Goal: Information Seeking & Learning: Learn about a topic

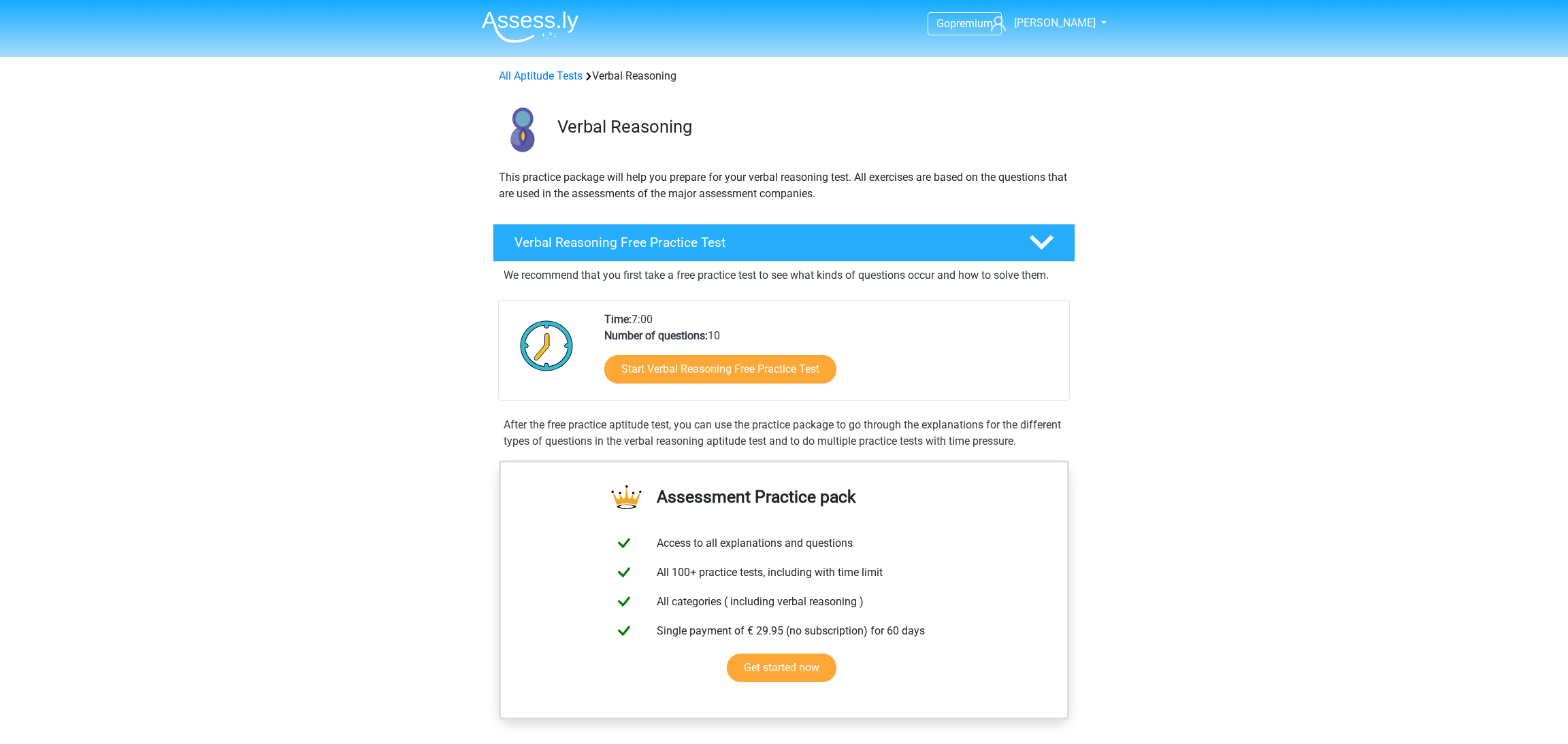
scroll to position [1004, 0]
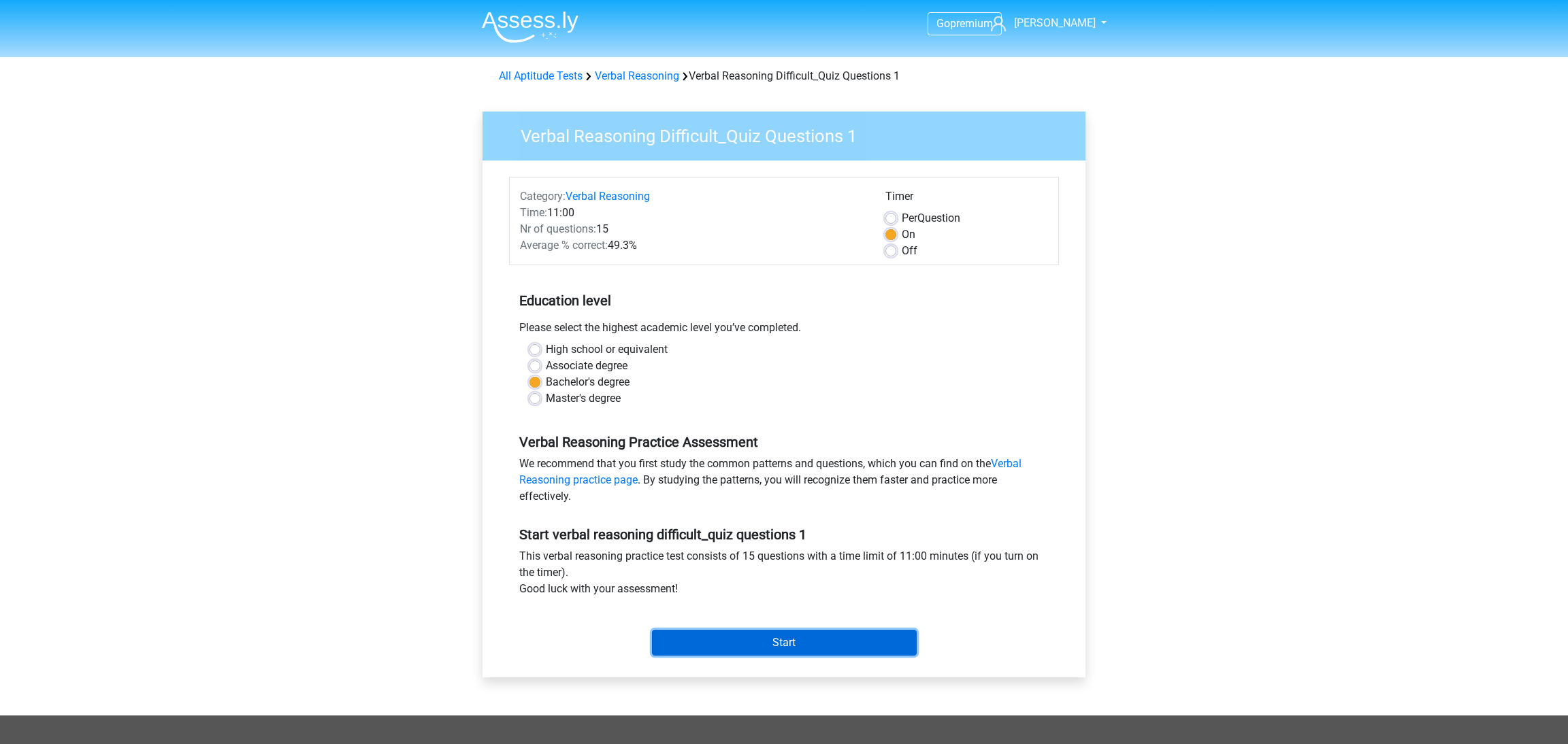
click at [831, 643] on input "Start" at bounding box center [784, 643] width 265 height 26
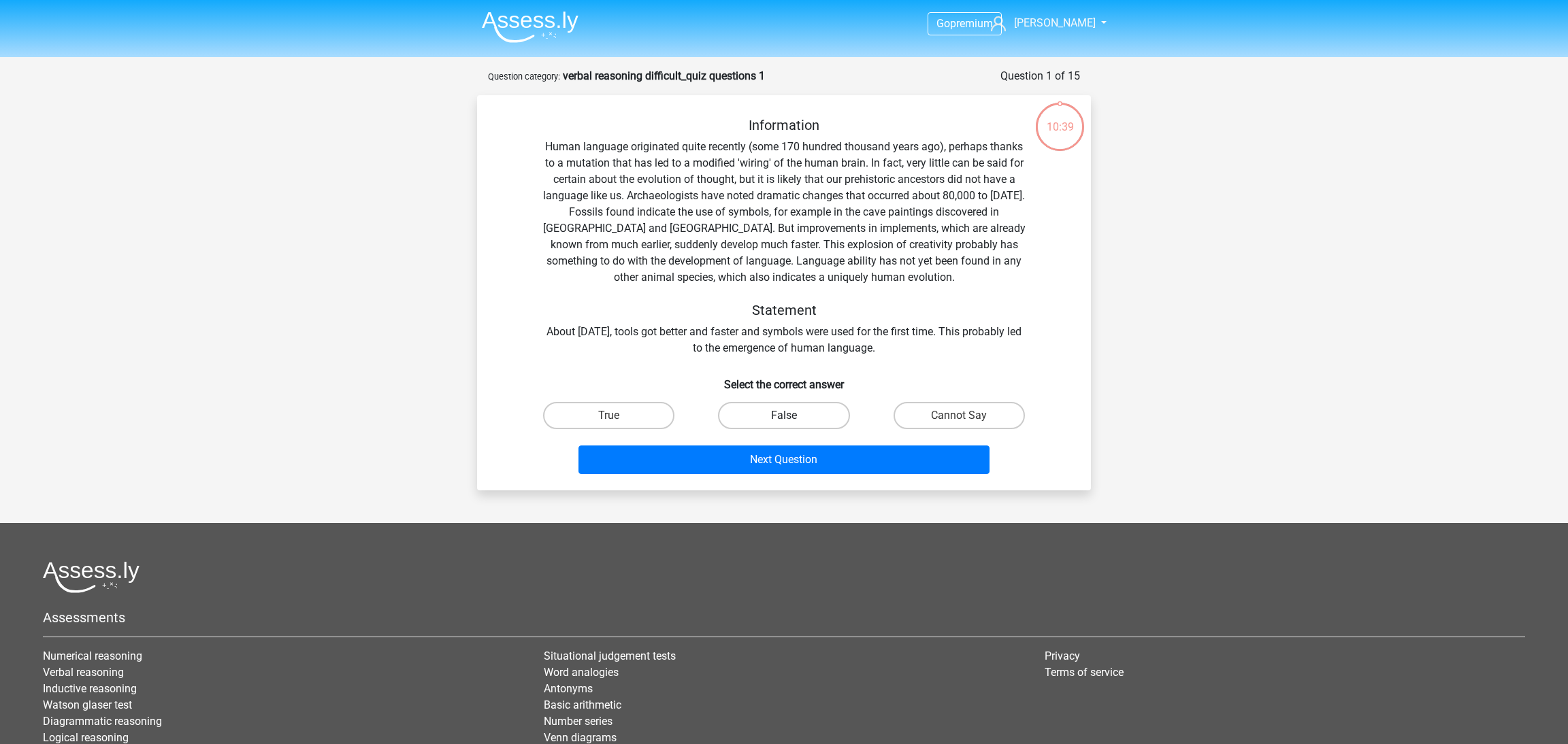
click at [802, 407] on label "False" at bounding box center [784, 416] width 131 height 28
click at [793, 415] on input "False" at bounding box center [788, 419] width 9 height 9
radio input "true"
click at [928, 415] on label "Cannot Say" at bounding box center [959, 416] width 131 height 28
click at [959, 415] on input "Cannot Say" at bounding box center [963, 419] width 9 height 9
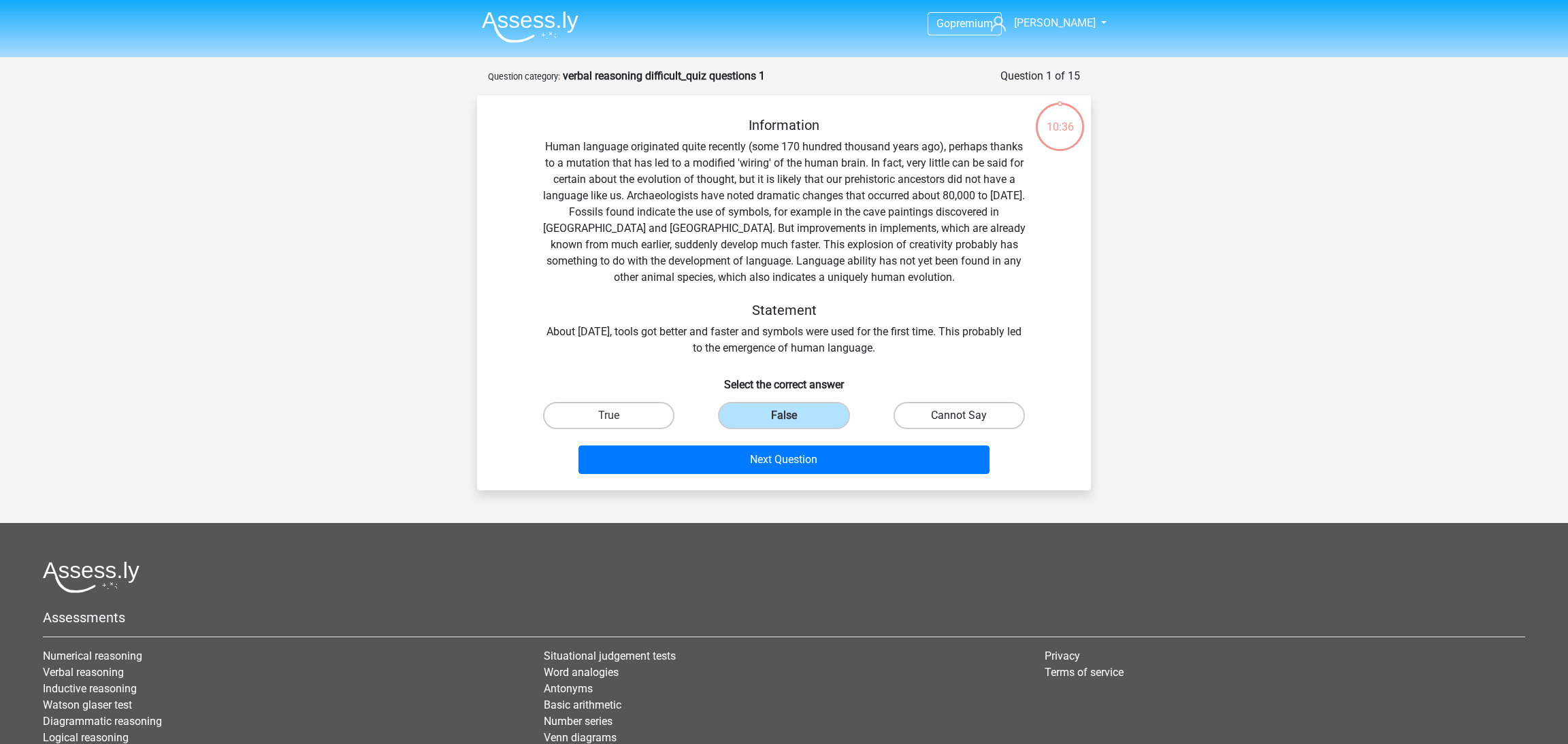
radio input "true"
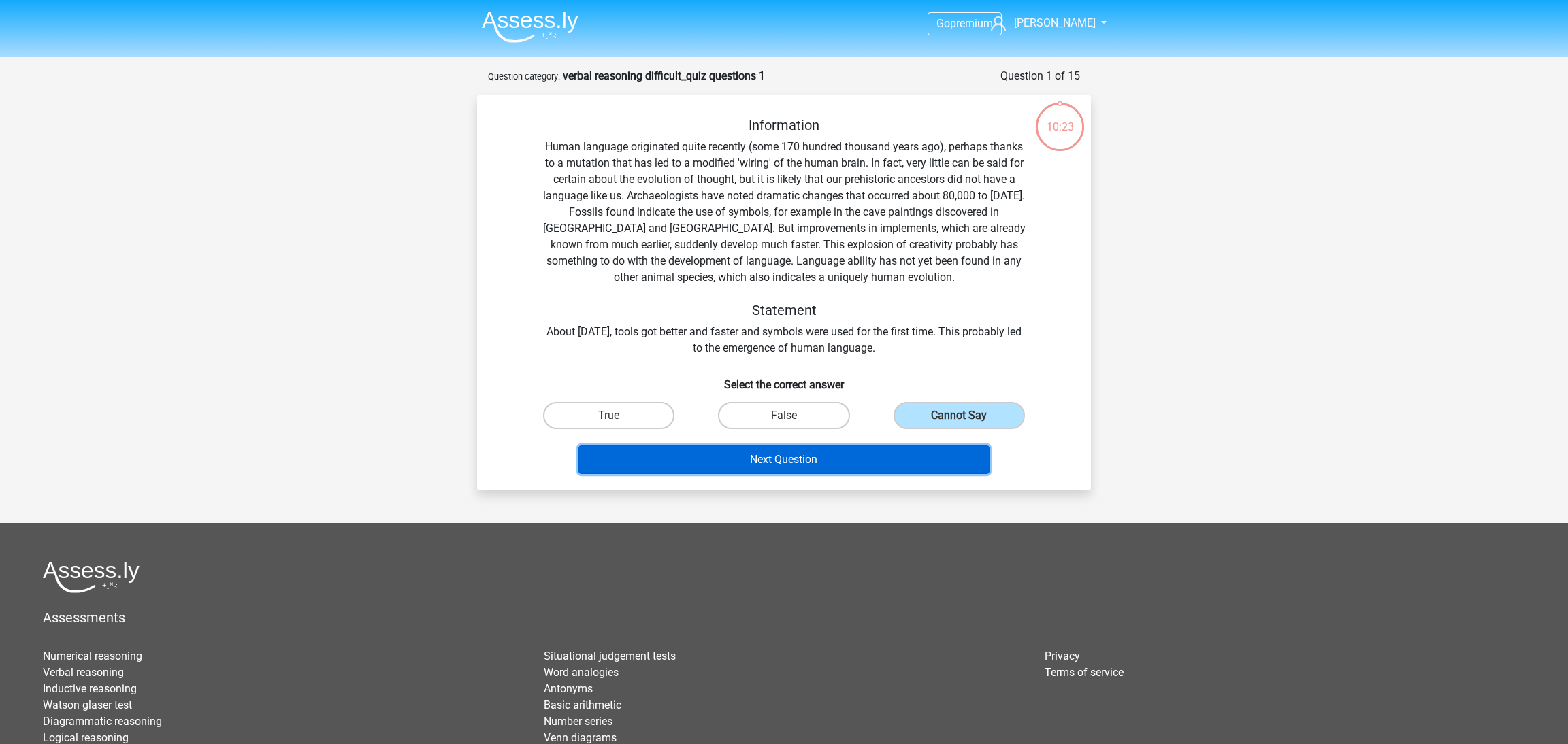
click at [887, 462] on button "Next Question" at bounding box center [784, 459] width 411 height 28
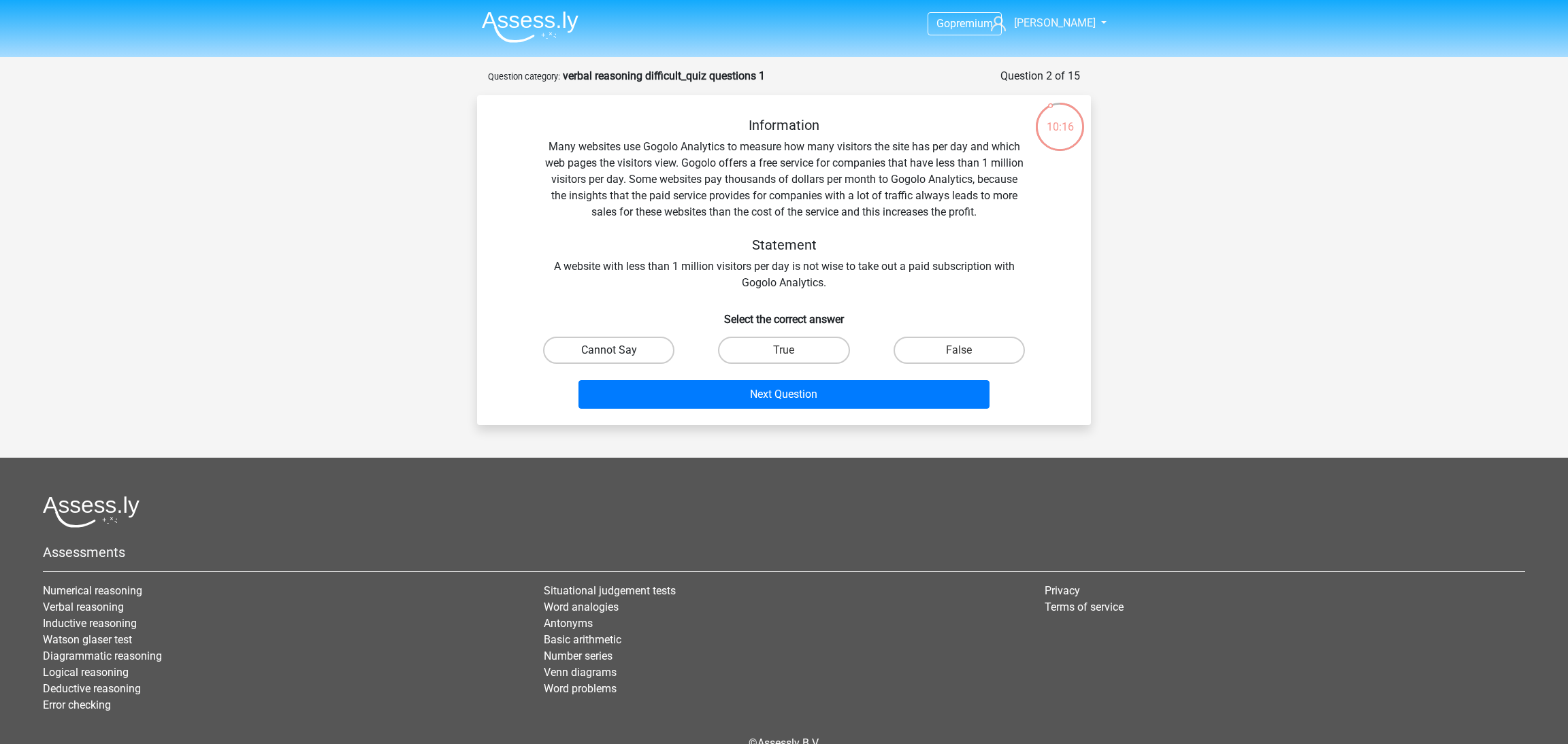
click at [628, 350] on label "Cannot Say" at bounding box center [609, 350] width 131 height 28
click at [618, 350] on input "Cannot Say" at bounding box center [613, 355] width 9 height 9
radio input "true"
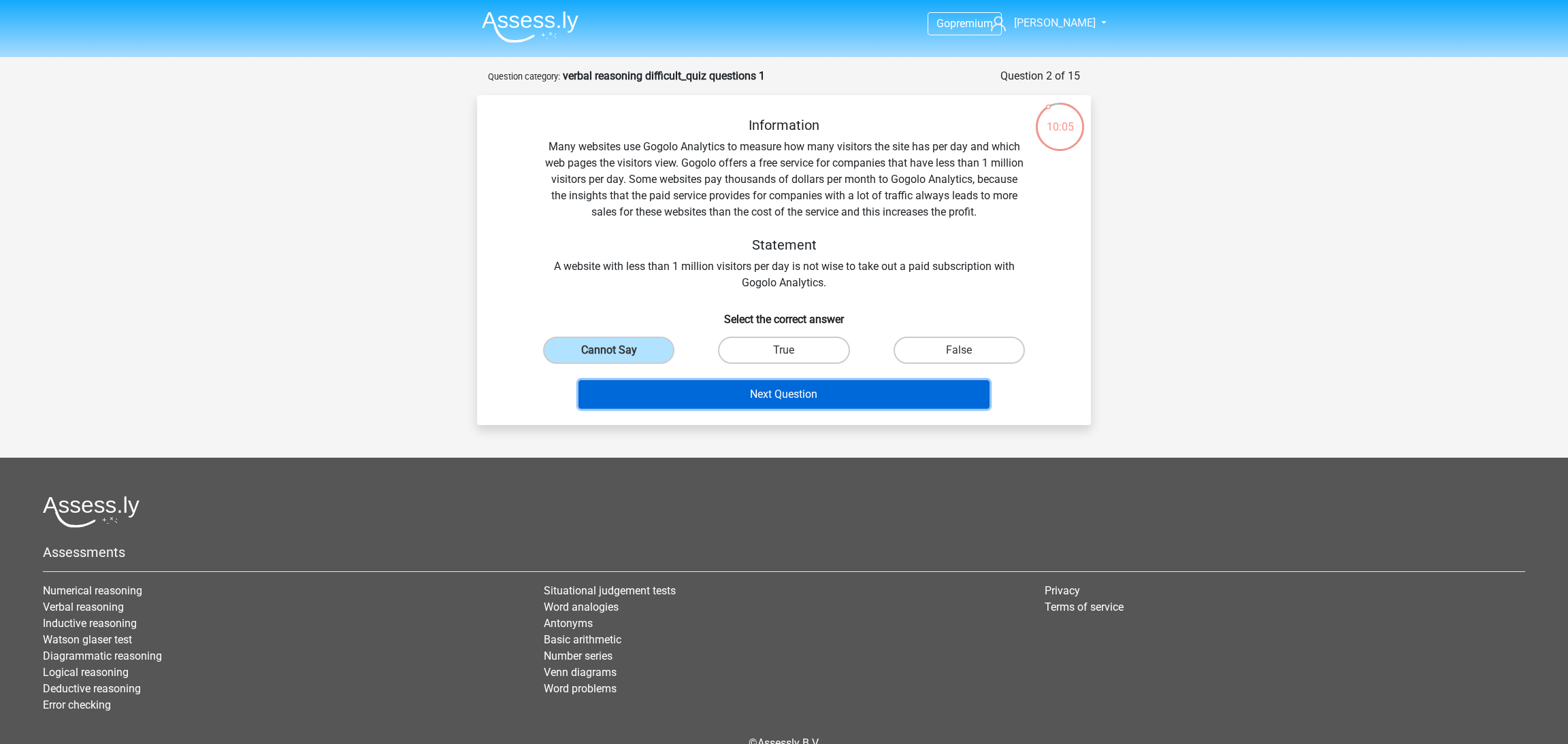
click at [742, 393] on button "Next Question" at bounding box center [784, 394] width 411 height 28
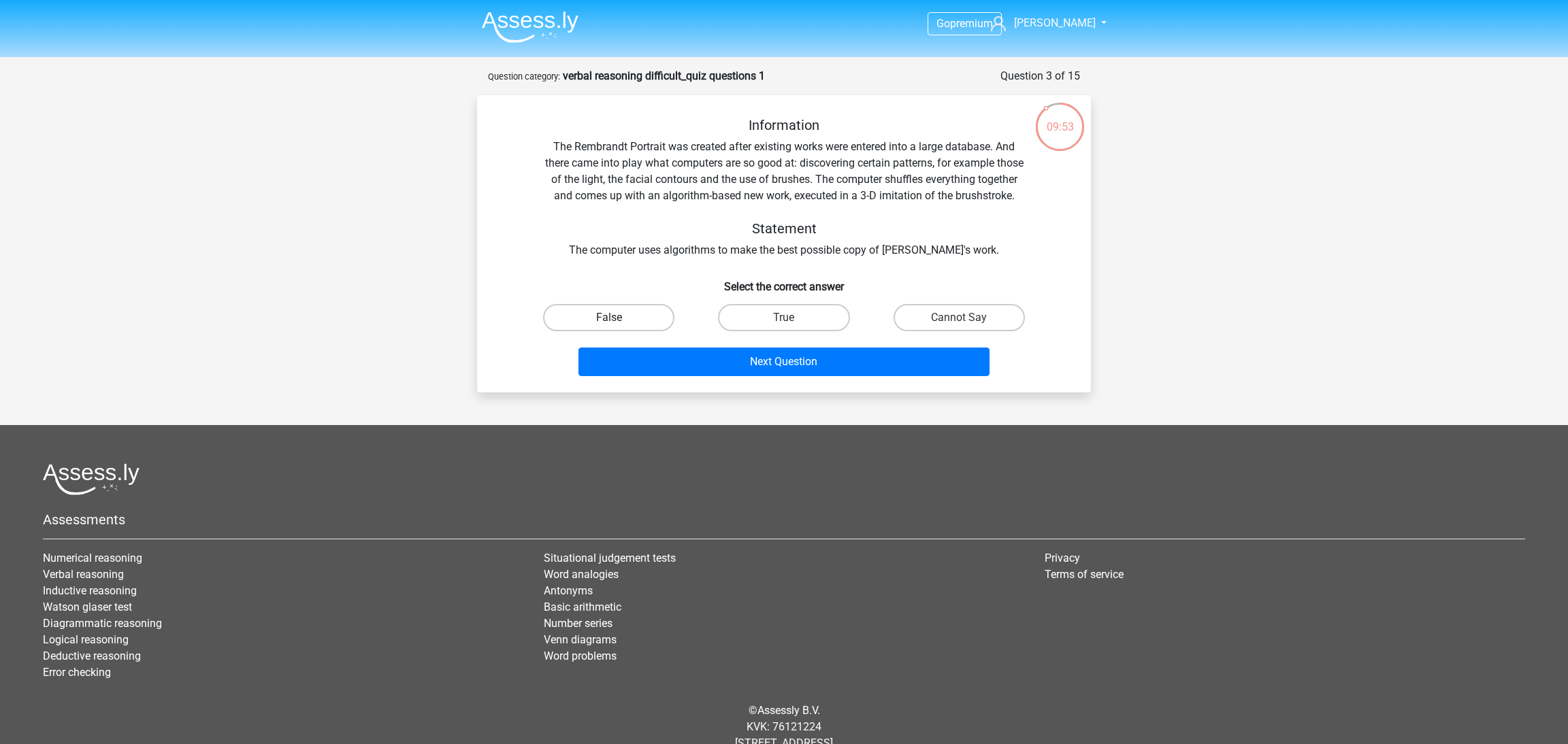
click at [575, 331] on label "False" at bounding box center [609, 318] width 131 height 28
click at [609, 326] on input "False" at bounding box center [613, 322] width 9 height 9
radio input "true"
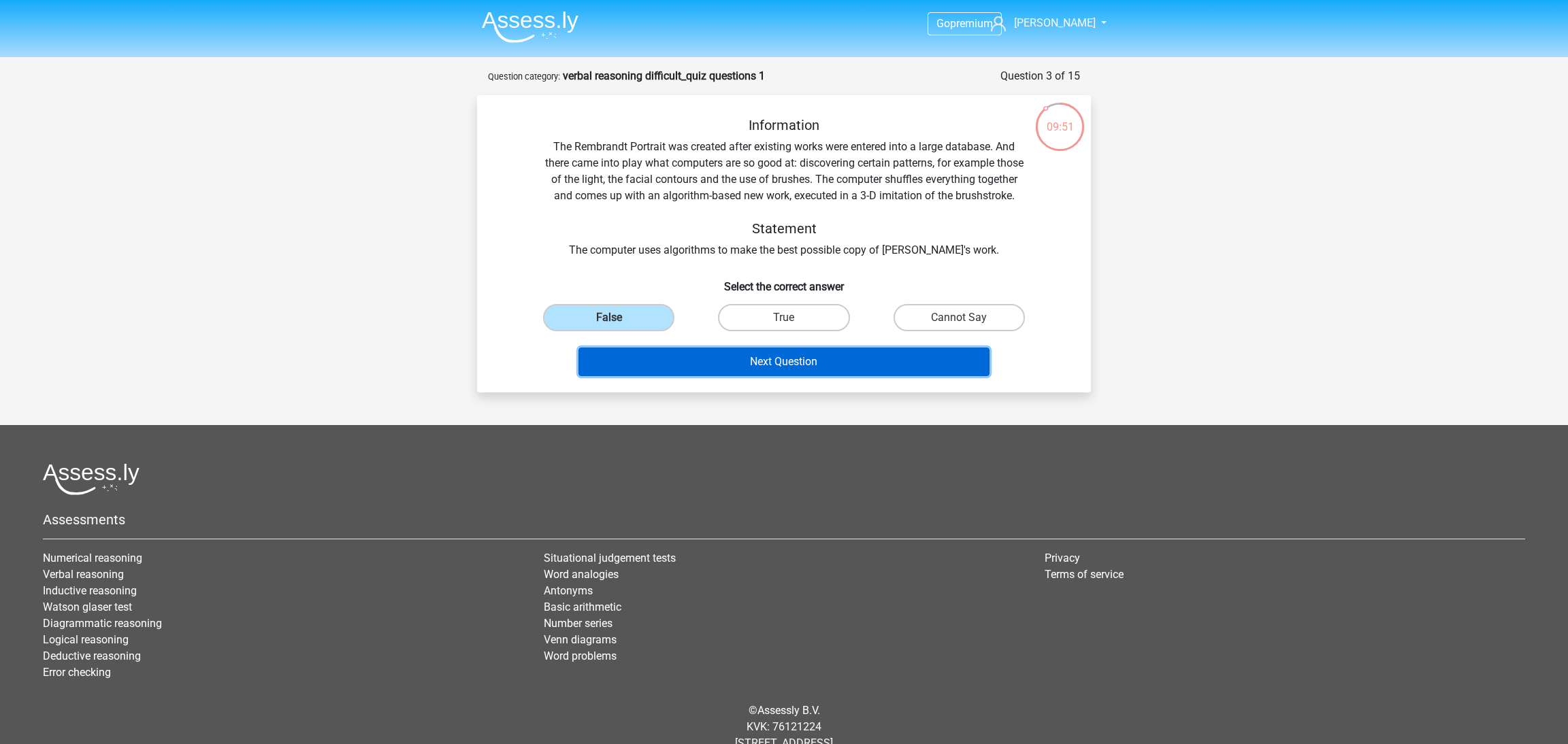
click at [800, 370] on button "Next Question" at bounding box center [784, 361] width 411 height 28
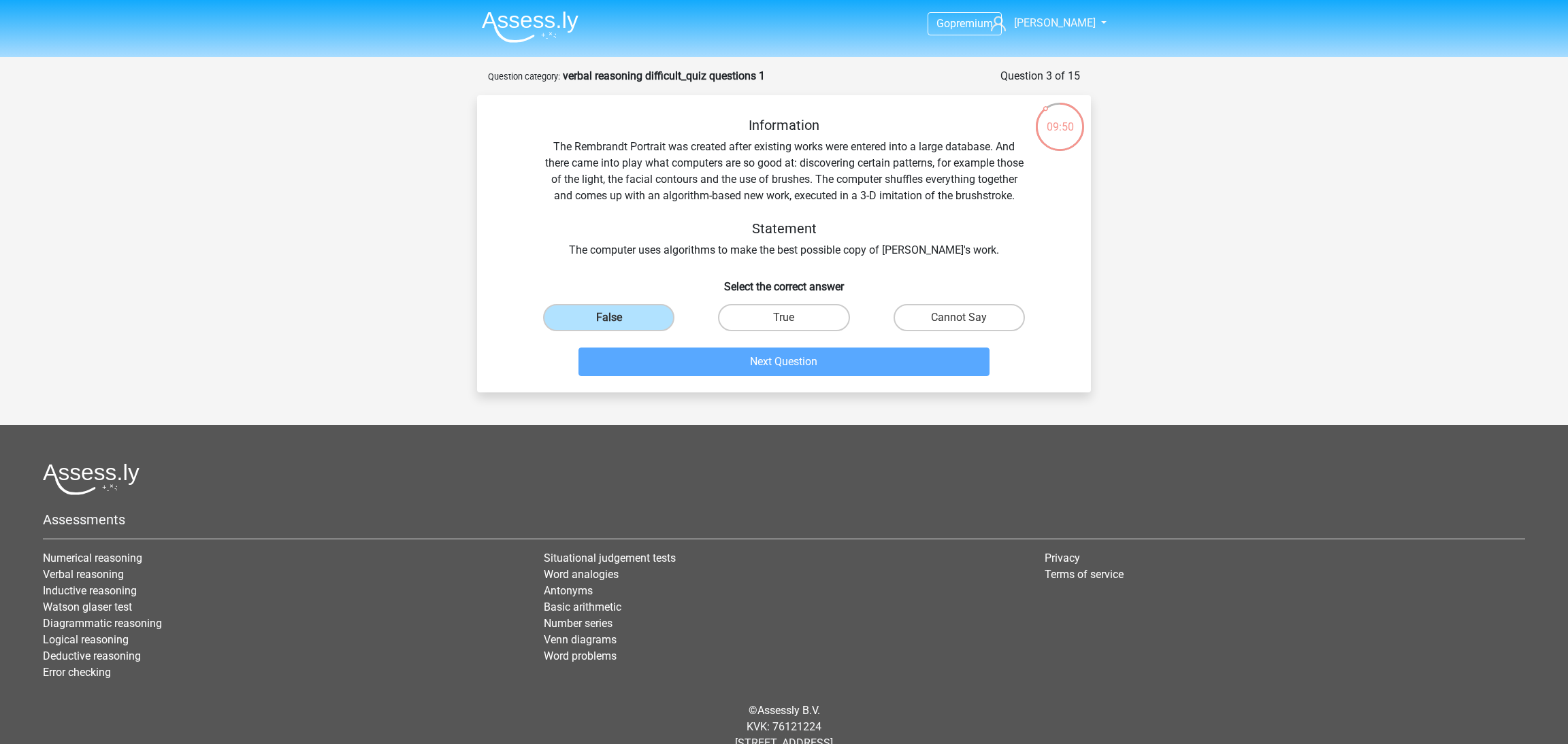
scroll to position [6, 0]
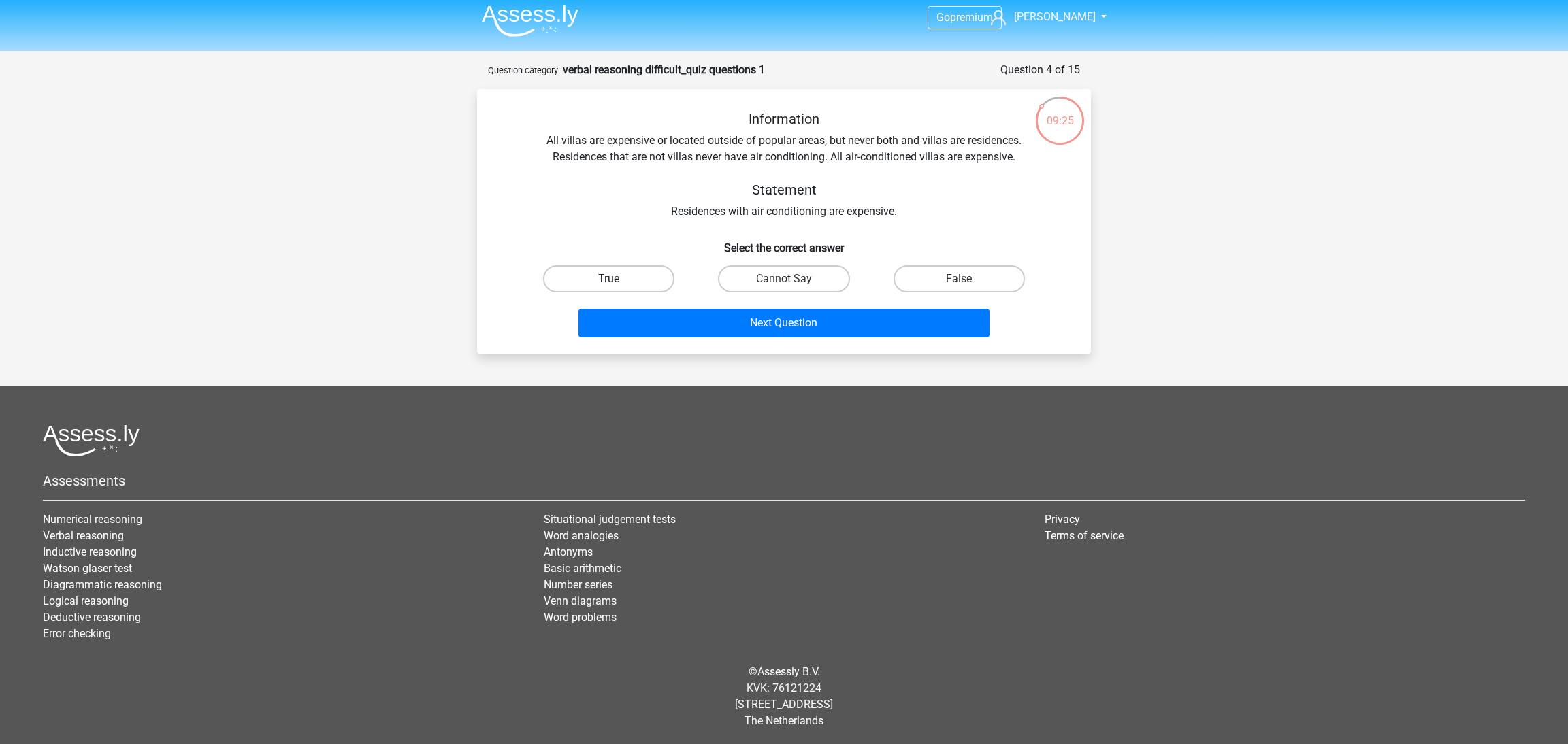
click at [660, 282] on label "True" at bounding box center [609, 279] width 131 height 28
click at [618, 282] on input "True" at bounding box center [613, 283] width 9 height 9
radio input "true"
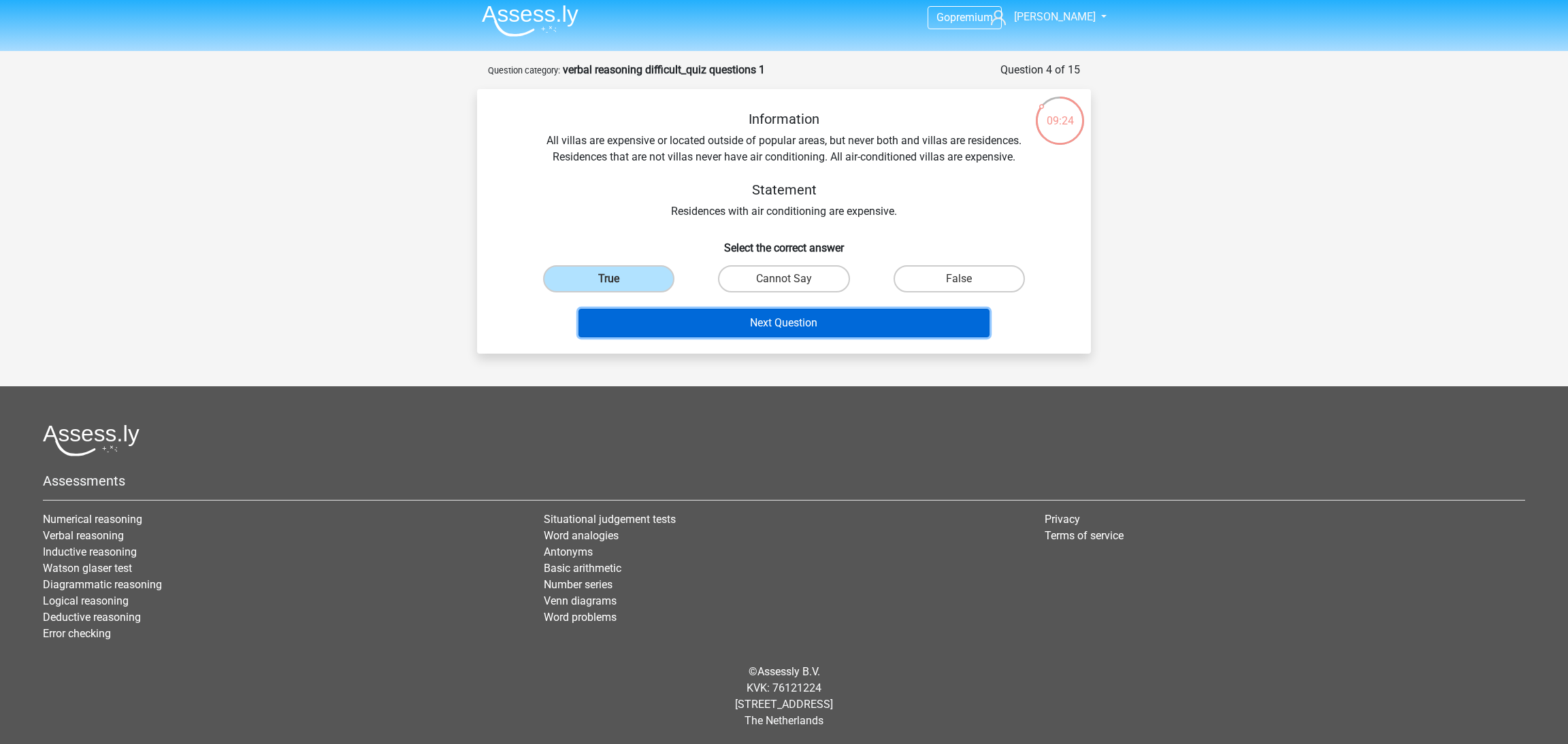
click at [779, 320] on button "Next Question" at bounding box center [784, 323] width 411 height 28
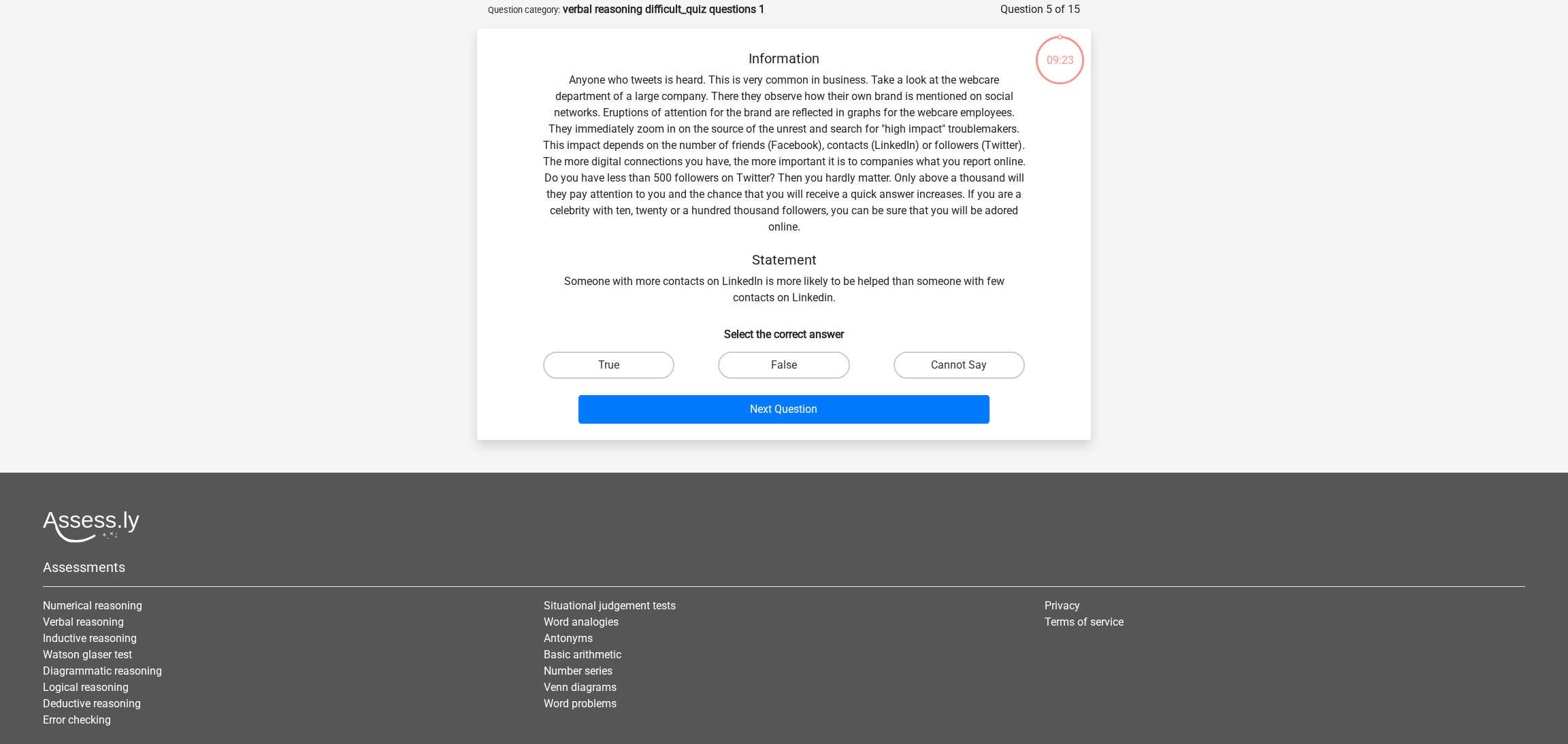
scroll to position [67, 0]
click at [656, 360] on label "True" at bounding box center [609, 365] width 131 height 28
click at [618, 364] on input "True" at bounding box center [613, 368] width 9 height 9
radio input "true"
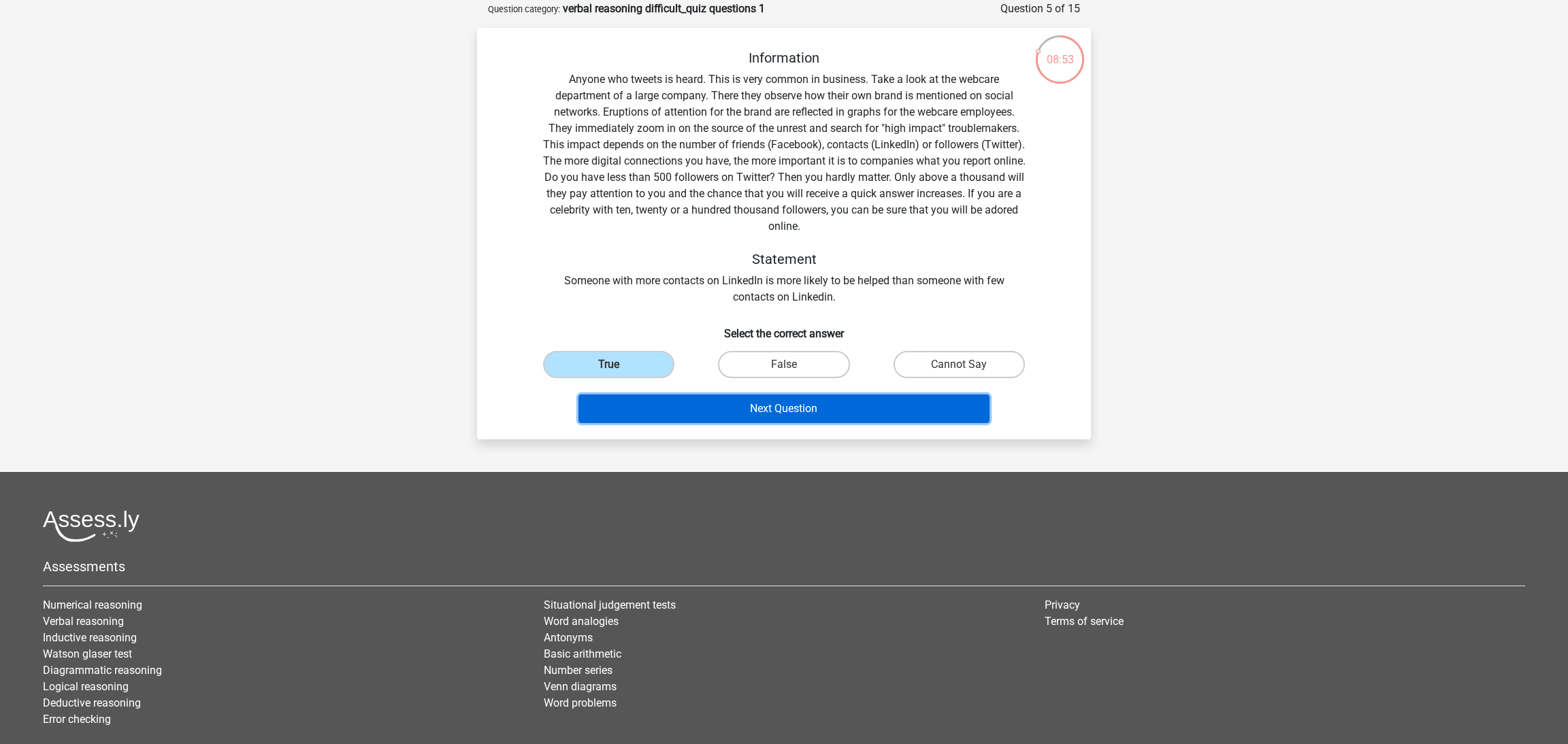
click at [745, 408] on button "Next Question" at bounding box center [784, 408] width 411 height 28
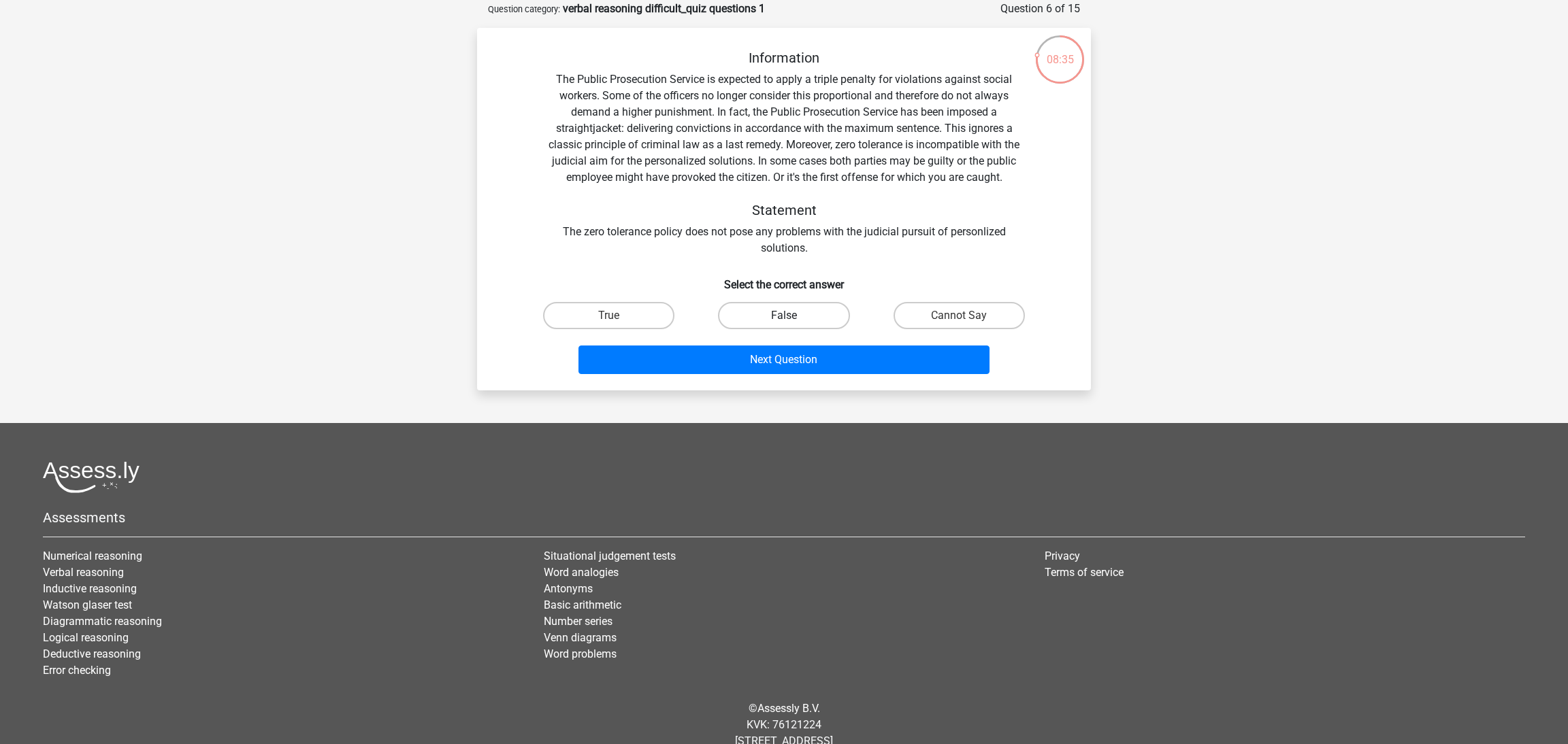
click at [808, 313] on label "False" at bounding box center [784, 316] width 131 height 28
click at [793, 316] on input "False" at bounding box center [788, 320] width 9 height 9
radio input "true"
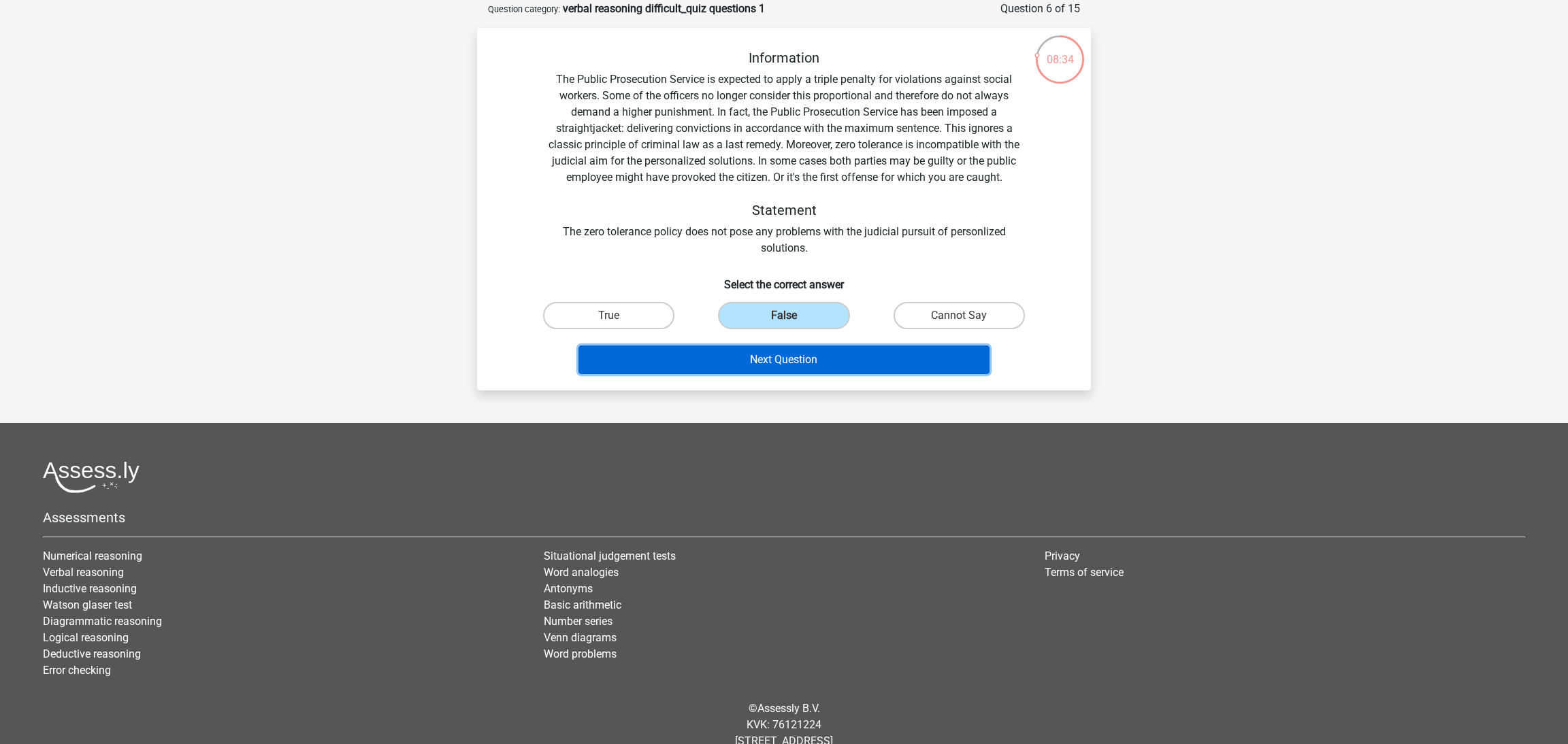
click at [841, 359] on button "Next Question" at bounding box center [784, 359] width 411 height 28
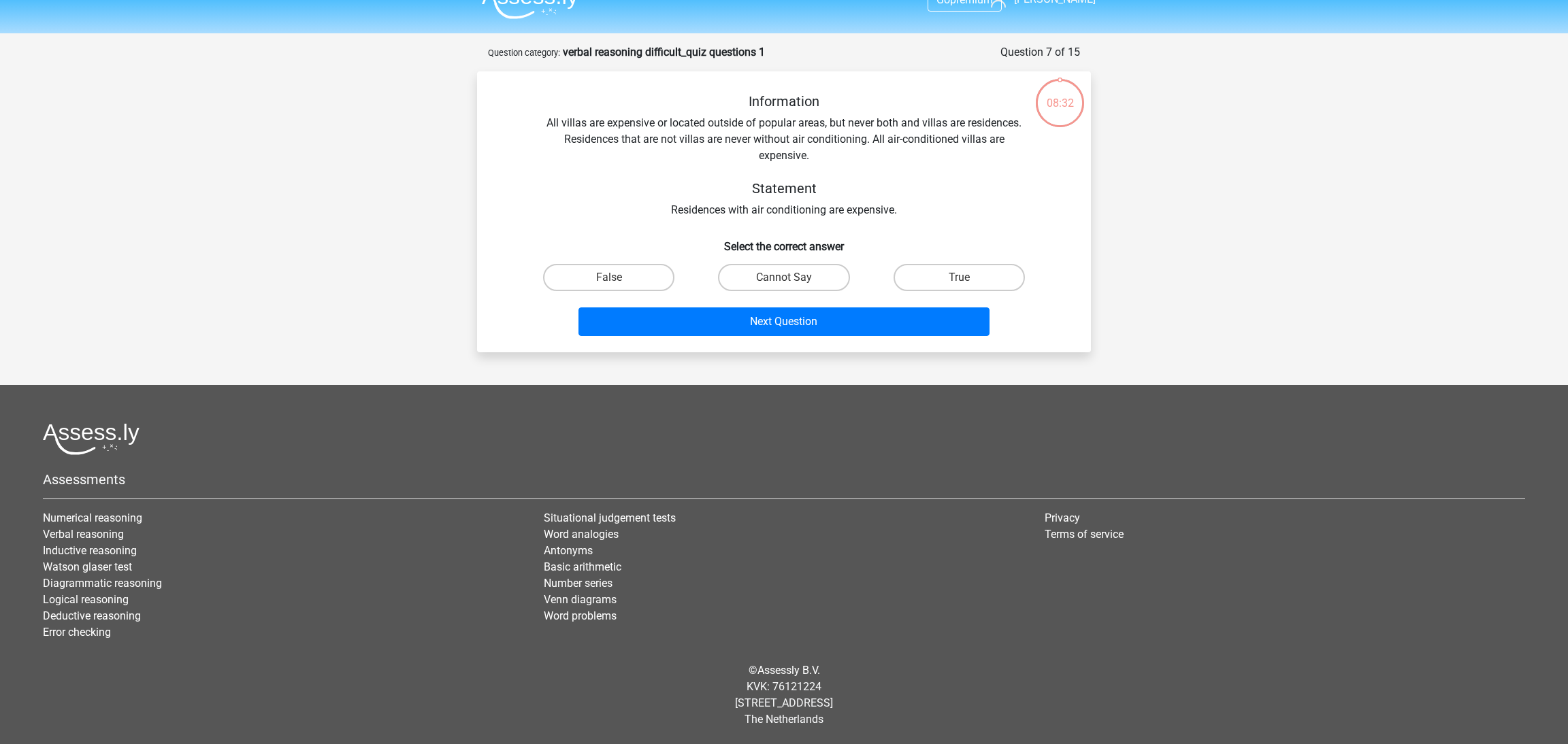
scroll to position [23, 0]
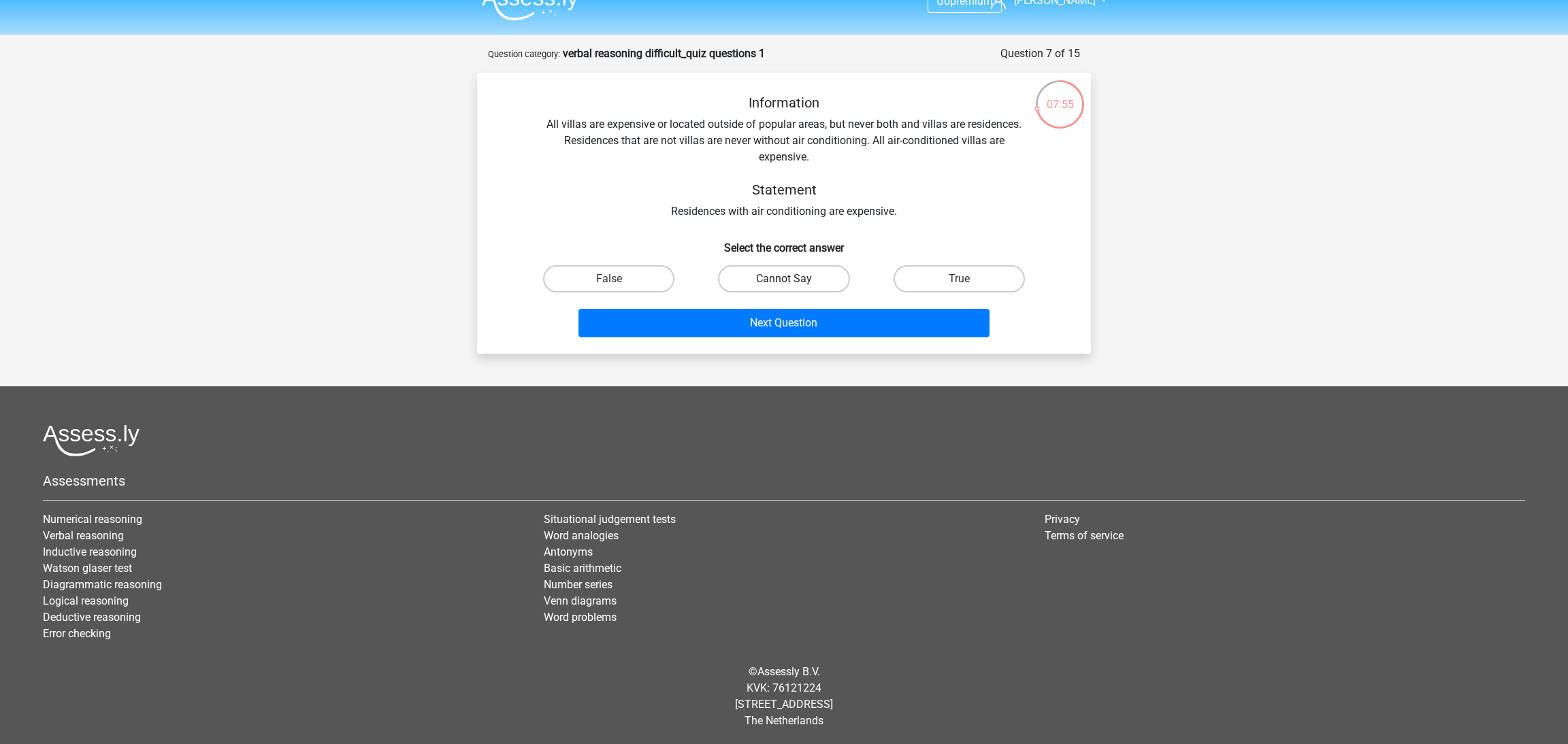
click at [784, 287] on label "Cannot Say" at bounding box center [784, 279] width 131 height 28
click at [784, 287] on input "Cannot Say" at bounding box center [788, 283] width 9 height 9
radio input "true"
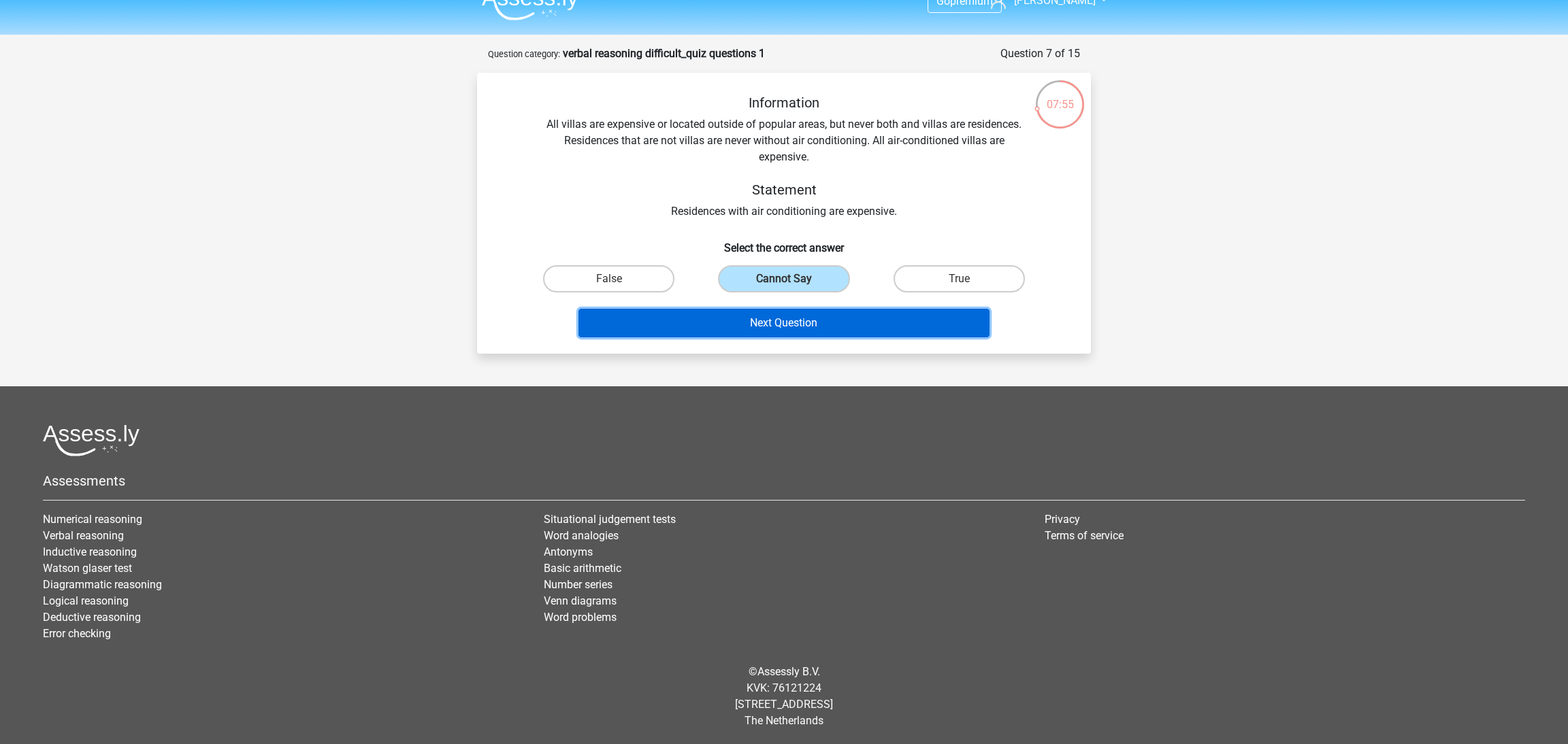
click at [795, 325] on button "Next Question" at bounding box center [784, 323] width 411 height 28
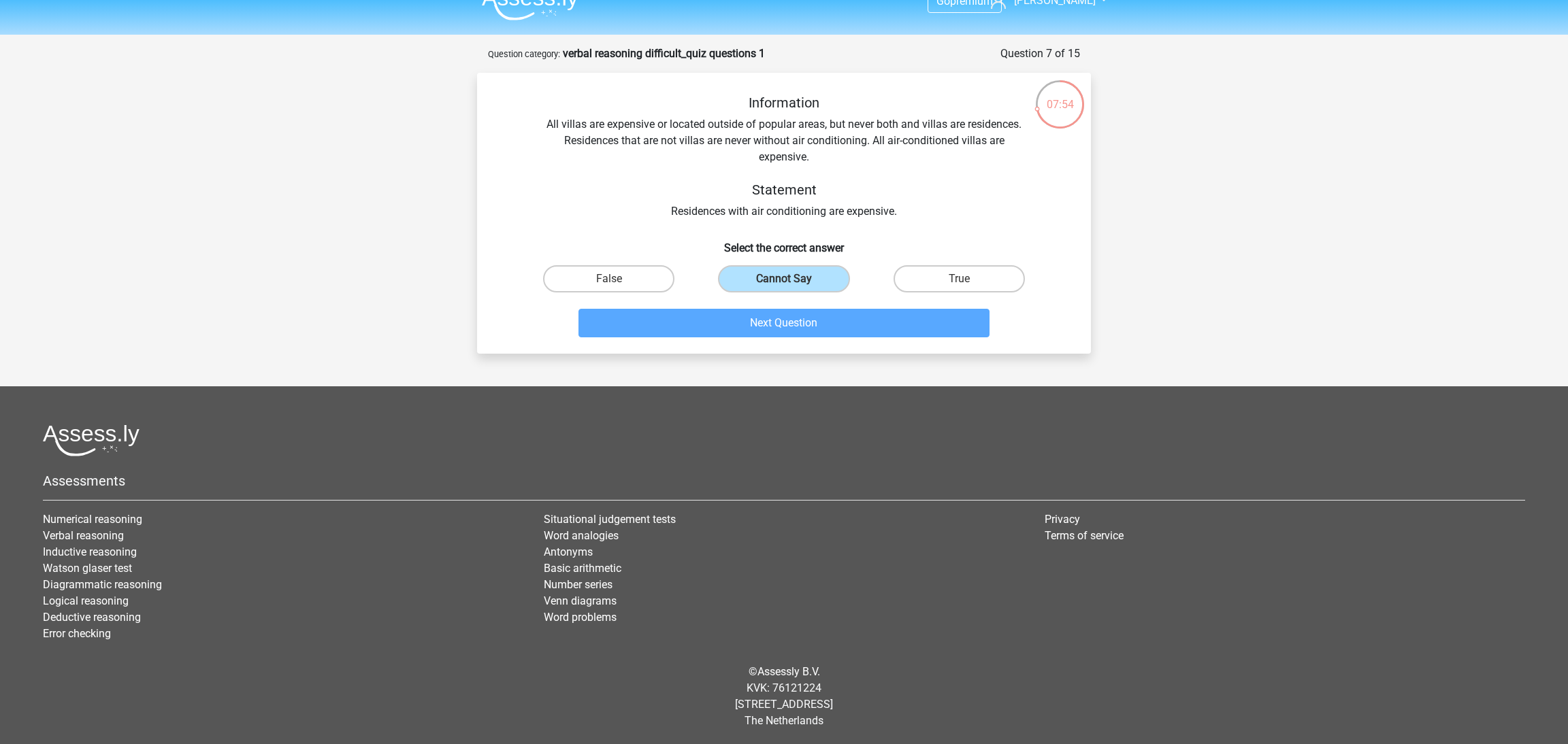
scroll to position [55, 0]
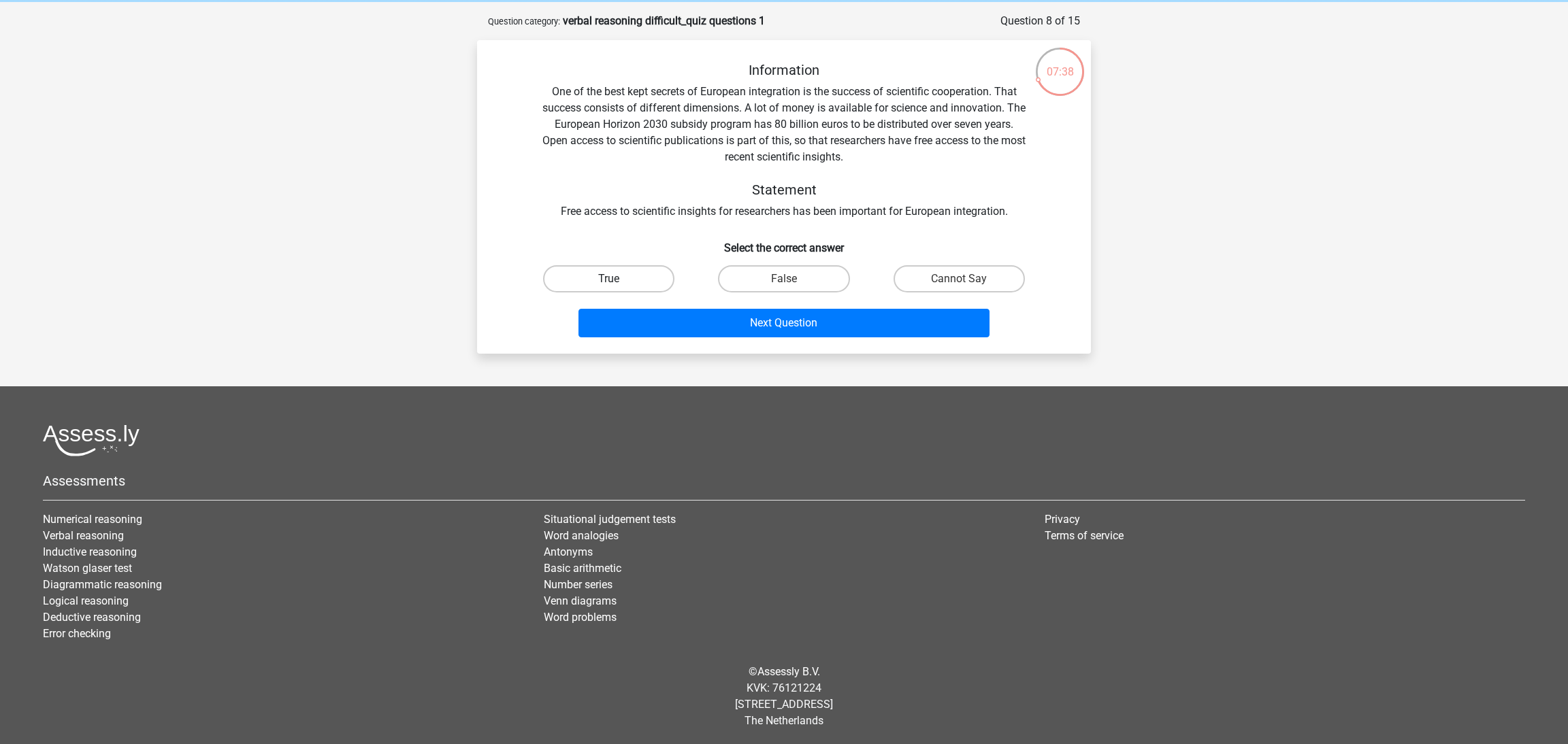
click at [592, 281] on label "True" at bounding box center [609, 279] width 131 height 28
click at [609, 281] on input "True" at bounding box center [613, 283] width 9 height 9
radio input "true"
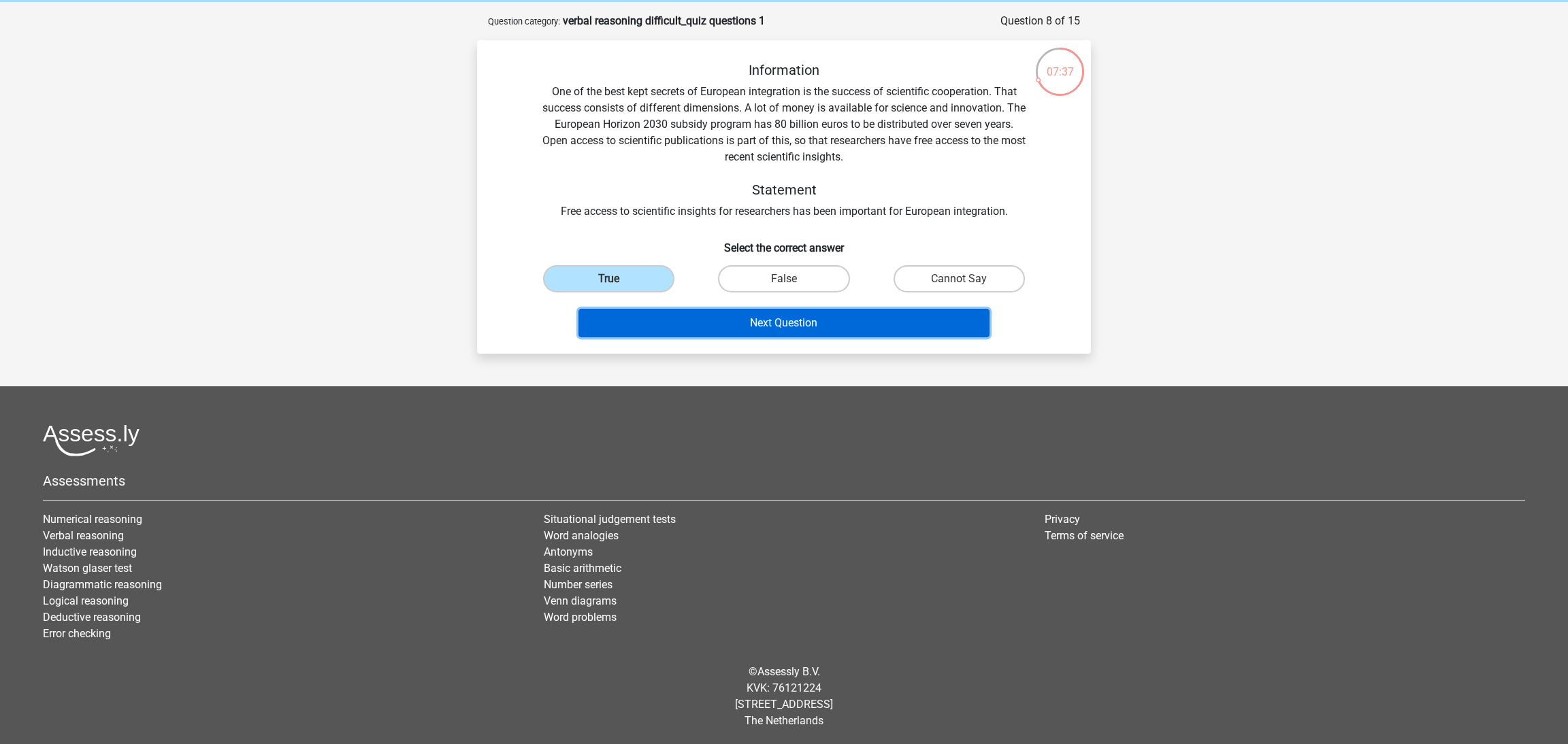
click at [704, 318] on button "Next Question" at bounding box center [784, 323] width 411 height 28
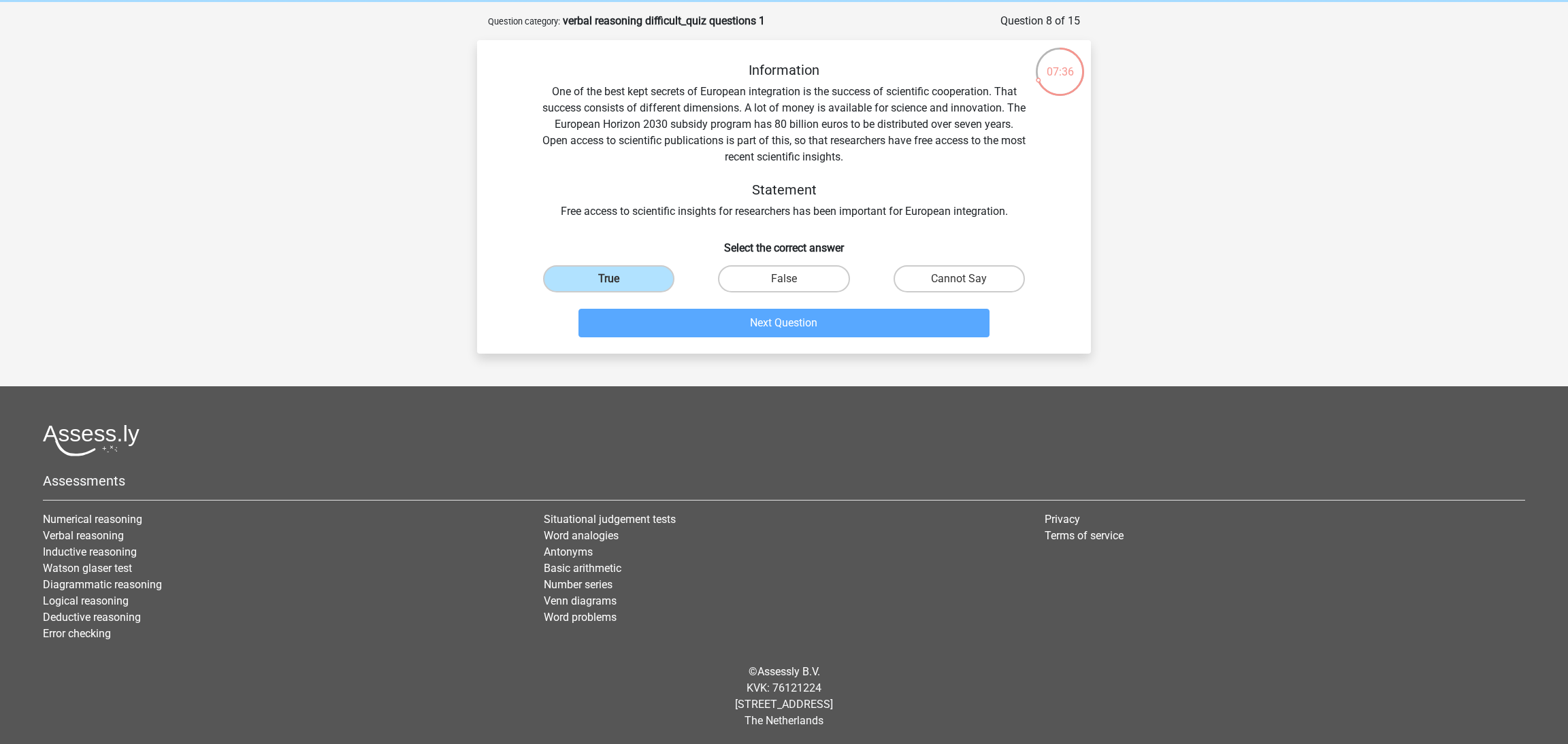
scroll to position [67, 0]
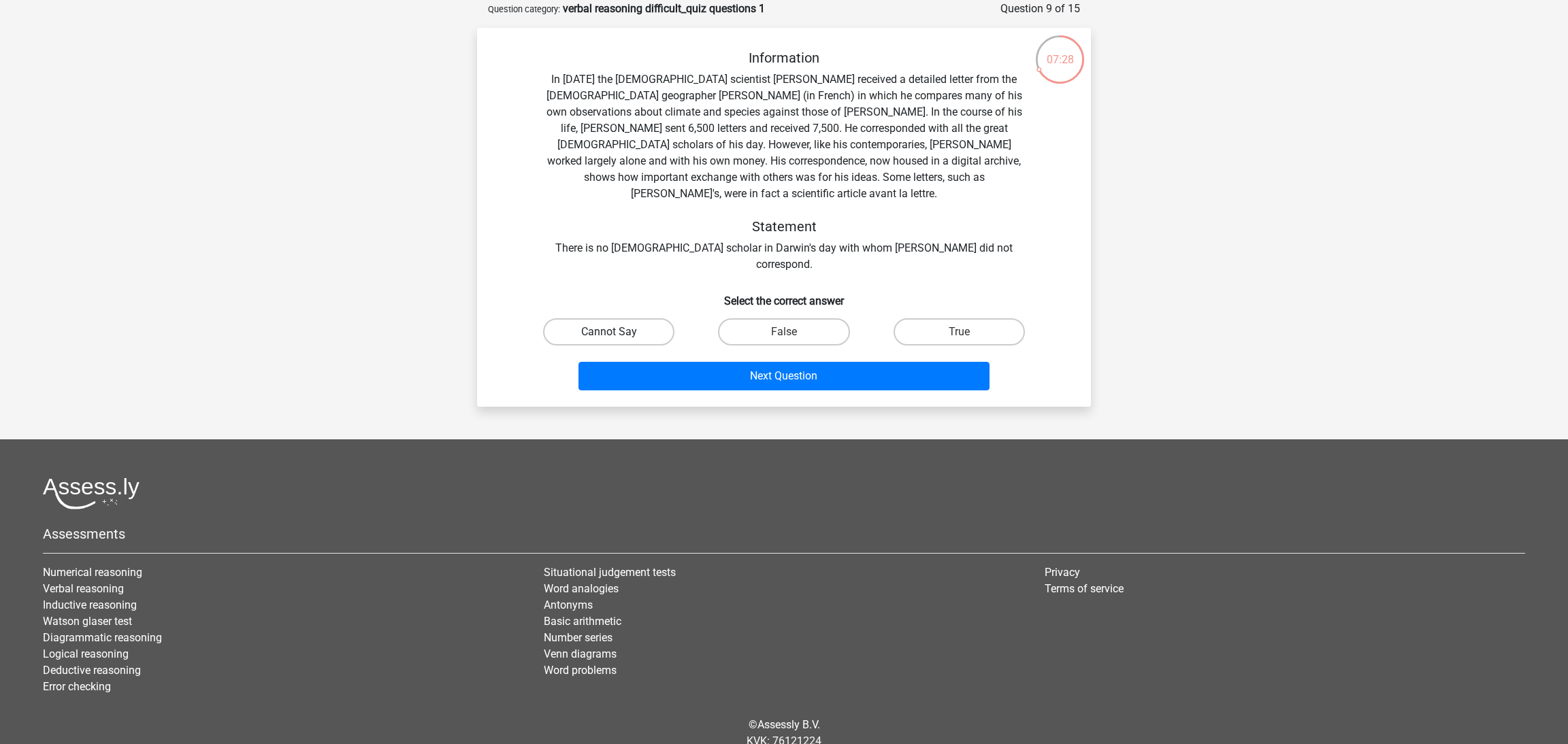
click at [644, 318] on label "Cannot Say" at bounding box center [609, 332] width 131 height 28
click at [618, 332] on input "Cannot Say" at bounding box center [613, 336] width 9 height 9
radio input "true"
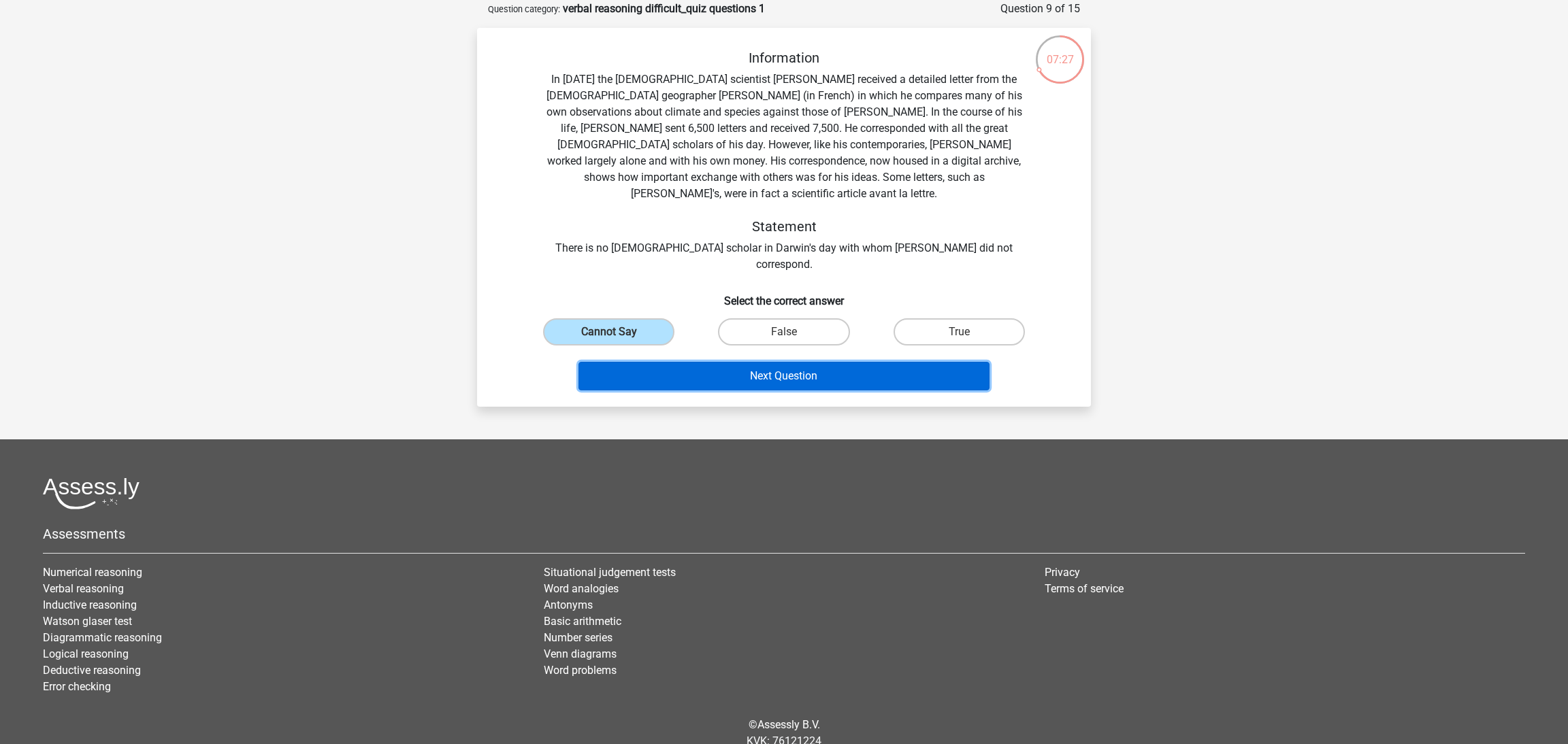
click at [718, 362] on button "Next Question" at bounding box center [784, 376] width 411 height 28
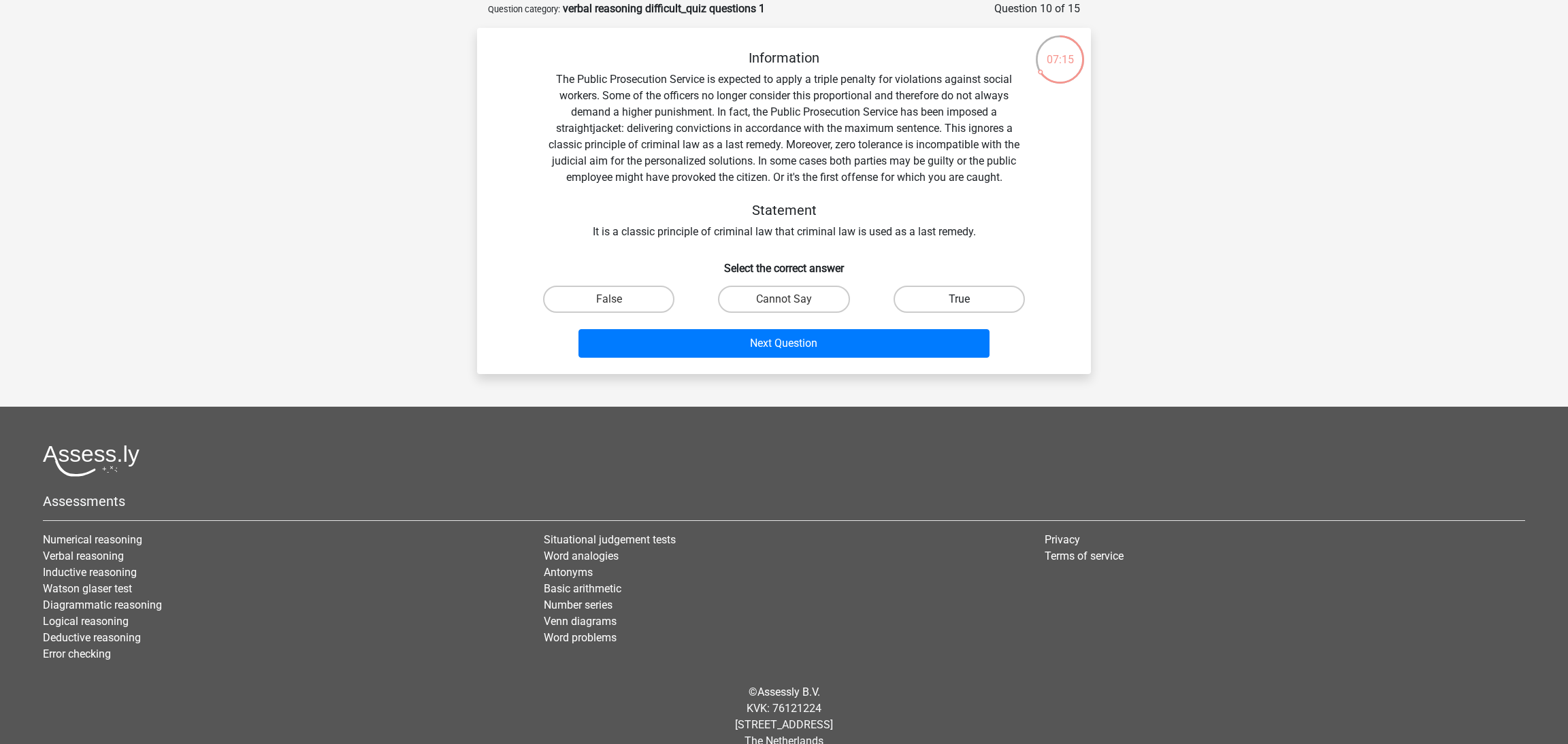
click at [936, 299] on label "True" at bounding box center [959, 299] width 131 height 28
click at [959, 299] on input "True" at bounding box center [963, 303] width 9 height 9
radio input "true"
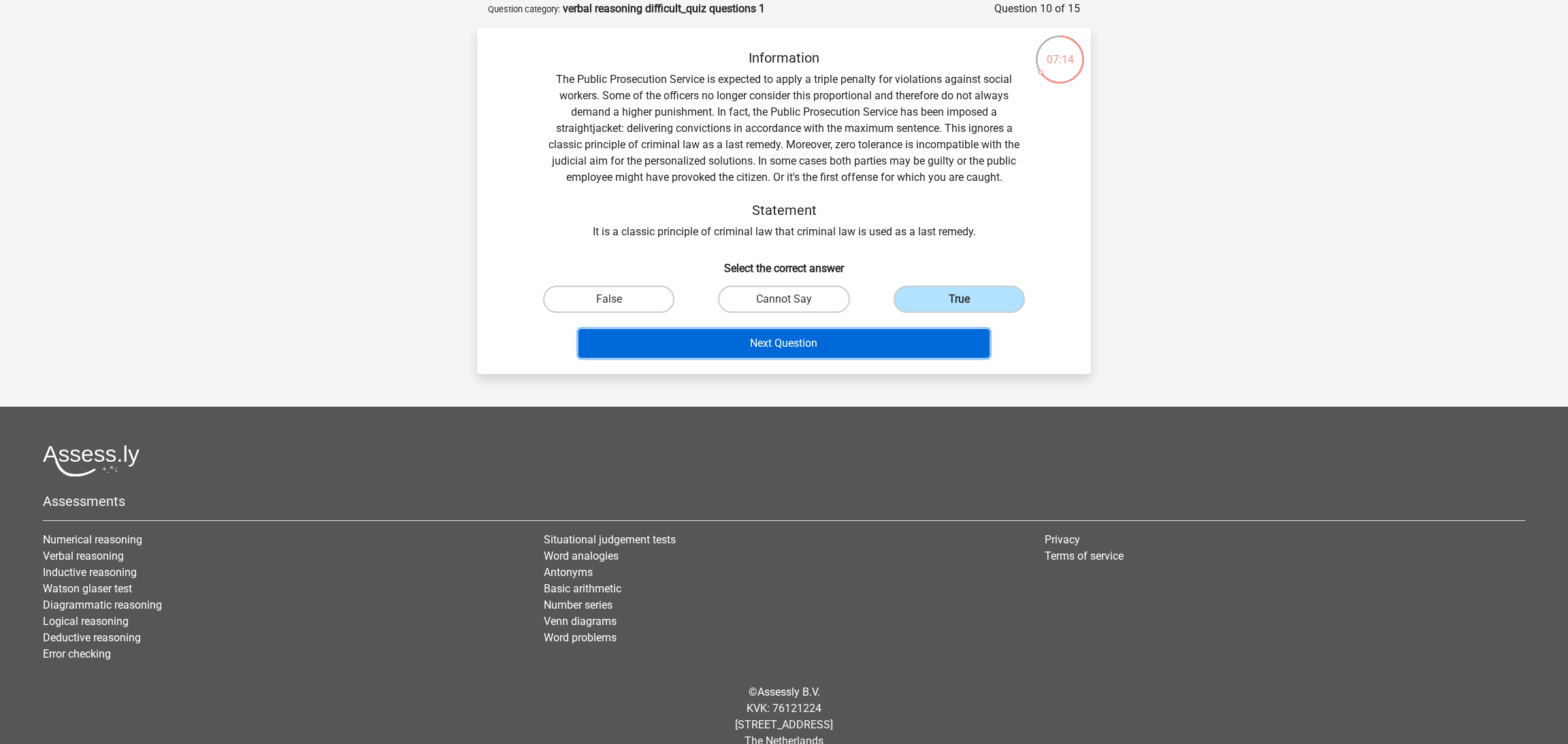
click at [895, 350] on button "Next Question" at bounding box center [784, 343] width 411 height 28
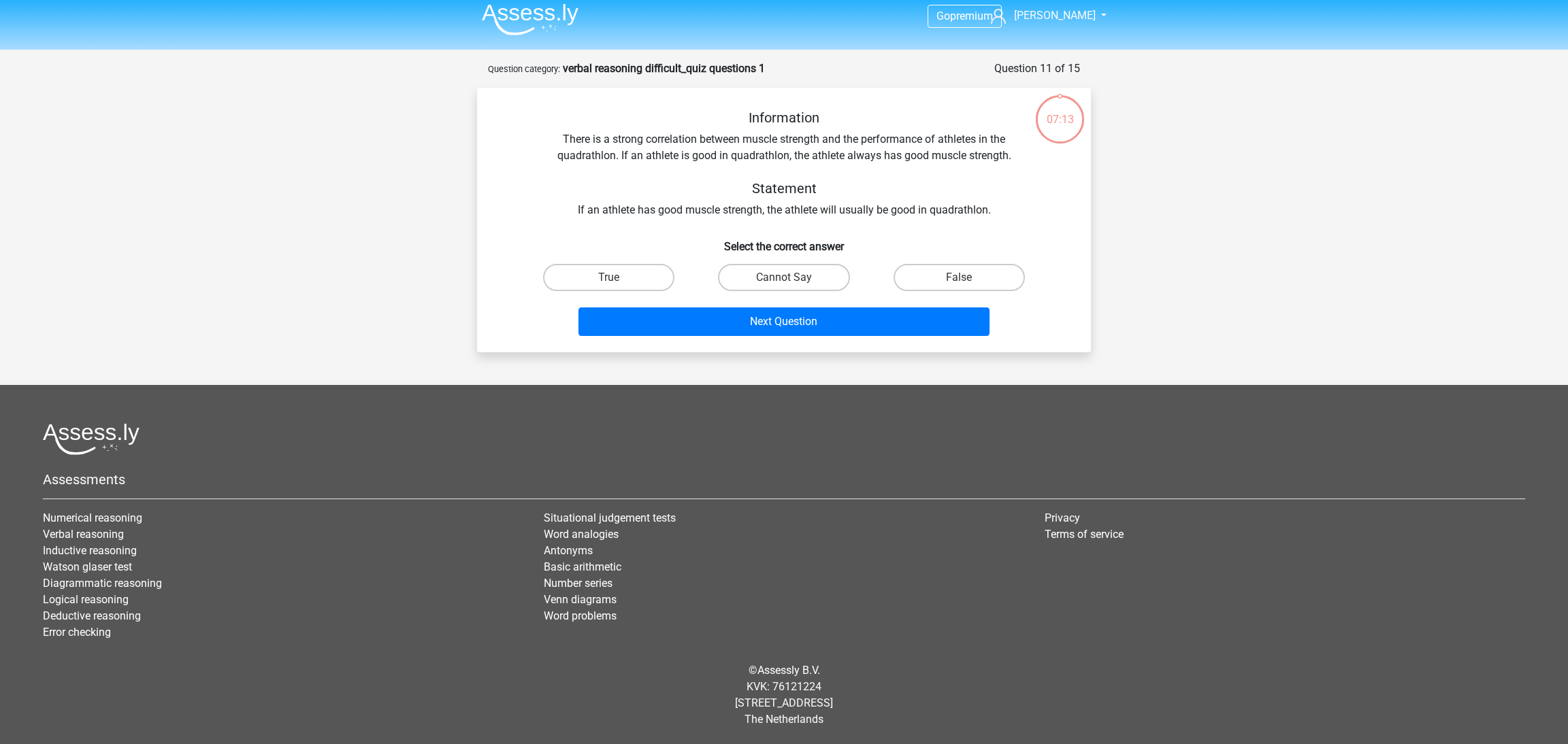
scroll to position [6, 0]
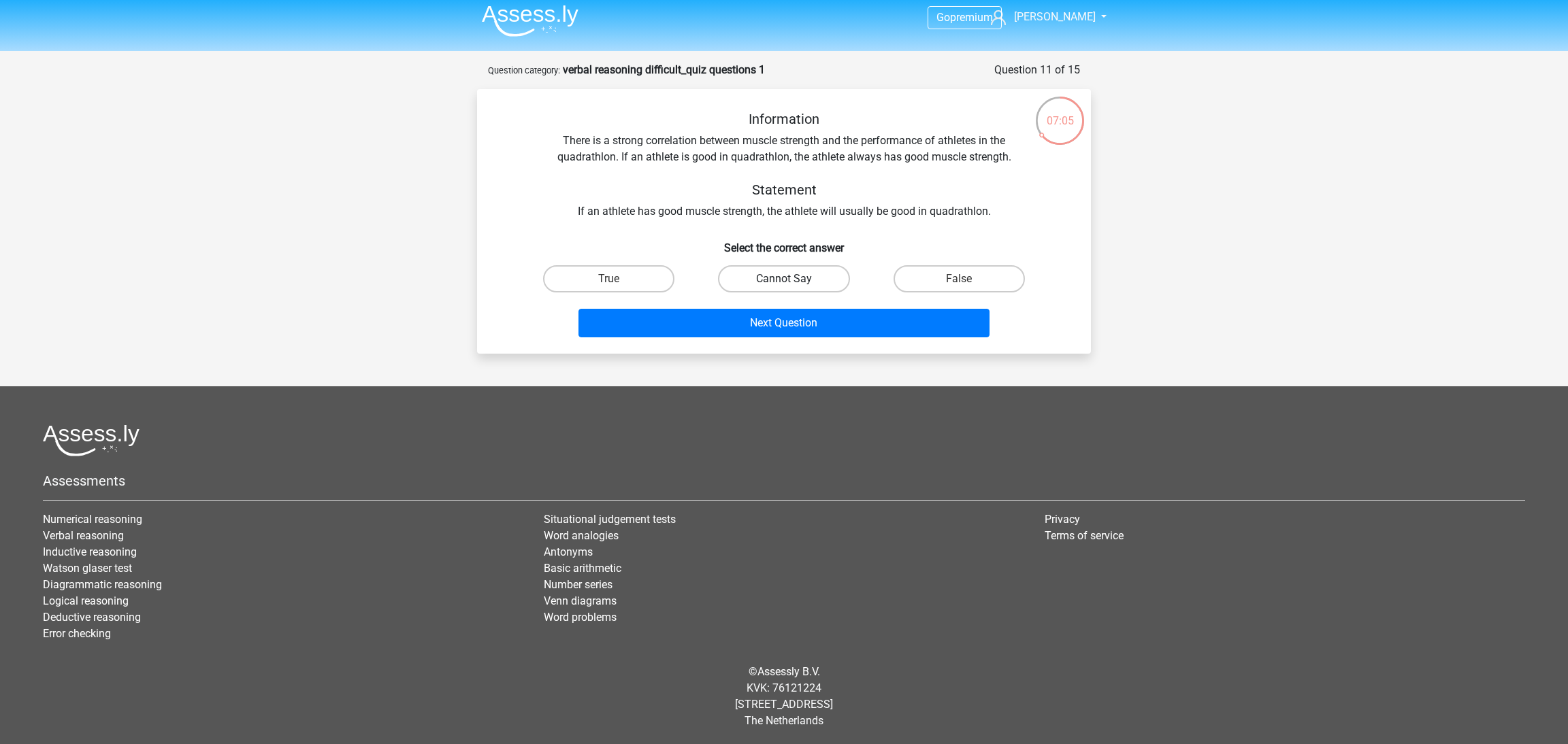
click at [742, 283] on label "Cannot Say" at bounding box center [784, 279] width 131 height 28
click at [784, 283] on input "Cannot Say" at bounding box center [788, 283] width 9 height 9
radio input "true"
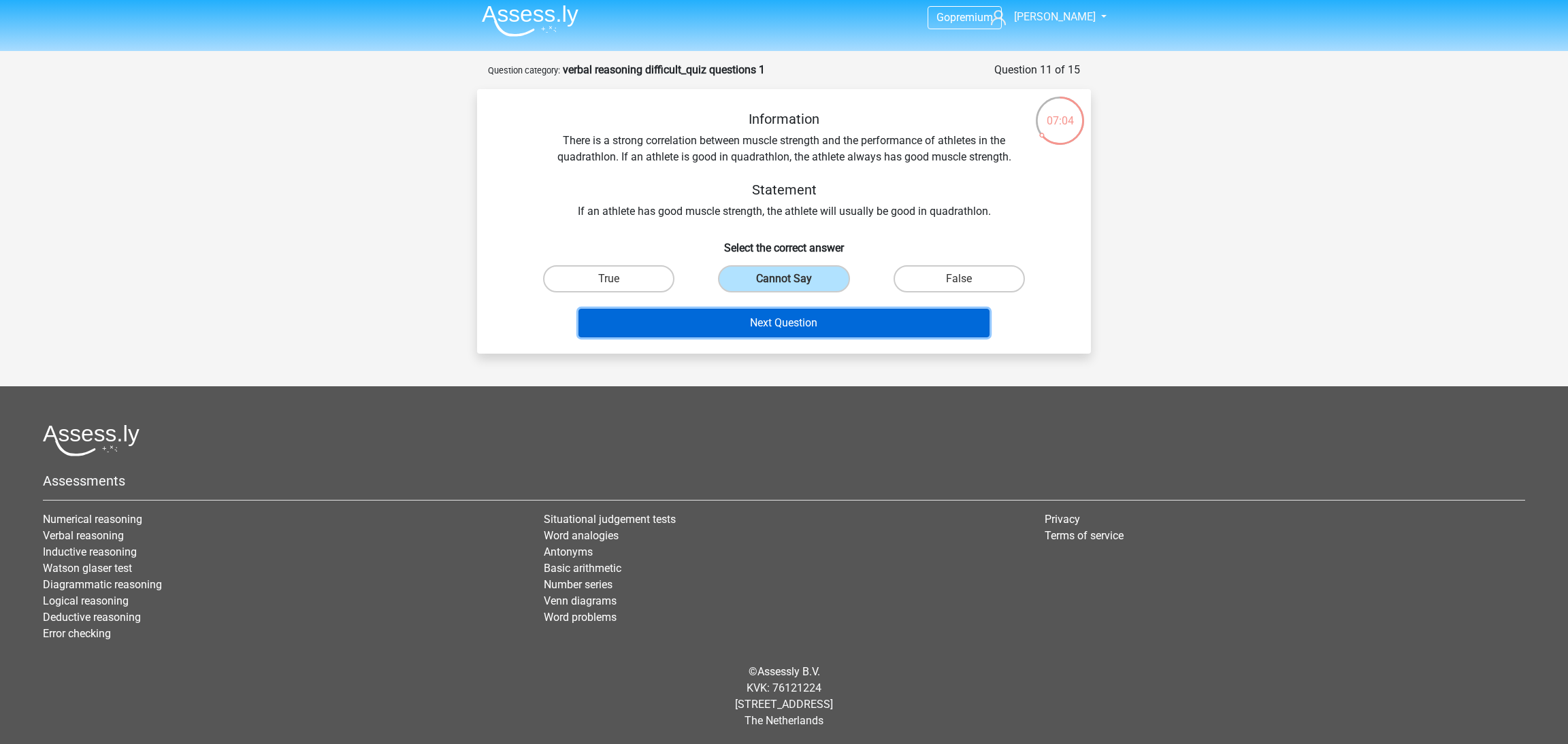
click at [881, 326] on button "Next Question" at bounding box center [784, 323] width 411 height 28
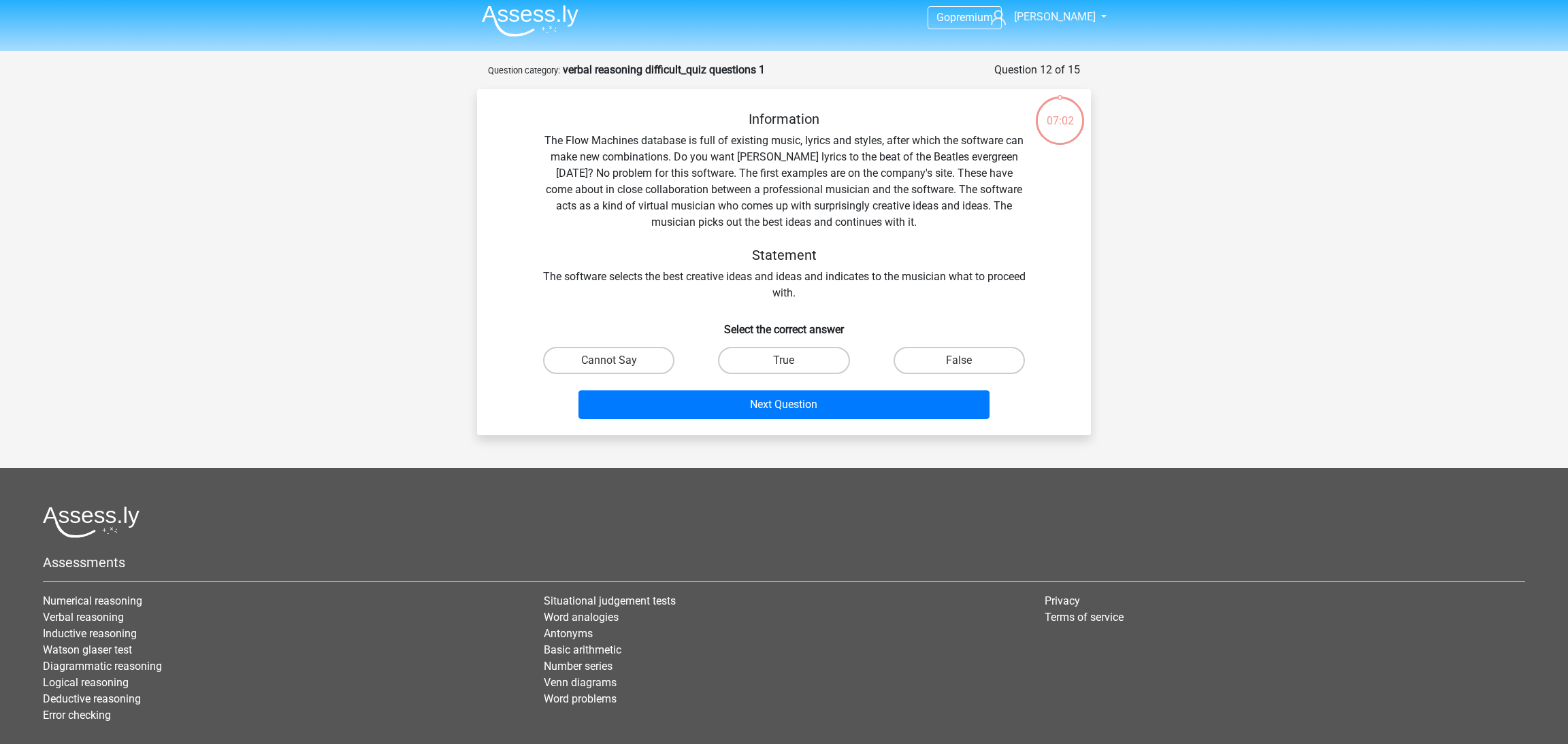
scroll to position [67, 0]
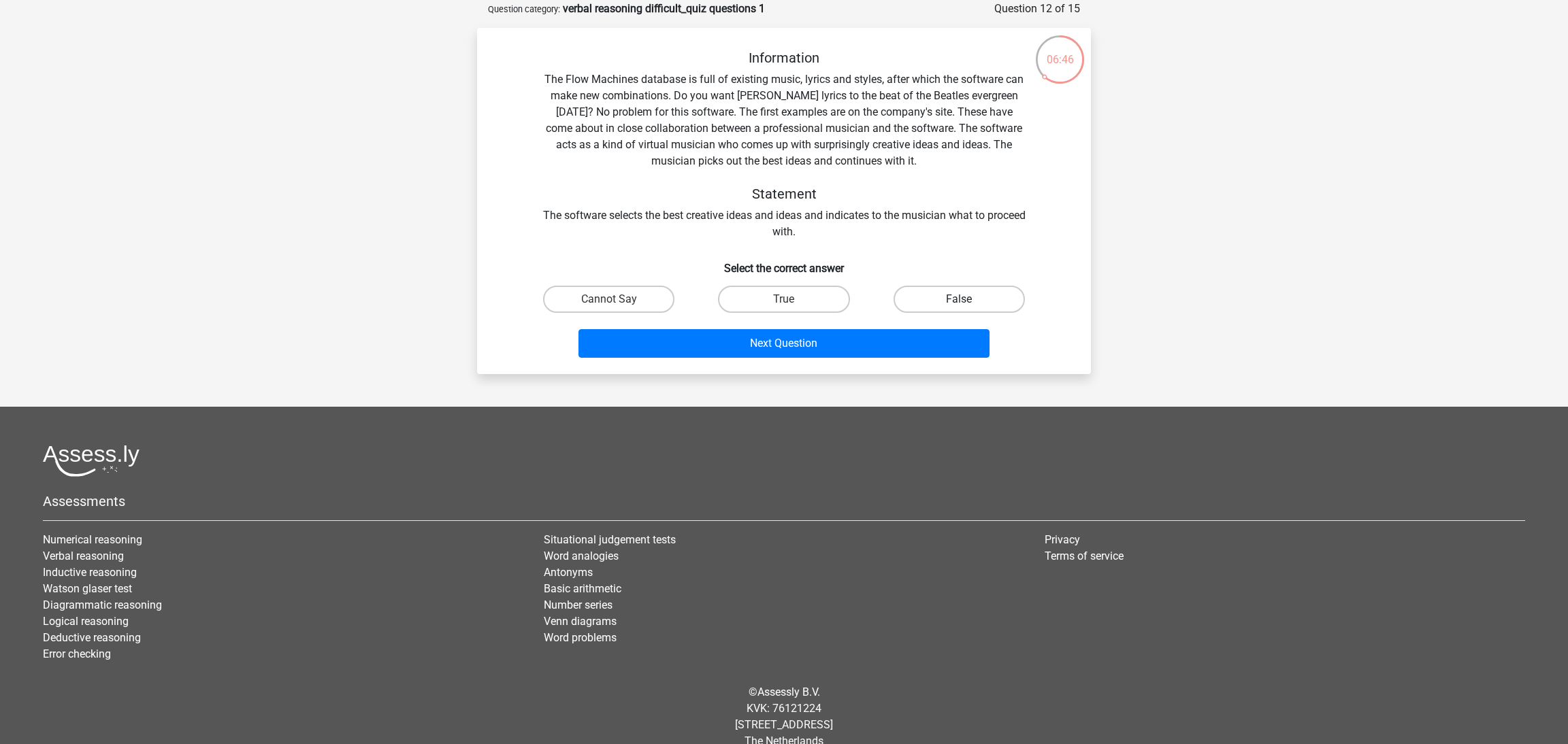
click at [918, 290] on label "False" at bounding box center [959, 299] width 131 height 28
click at [959, 299] on input "False" at bounding box center [963, 303] width 9 height 9
radio input "true"
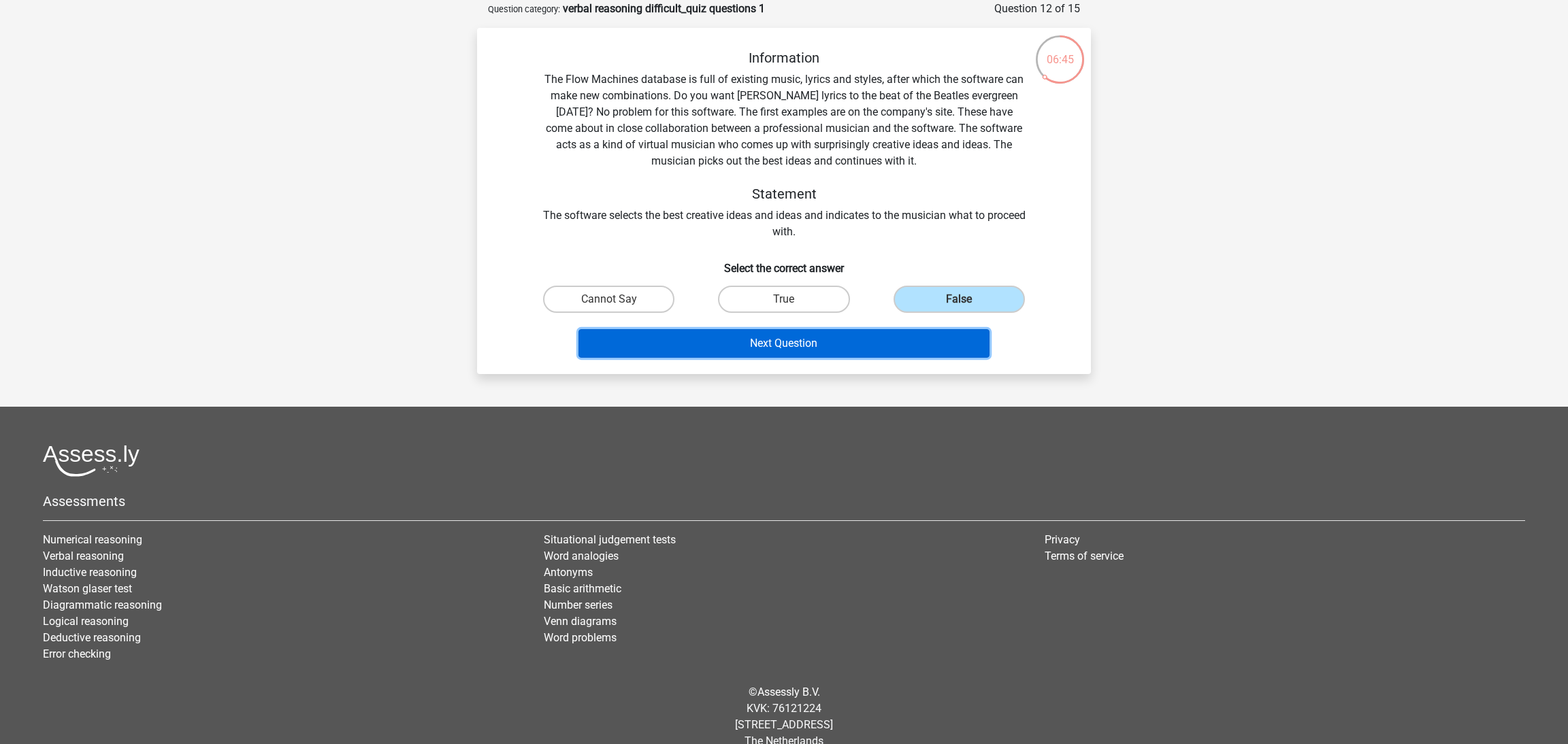
click at [906, 352] on button "Next Question" at bounding box center [784, 343] width 411 height 28
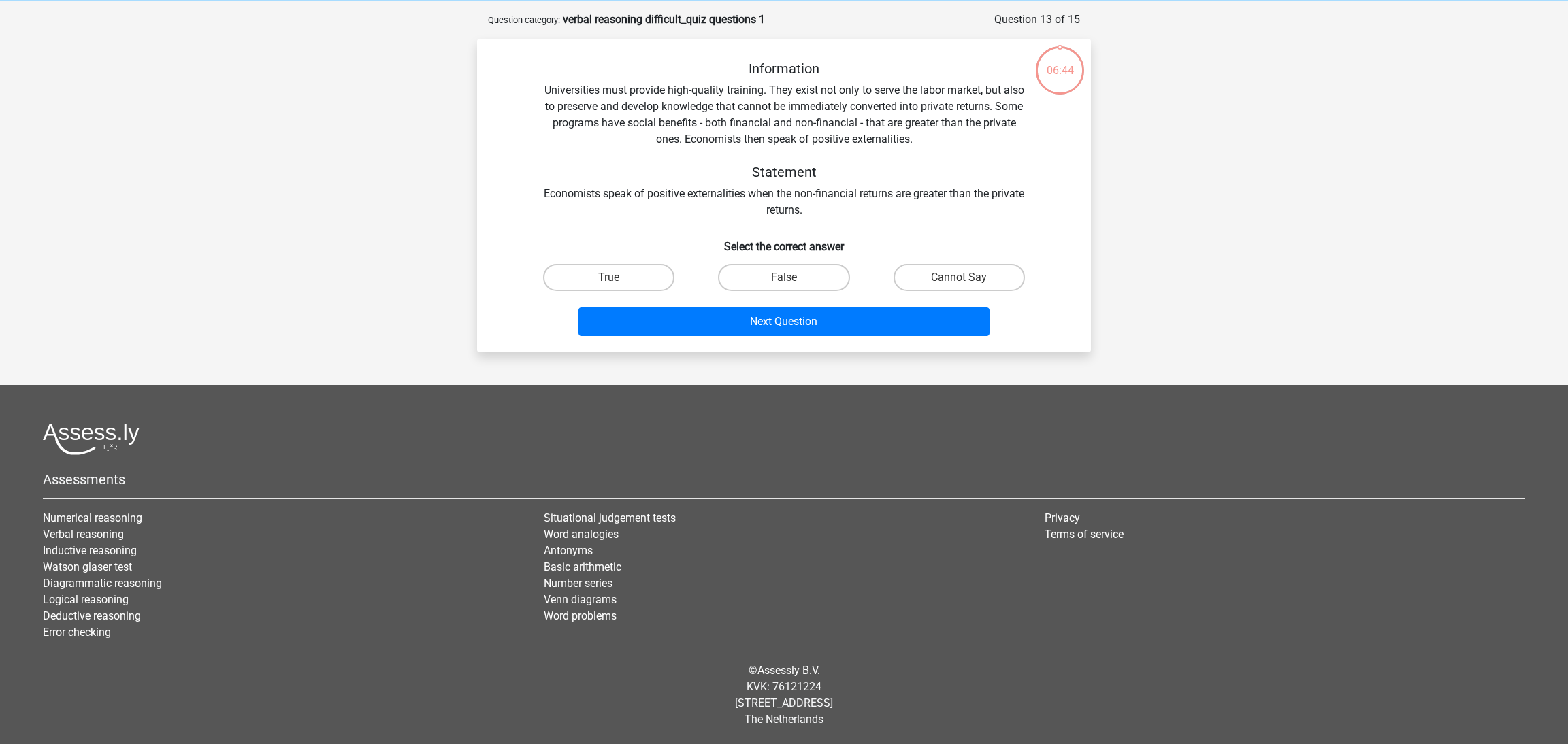
scroll to position [55, 0]
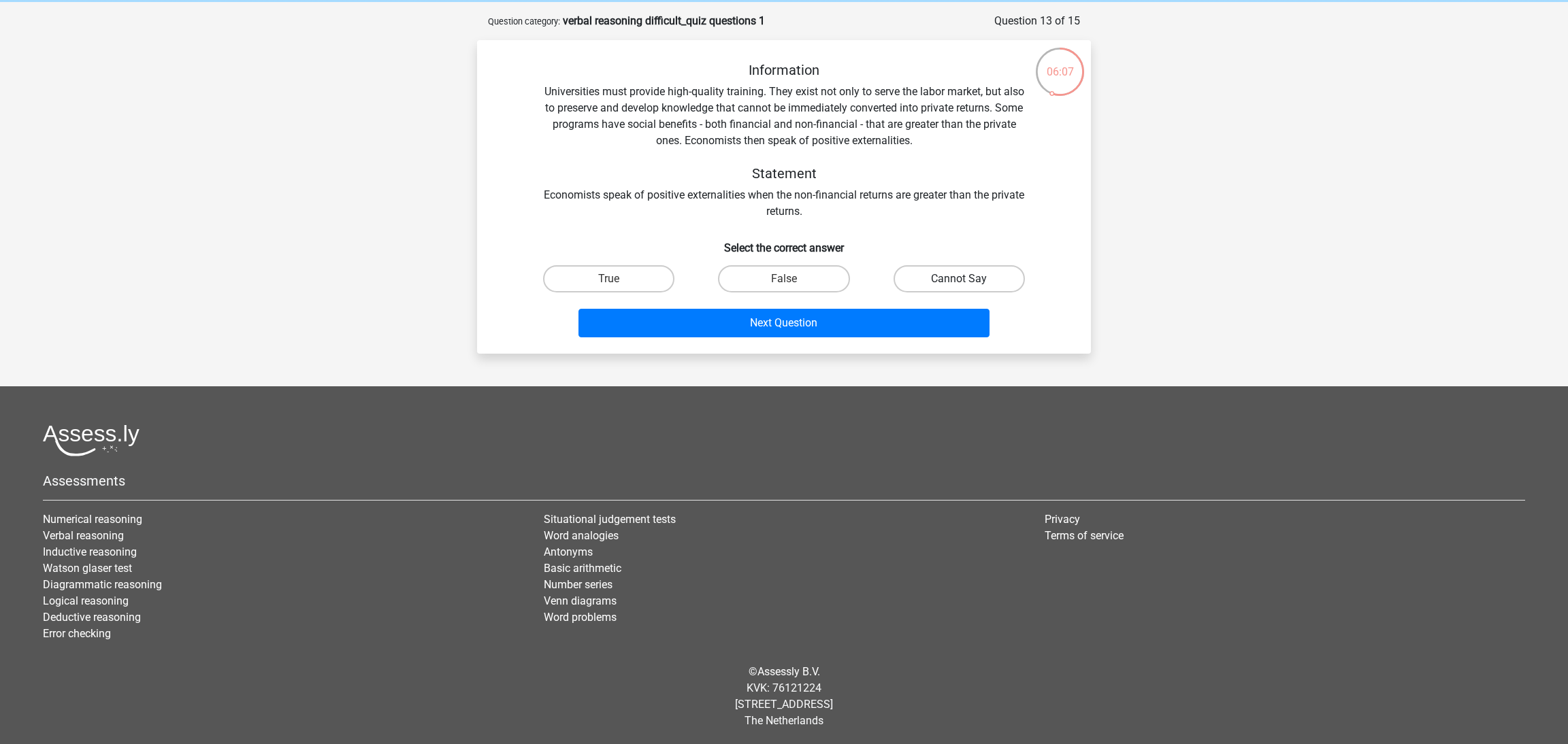
click at [915, 275] on label "Cannot Say" at bounding box center [959, 279] width 131 height 28
click at [959, 279] on input "Cannot Say" at bounding box center [963, 283] width 9 height 9
radio input "true"
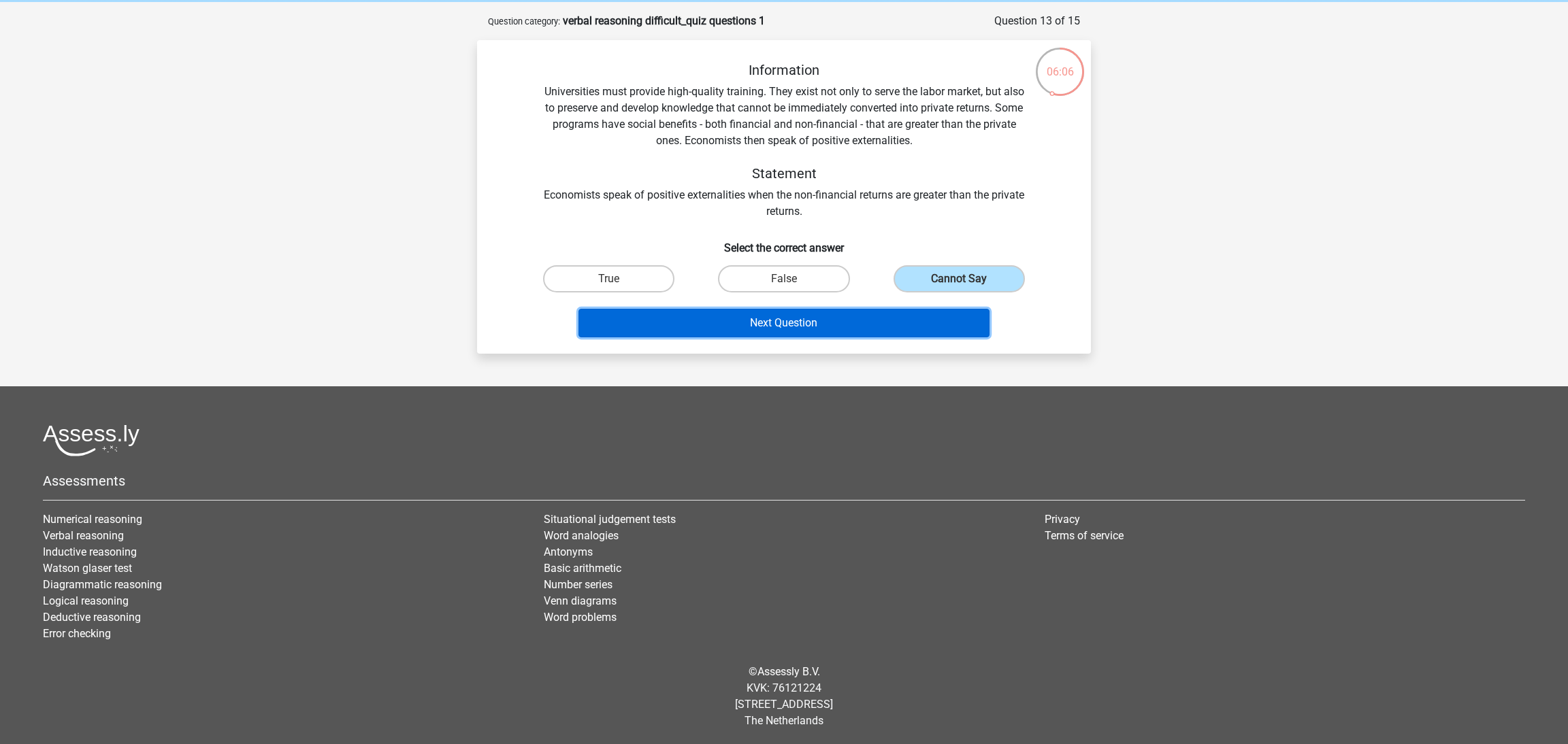
click at [900, 322] on button "Next Question" at bounding box center [784, 323] width 411 height 28
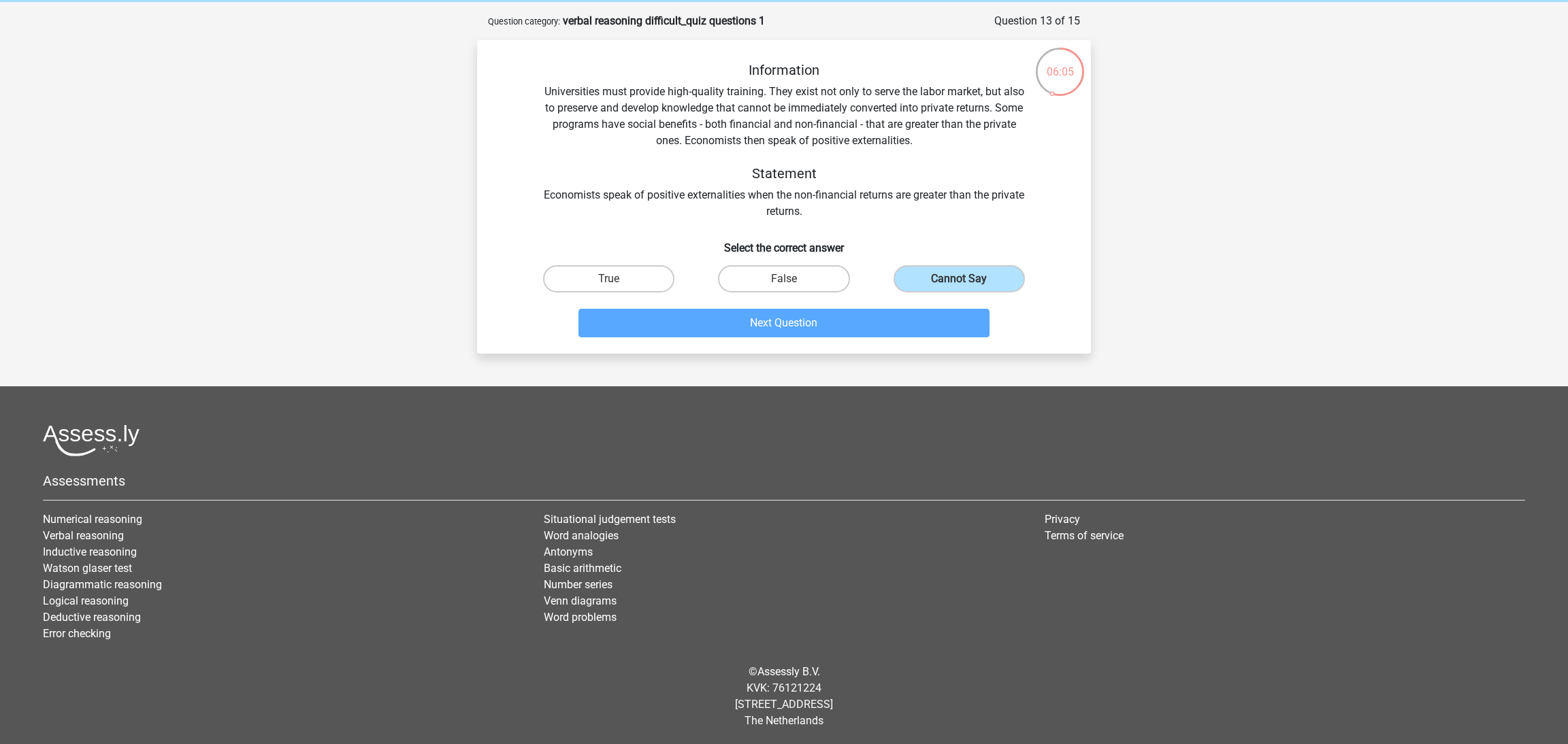
scroll to position [6, 0]
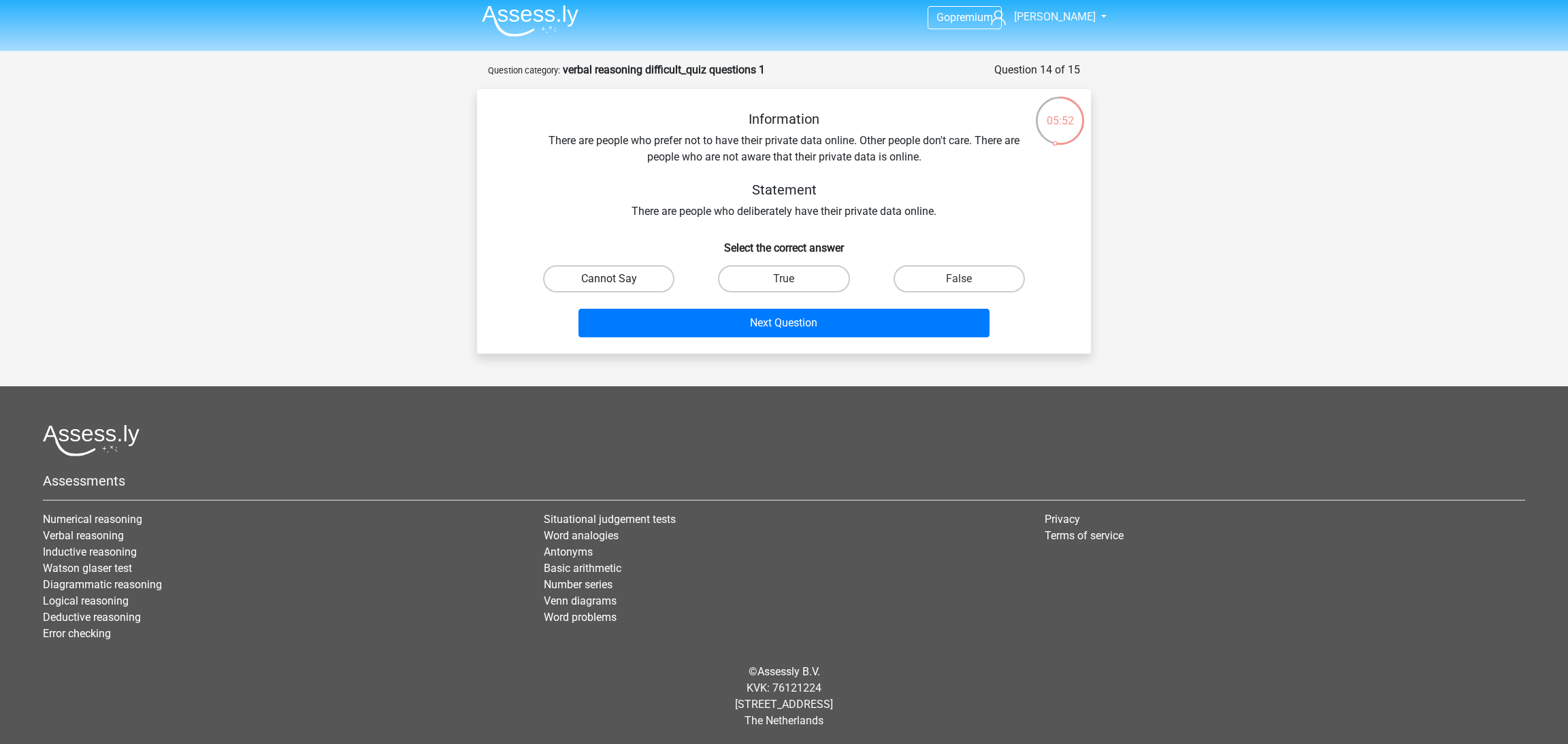
click at [639, 279] on label "Cannot Say" at bounding box center [609, 279] width 131 height 28
click at [618, 279] on input "Cannot Say" at bounding box center [613, 283] width 9 height 9
radio input "true"
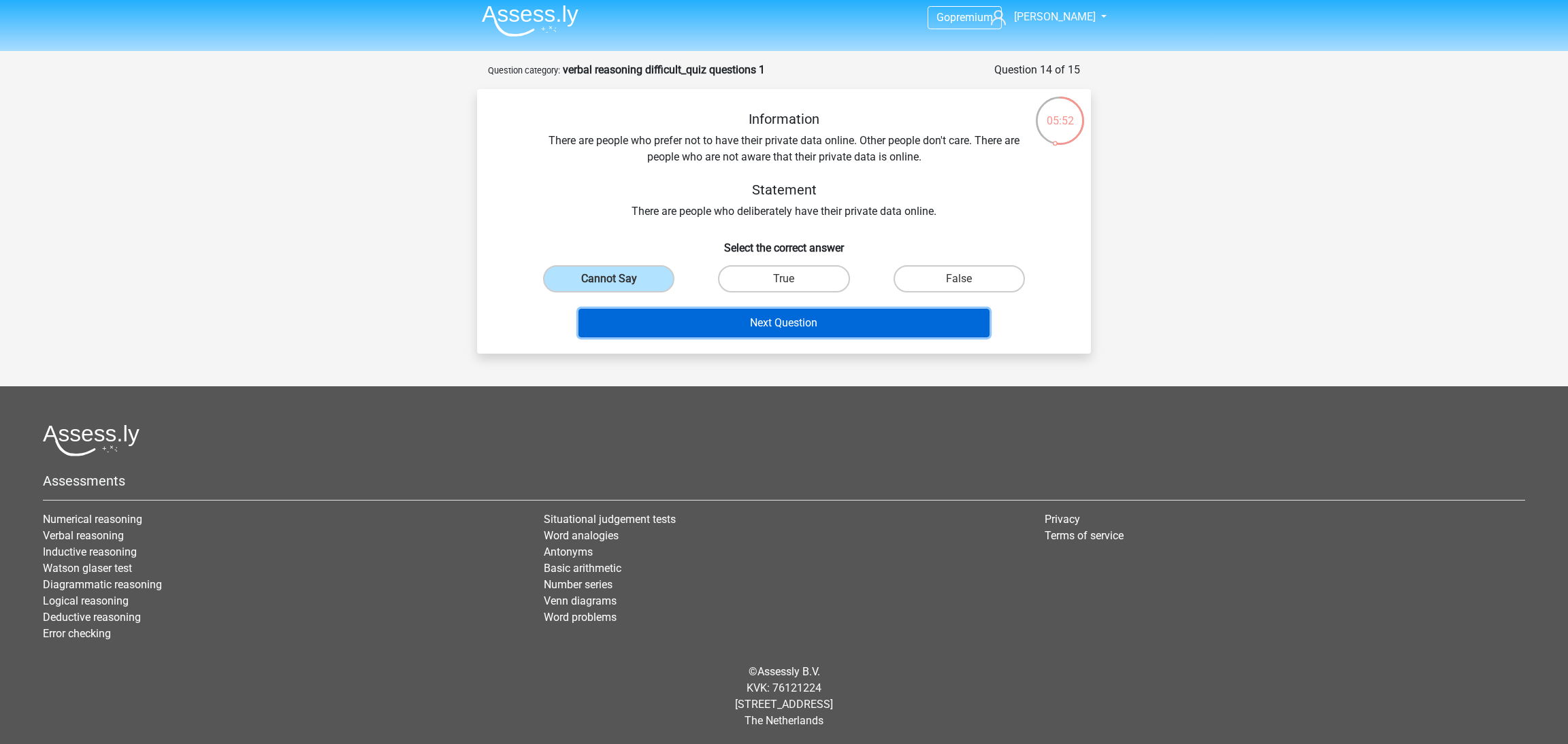
click at [681, 316] on button "Next Question" at bounding box center [784, 323] width 411 height 28
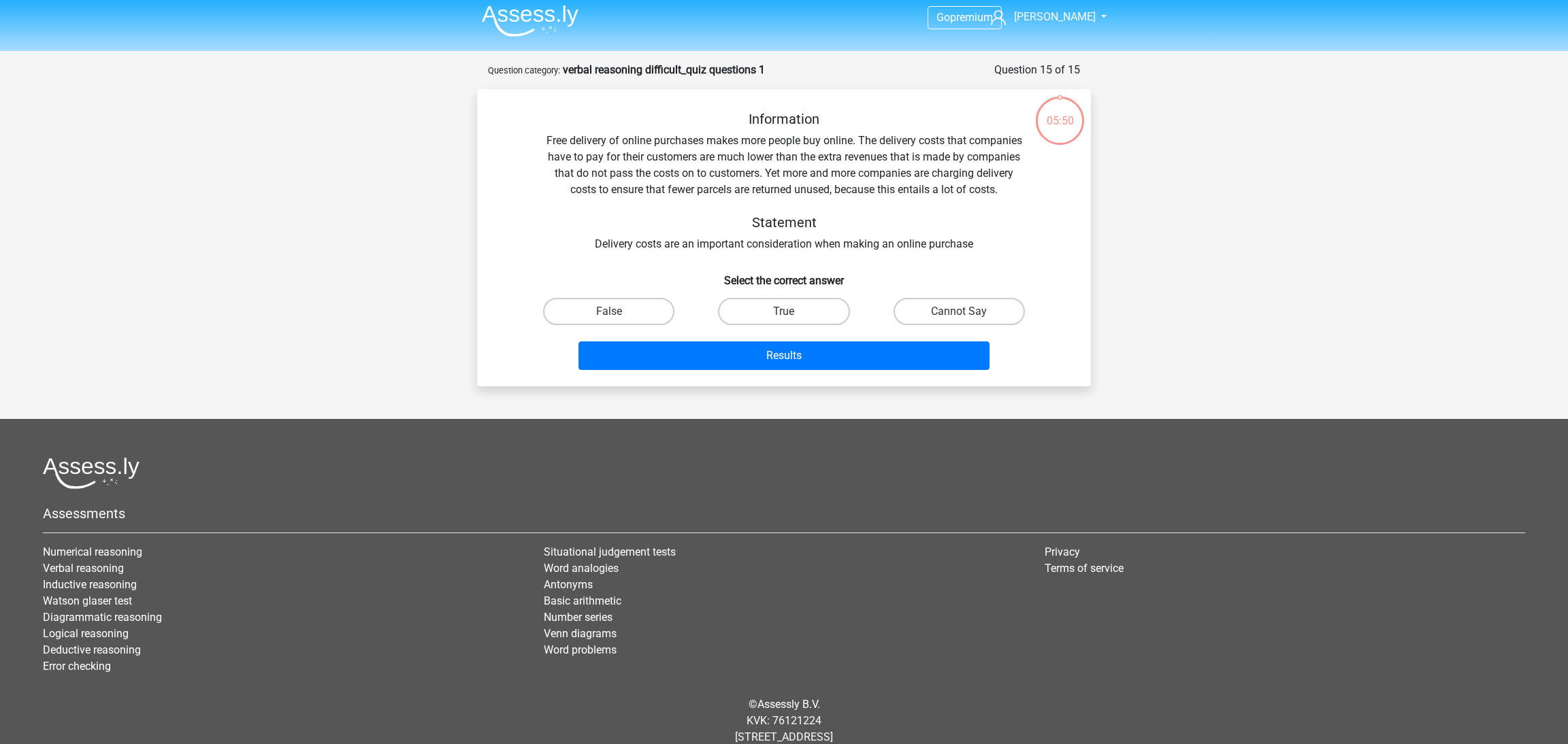
scroll to position [39, 0]
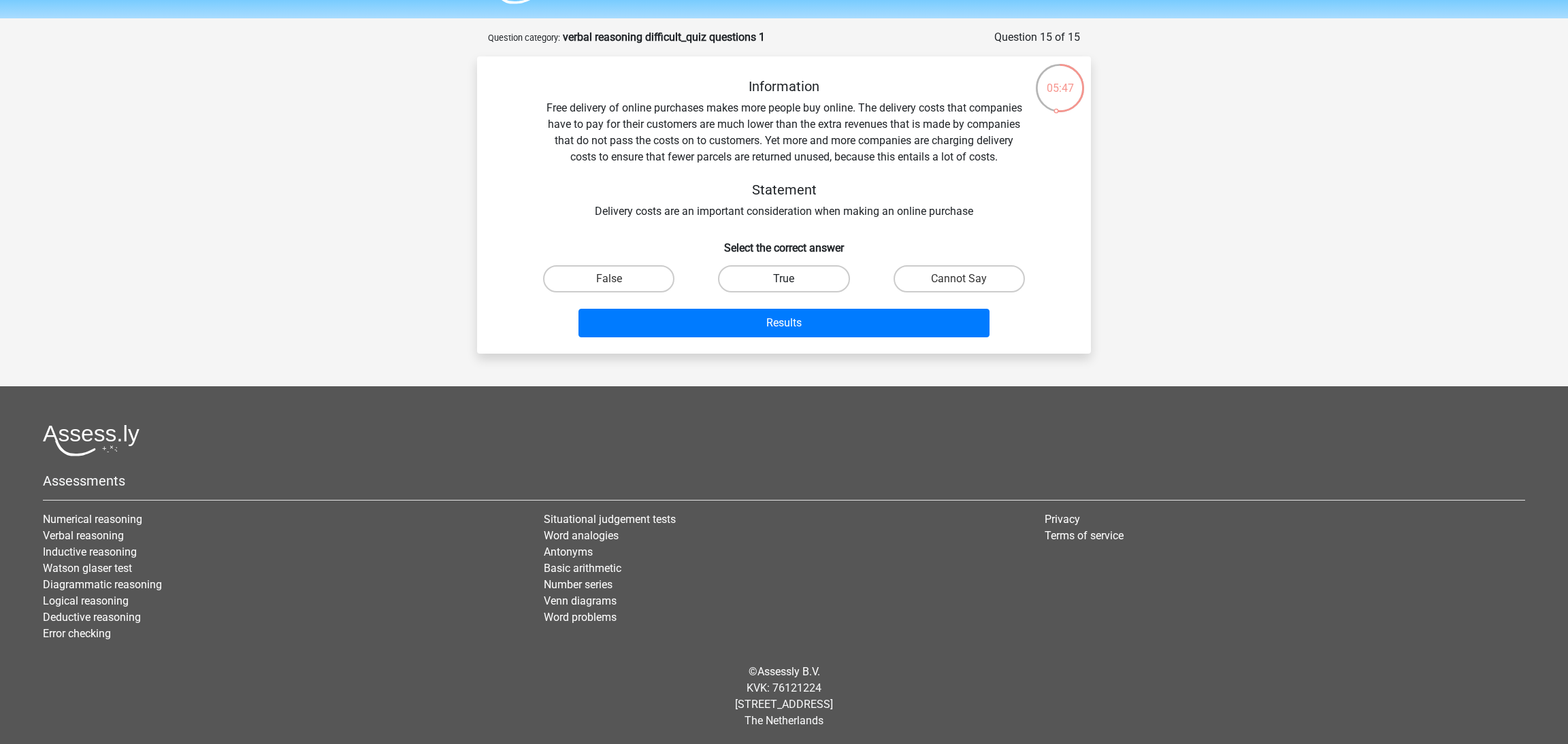
click at [749, 285] on label "True" at bounding box center [784, 279] width 131 height 28
click at [784, 285] on input "True" at bounding box center [788, 283] width 9 height 9
radio input "true"
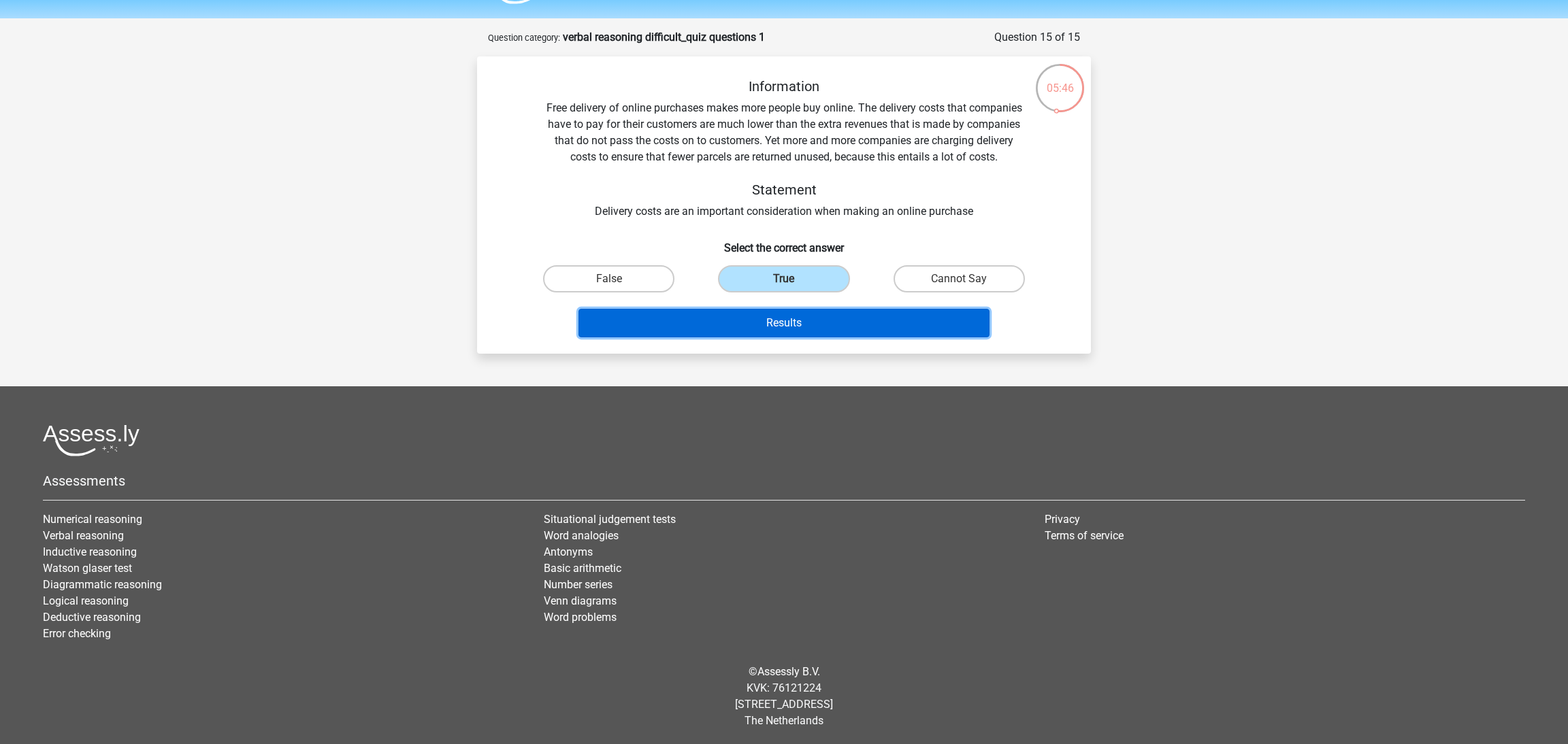
click at [765, 322] on button "Results" at bounding box center [784, 323] width 411 height 28
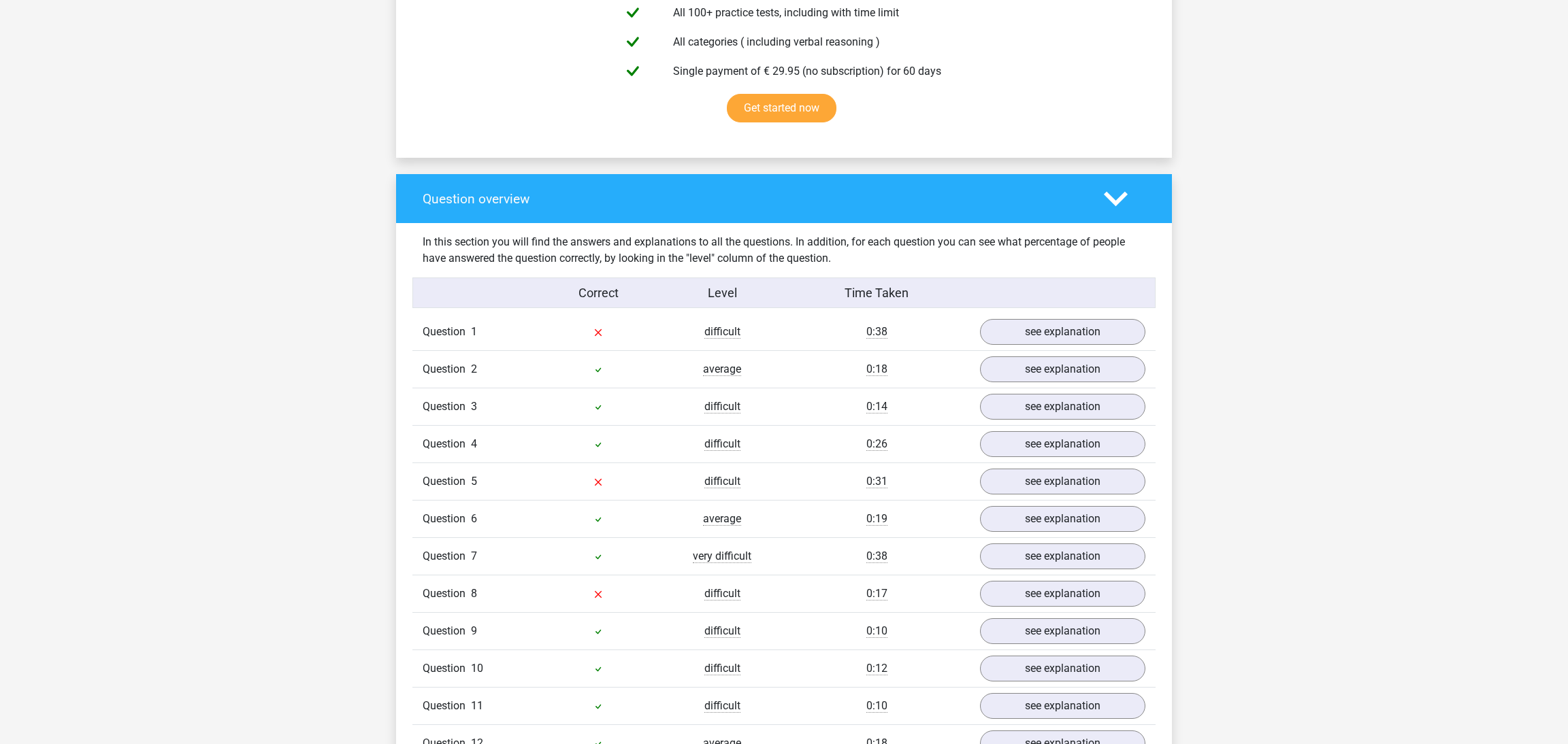
scroll to position [1004, 0]
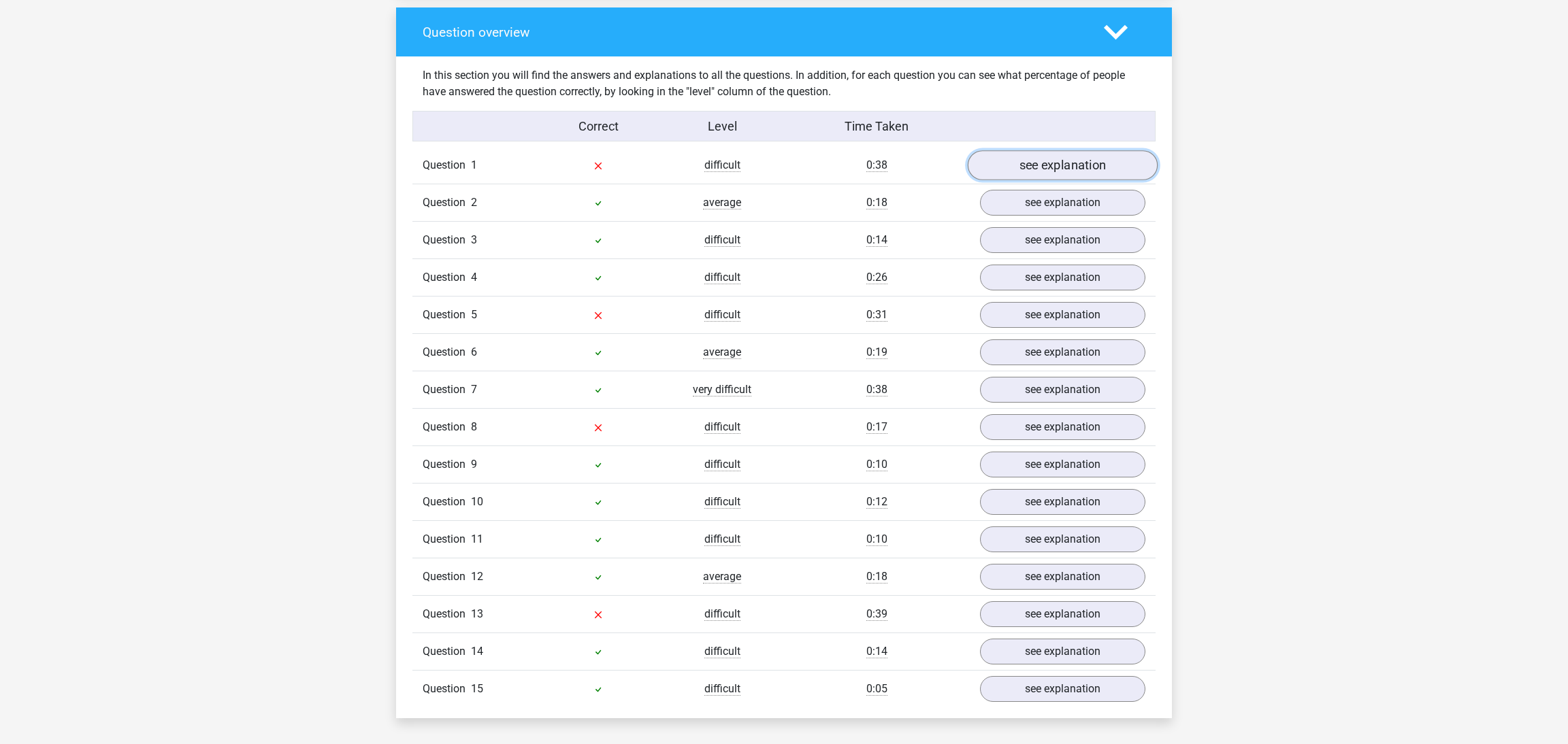
click at [1079, 170] on link "see explanation" at bounding box center [1062, 166] width 190 height 30
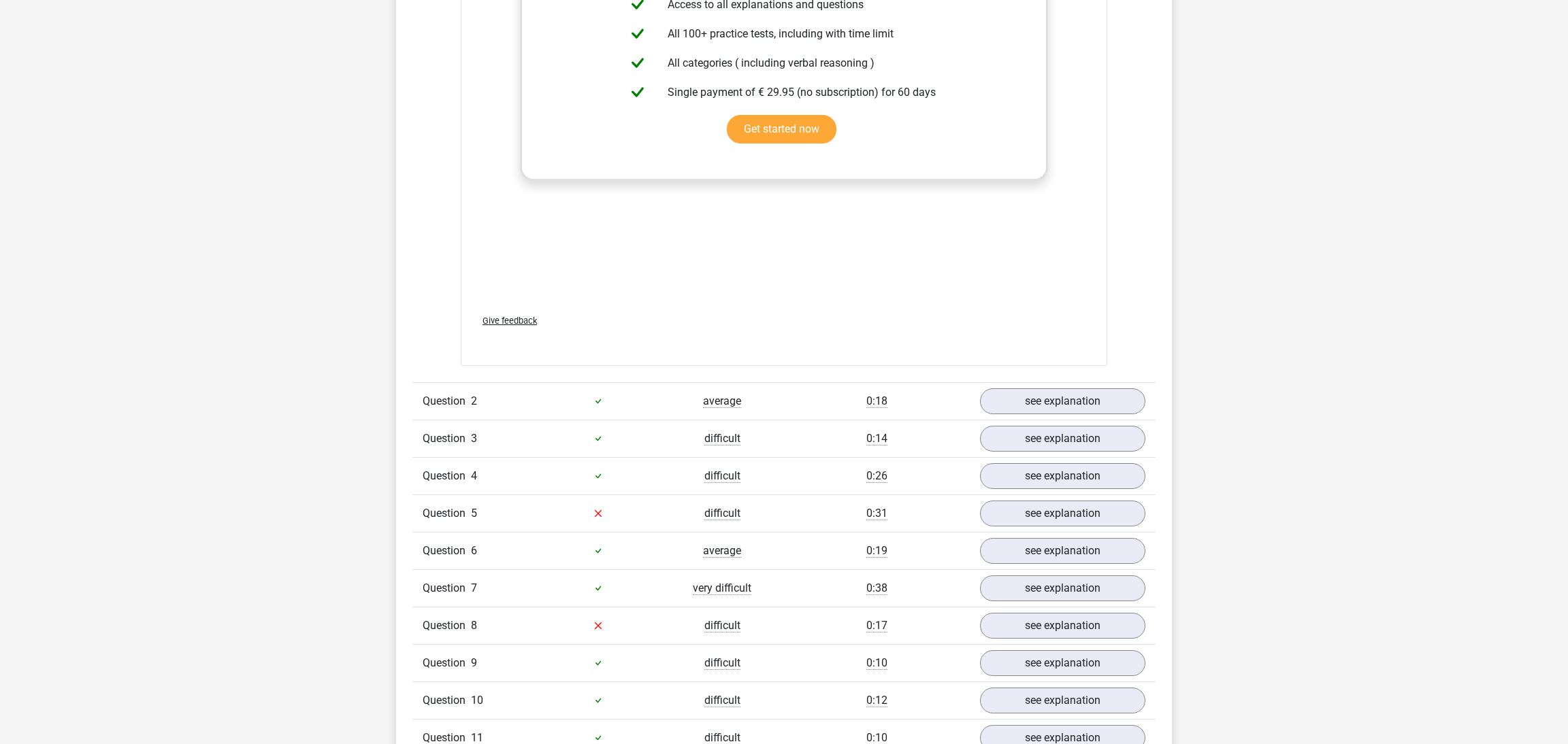
scroll to position [1674, 0]
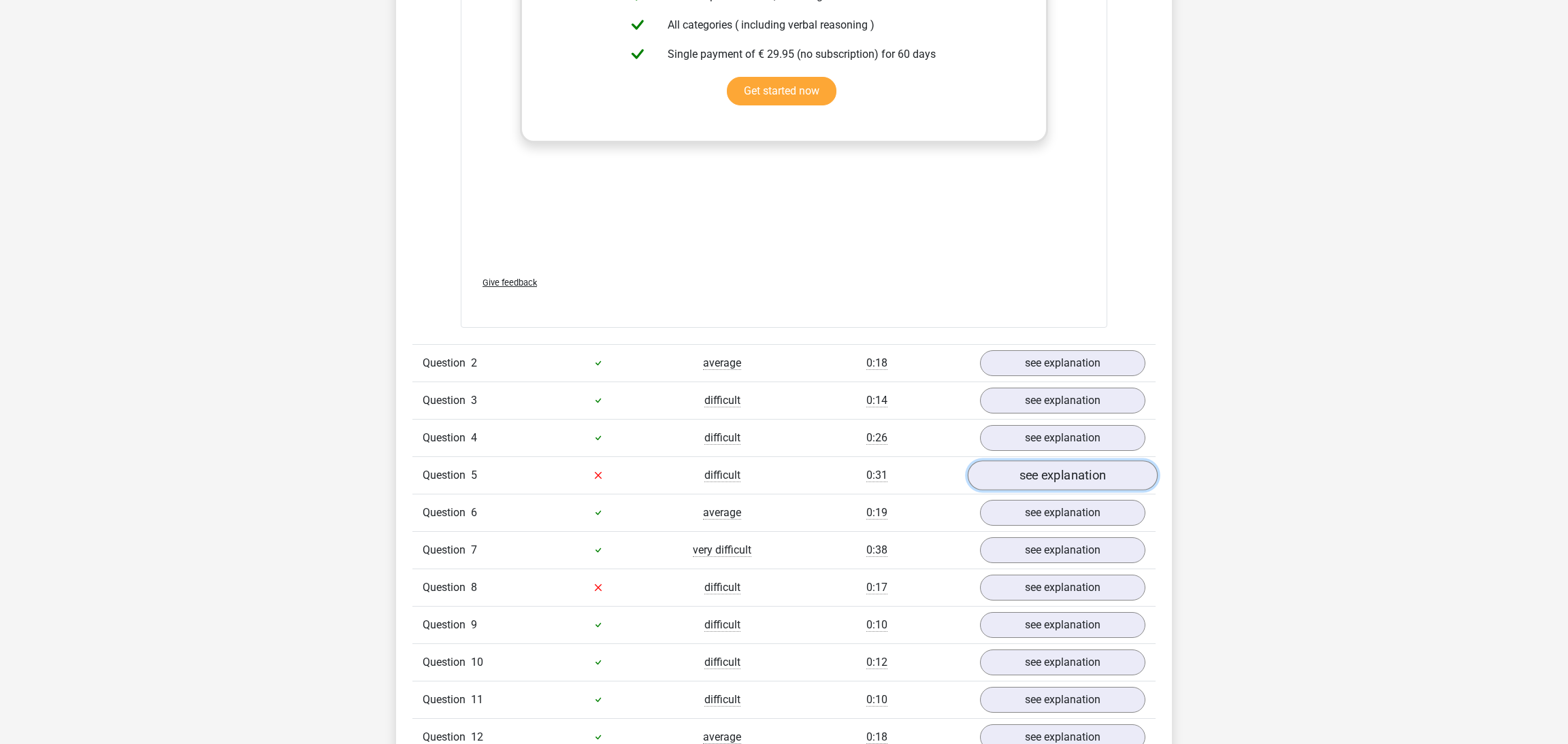
click at [1051, 469] on link "see explanation" at bounding box center [1062, 475] width 190 height 30
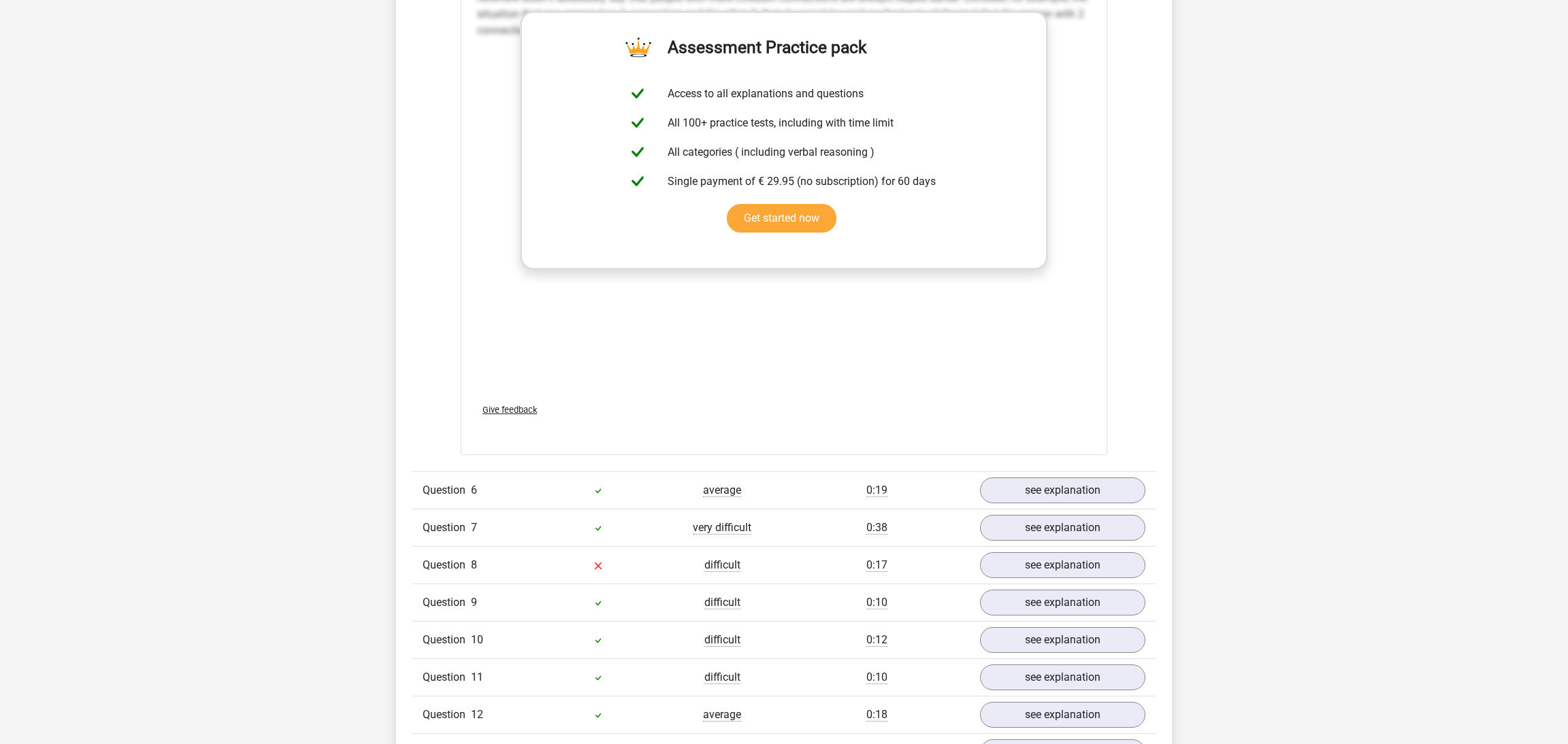
scroll to position [2845, 0]
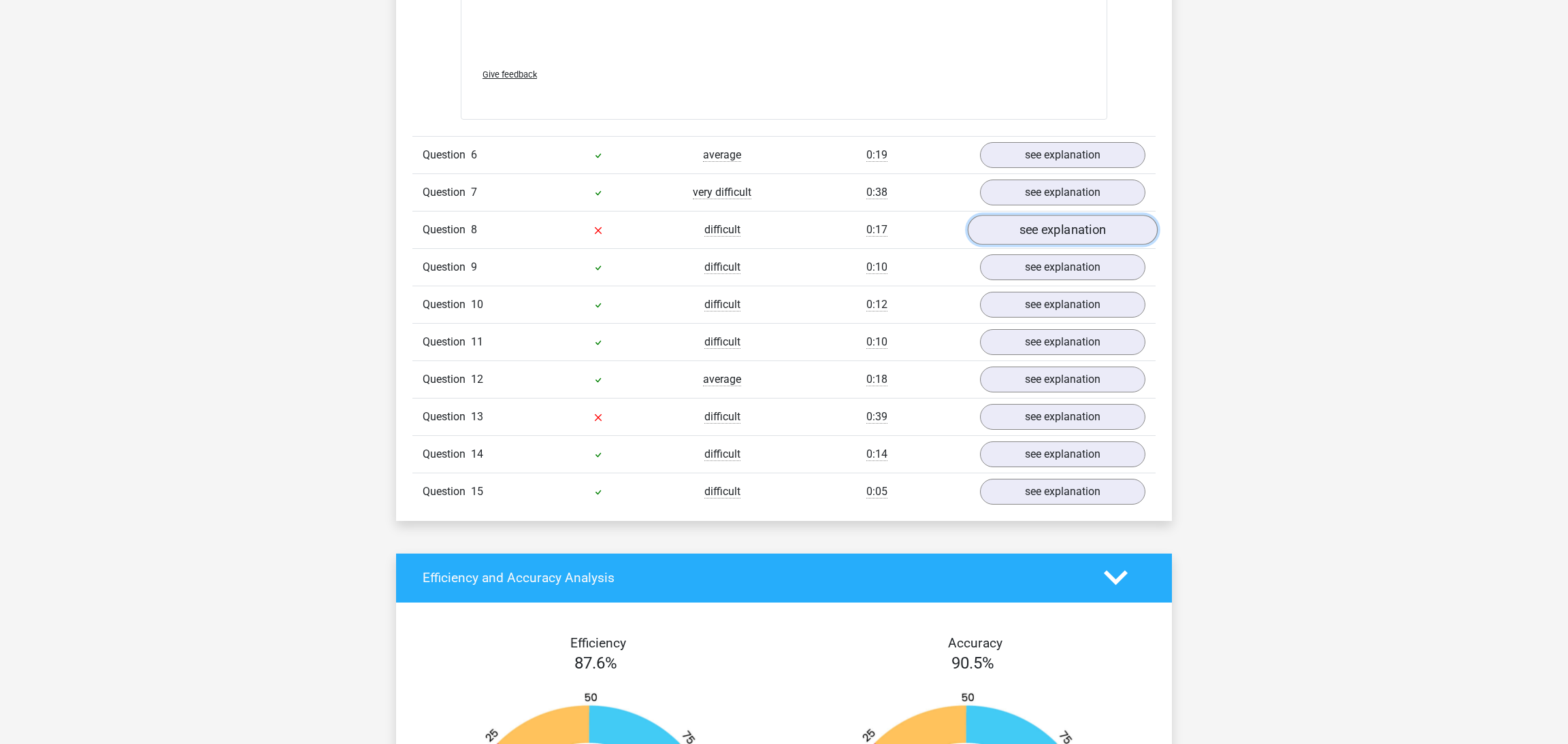
click at [1073, 232] on link "see explanation" at bounding box center [1062, 230] width 190 height 30
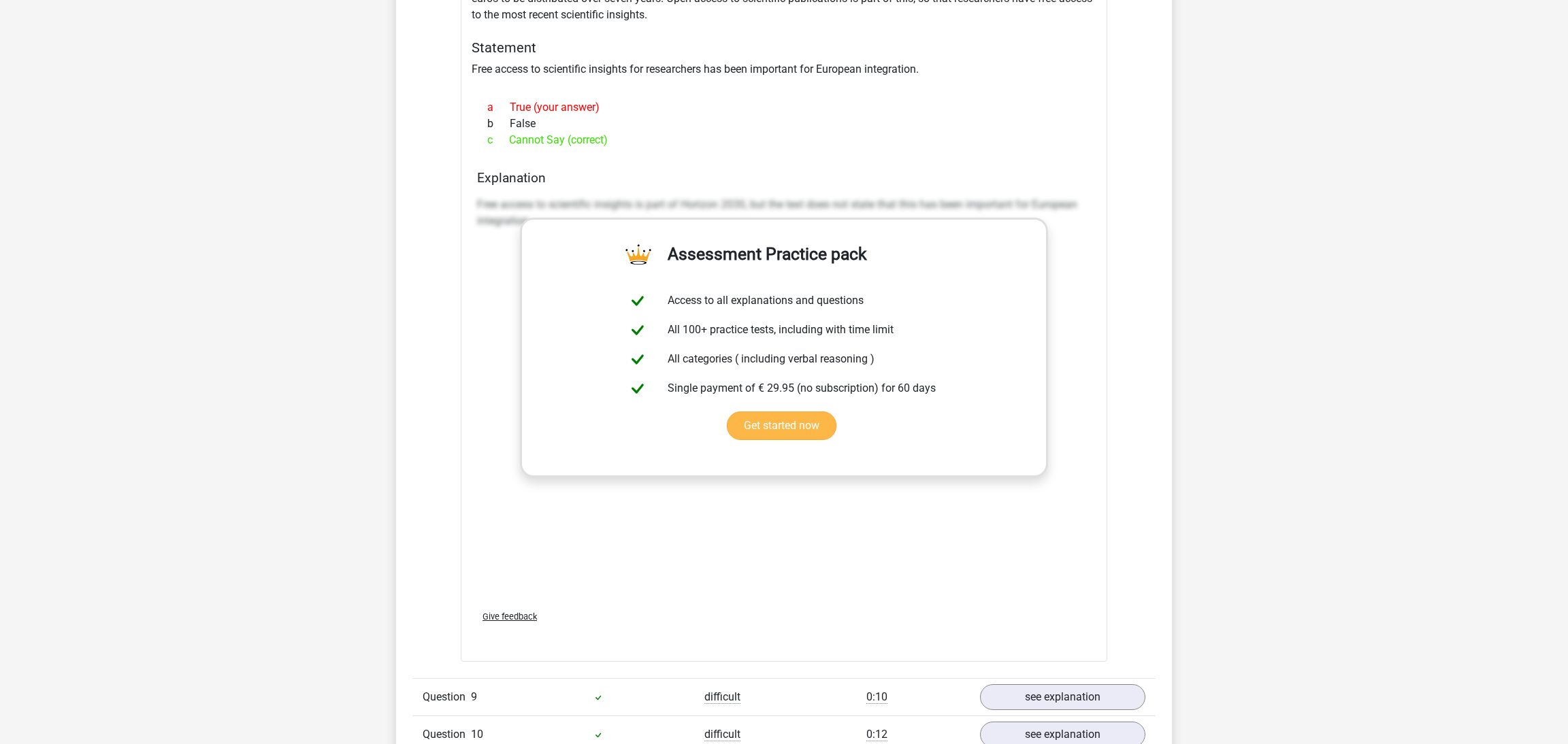
scroll to position [3681, 0]
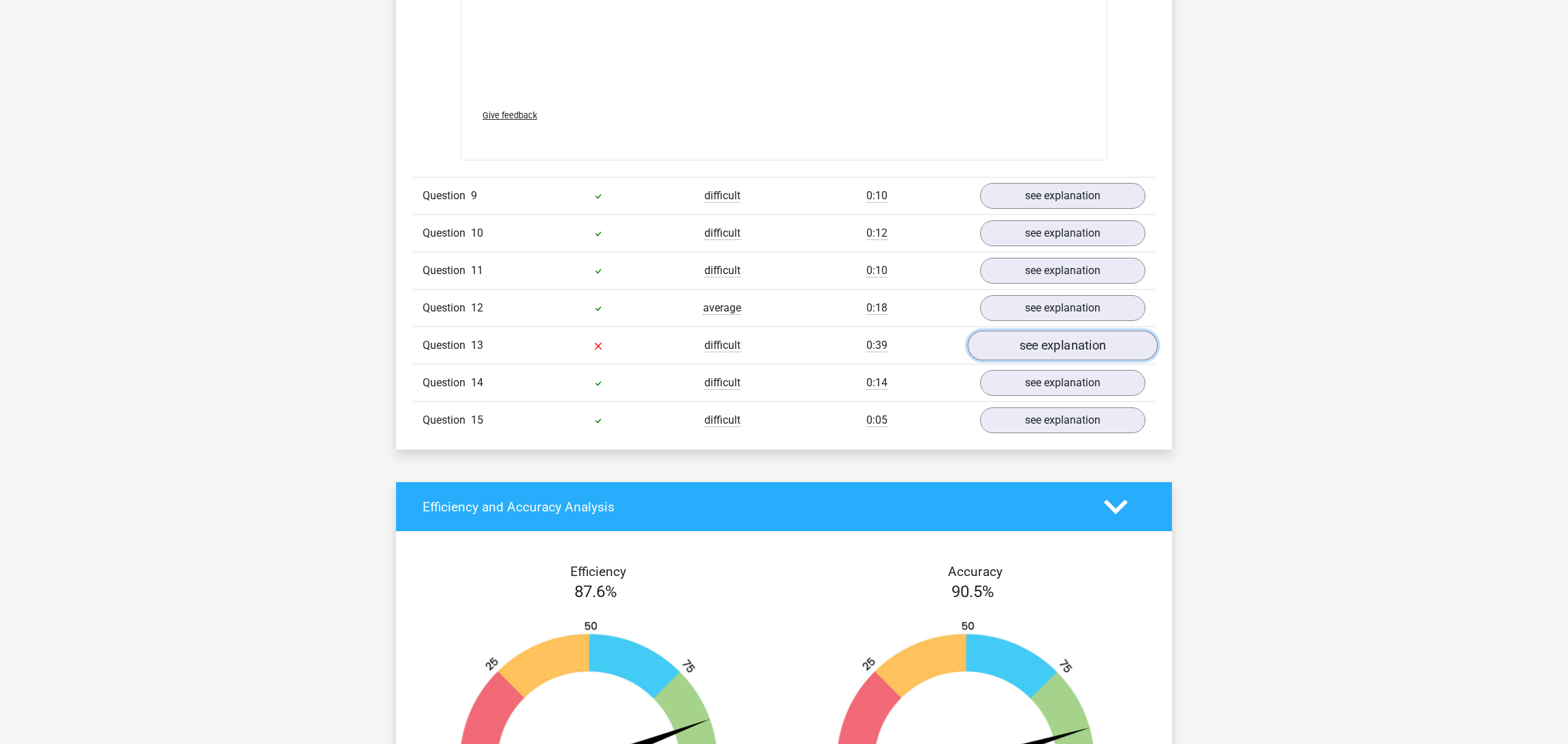
click at [1033, 350] on link "see explanation" at bounding box center [1062, 346] width 190 height 30
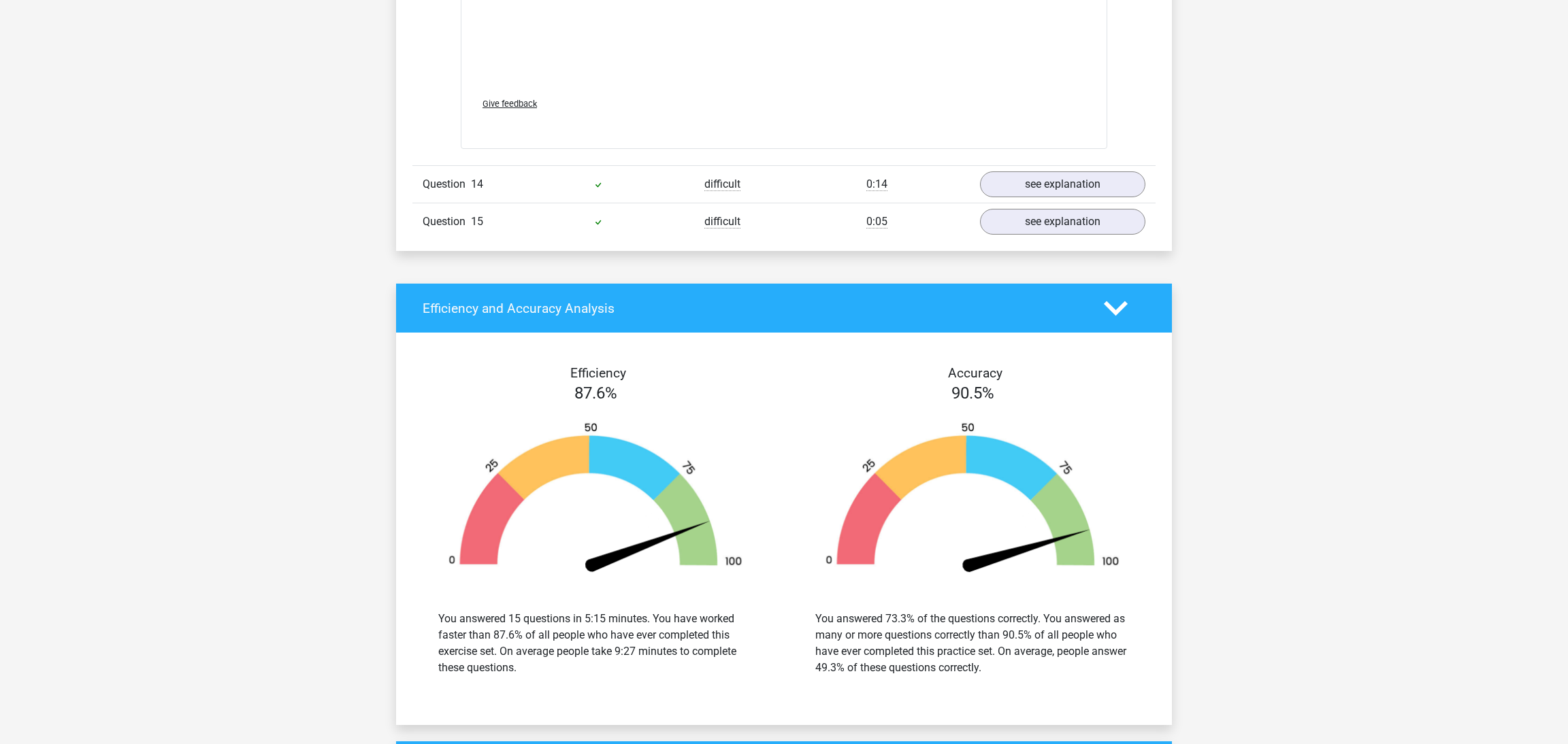
scroll to position [4685, 0]
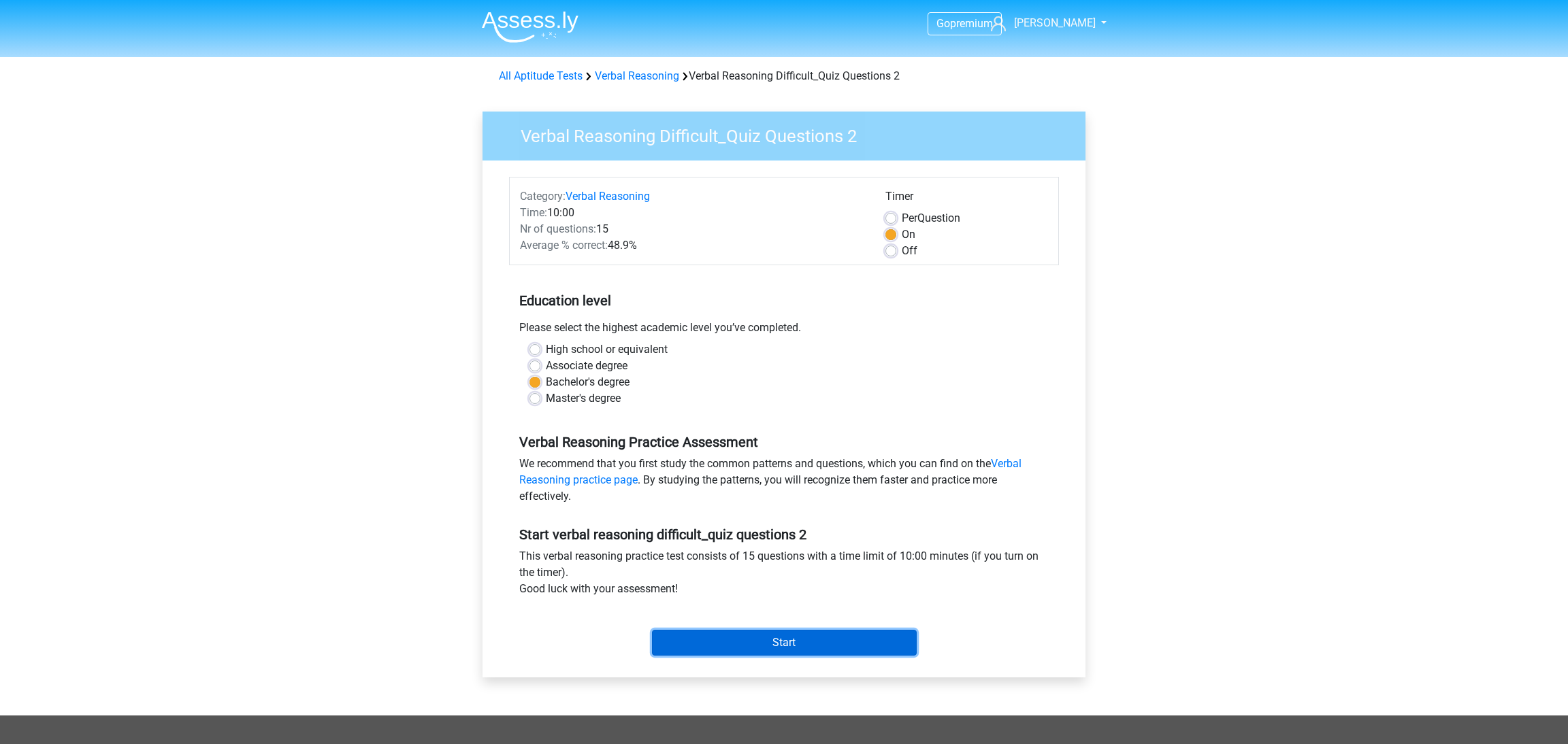
click at [799, 634] on input "Start" at bounding box center [784, 643] width 265 height 26
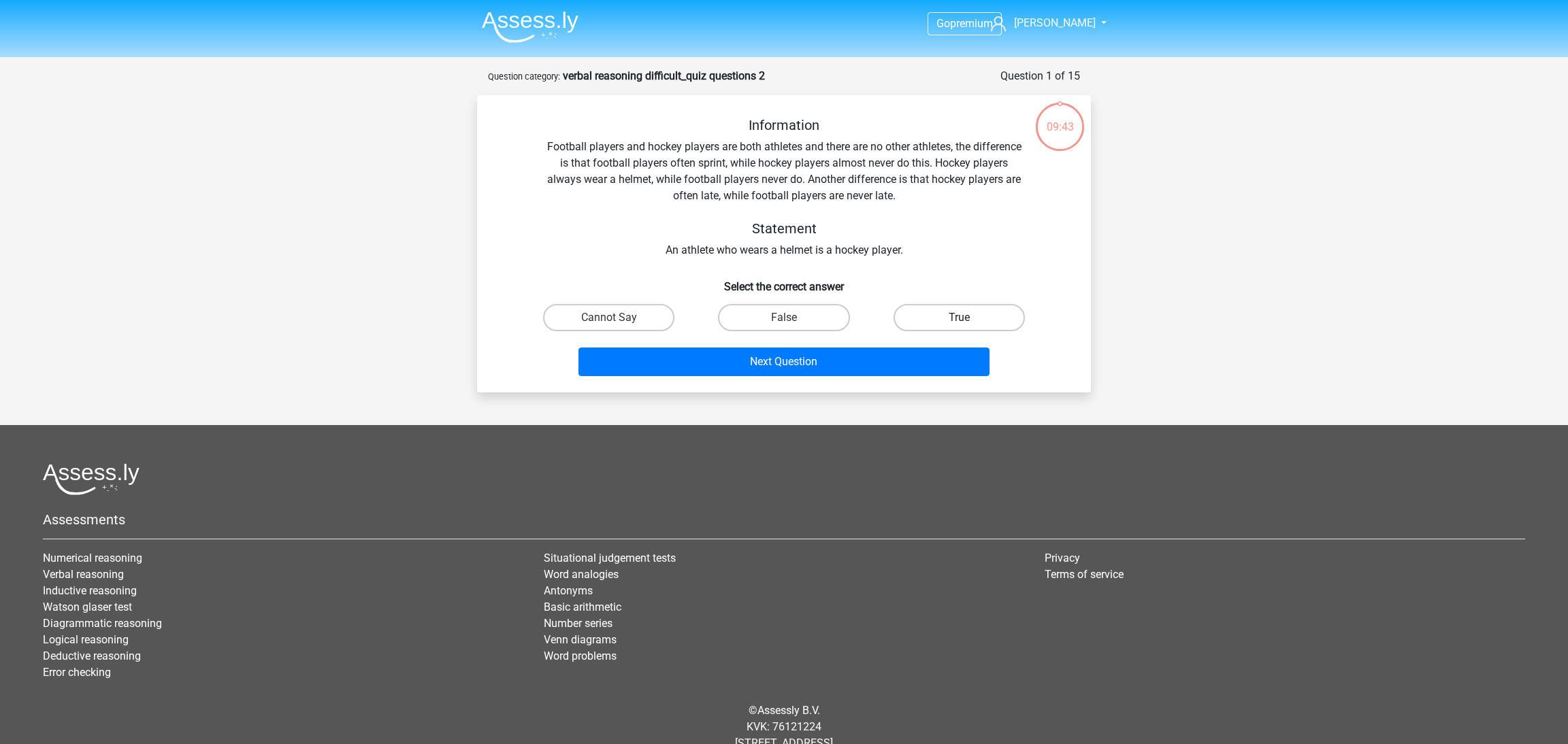
click at [980, 314] on label "True" at bounding box center [959, 318] width 131 height 28
click at [967, 318] on input "True" at bounding box center [963, 322] width 9 height 9
radio input "true"
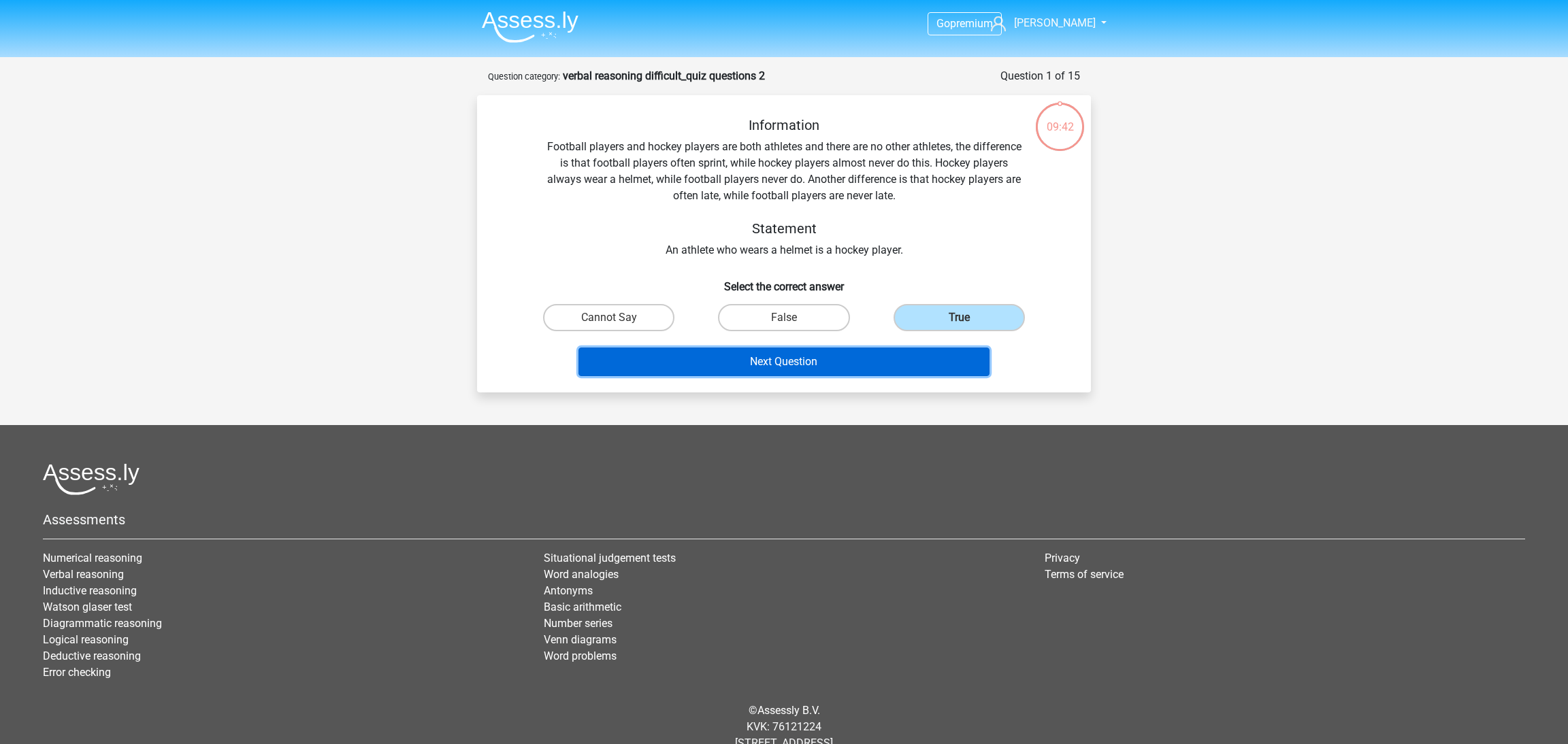
click at [928, 368] on button "Next Question" at bounding box center [784, 361] width 411 height 28
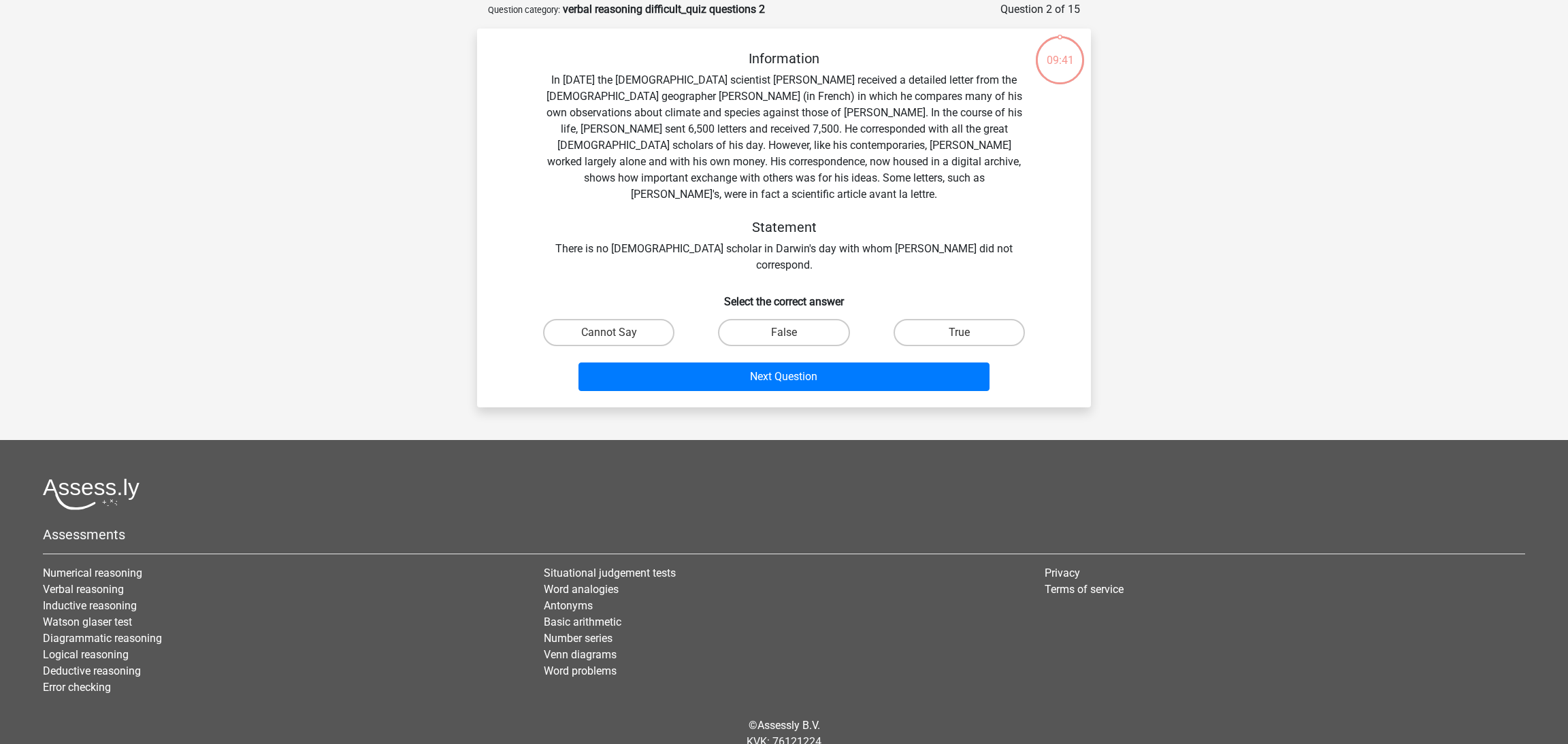
scroll to position [67, 0]
click at [644, 318] on label "Cannot Say" at bounding box center [609, 332] width 131 height 28
click at [618, 332] on input "Cannot Say" at bounding box center [613, 336] width 9 height 9
radio input "true"
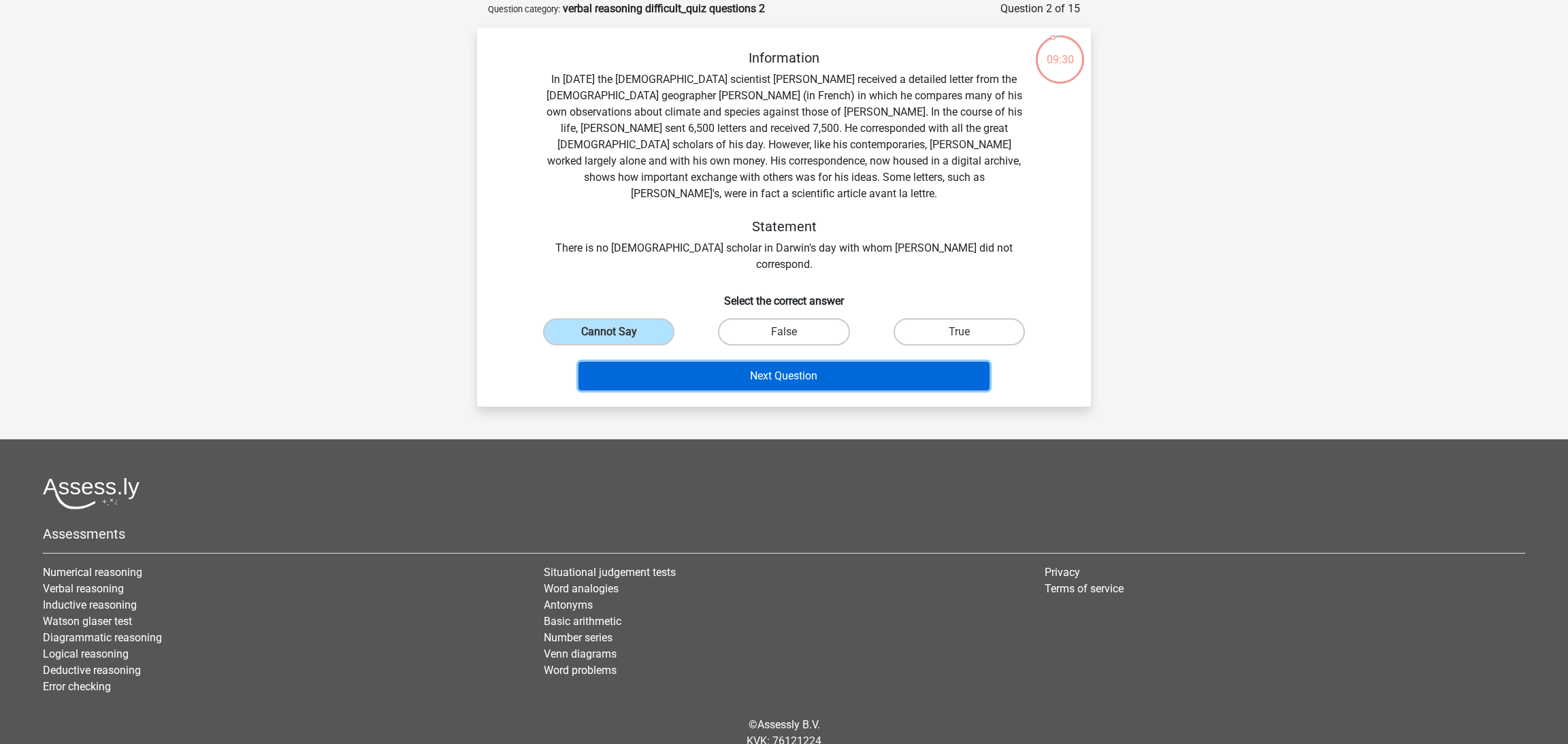
click at [778, 362] on button "Next Question" at bounding box center [784, 376] width 411 height 28
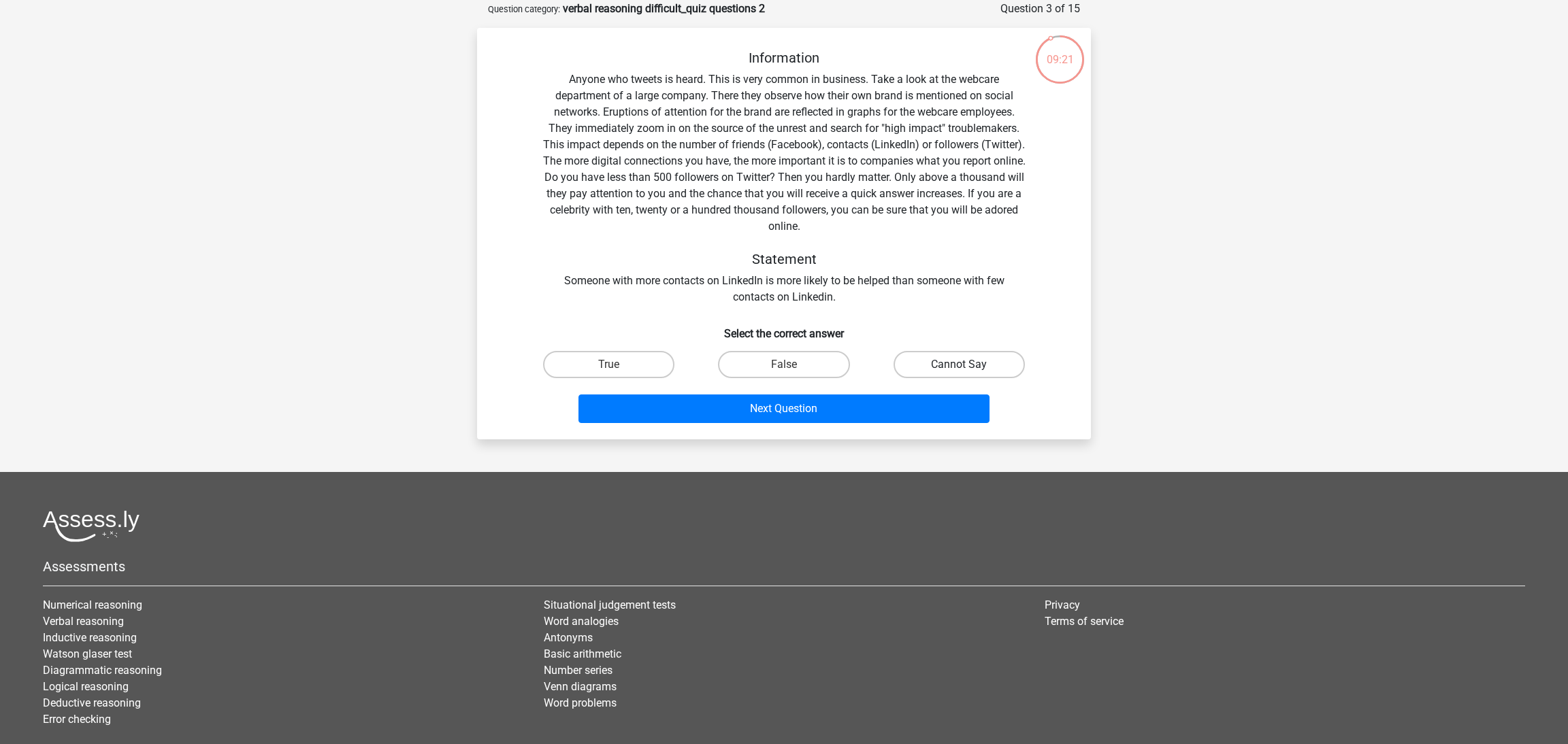
click at [999, 369] on label "Cannot Say" at bounding box center [959, 365] width 131 height 28
click at [967, 369] on input "Cannot Say" at bounding box center [963, 368] width 9 height 9
radio input "true"
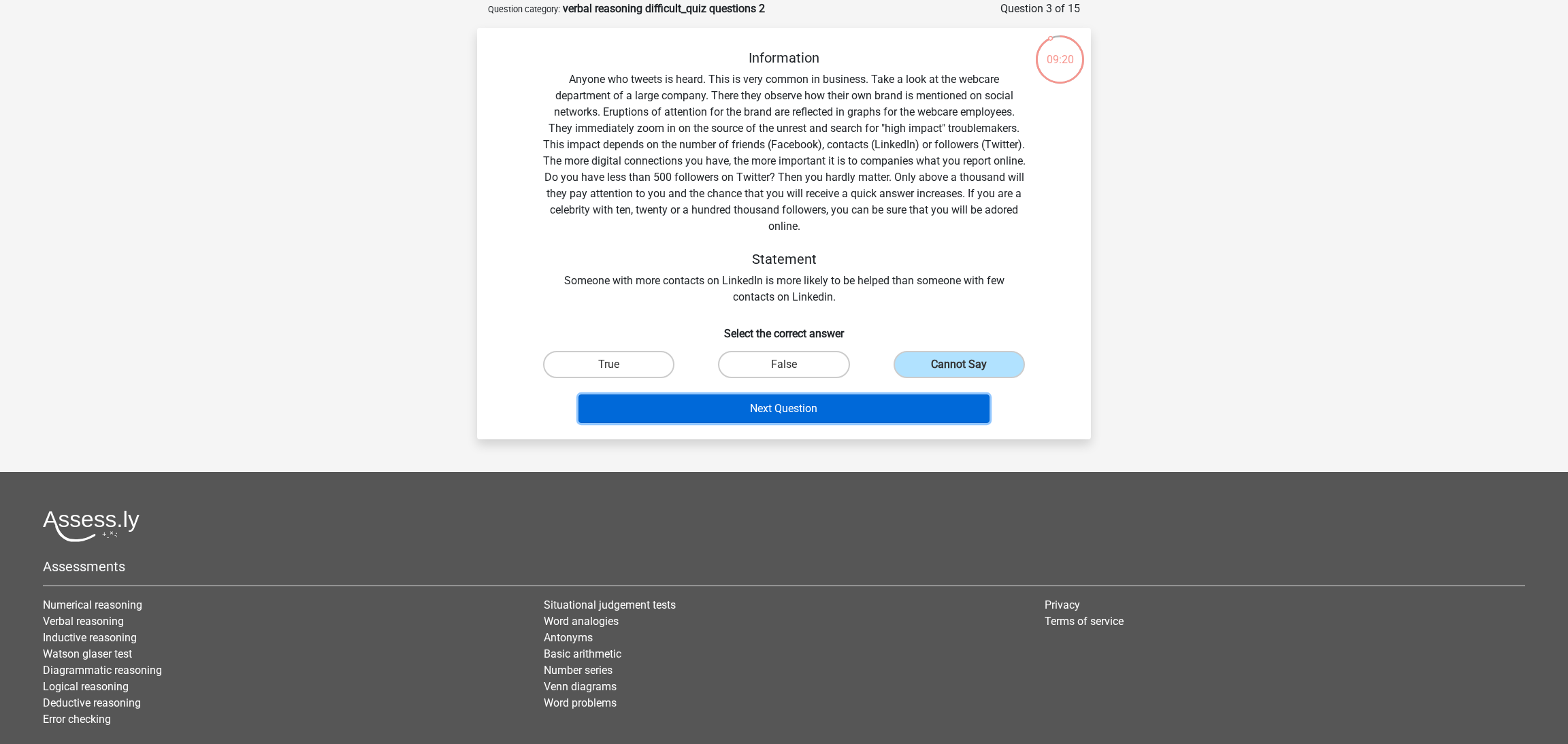
click at [933, 415] on button "Next Question" at bounding box center [784, 408] width 411 height 28
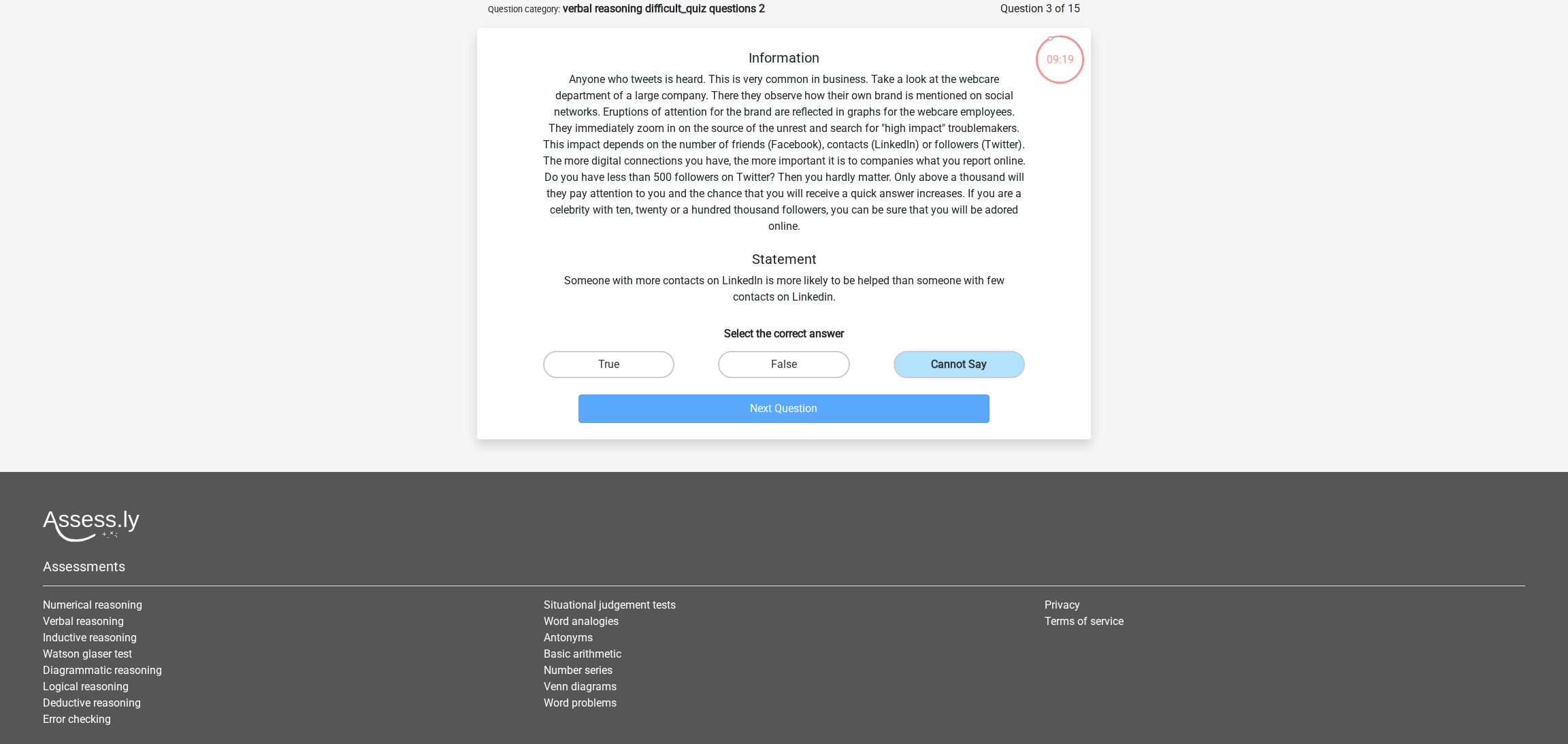
scroll to position [6, 0]
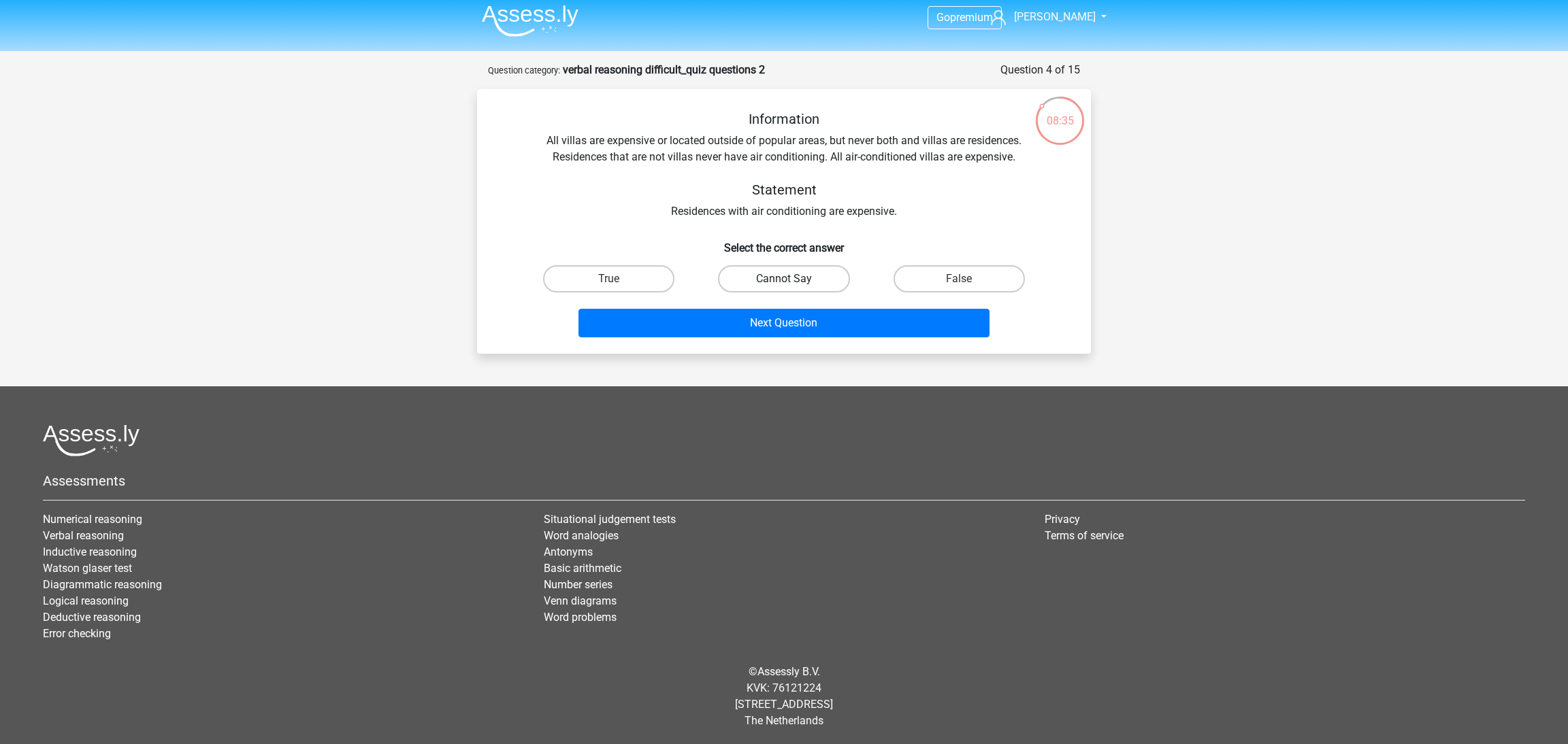
click at [798, 282] on label "Cannot Say" at bounding box center [784, 279] width 131 height 28
click at [793, 282] on input "Cannot Say" at bounding box center [788, 283] width 9 height 9
radio input "true"
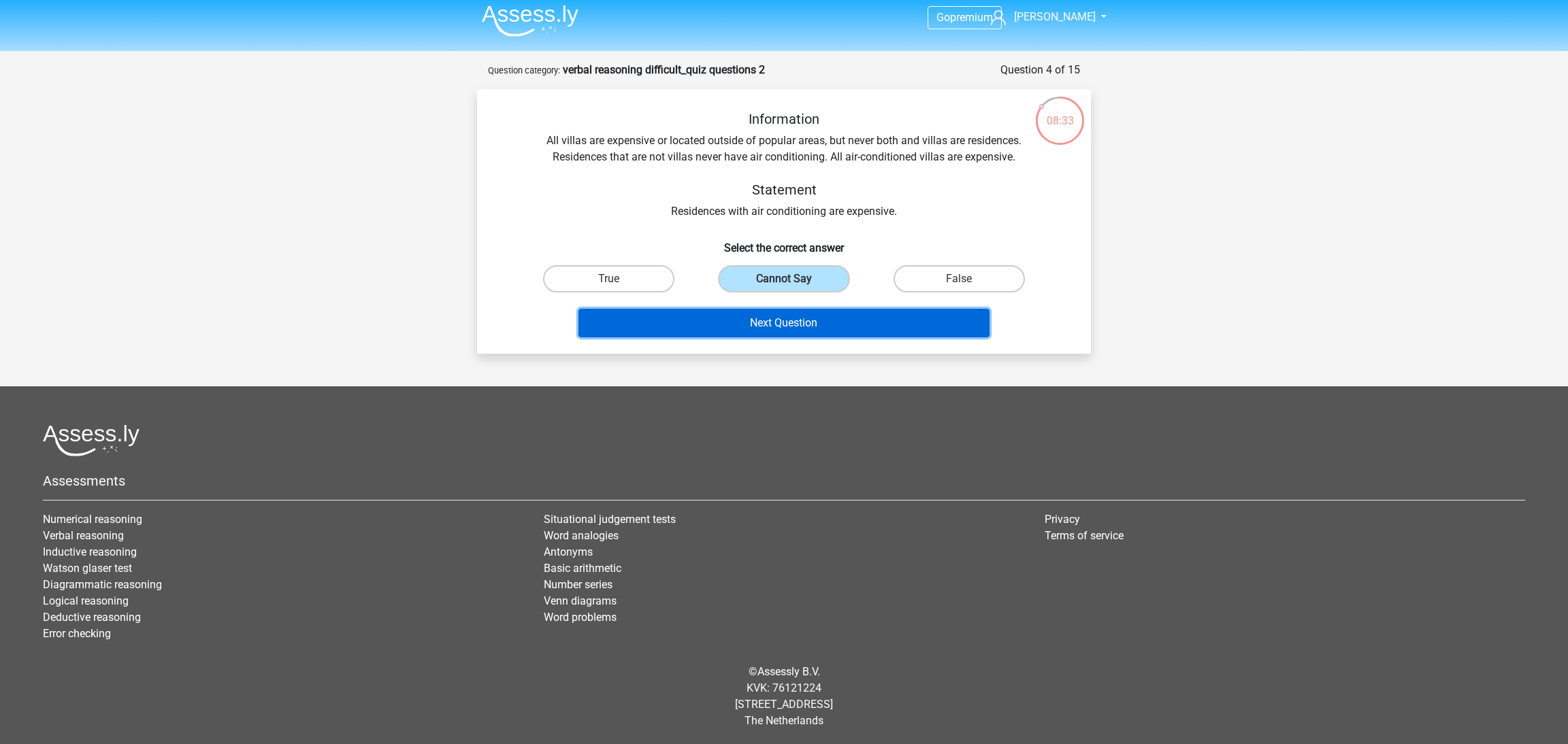
click at [816, 322] on button "Next Question" at bounding box center [784, 323] width 411 height 28
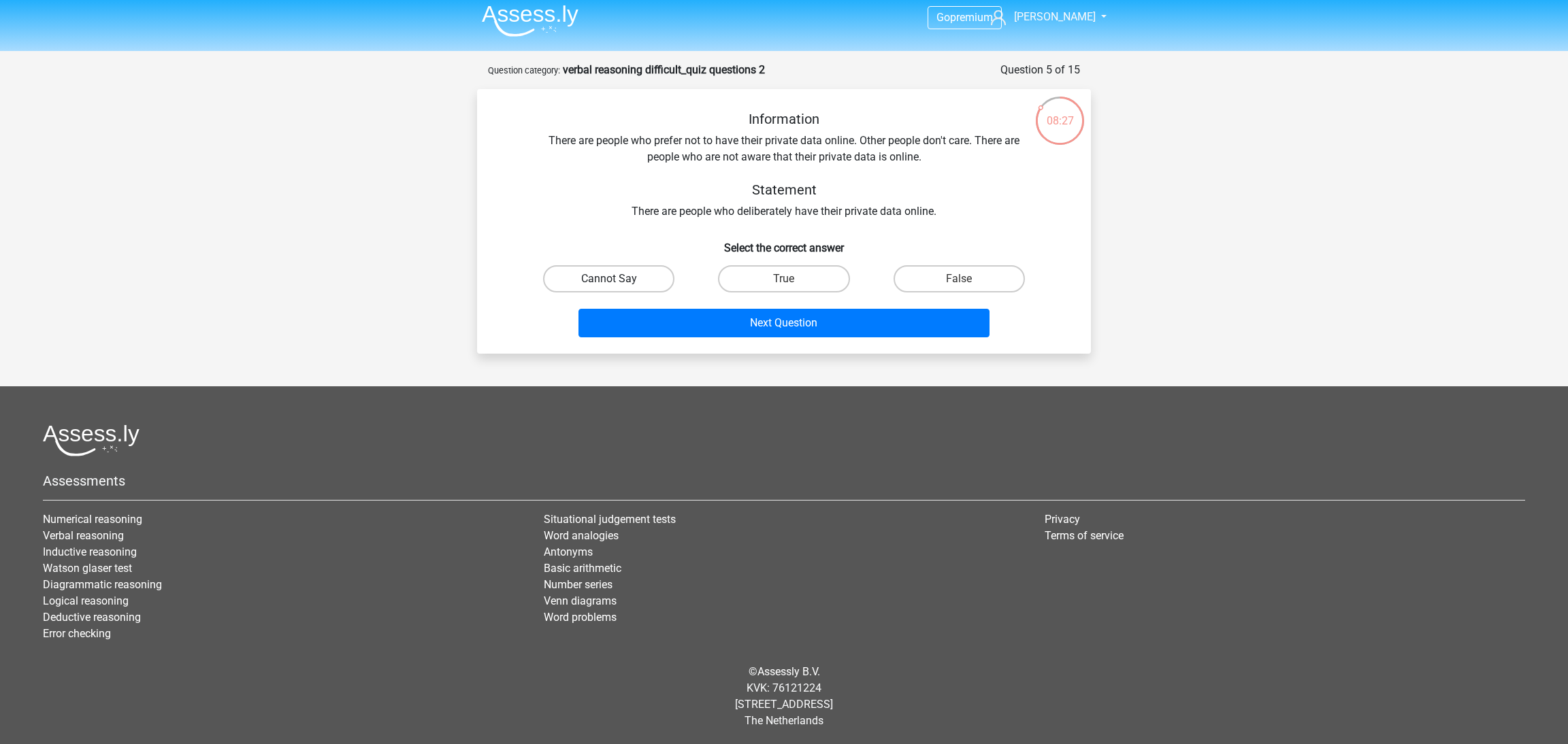
click at [642, 277] on label "Cannot Say" at bounding box center [609, 279] width 131 height 28
click at [618, 279] on input "Cannot Say" at bounding box center [613, 283] width 9 height 9
radio input "true"
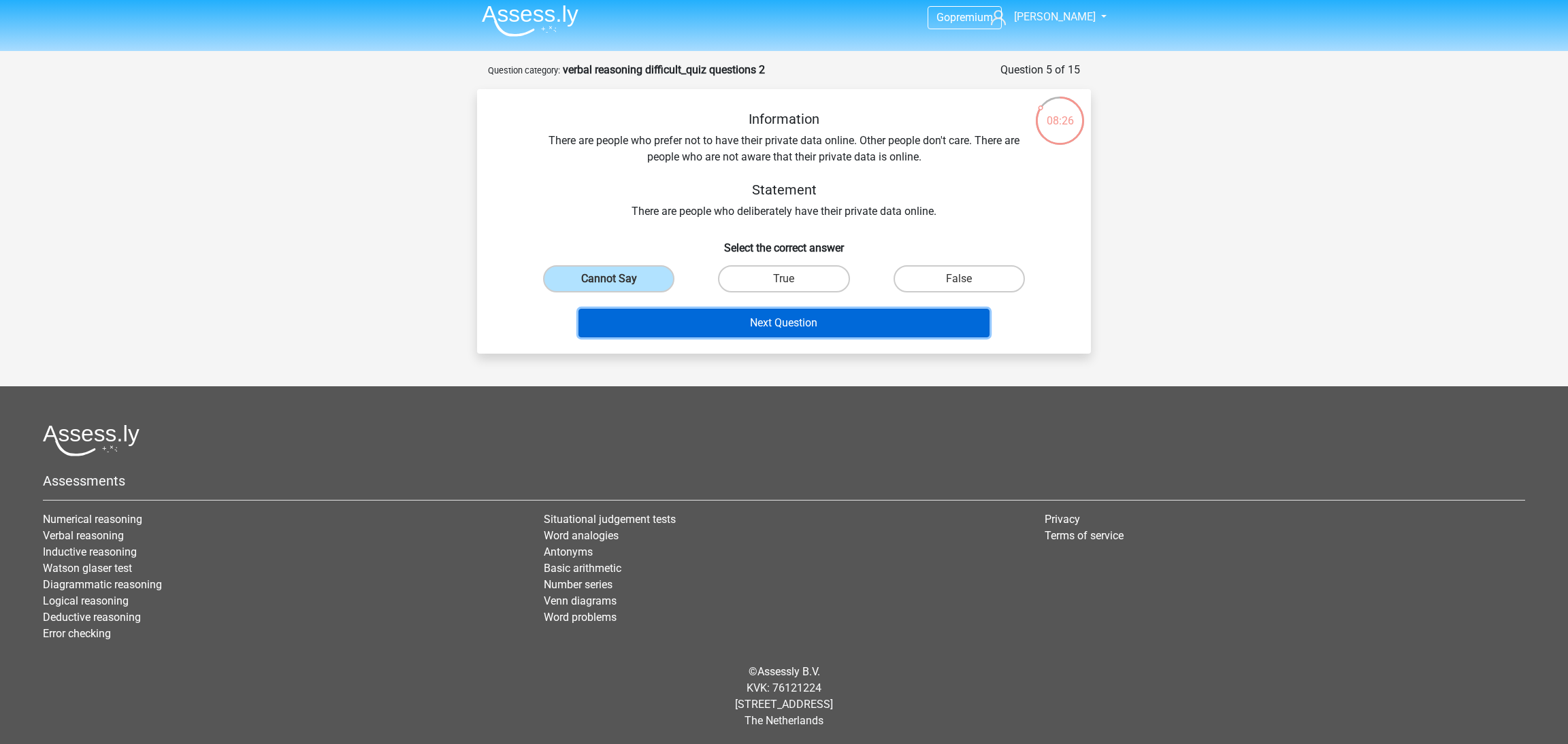
click at [714, 314] on button "Next Question" at bounding box center [784, 323] width 411 height 28
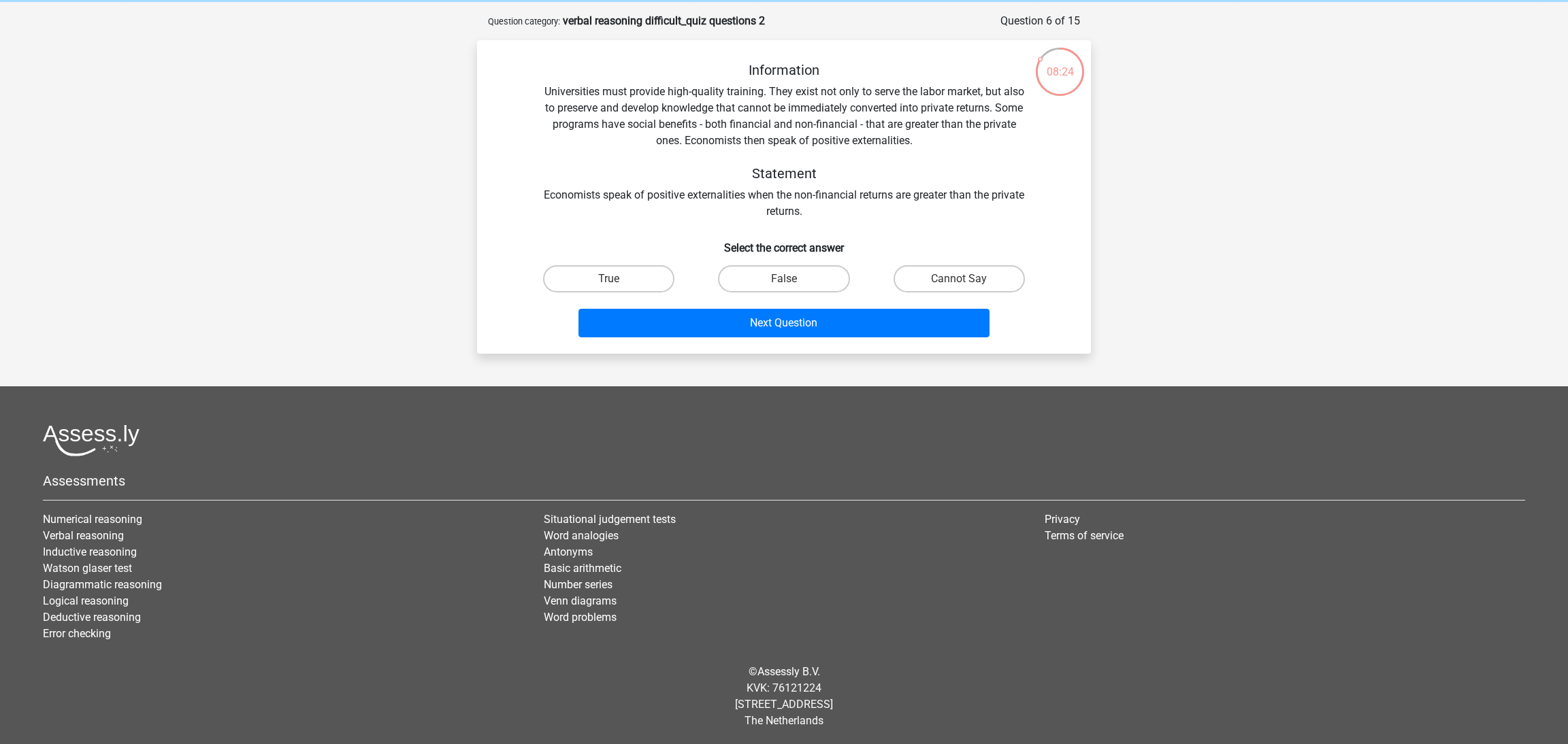
scroll to position [0, 0]
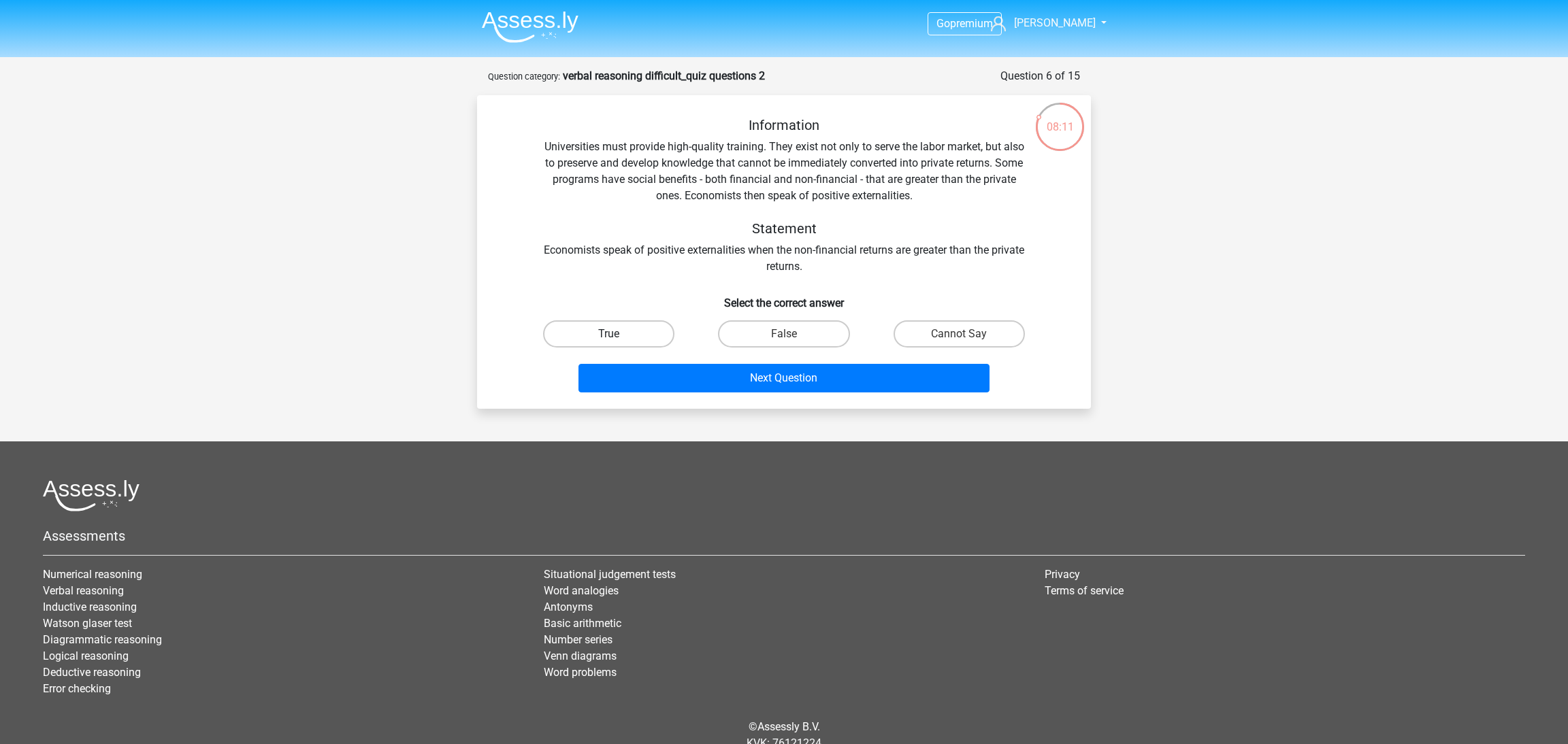
click at [656, 334] on label "True" at bounding box center [609, 334] width 131 height 28
click at [618, 334] on input "True" at bounding box center [613, 338] width 9 height 9
radio input "true"
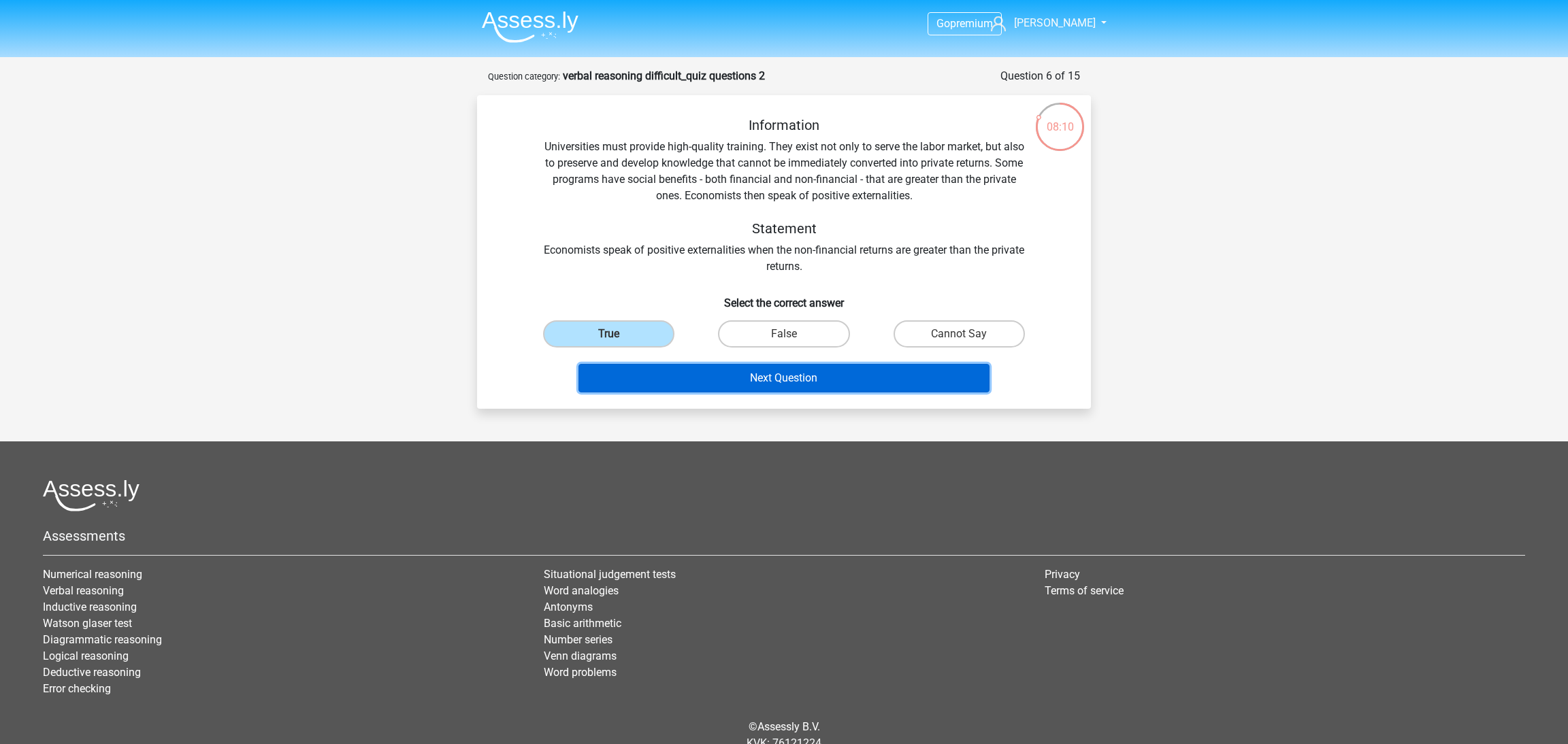
click at [723, 375] on button "Next Question" at bounding box center [784, 378] width 411 height 28
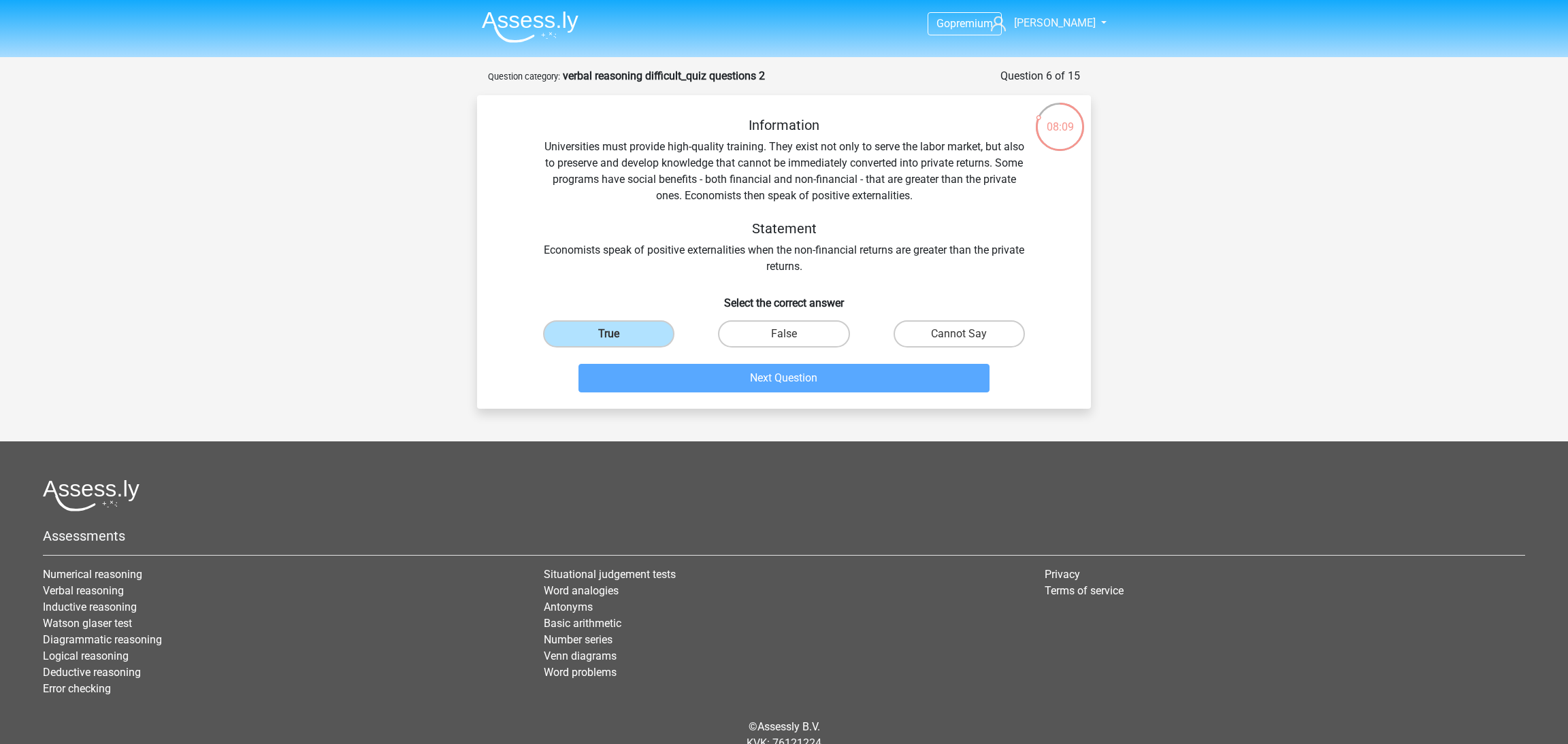
scroll to position [23, 0]
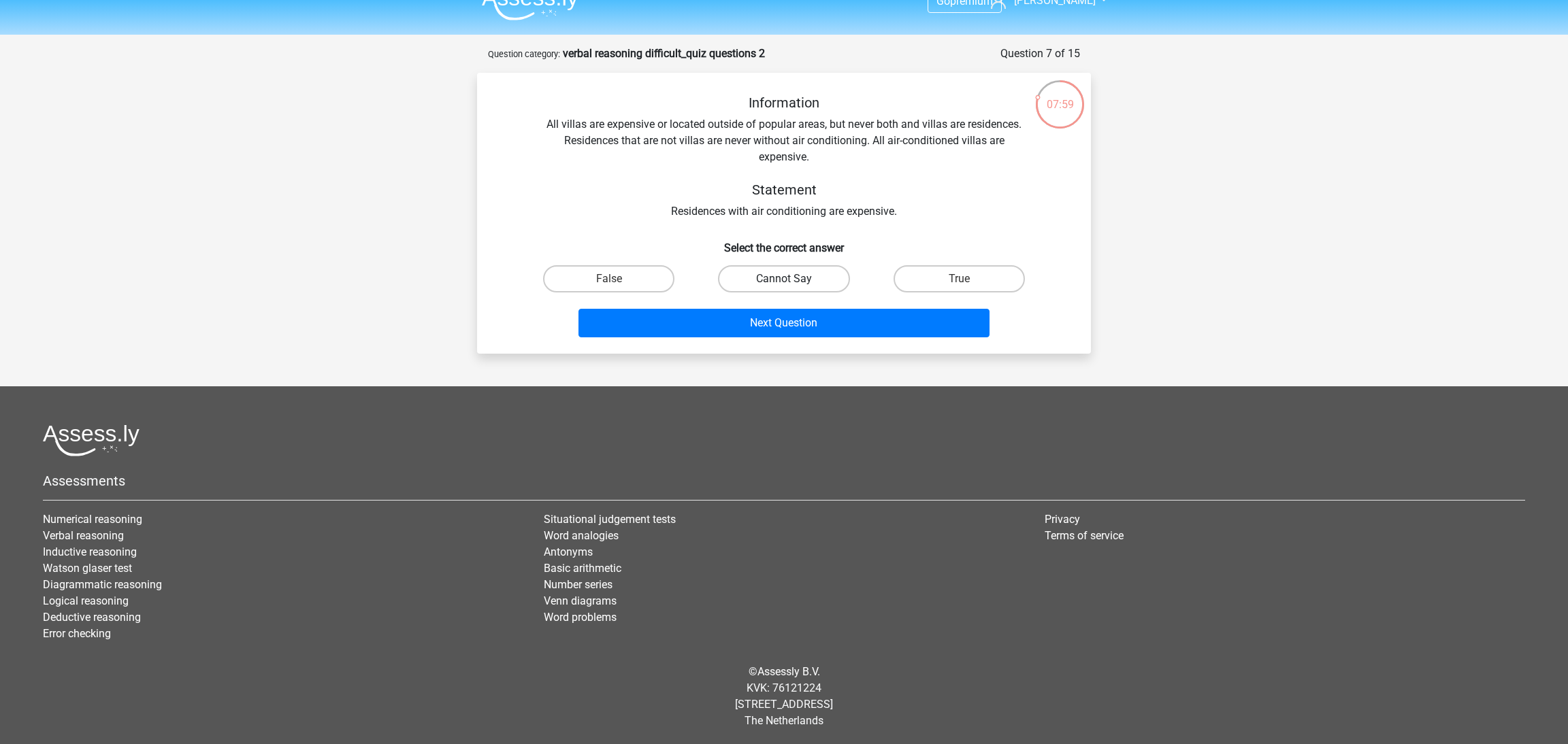
click at [811, 282] on label "Cannot Say" at bounding box center [784, 279] width 131 height 28
click at [793, 282] on input "Cannot Say" at bounding box center [788, 283] width 9 height 9
radio input "true"
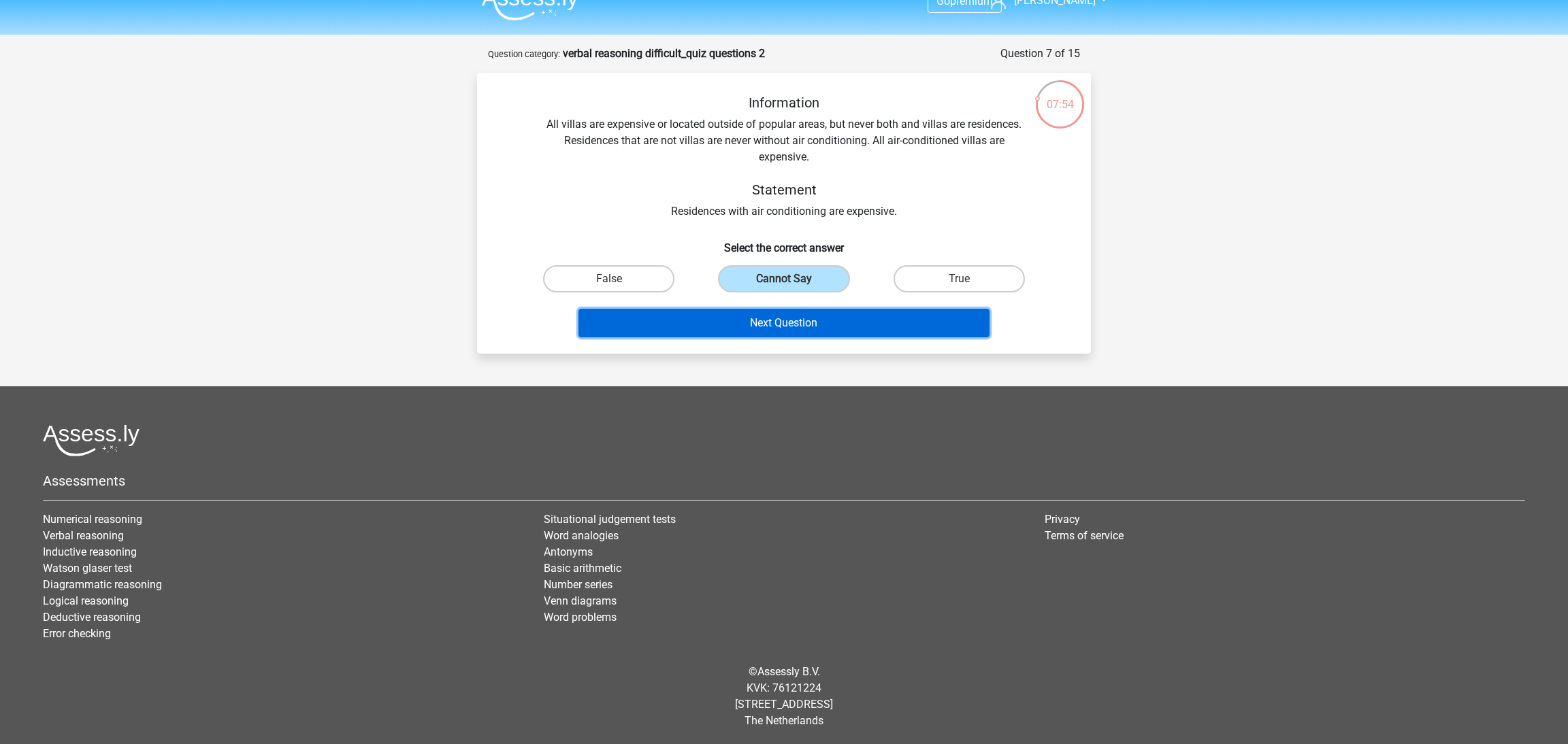
click at [838, 325] on button "Next Question" at bounding box center [784, 323] width 411 height 28
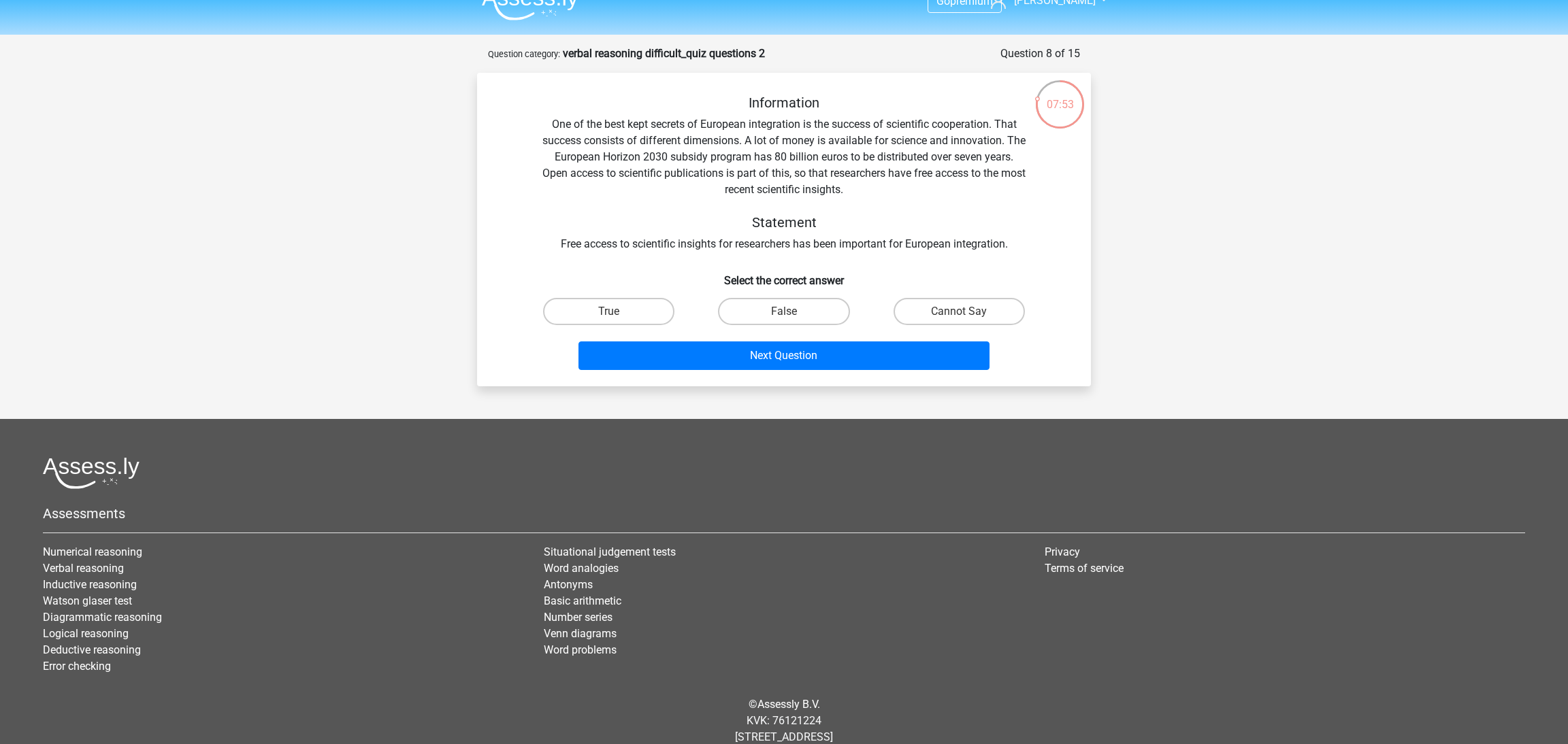
scroll to position [55, 0]
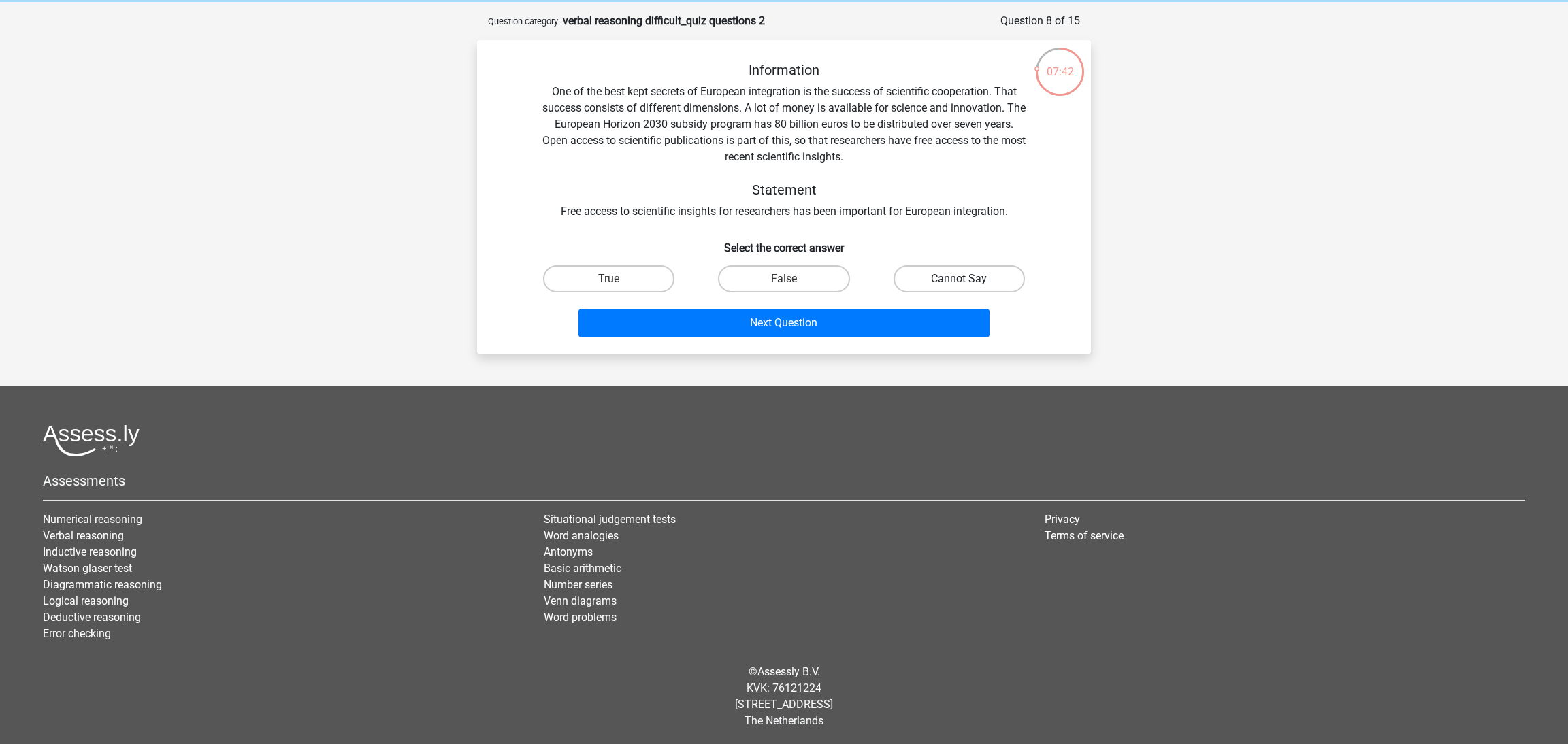
click at [978, 280] on label "Cannot Say" at bounding box center [959, 279] width 131 height 28
click at [967, 280] on input "Cannot Say" at bounding box center [963, 283] width 9 height 9
radio input "true"
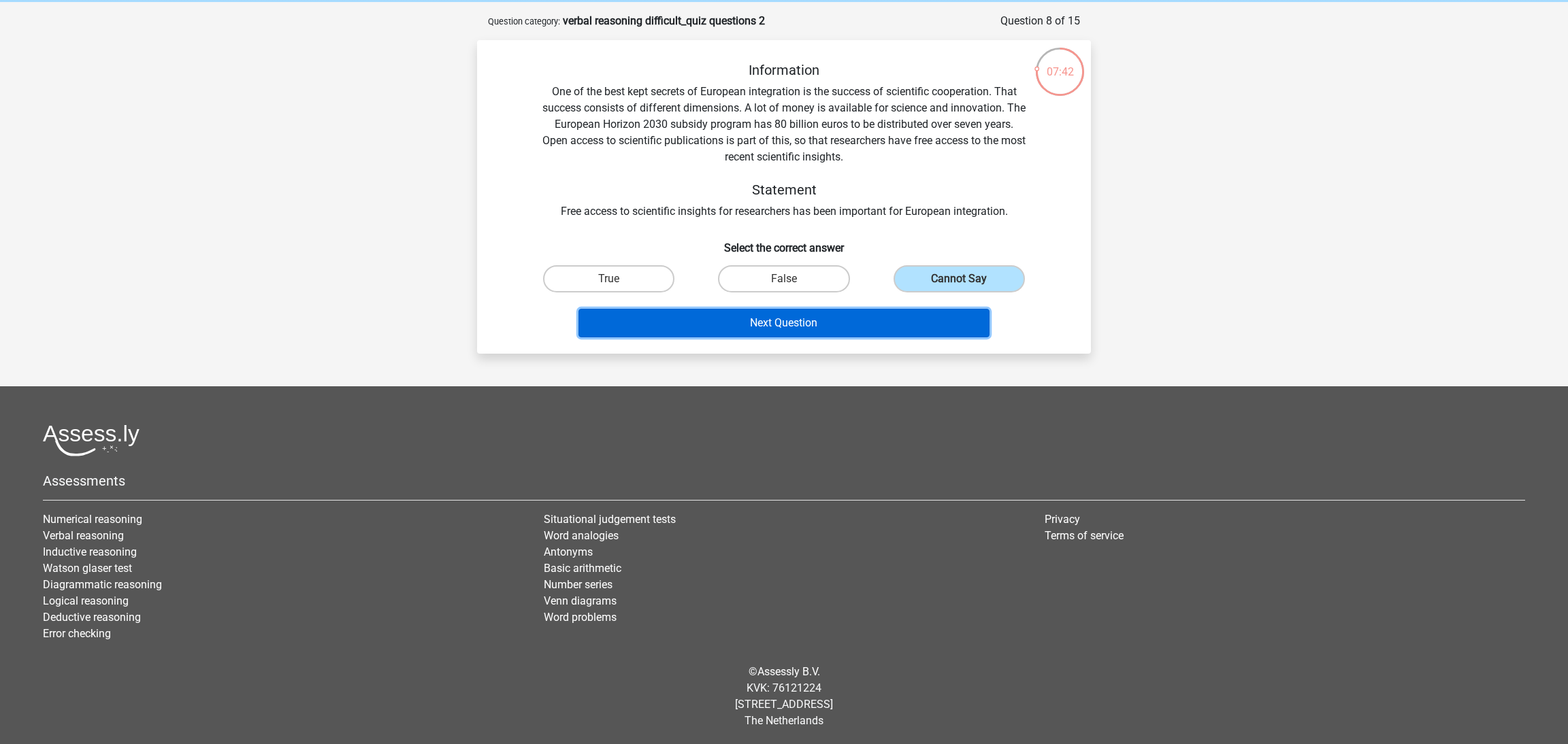
click at [924, 329] on button "Next Question" at bounding box center [784, 323] width 411 height 28
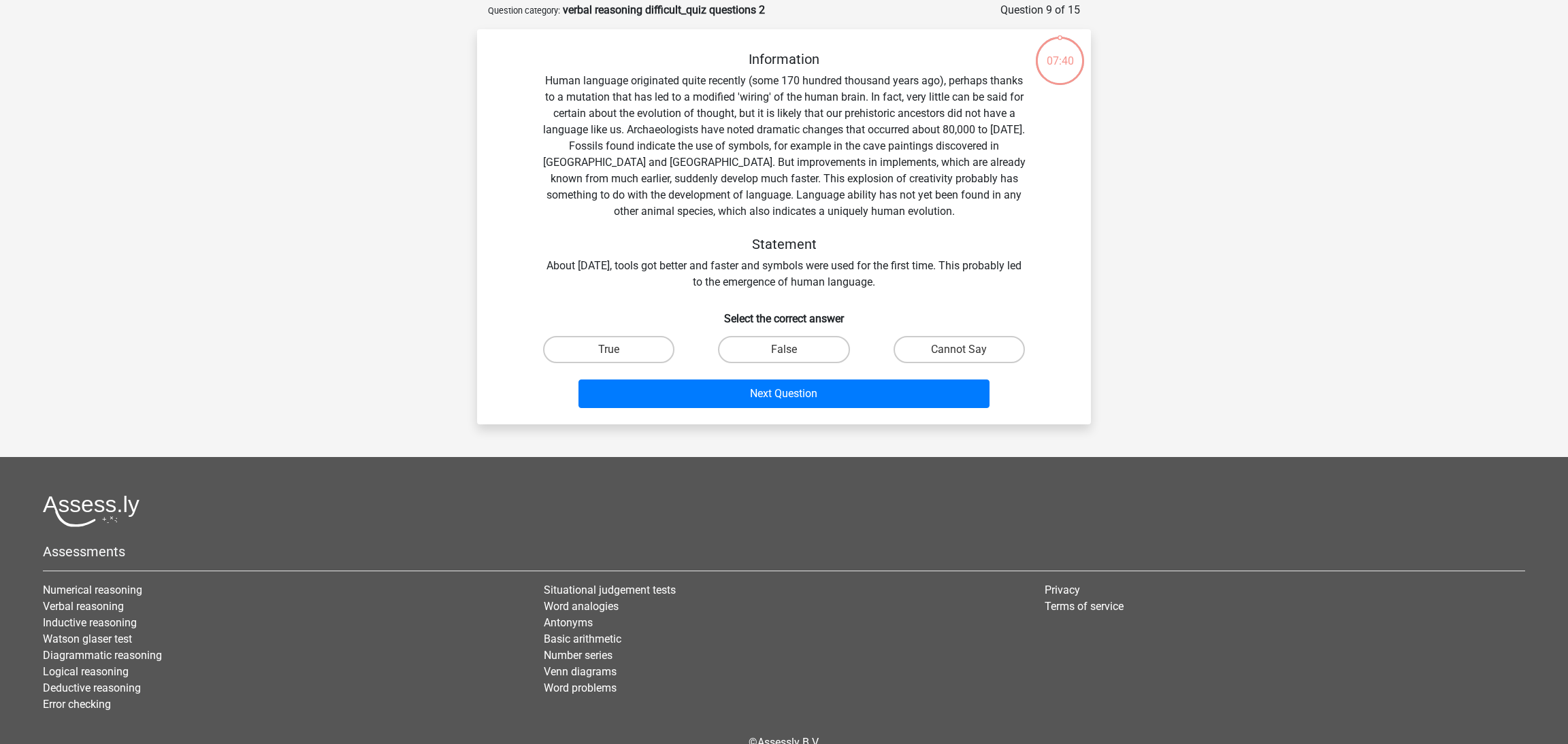
scroll to position [67, 0]
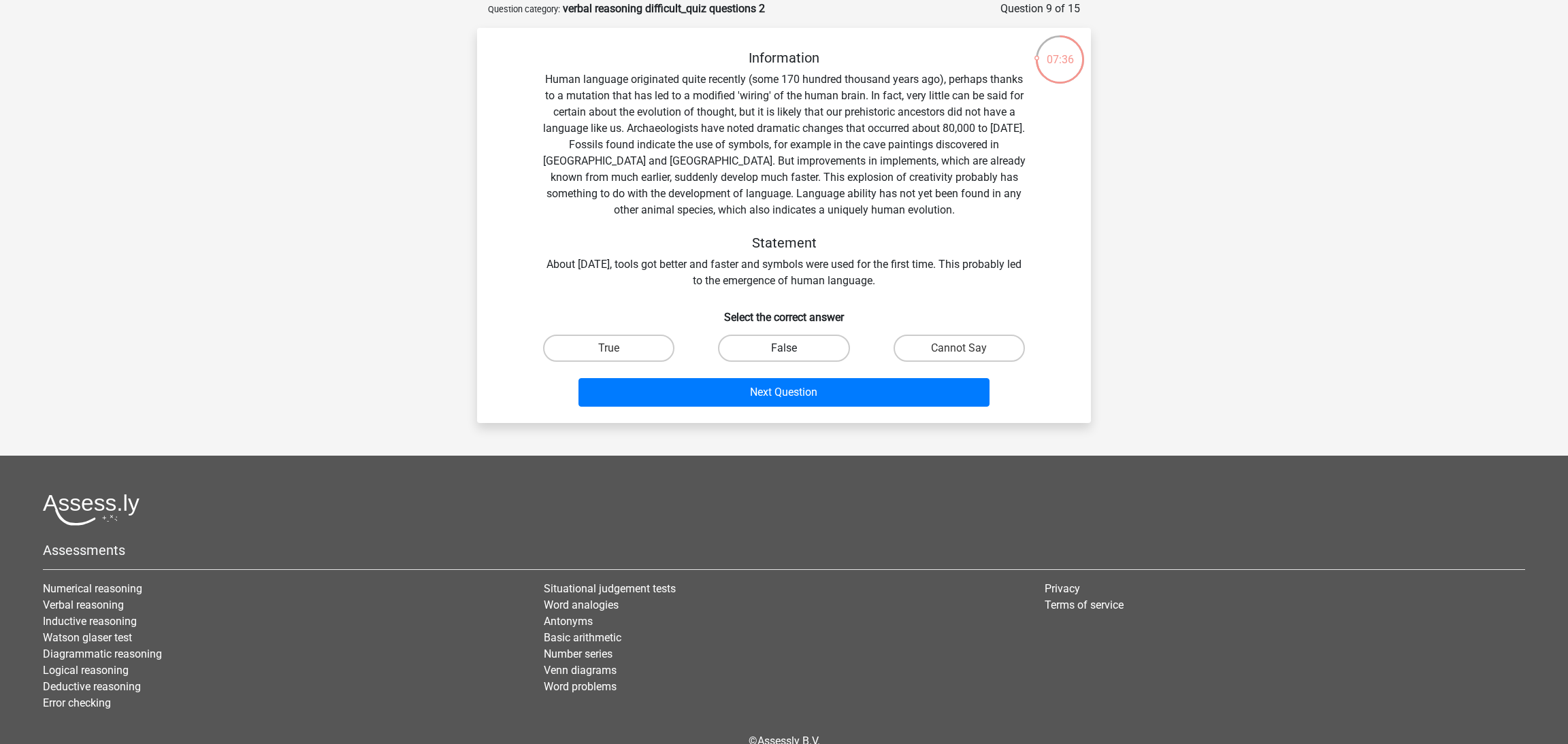
click at [816, 349] on label "False" at bounding box center [784, 349] width 131 height 28
click at [793, 349] on input "False" at bounding box center [788, 352] width 9 height 9
radio input "true"
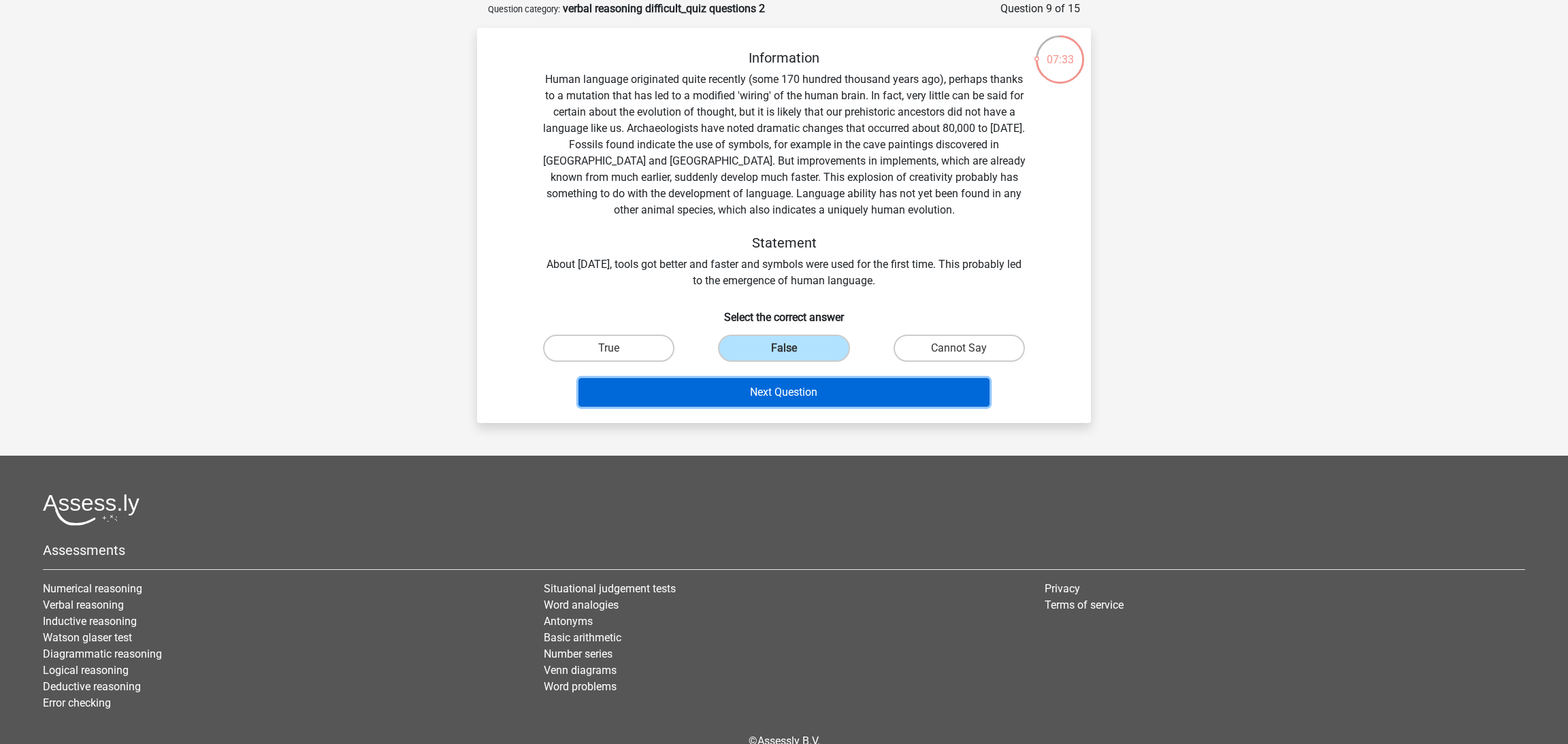
click at [828, 395] on button "Next Question" at bounding box center [784, 392] width 411 height 28
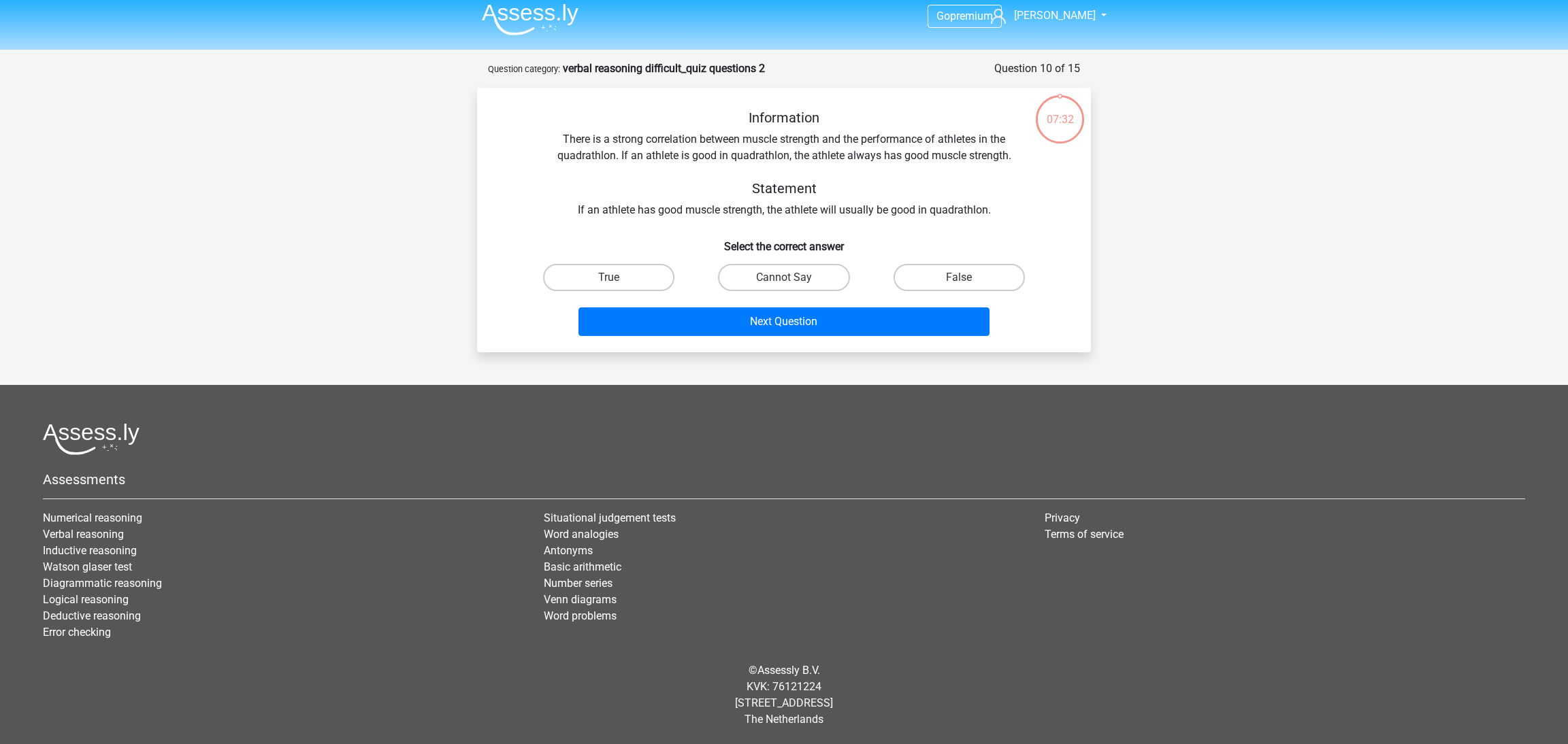
scroll to position [6, 0]
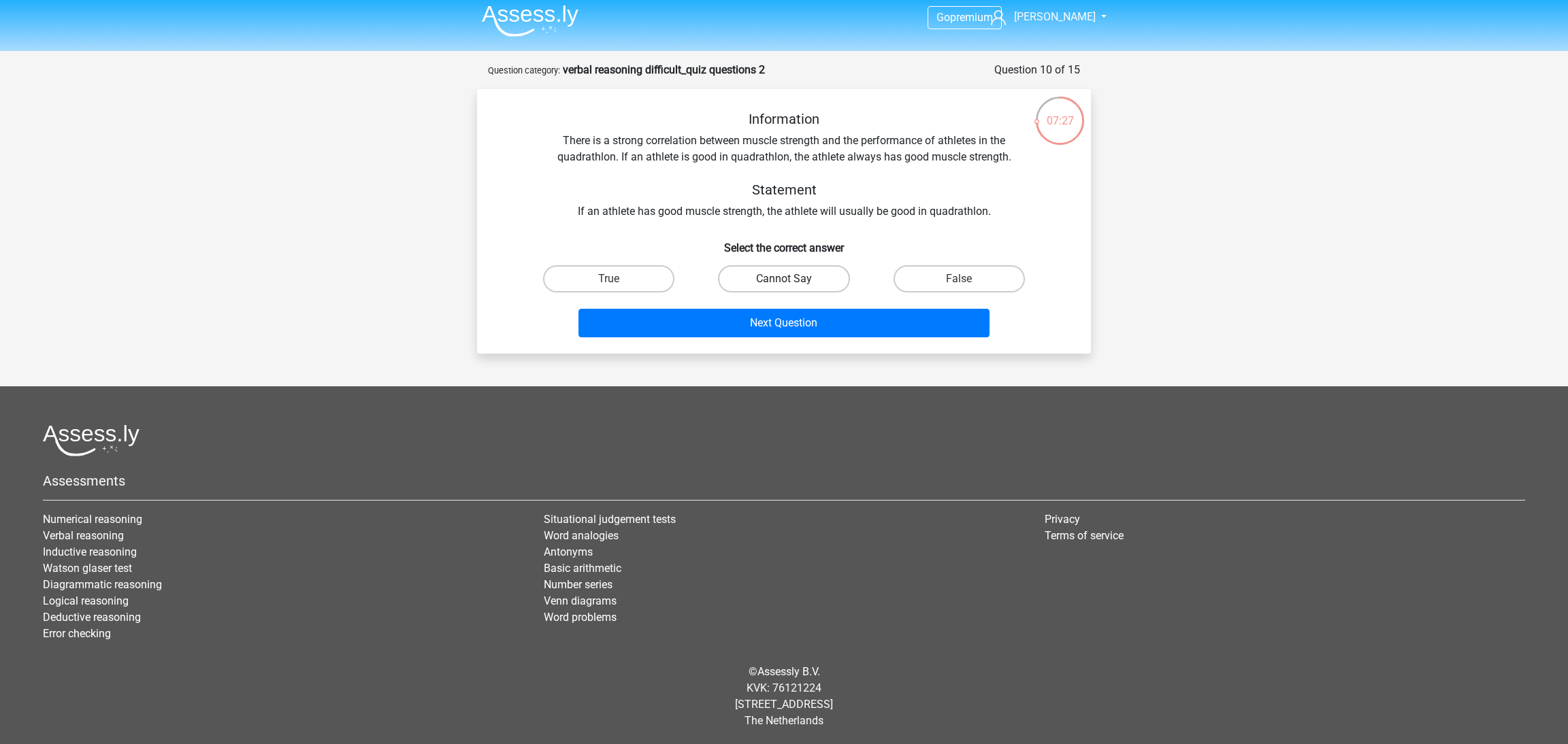
click at [781, 284] on label "Cannot Say" at bounding box center [784, 279] width 131 height 28
click at [784, 284] on input "Cannot Say" at bounding box center [788, 283] width 9 height 9
radio input "true"
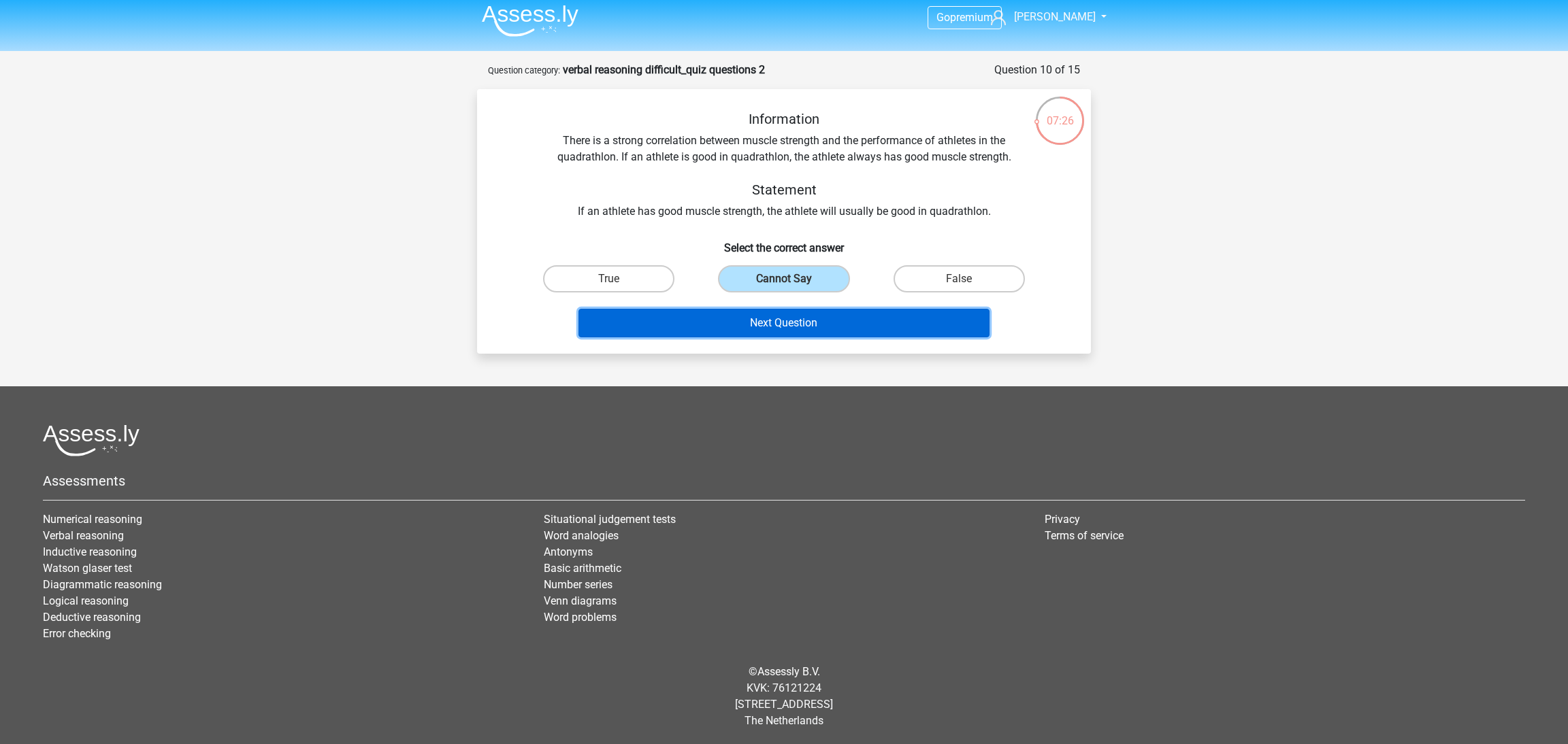
click at [815, 327] on button "Next Question" at bounding box center [784, 323] width 411 height 28
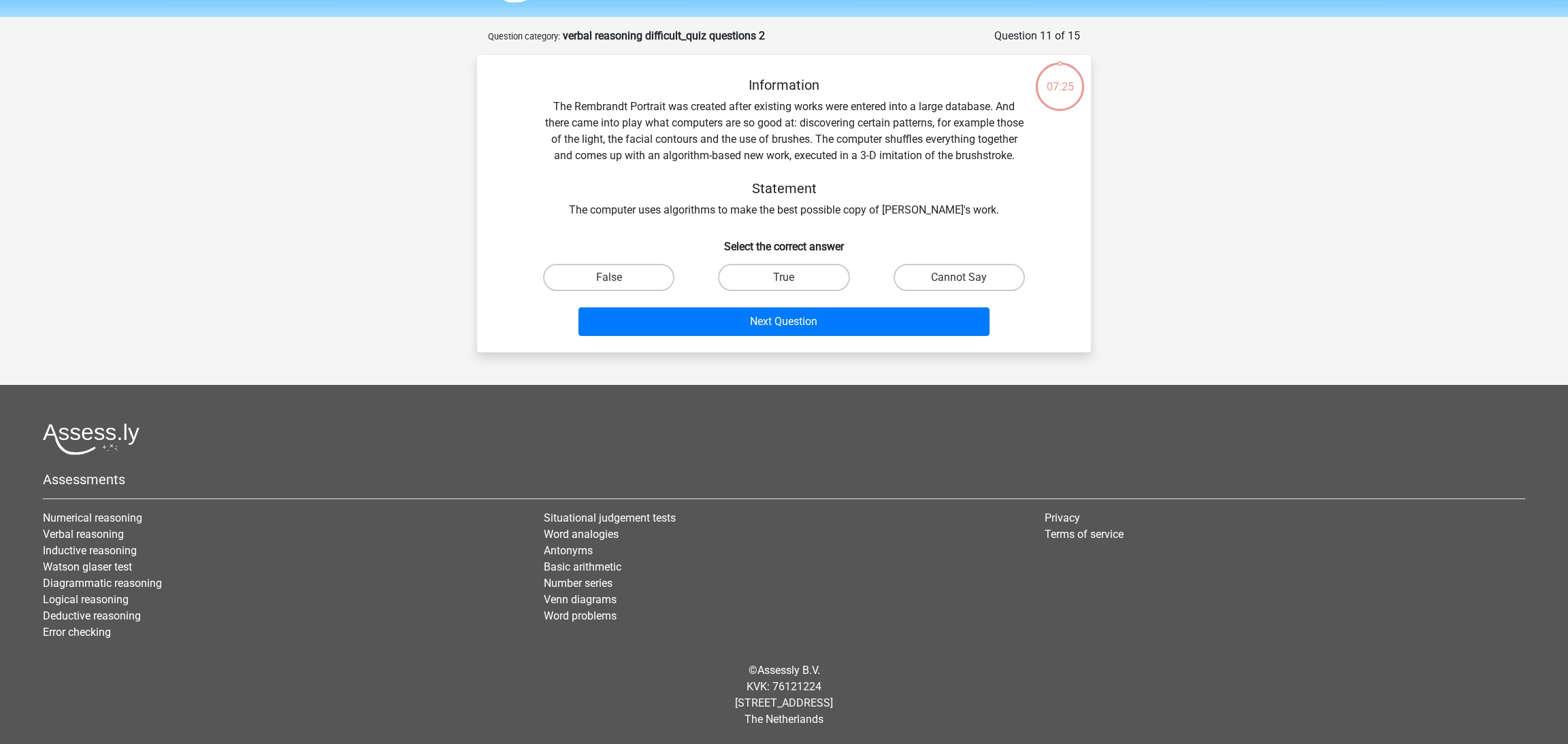
scroll to position [55, 0]
click at [617, 278] on input "False" at bounding box center [613, 282] width 9 height 9
radio input "true"
click at [727, 338] on div "Next Question" at bounding box center [783, 325] width 525 height 34
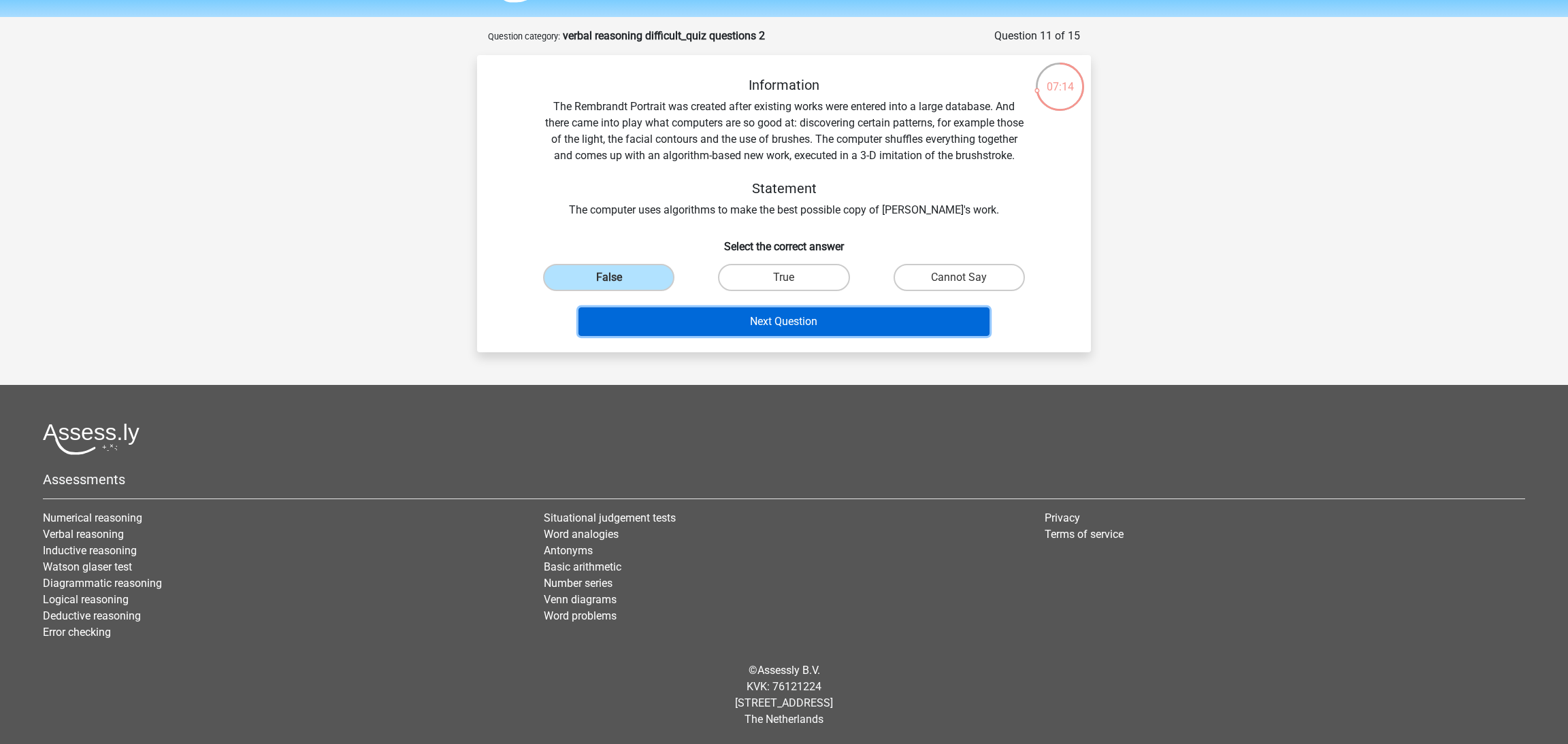
click at [738, 322] on button "Next Question" at bounding box center [784, 321] width 411 height 28
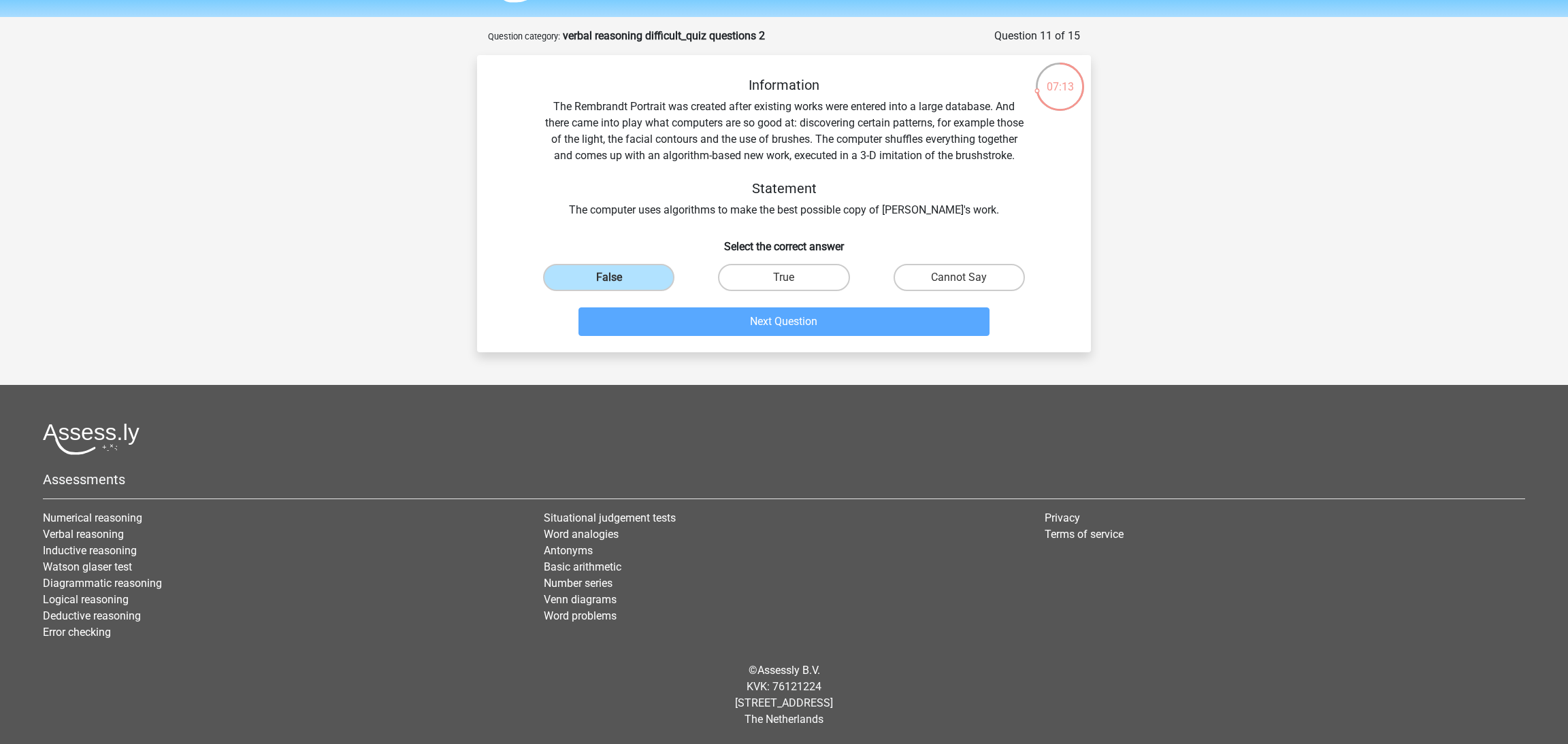
scroll to position [67, 0]
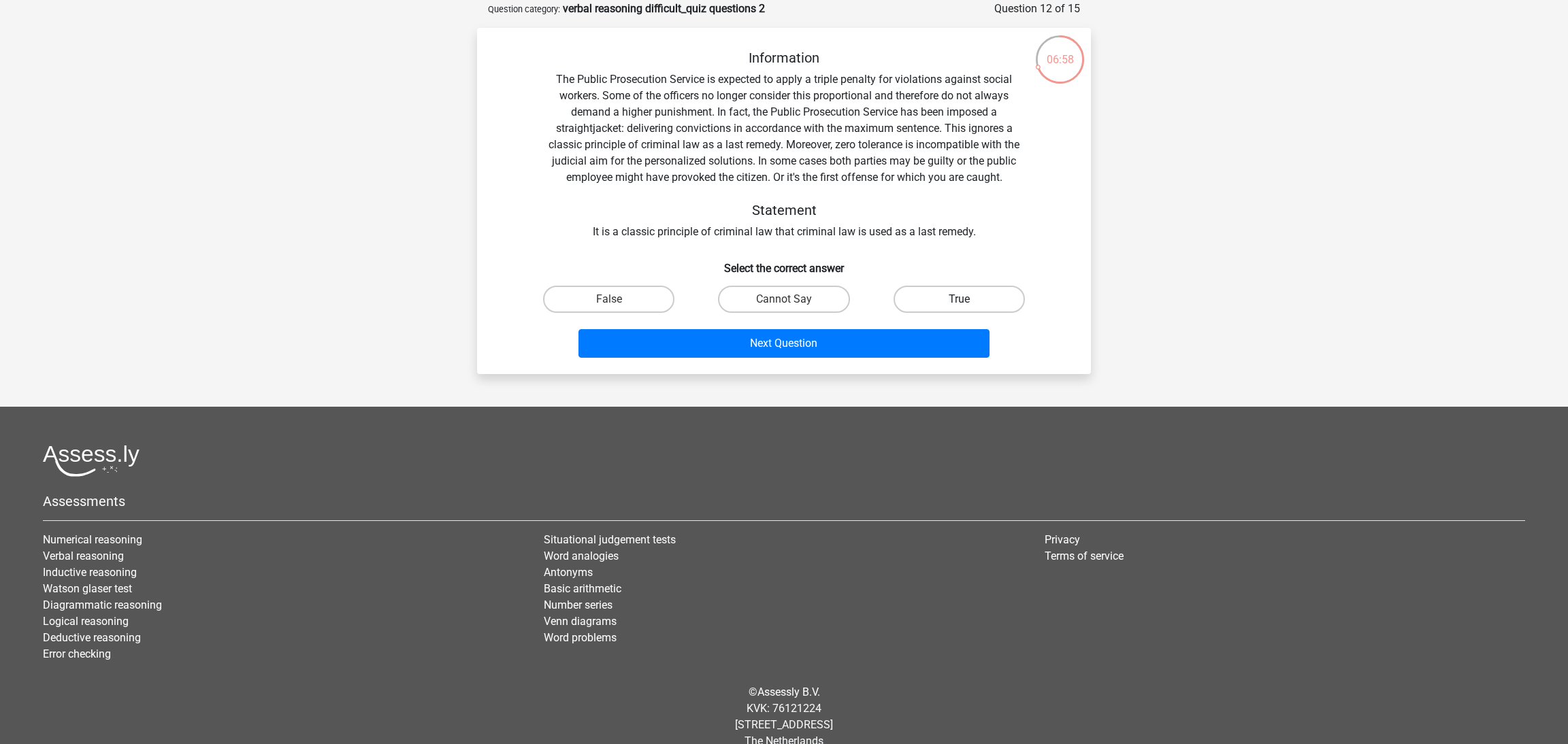
click at [979, 299] on label "True" at bounding box center [959, 299] width 131 height 28
click at [967, 299] on input "True" at bounding box center [963, 303] width 9 height 9
radio input "true"
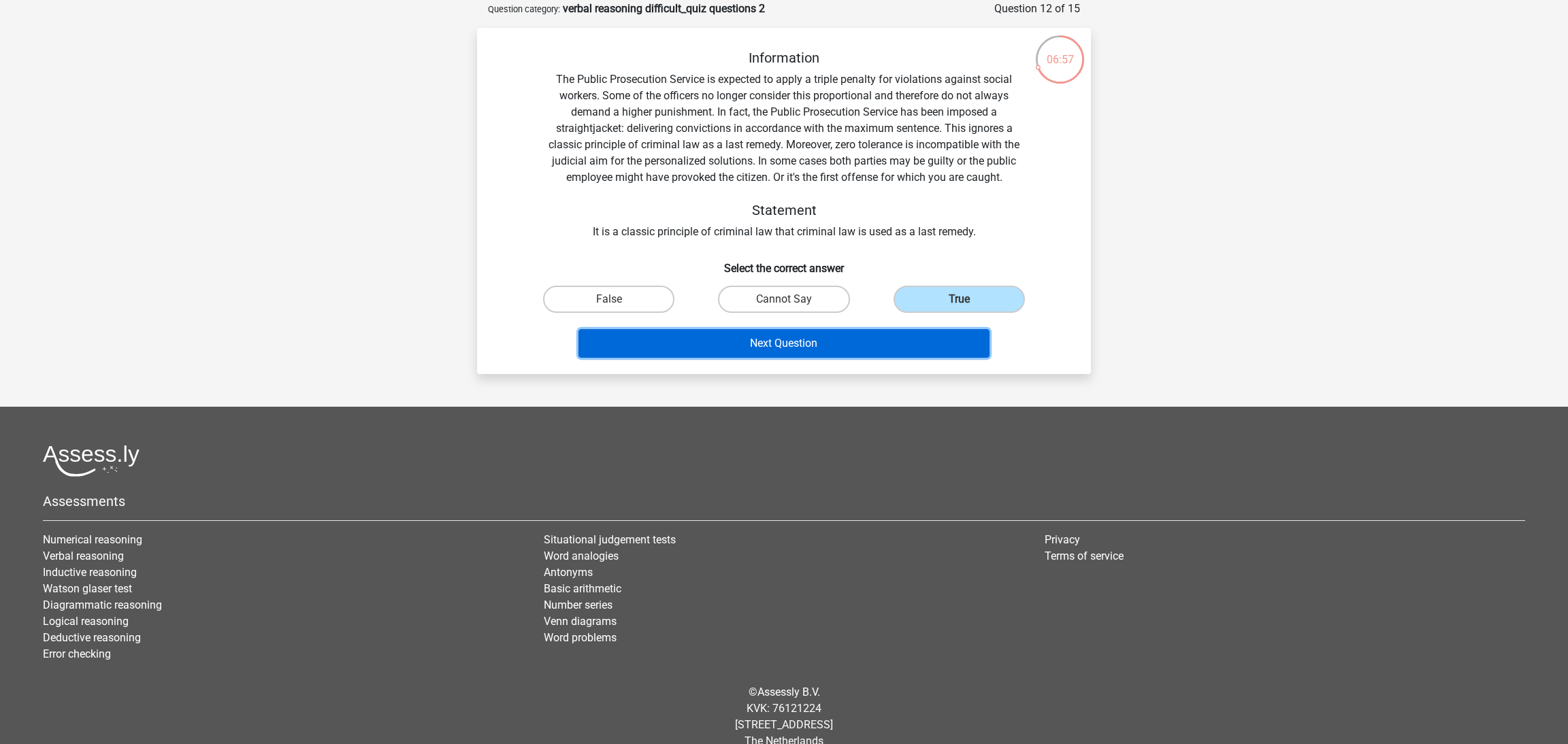
click at [937, 336] on button "Next Question" at bounding box center [784, 343] width 411 height 28
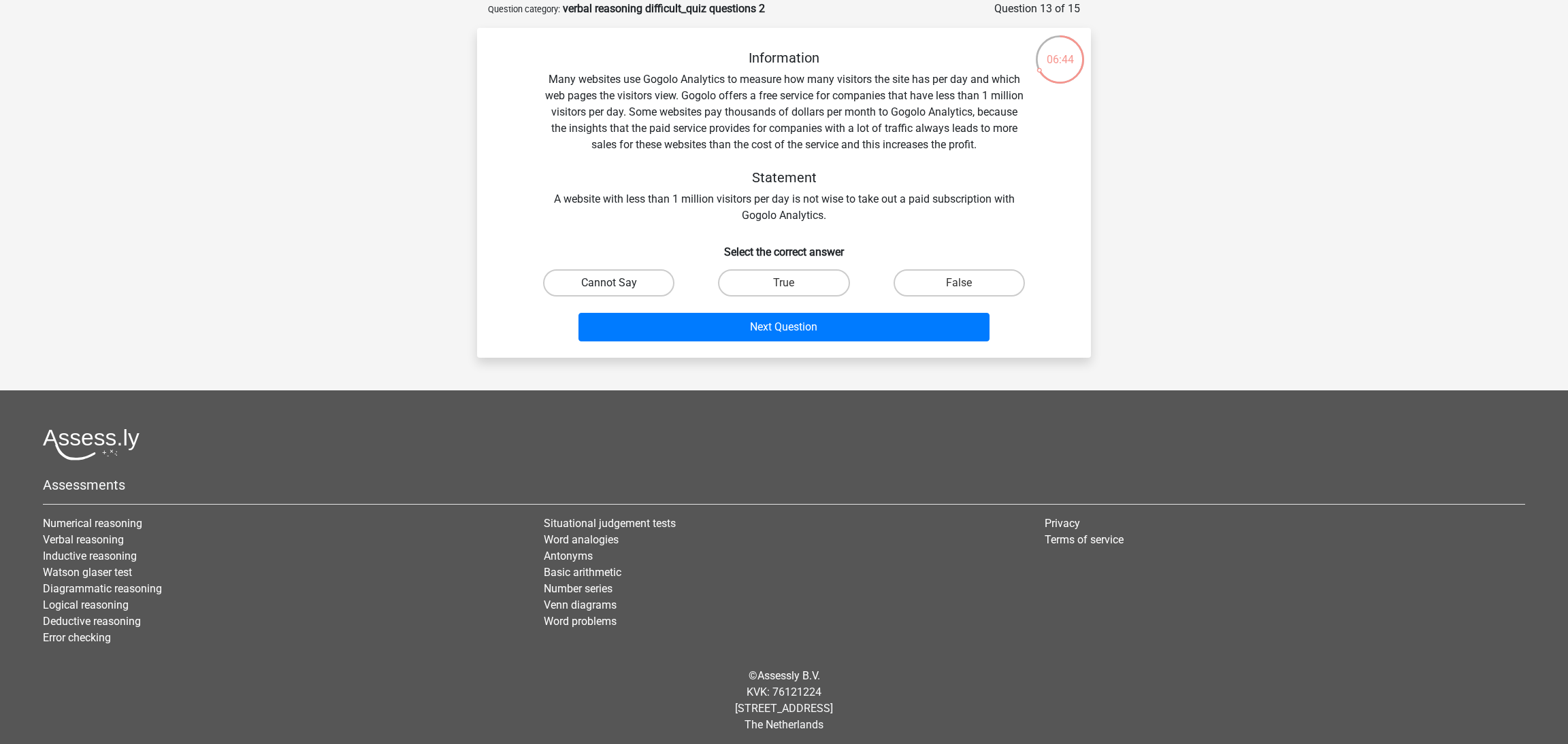
click at [610, 282] on label "Cannot Say" at bounding box center [609, 283] width 131 height 28
click at [610, 283] on input "Cannot Say" at bounding box center [613, 287] width 9 height 9
radio input "true"
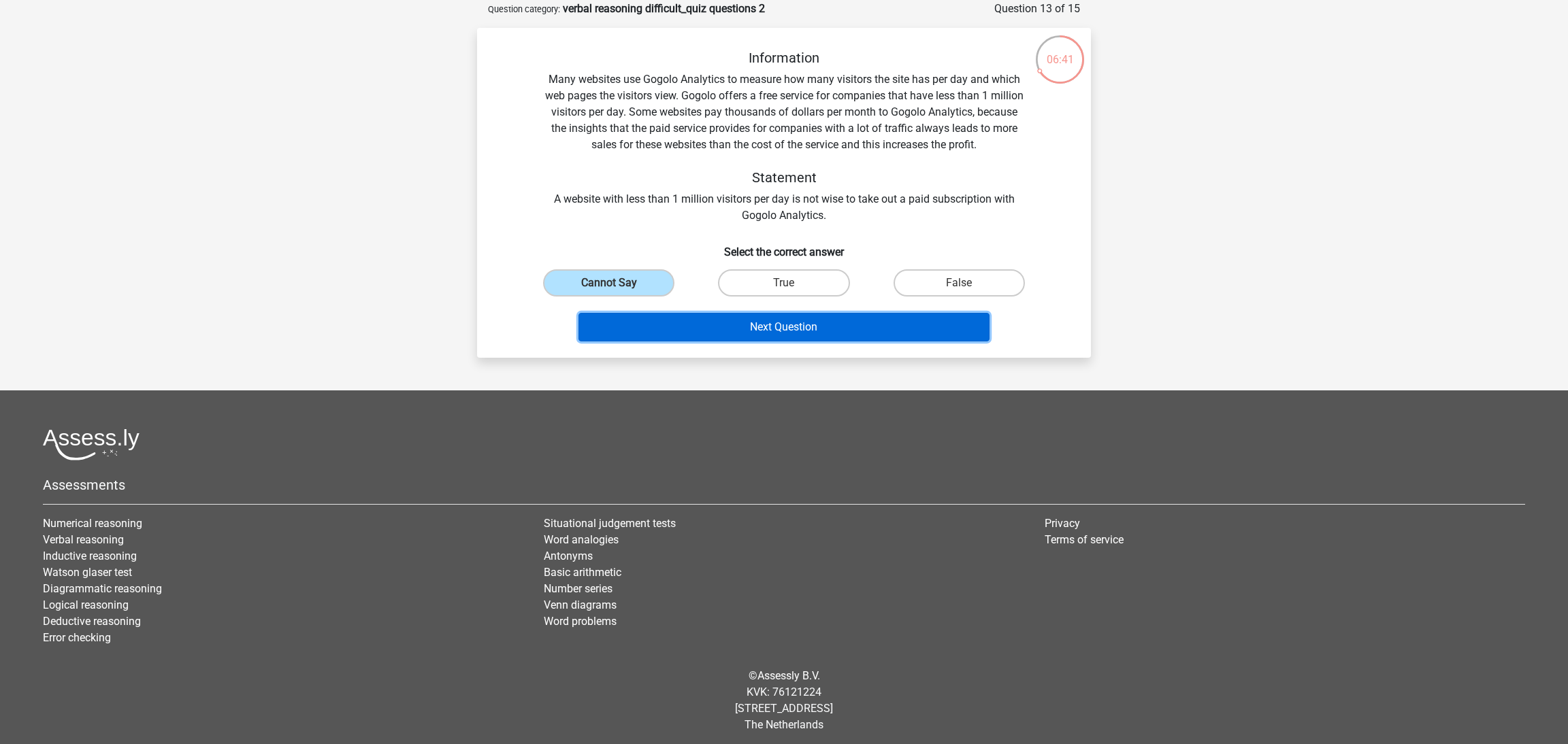
click at [814, 324] on button "Next Question" at bounding box center [784, 327] width 411 height 28
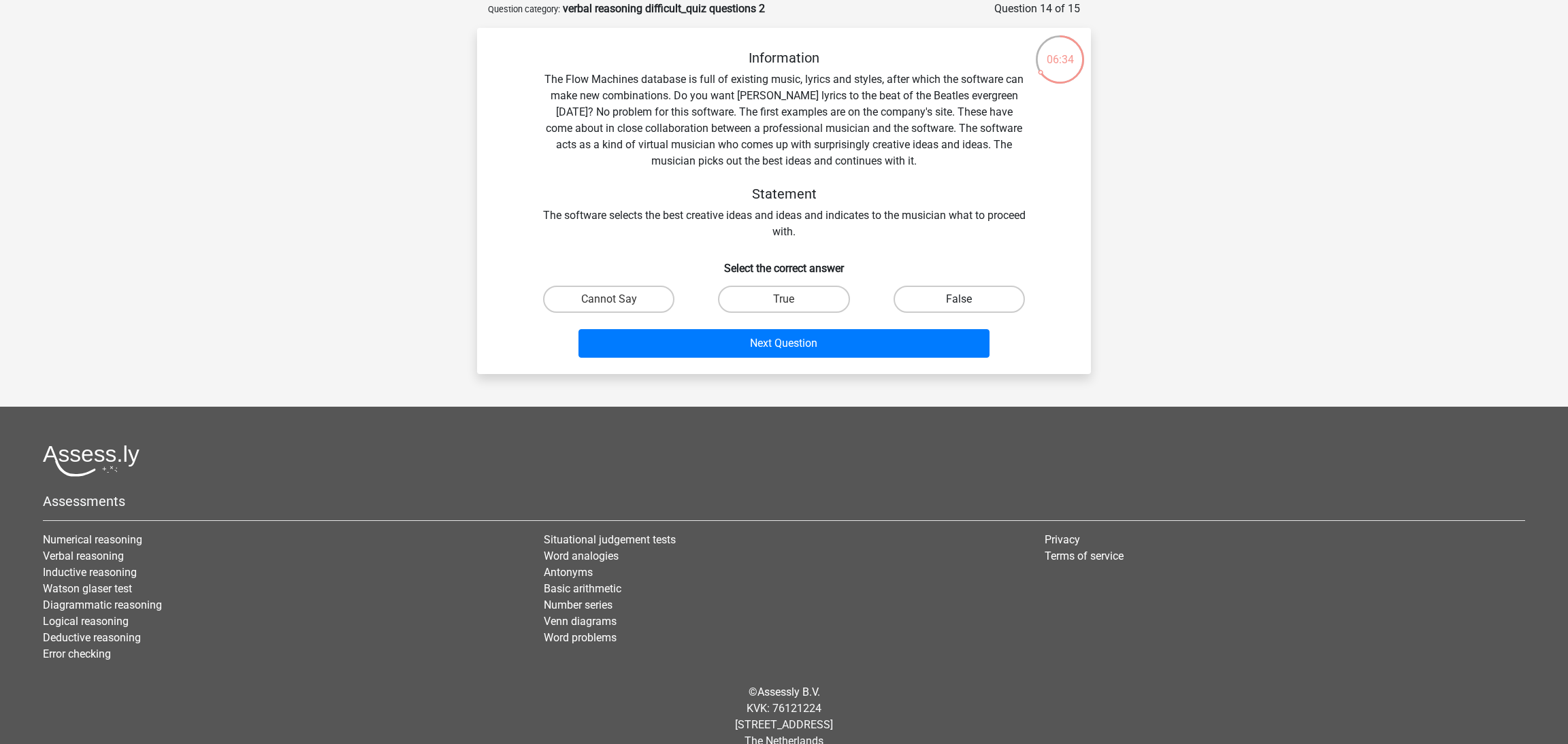
click at [930, 305] on label "False" at bounding box center [959, 299] width 131 height 28
click at [959, 305] on input "False" at bounding box center [963, 303] width 9 height 9
radio input "true"
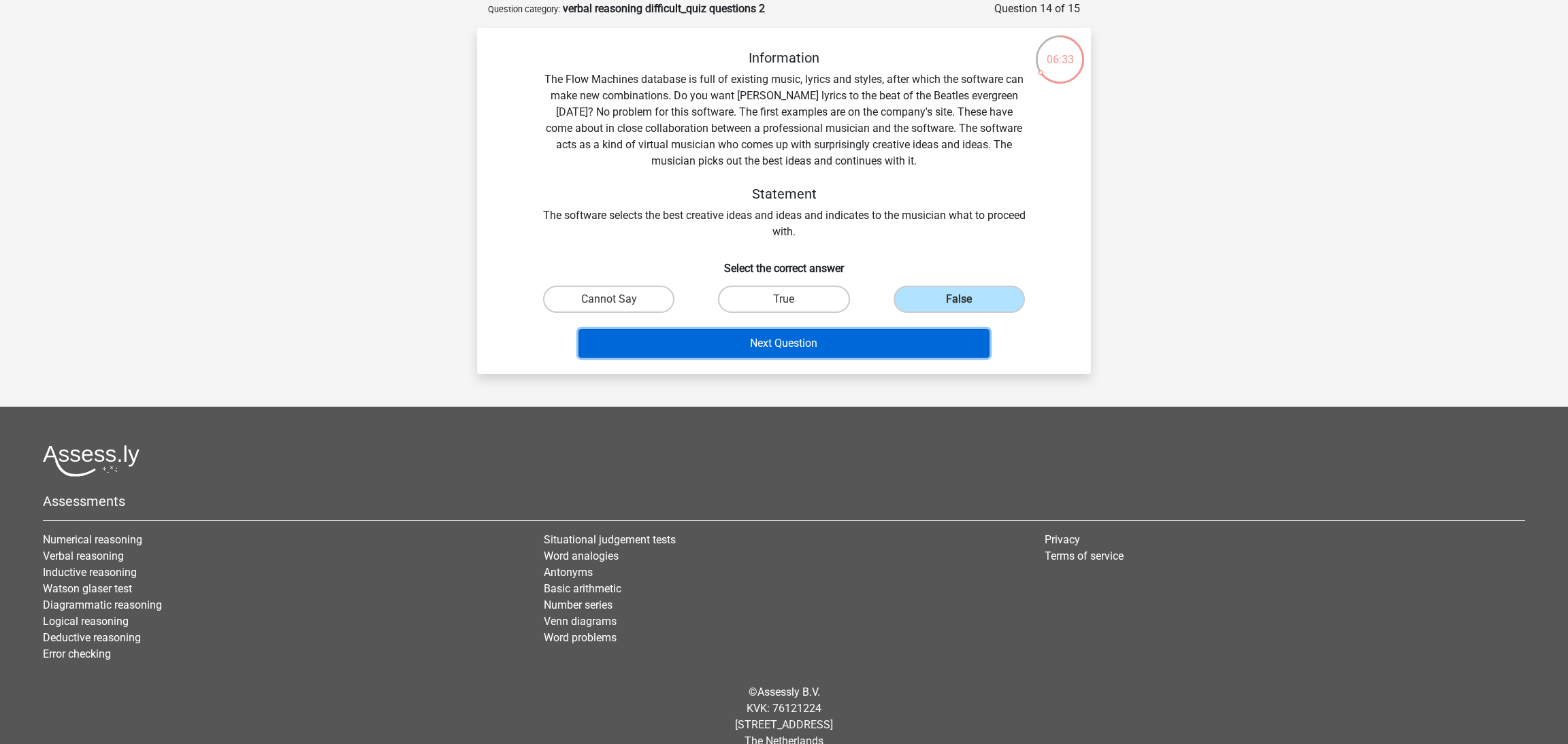
click at [900, 347] on button "Next Question" at bounding box center [784, 343] width 411 height 28
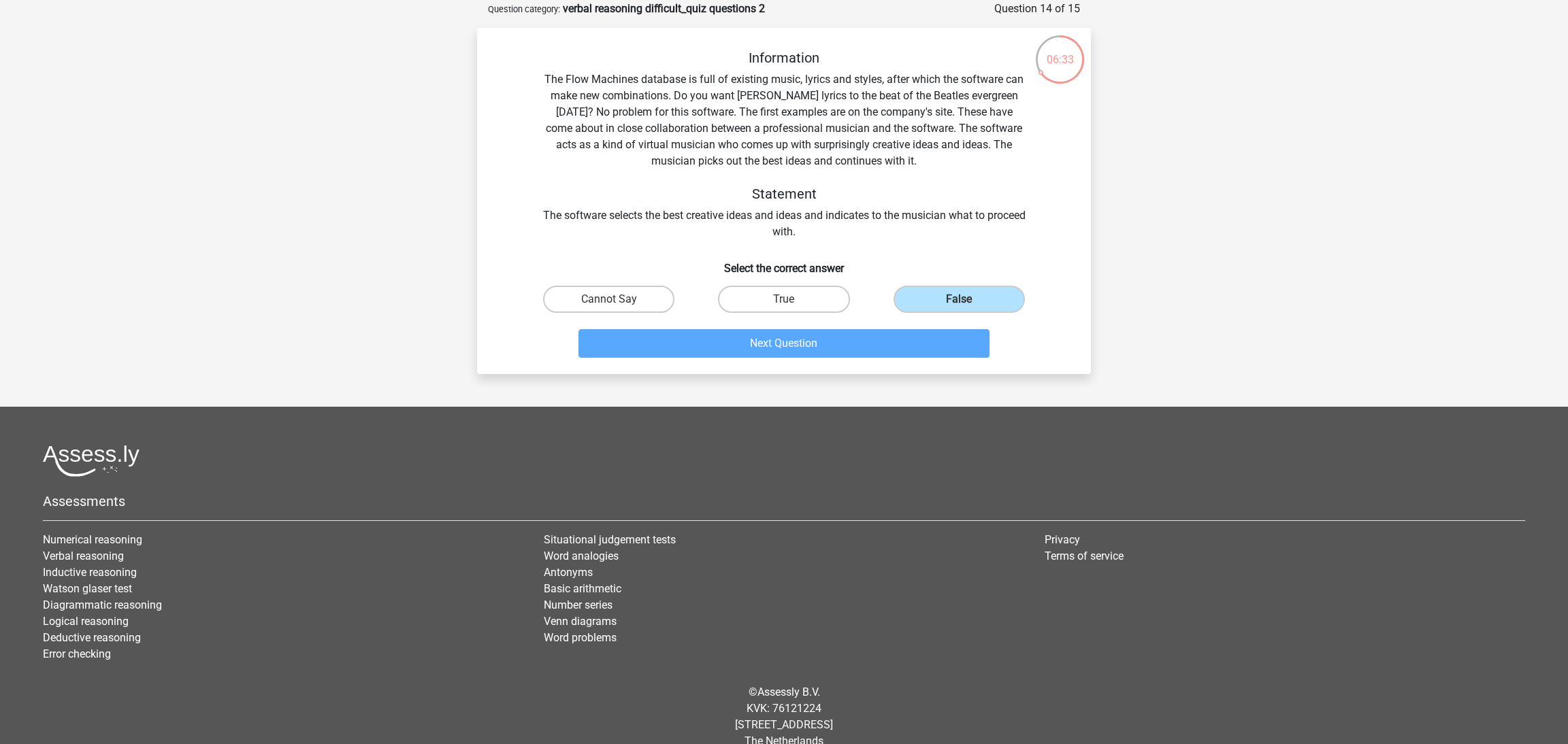
scroll to position [39, 0]
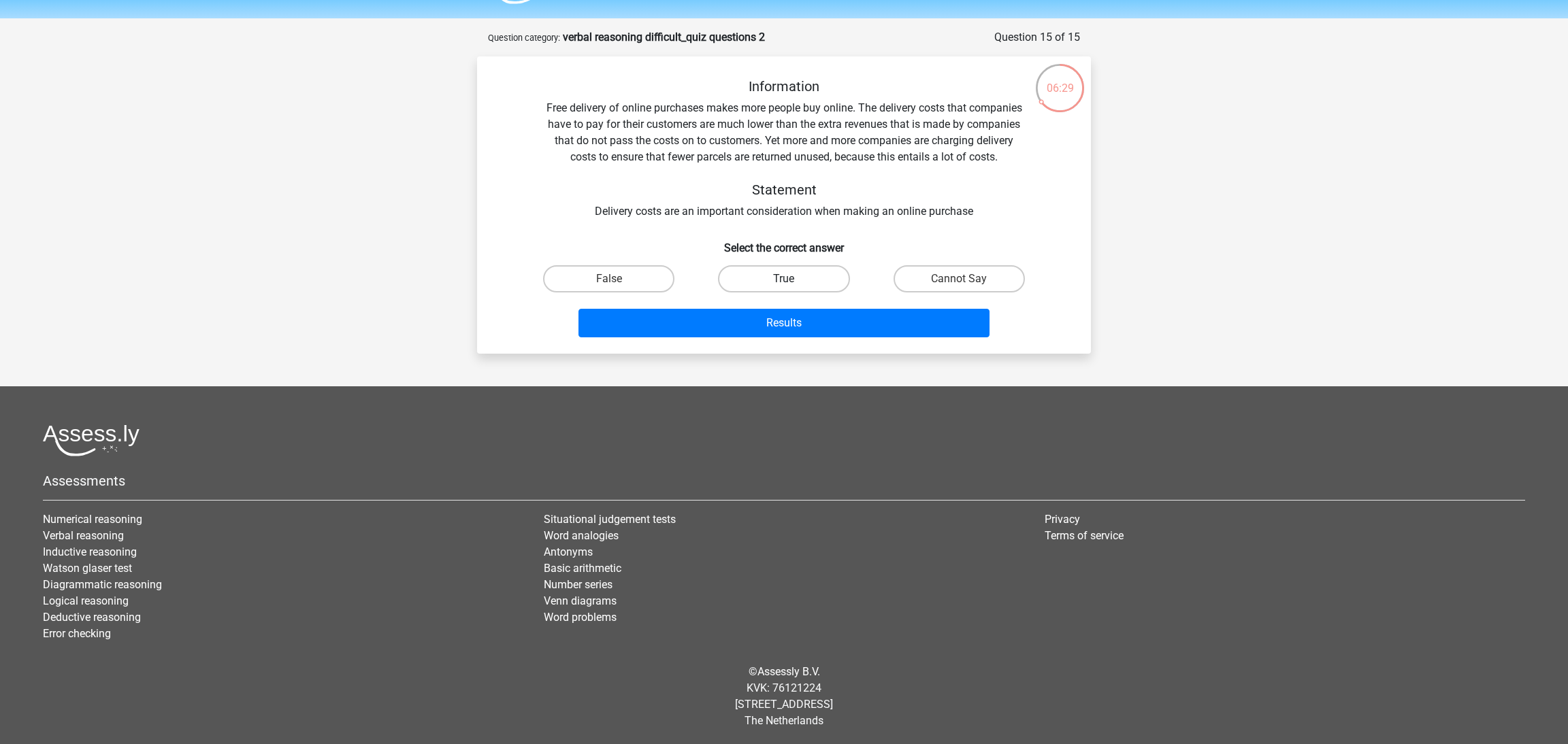
click at [735, 279] on label "True" at bounding box center [784, 279] width 131 height 28
click at [784, 279] on input "True" at bounding box center [788, 283] width 9 height 9
radio input "true"
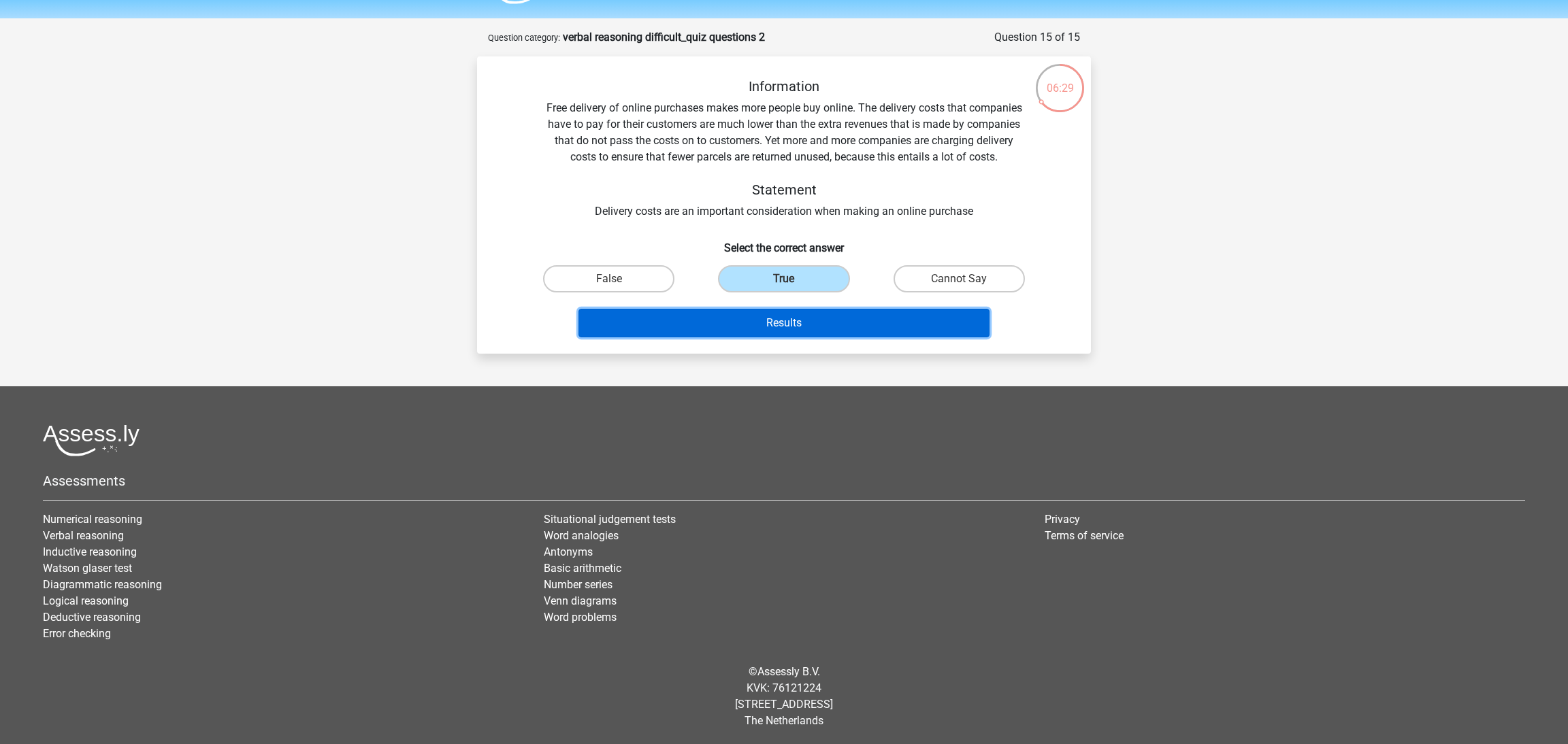
click at [739, 315] on button "Results" at bounding box center [784, 323] width 411 height 28
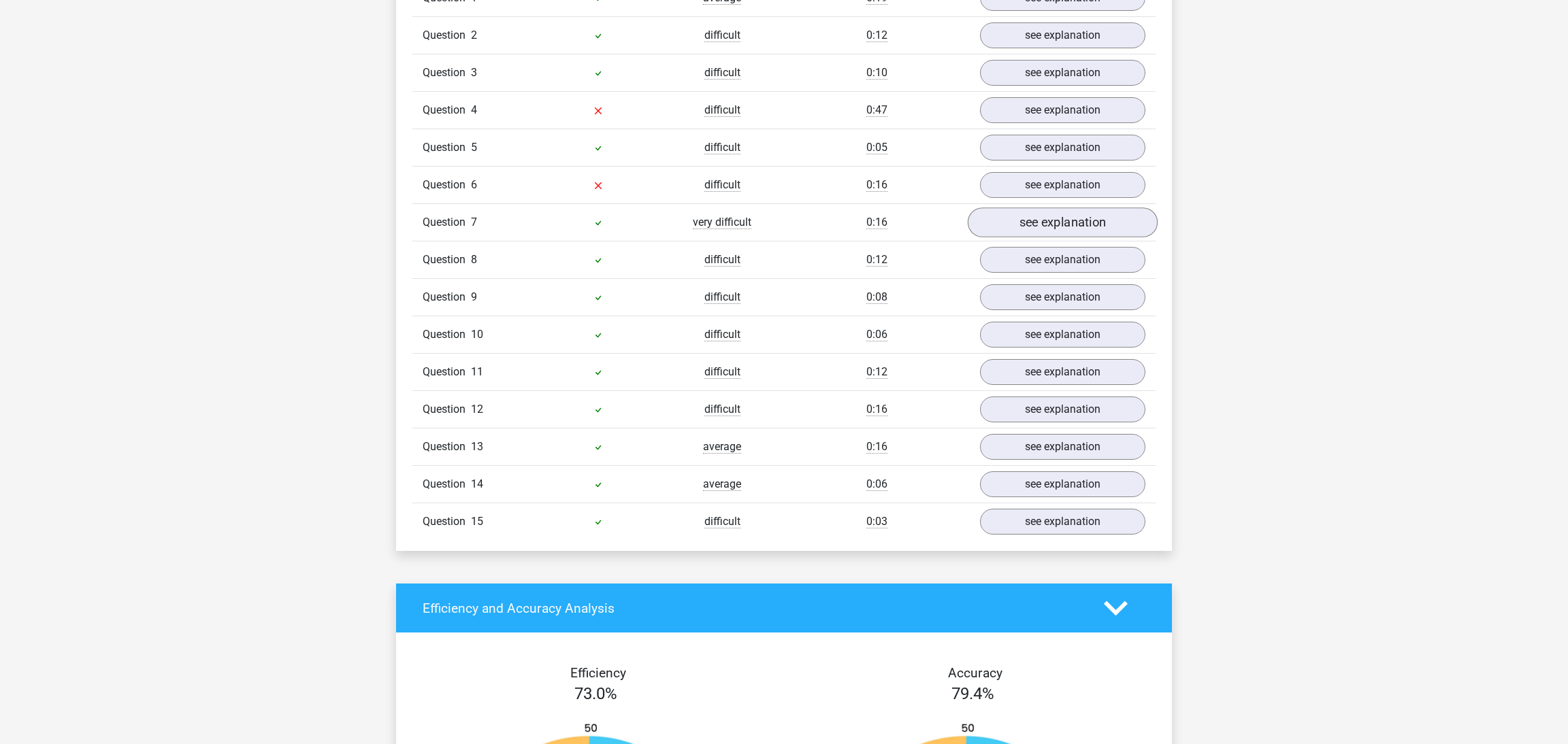
scroll to position [1004, 0]
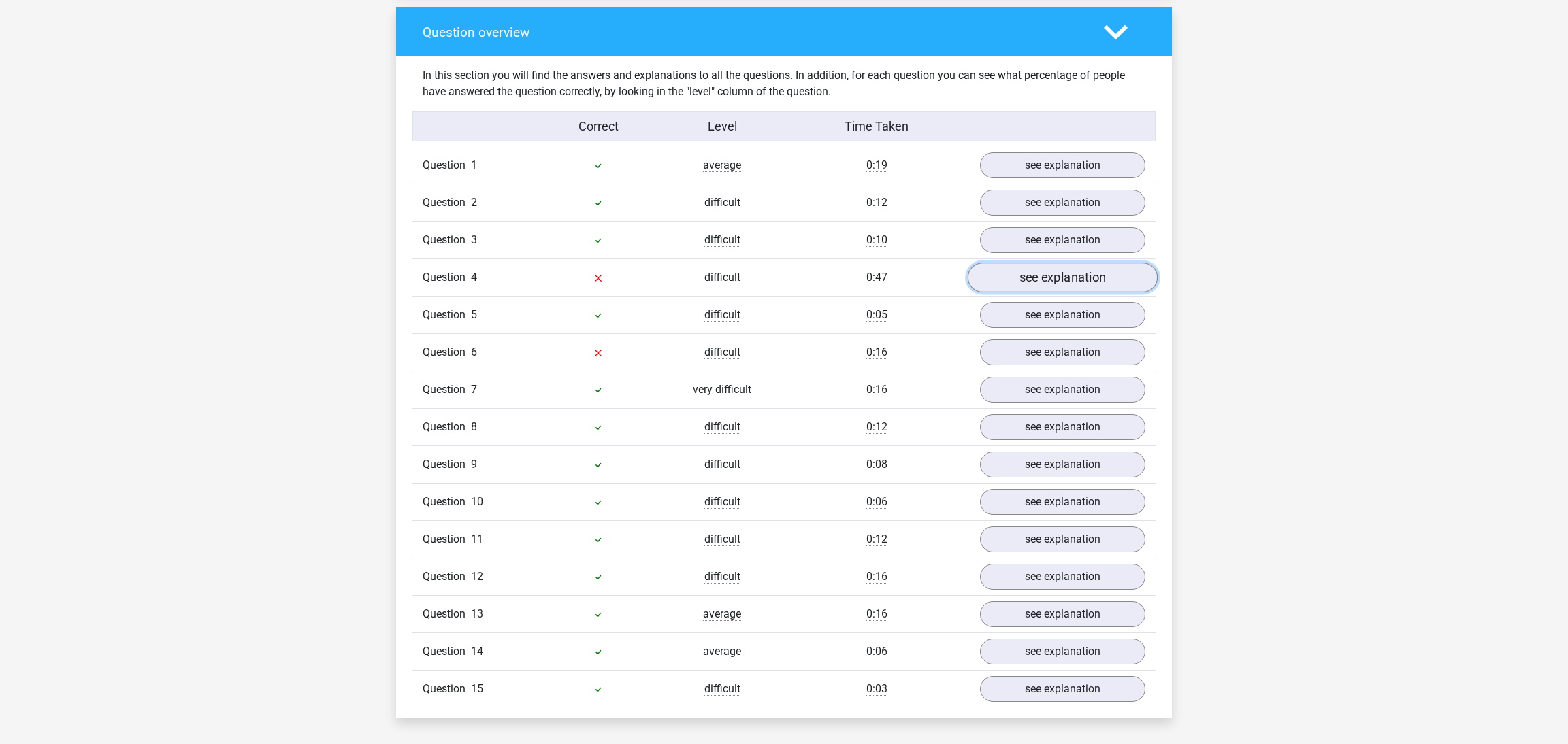
click at [1018, 286] on link "see explanation" at bounding box center [1062, 278] width 190 height 30
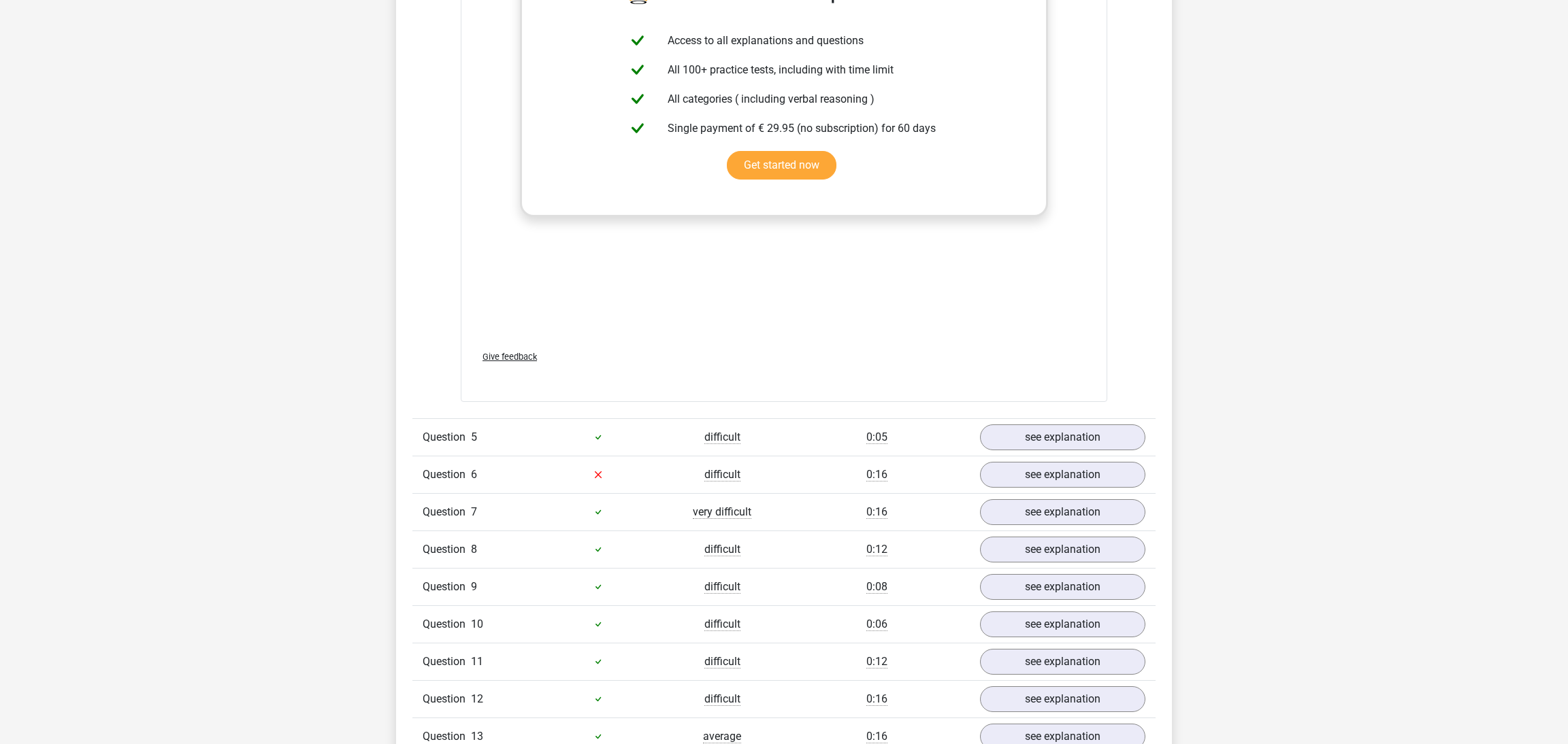
scroll to position [1674, 0]
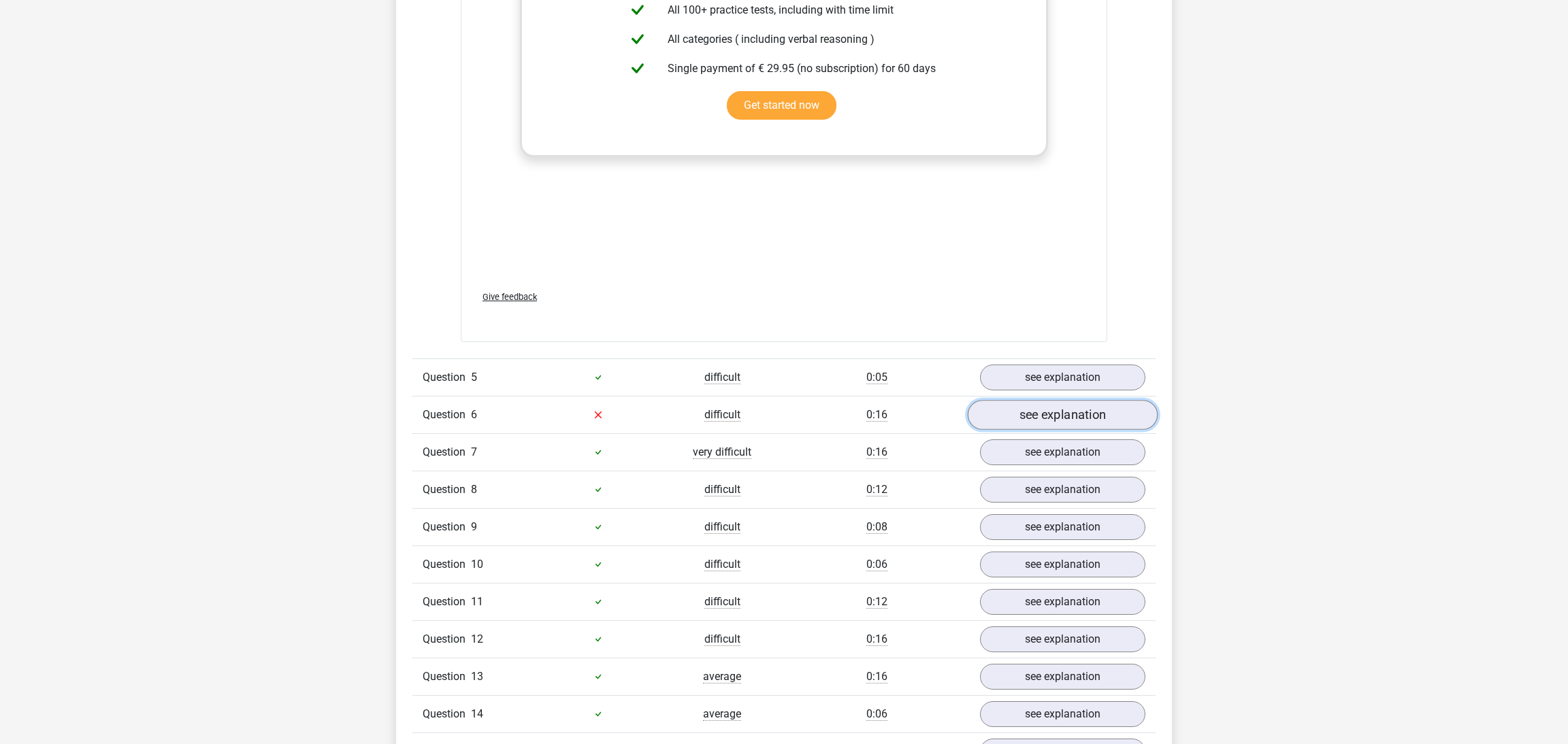
click at [1041, 428] on link "see explanation" at bounding box center [1062, 415] width 190 height 30
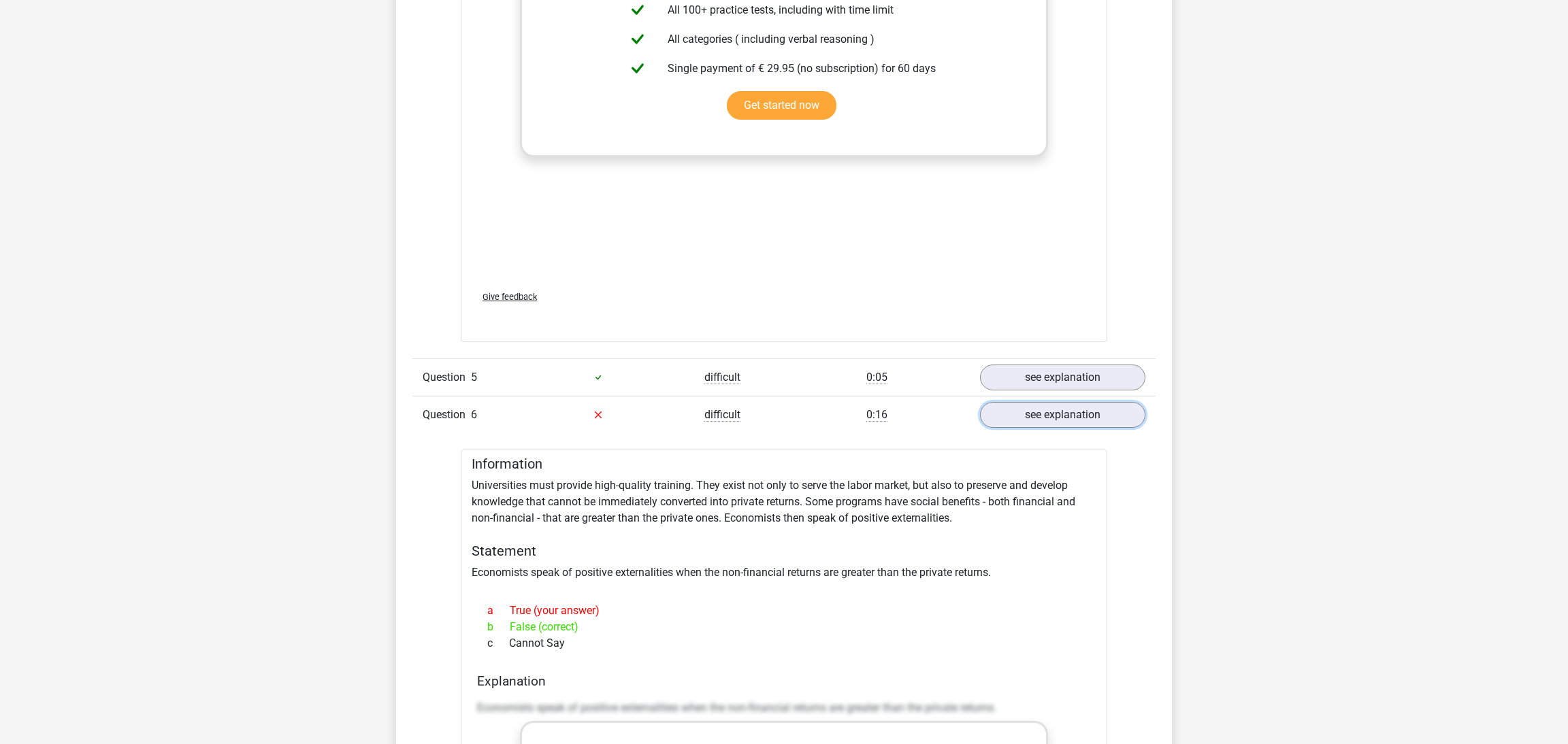
scroll to position [2008, 0]
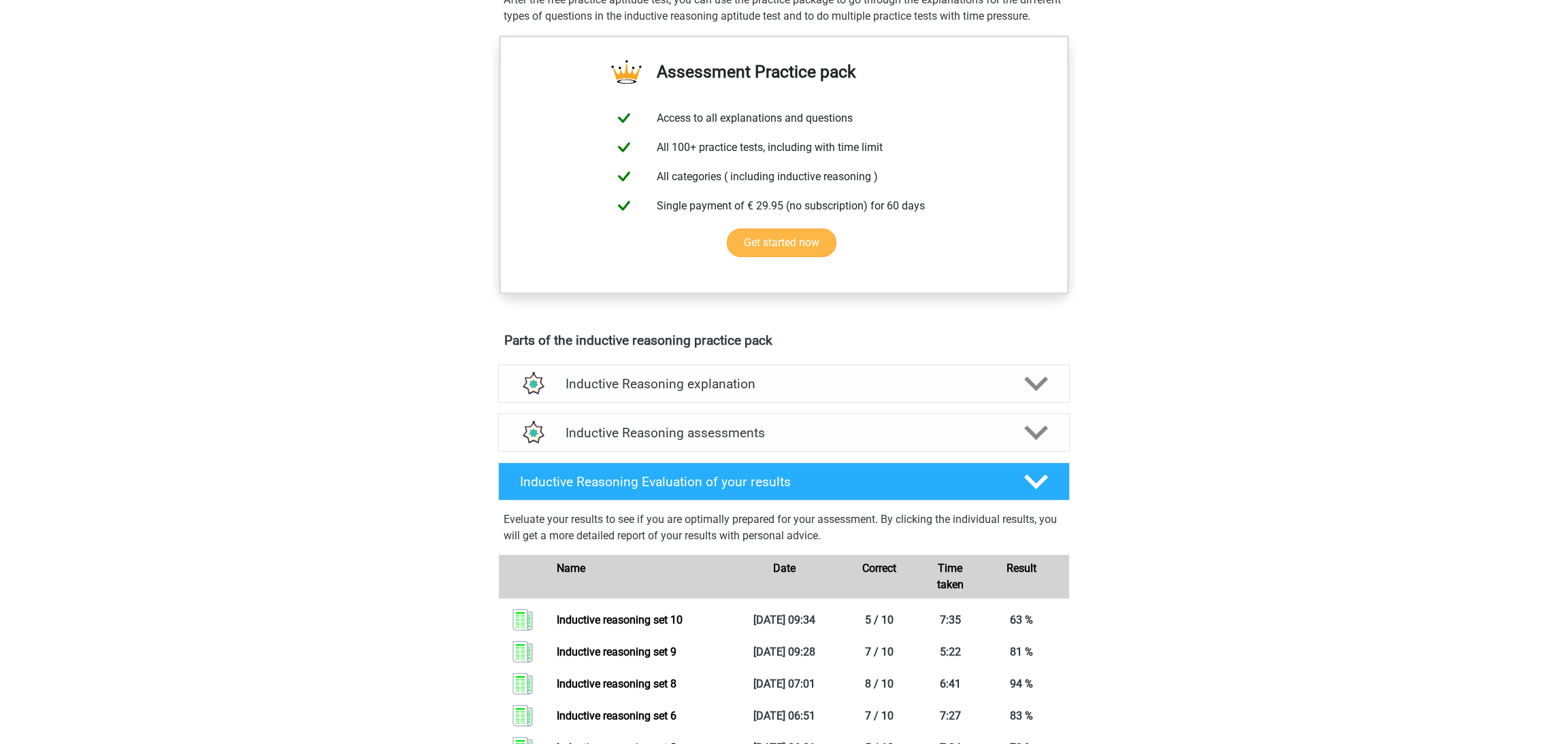
scroll to position [669, 0]
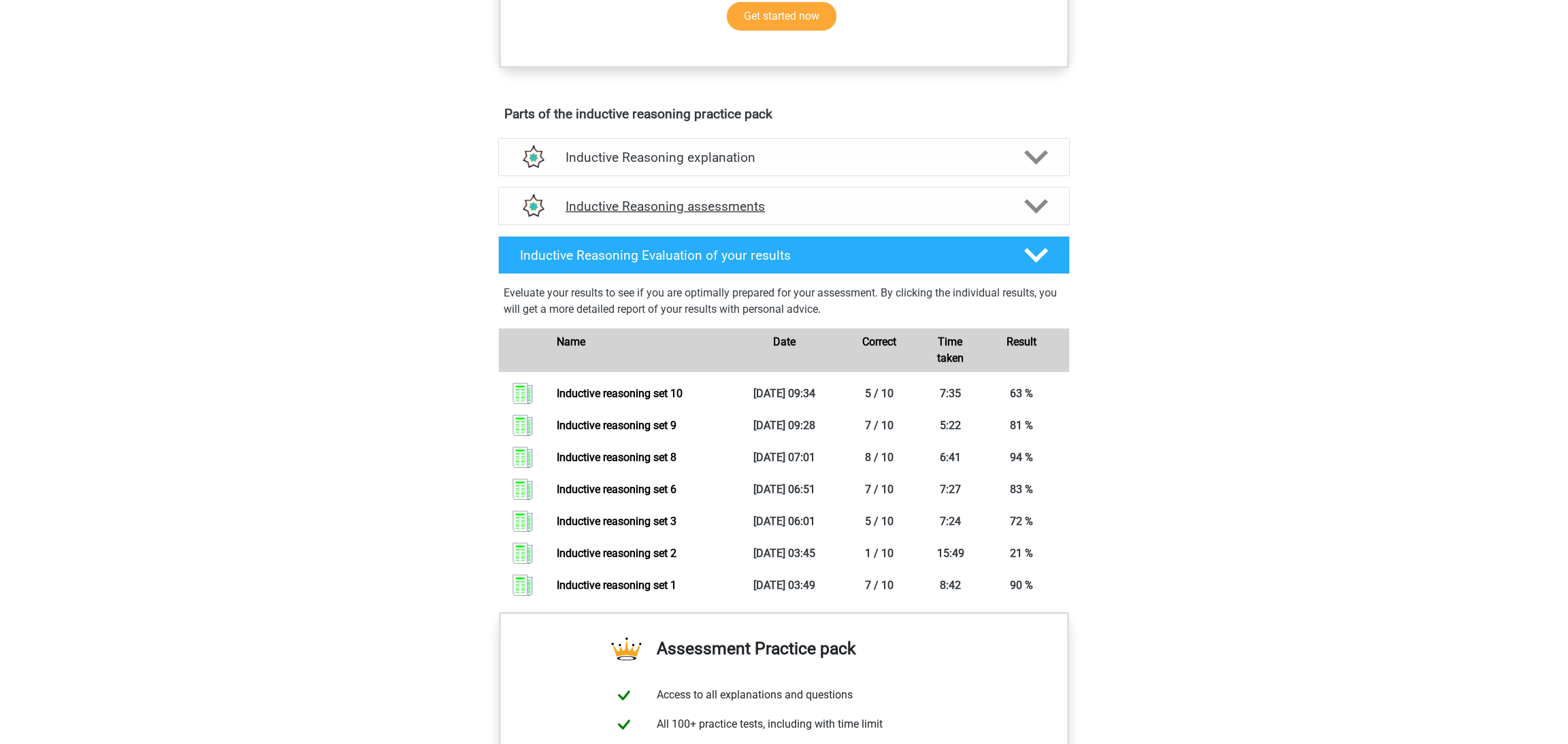
click at [773, 214] on h4 "Inductive Reasoning assessments" at bounding box center [784, 206] width 437 height 15
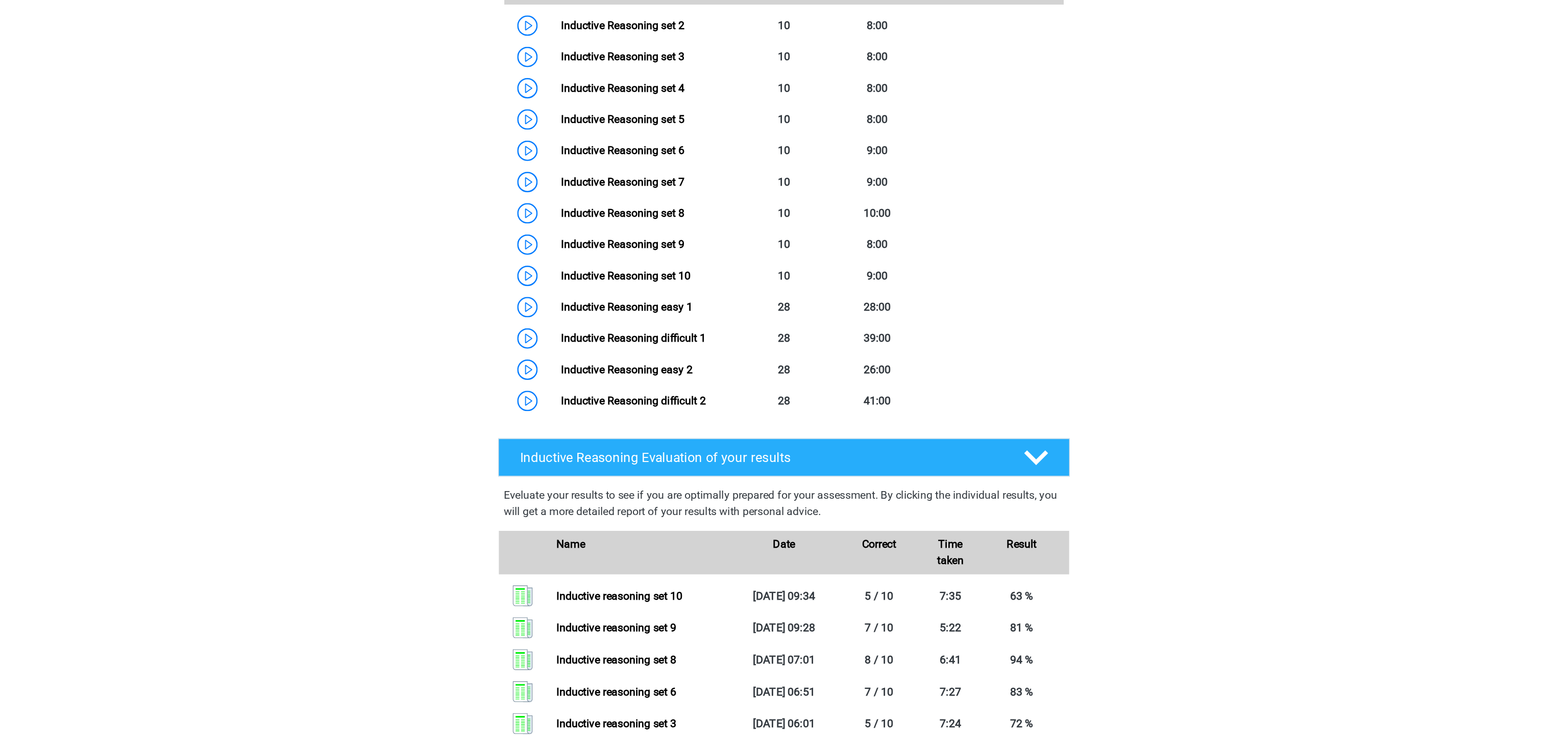
scroll to position [753, 0]
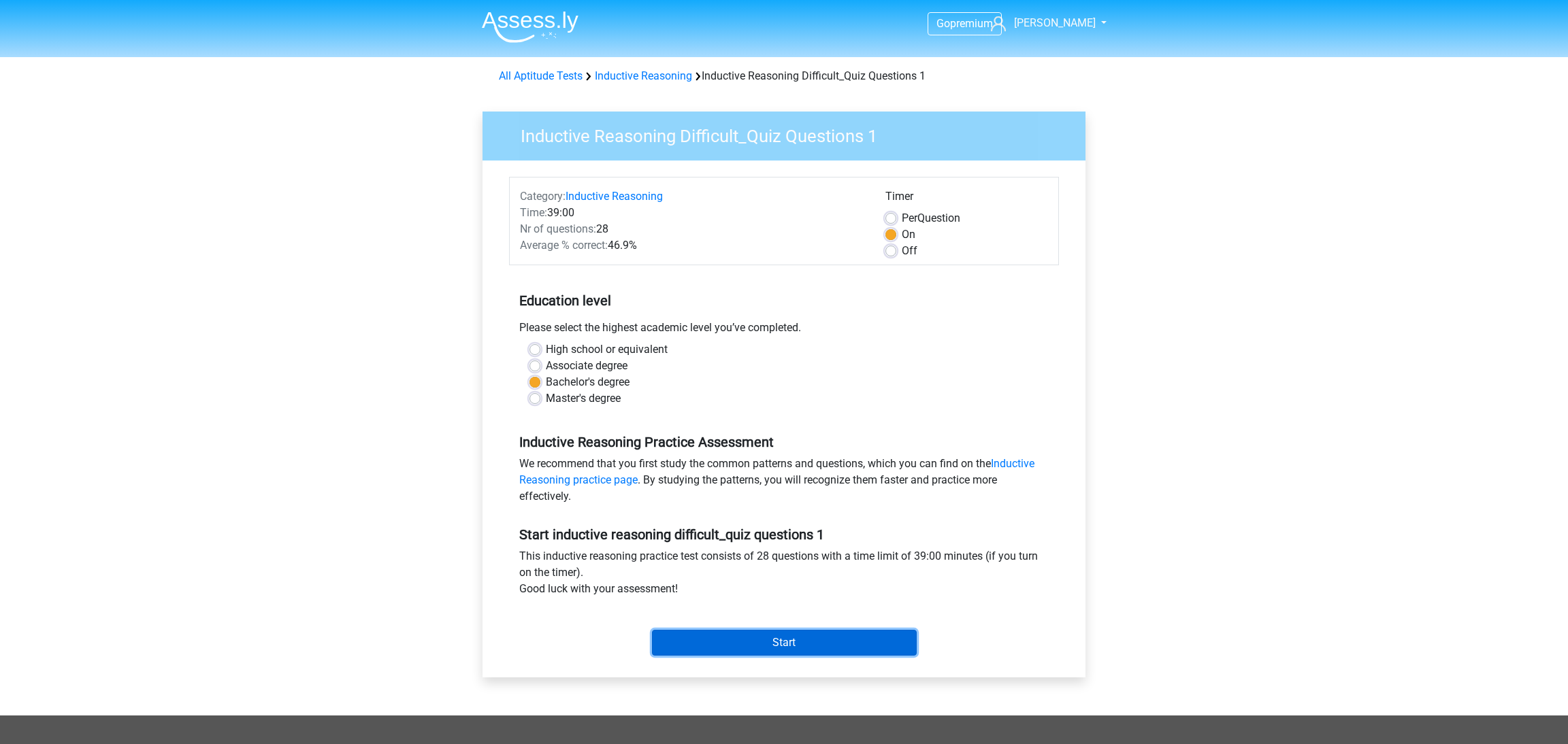
click at [769, 647] on input "Start" at bounding box center [784, 643] width 265 height 26
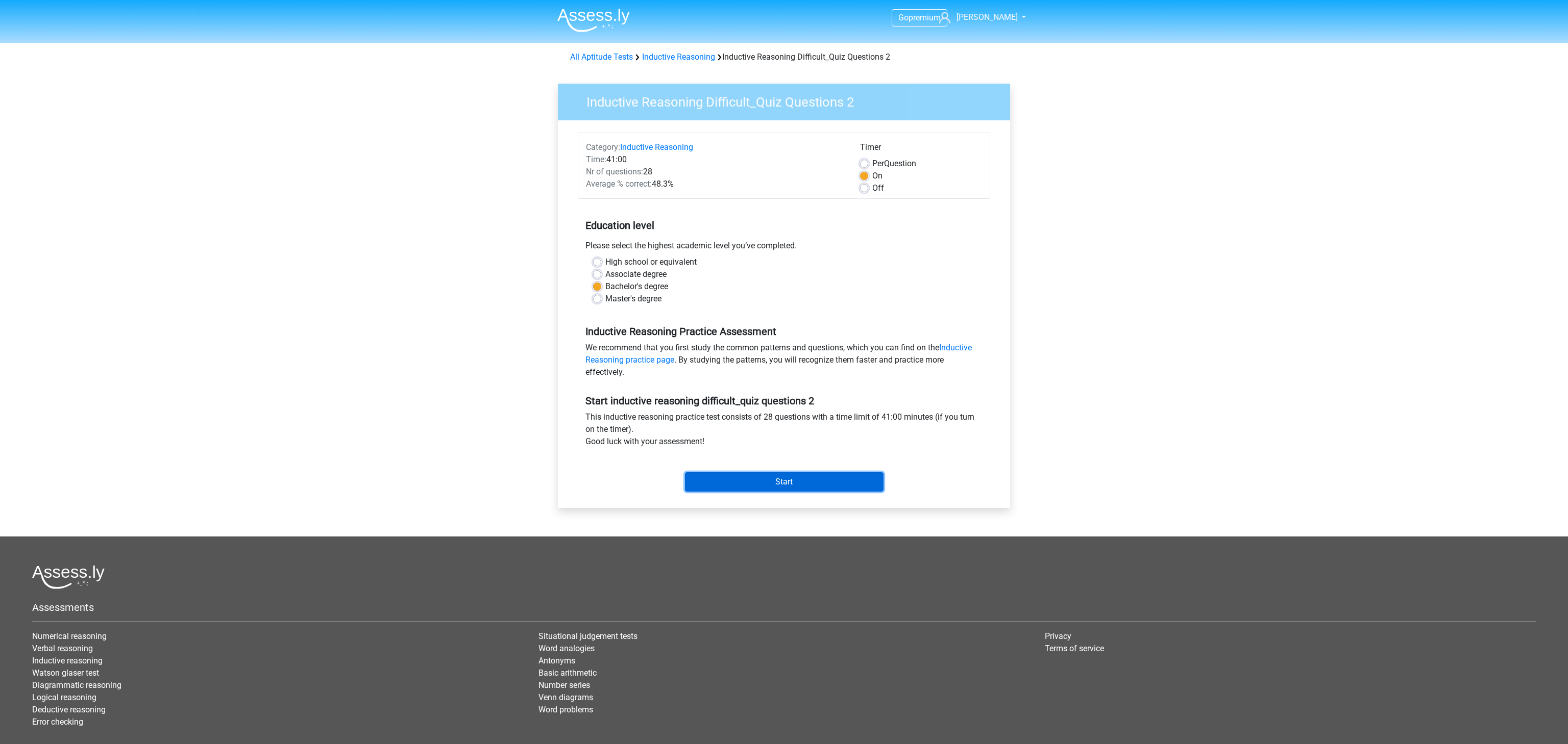
click at [795, 492] on input "Start" at bounding box center [784, 482] width 198 height 19
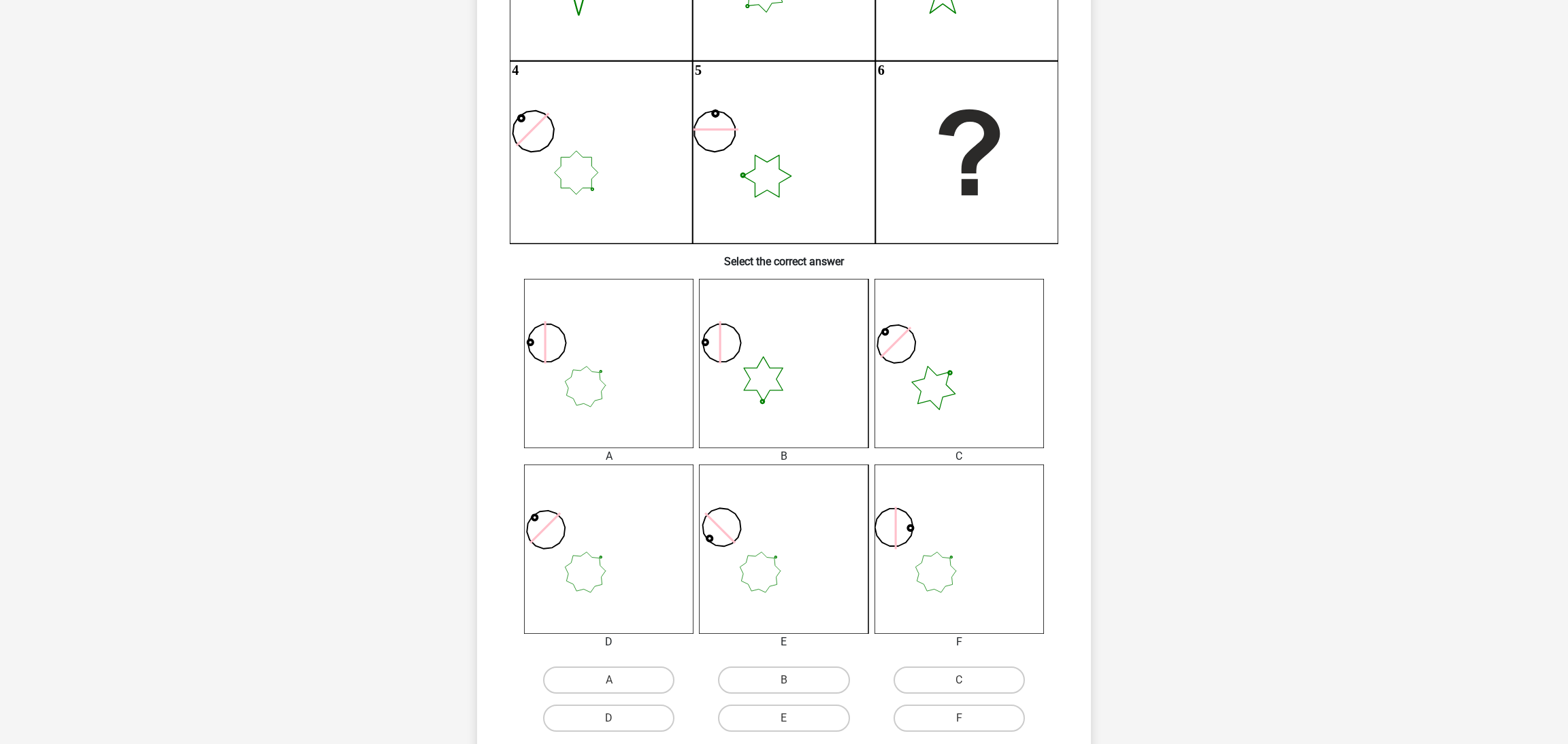
scroll to position [334, 0]
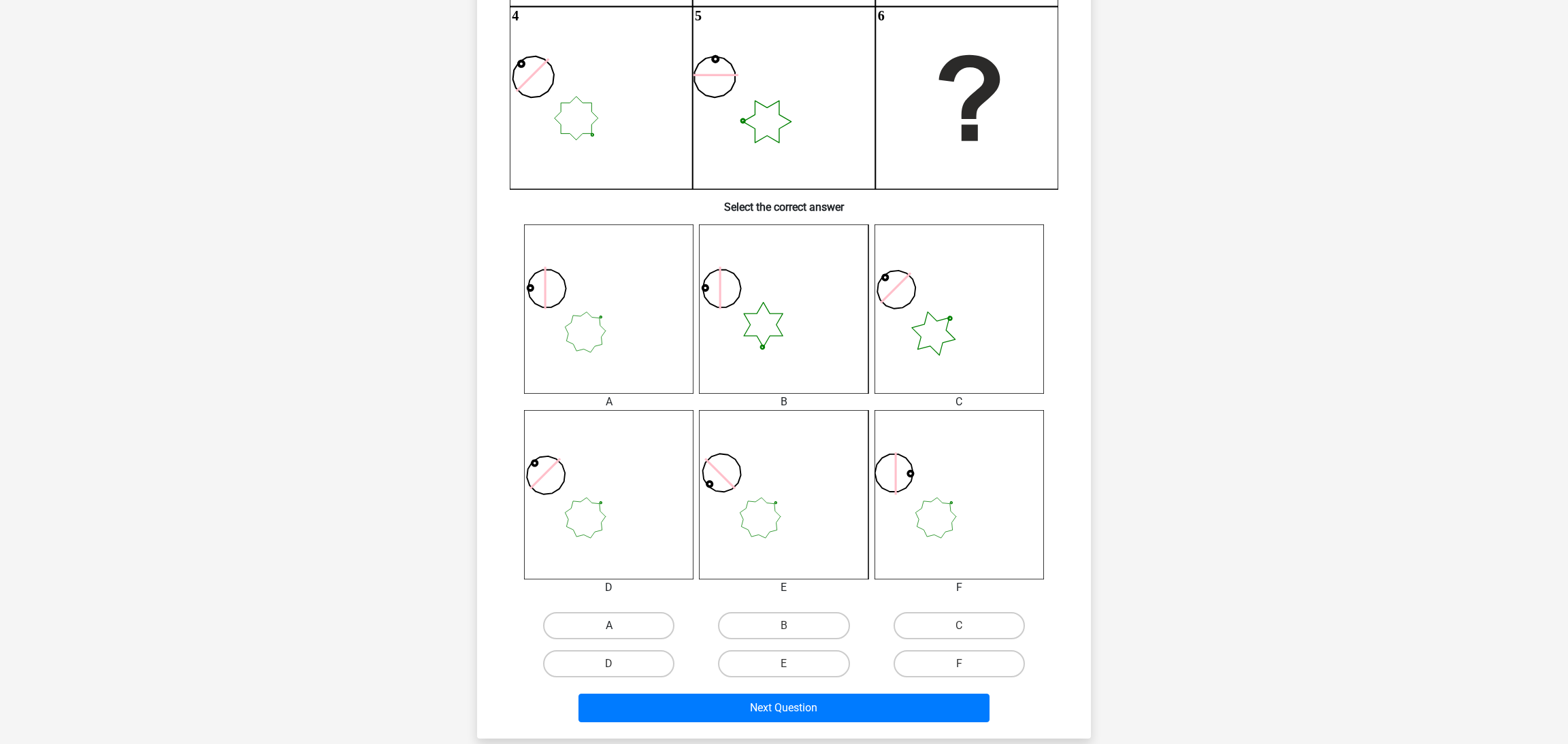
click at [638, 621] on label "A" at bounding box center [609, 626] width 131 height 28
click at [618, 626] on input "A" at bounding box center [613, 630] width 9 height 9
radio input "true"
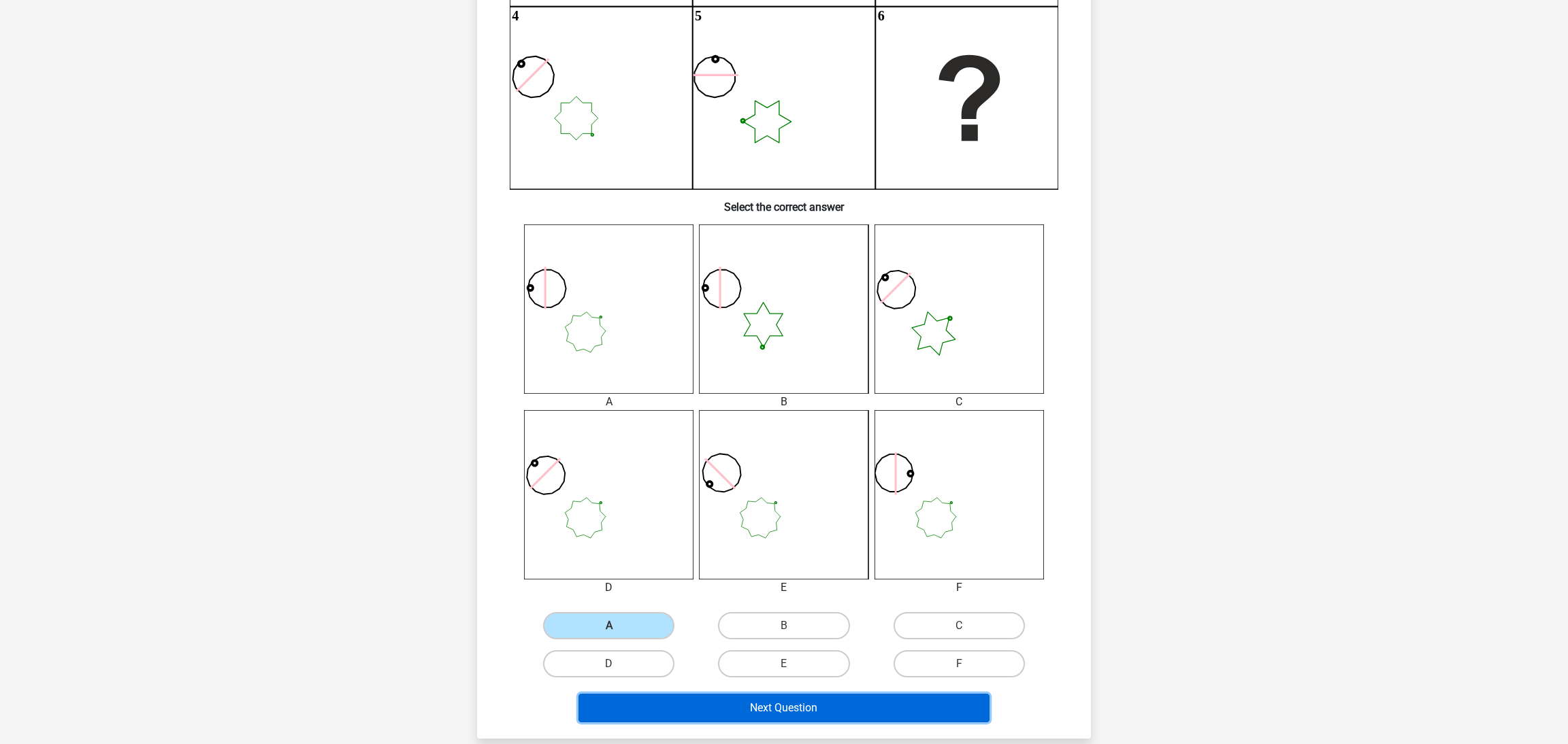
click at [891, 707] on button "Next Question" at bounding box center [784, 707] width 411 height 28
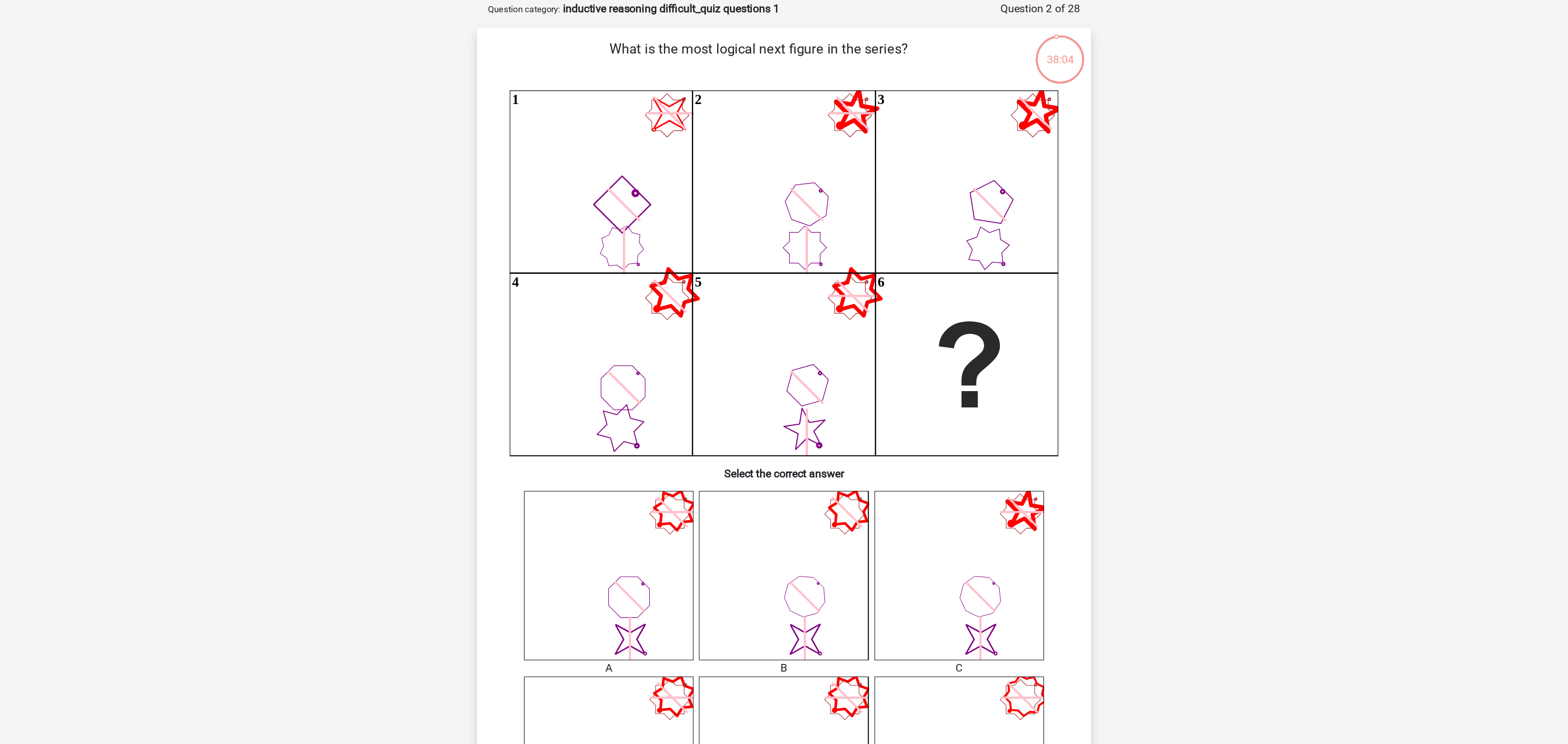
scroll to position [50, 0]
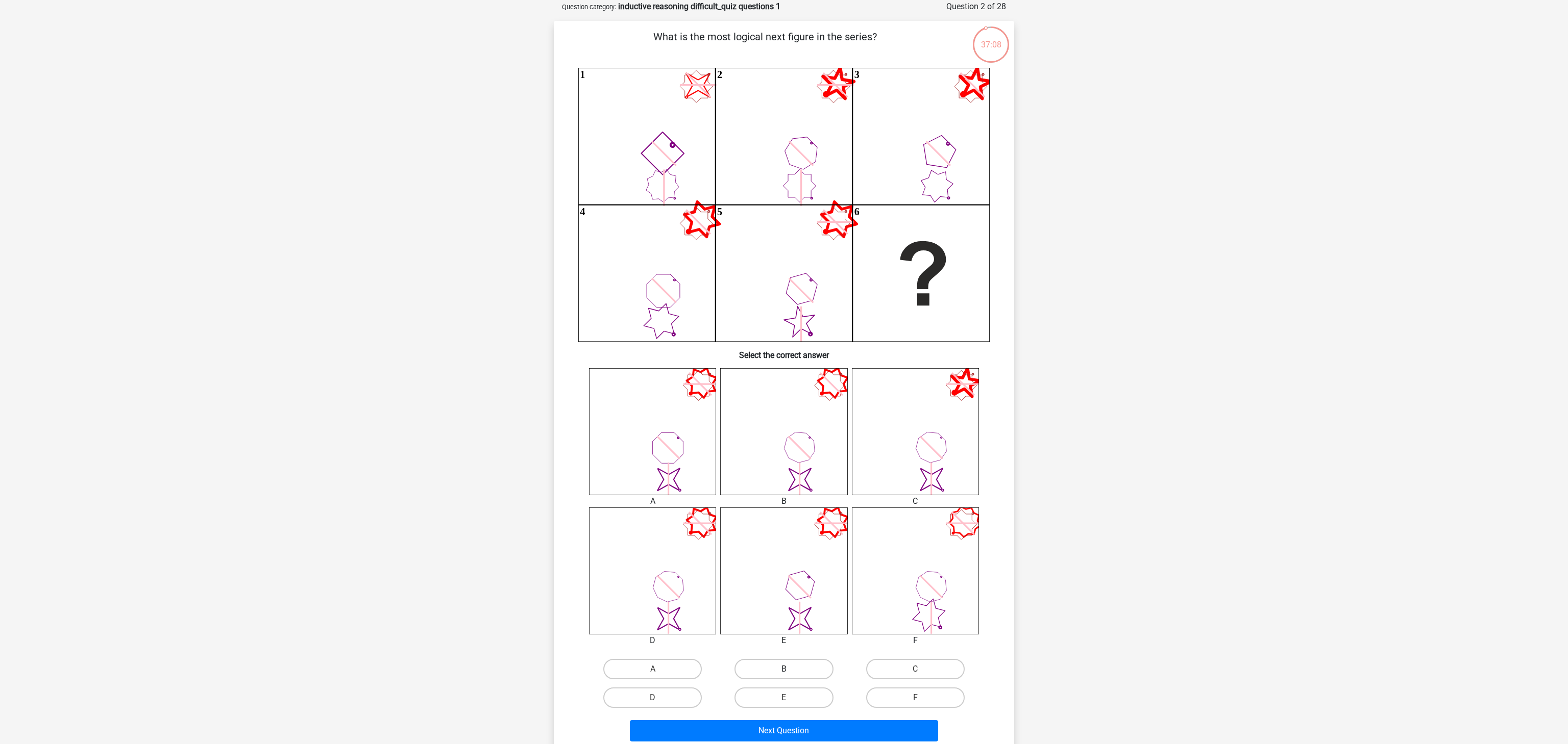
click at [770, 558] on label "B" at bounding box center [784, 669] width 99 height 21
click at [784, 558] on input "B" at bounding box center [787, 672] width 7 height 7
radio input "true"
click at [793, 558] on button "Next Question" at bounding box center [784, 731] width 309 height 21
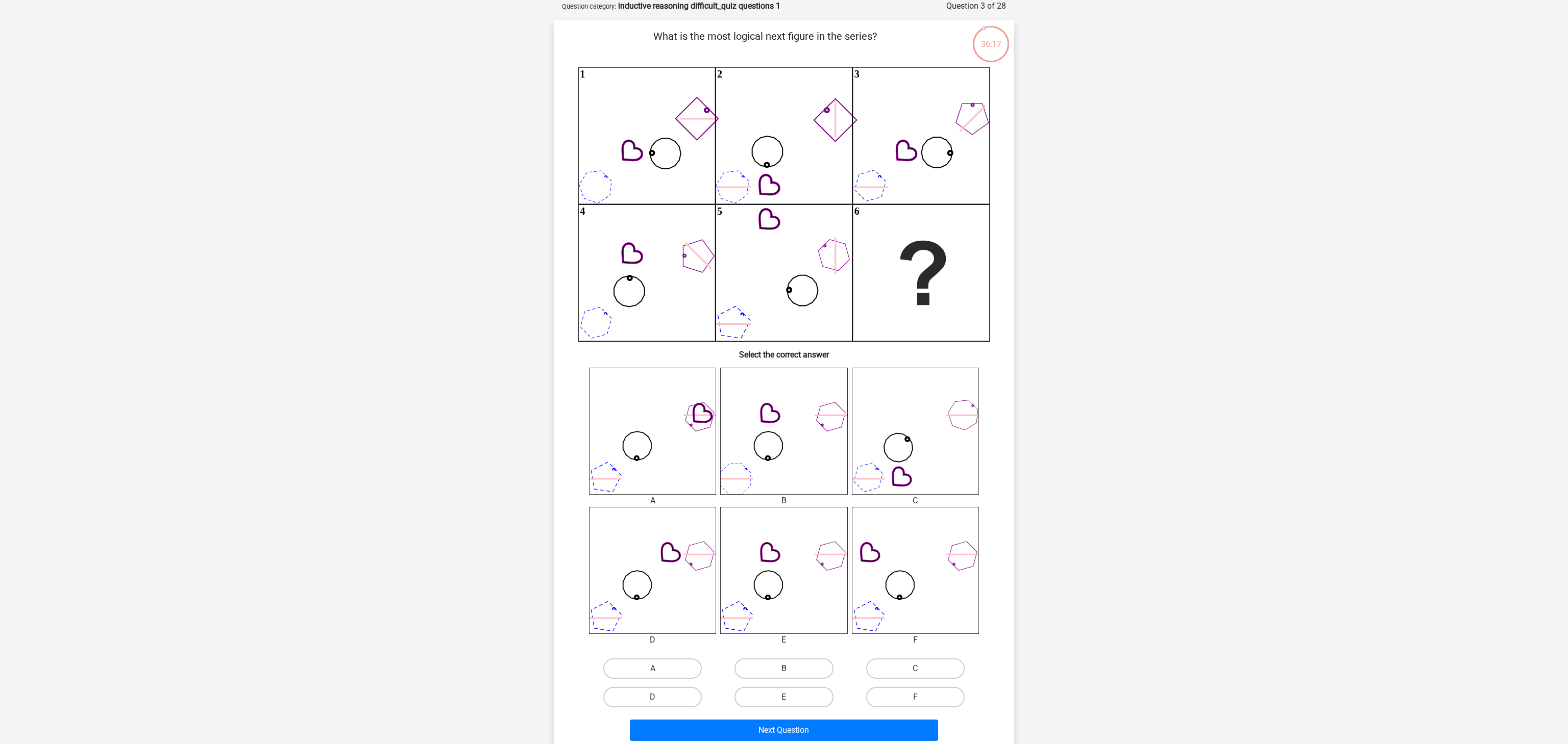
click at [770, 558] on label "B" at bounding box center [784, 669] width 99 height 21
click at [784, 558] on input "B" at bounding box center [787, 672] width 7 height 7
radio input "true"
click at [795, 558] on label "E" at bounding box center [784, 698] width 99 height 21
click at [791, 558] on input "E" at bounding box center [787, 700] width 7 height 7
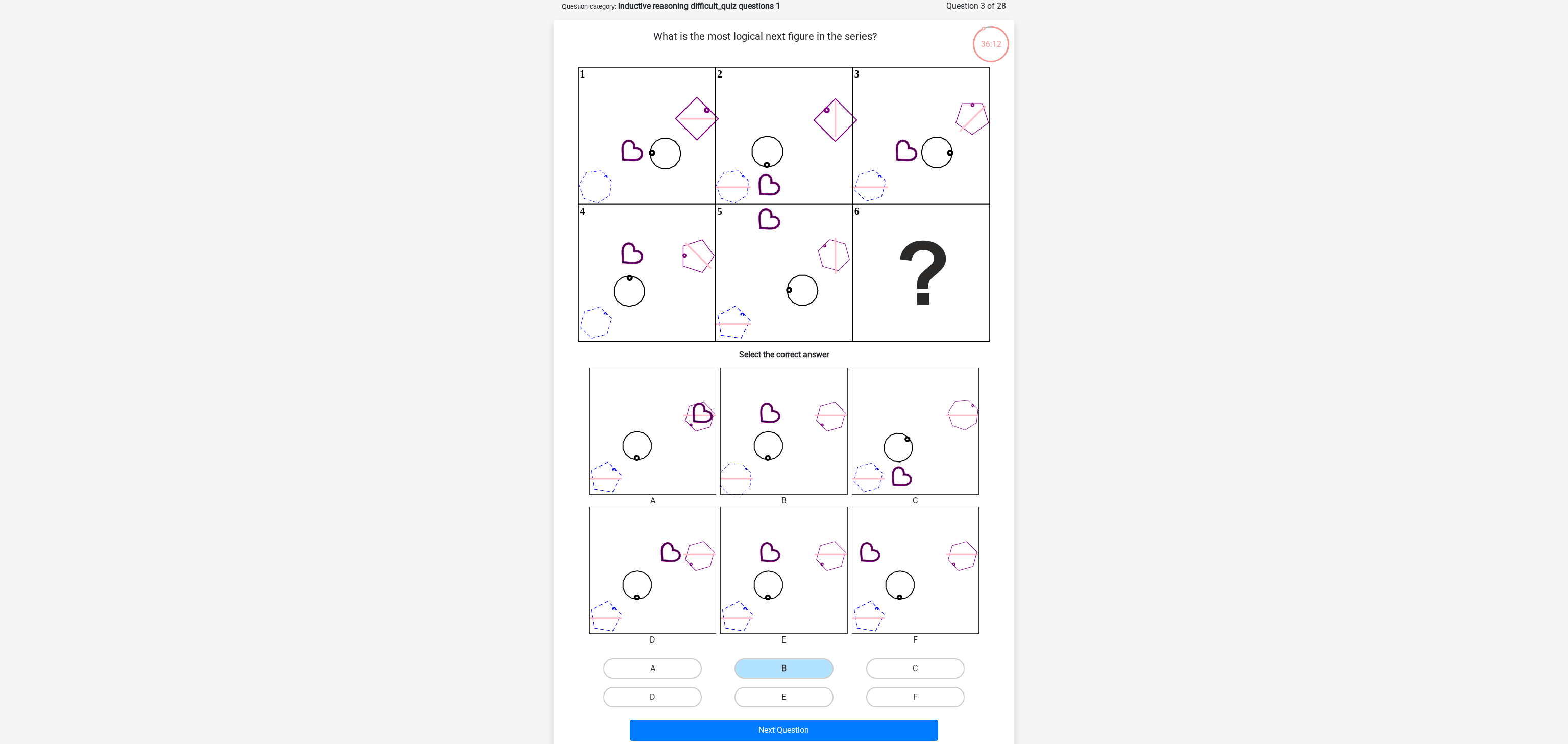
radio input "true"
click at [802, 558] on button "Next Question" at bounding box center [784, 730] width 309 height 21
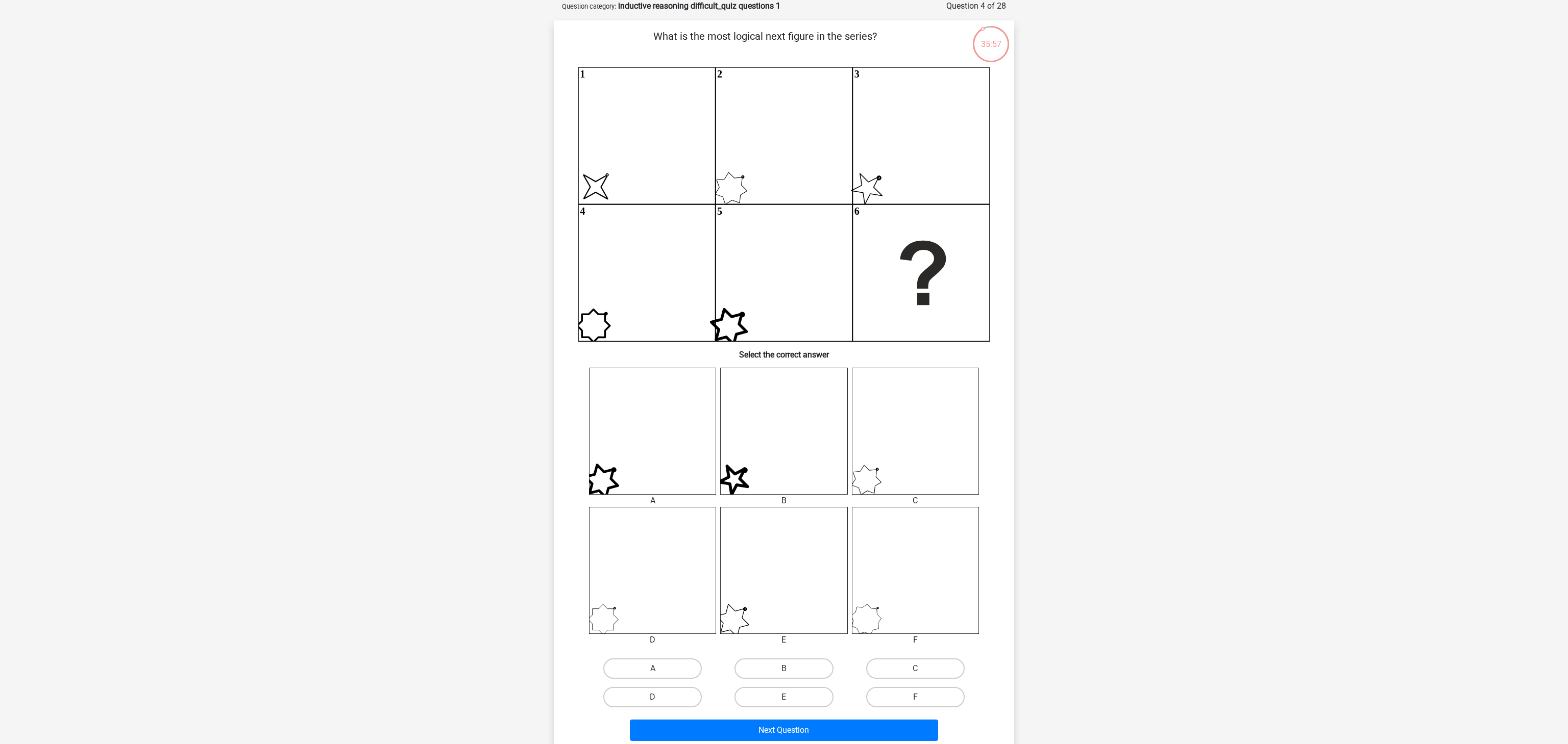
click at [922, 558] on label "F" at bounding box center [915, 698] width 99 height 21
click at [922, 558] on input "F" at bounding box center [919, 700] width 7 height 7
radio input "true"
click at [909, 558] on button "Next Question" at bounding box center [784, 730] width 309 height 21
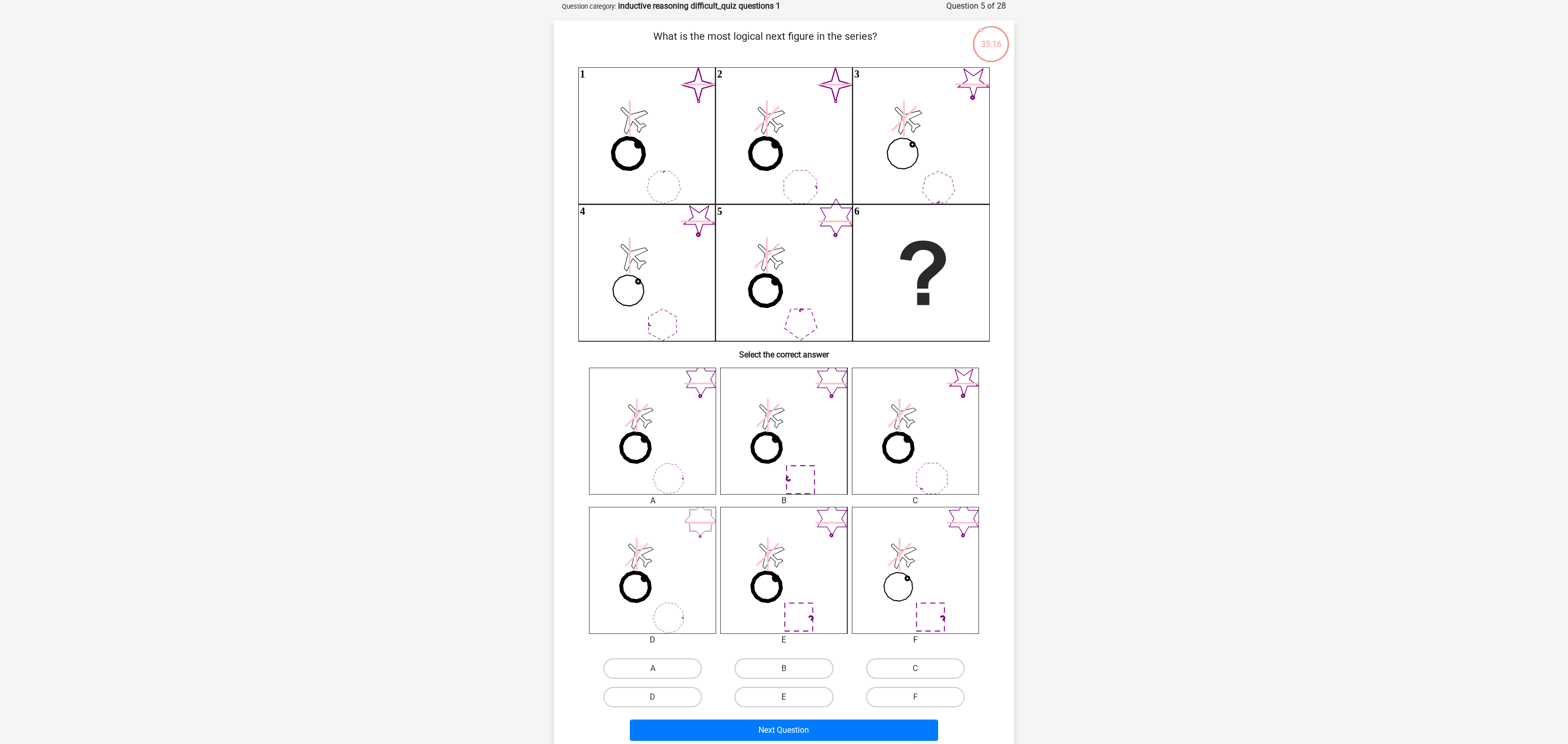
click at [805, 558] on label "E" at bounding box center [784, 698] width 99 height 21
click at [791, 558] on input "E" at bounding box center [787, 700] width 7 height 7
radio input "true"
click at [805, 558] on button "Next Question" at bounding box center [784, 730] width 309 height 21
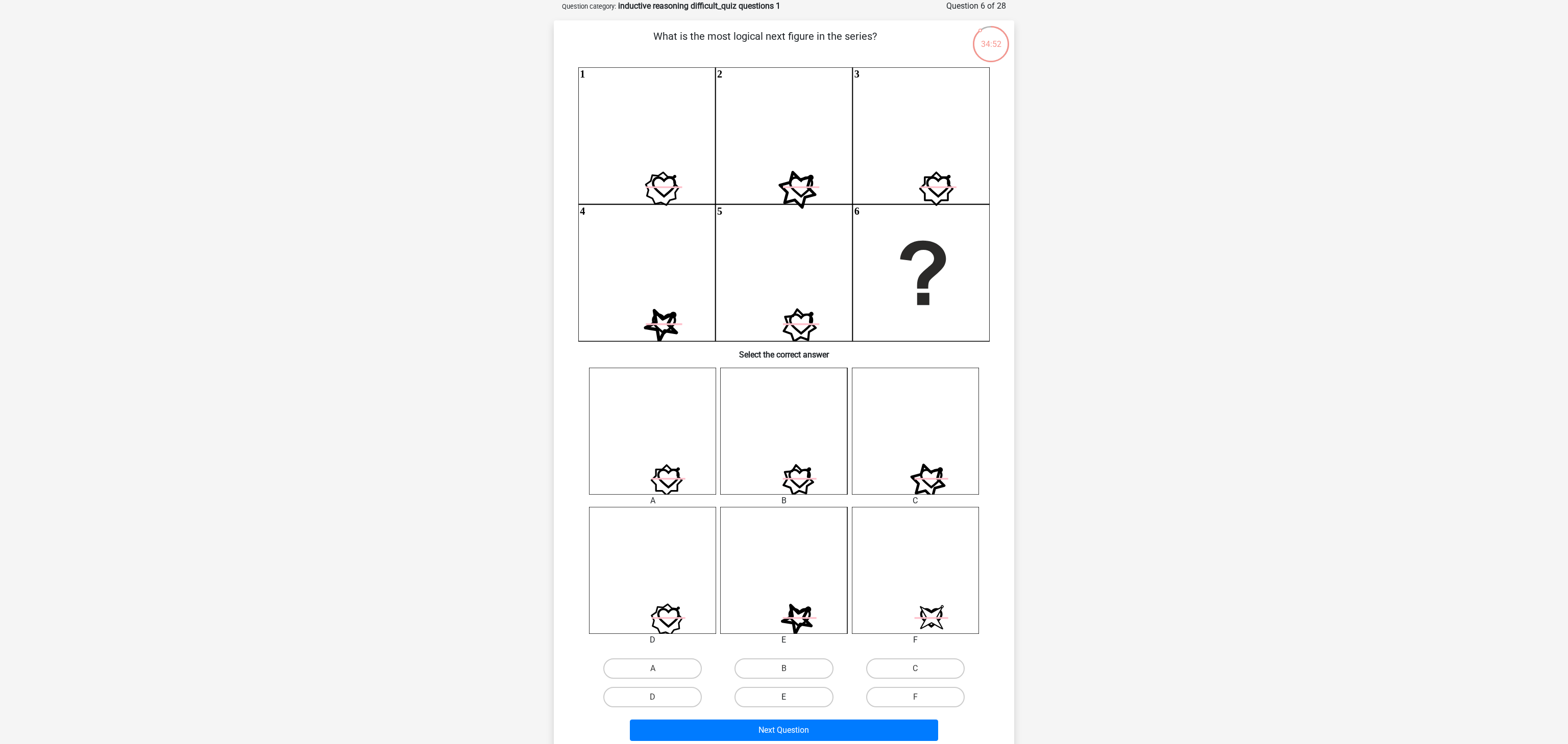
drag, startPoint x: 809, startPoint y: 694, endPoint x: 817, endPoint y: 704, distance: 12.8
click at [810, 558] on label "E" at bounding box center [784, 698] width 99 height 21
click at [791, 558] on input "E" at bounding box center [787, 700] width 7 height 7
radio input "true"
click at [835, 558] on button "Next Question" at bounding box center [784, 730] width 309 height 21
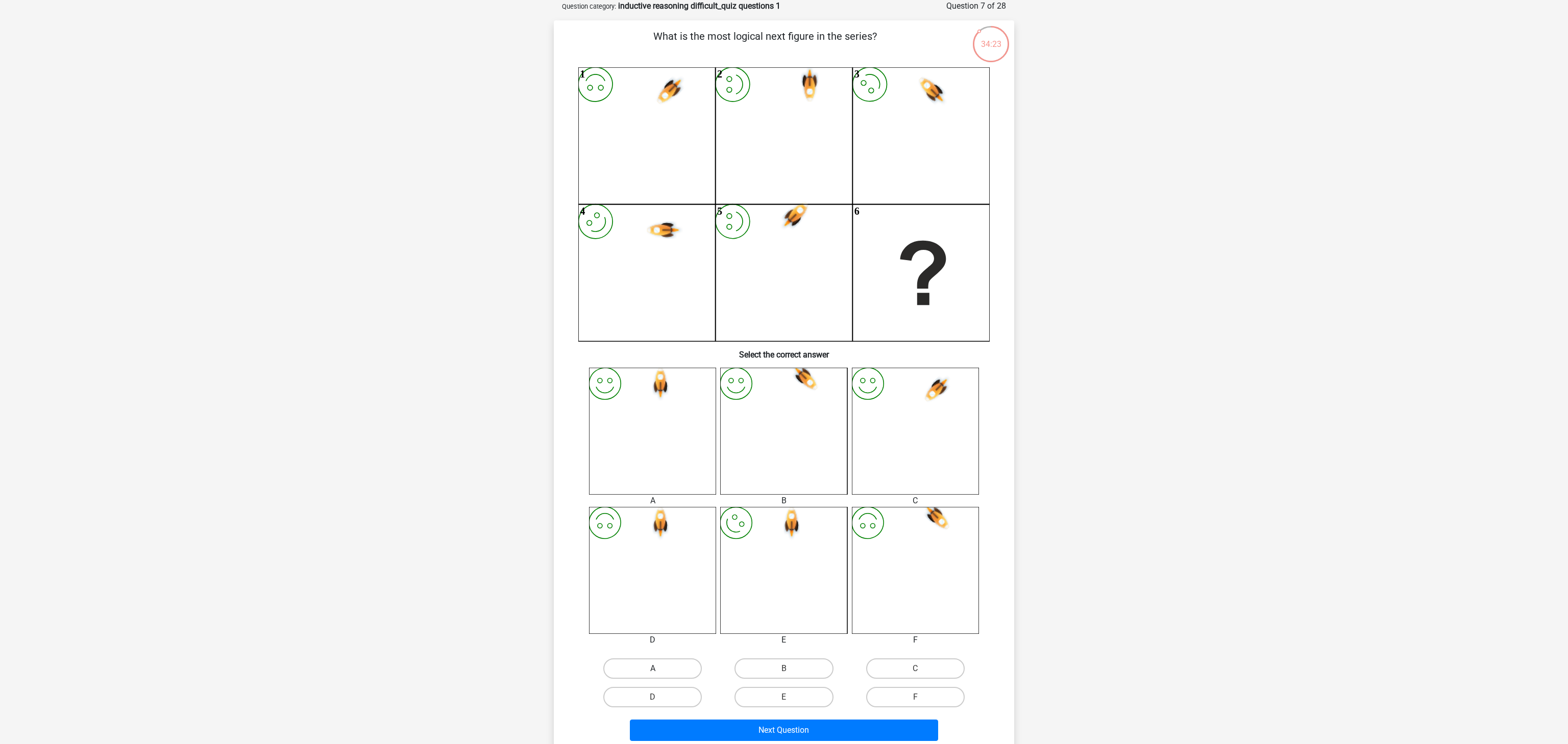
click at [688, 558] on label "A" at bounding box center [653, 669] width 99 height 21
click at [659, 558] on input "A" at bounding box center [656, 672] width 7 height 7
radio input "true"
click at [766, 558] on button "Next Question" at bounding box center [784, 730] width 309 height 21
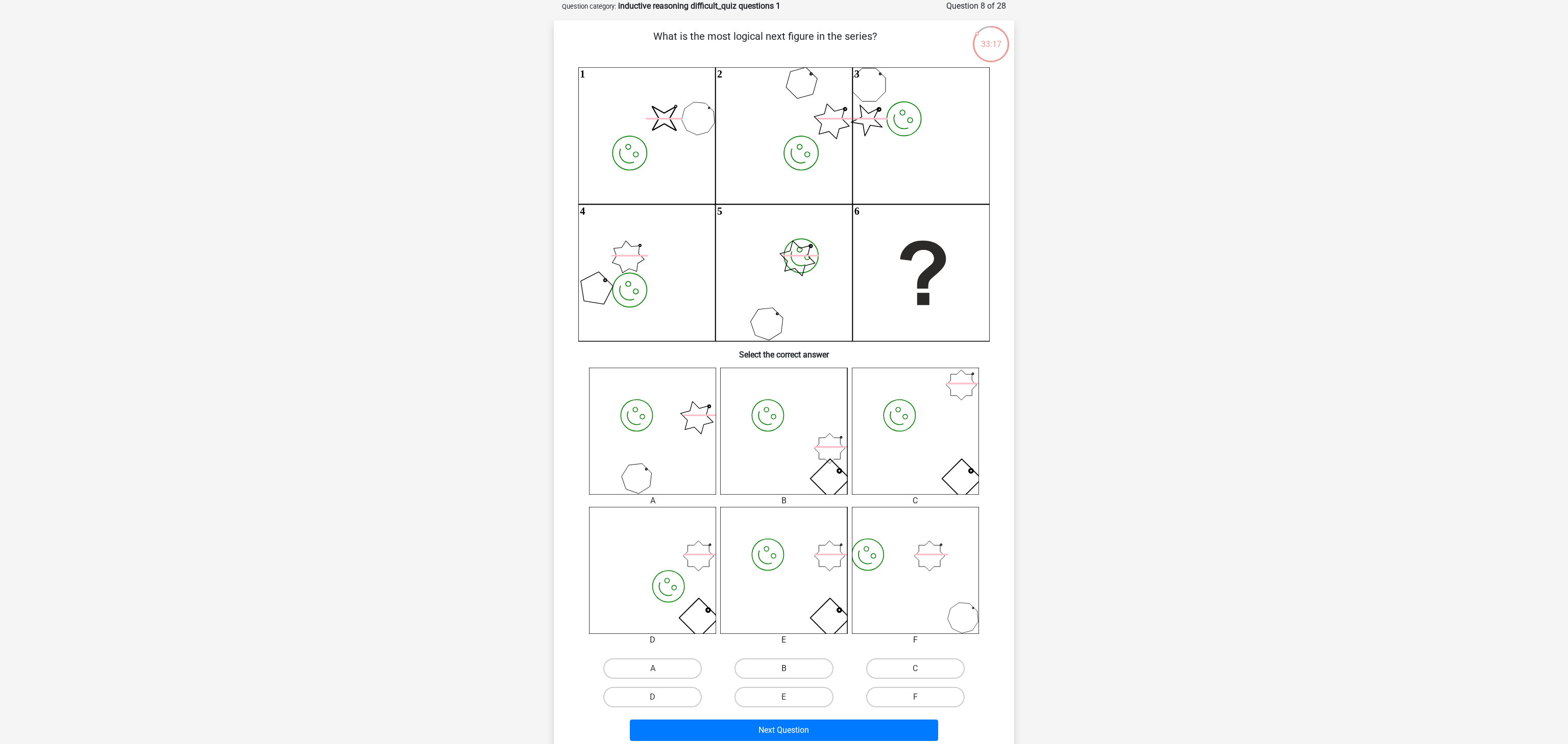
click at [802, 558] on label "B" at bounding box center [784, 669] width 99 height 21
click at [791, 558] on input "B" at bounding box center [787, 672] width 7 height 7
radio input "true"
click at [811, 558] on button "Next Question" at bounding box center [784, 730] width 309 height 21
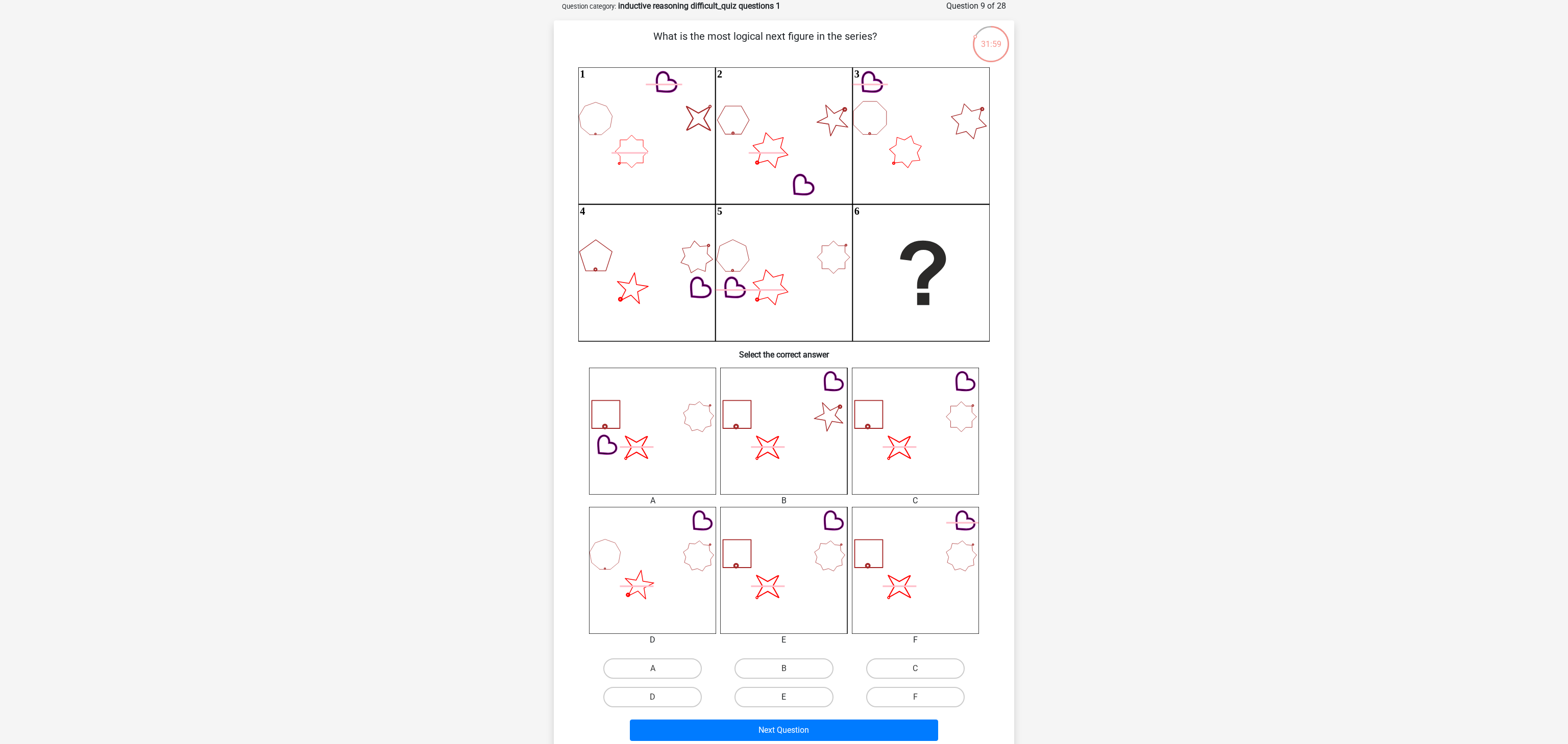
click at [803, 558] on label "E" at bounding box center [784, 698] width 99 height 21
click at [791, 558] on input "E" at bounding box center [787, 700] width 7 height 7
radio input "true"
click at [829, 558] on button "Next Question" at bounding box center [784, 730] width 309 height 21
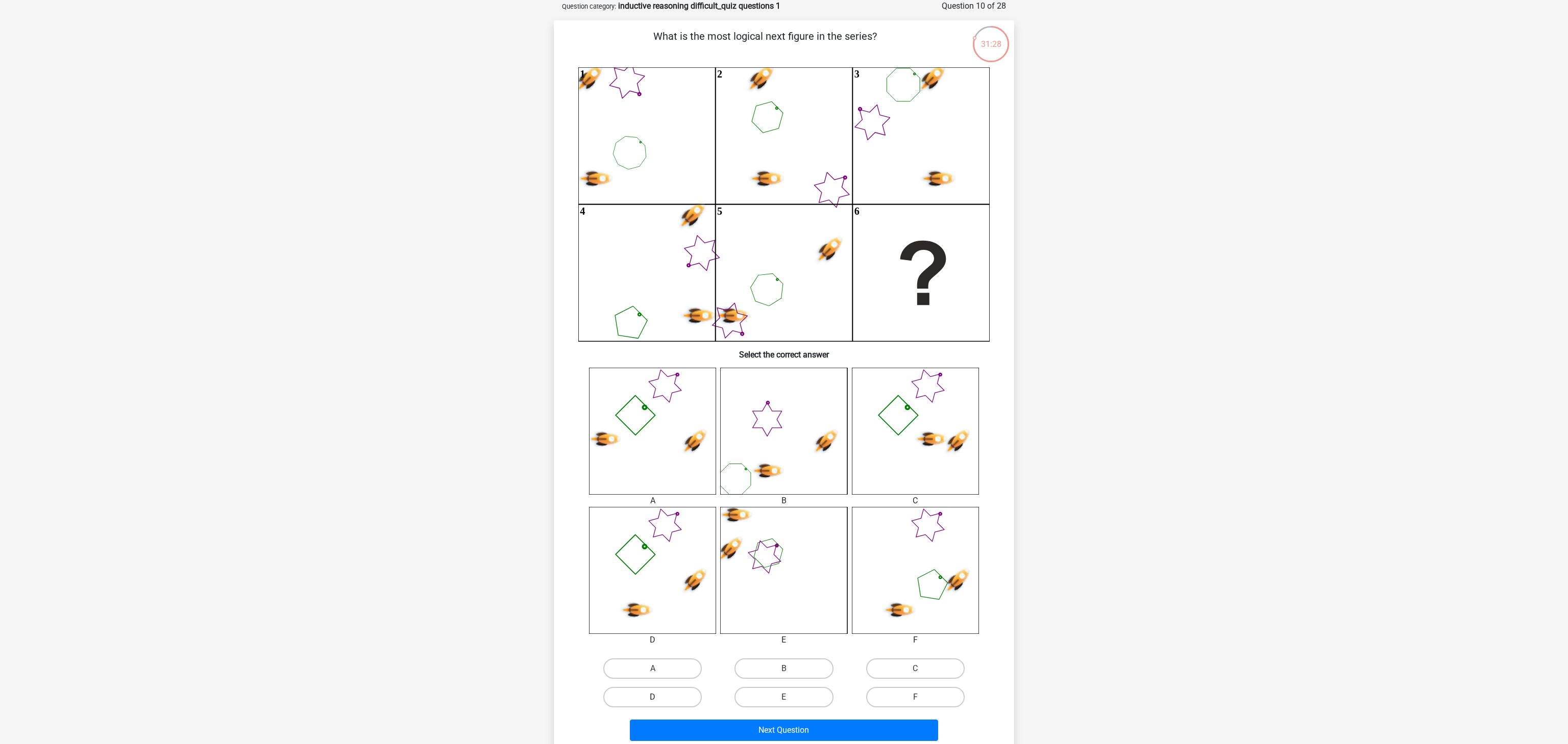
click at [676, 558] on label "D" at bounding box center [653, 698] width 99 height 21
click at [659, 558] on input "D" at bounding box center [656, 700] width 7 height 7
radio input "true"
click at [791, 558] on button "Next Question" at bounding box center [784, 730] width 309 height 21
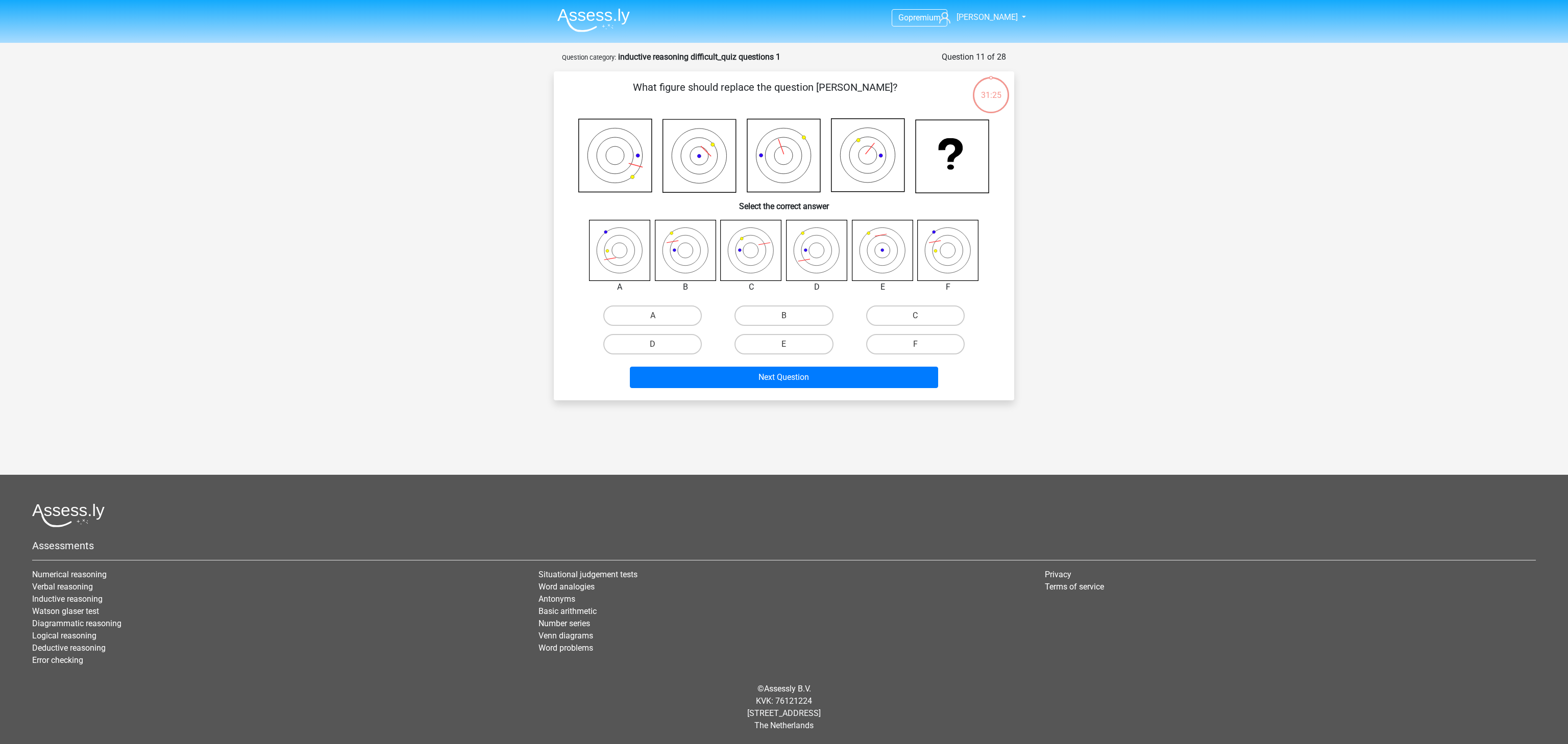
scroll to position [0, 0]
click at [818, 315] on label "B" at bounding box center [784, 316] width 99 height 21
click at [791, 316] on input "B" at bounding box center [787, 319] width 7 height 7
radio input "true"
click at [814, 386] on button "Next Question" at bounding box center [784, 377] width 309 height 21
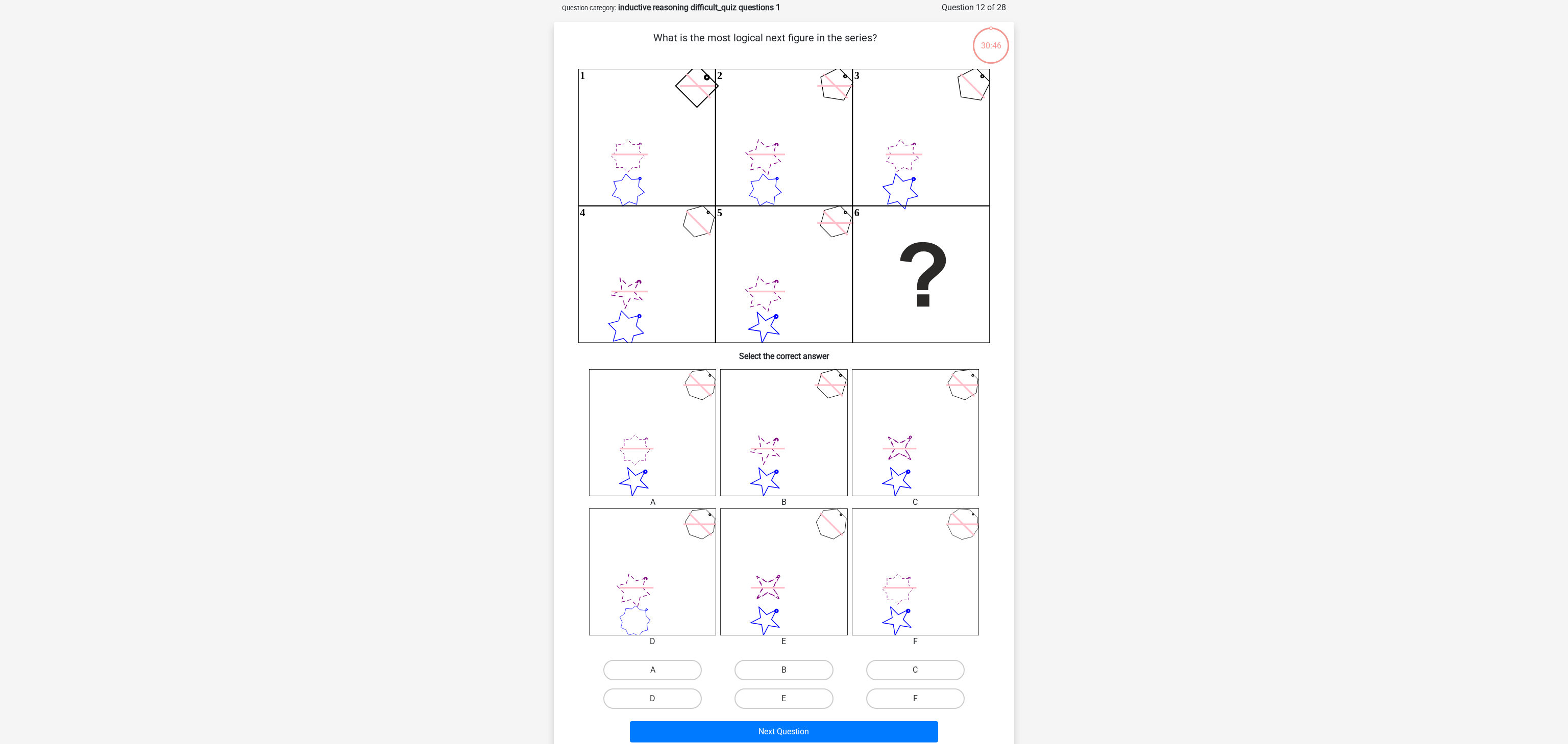
scroll to position [51, 0]
click at [939, 558] on label "C" at bounding box center [915, 669] width 99 height 21
click at [922, 558] on input "C" at bounding box center [919, 672] width 7 height 7
radio input "true"
click at [906, 558] on button "Next Question" at bounding box center [784, 730] width 309 height 21
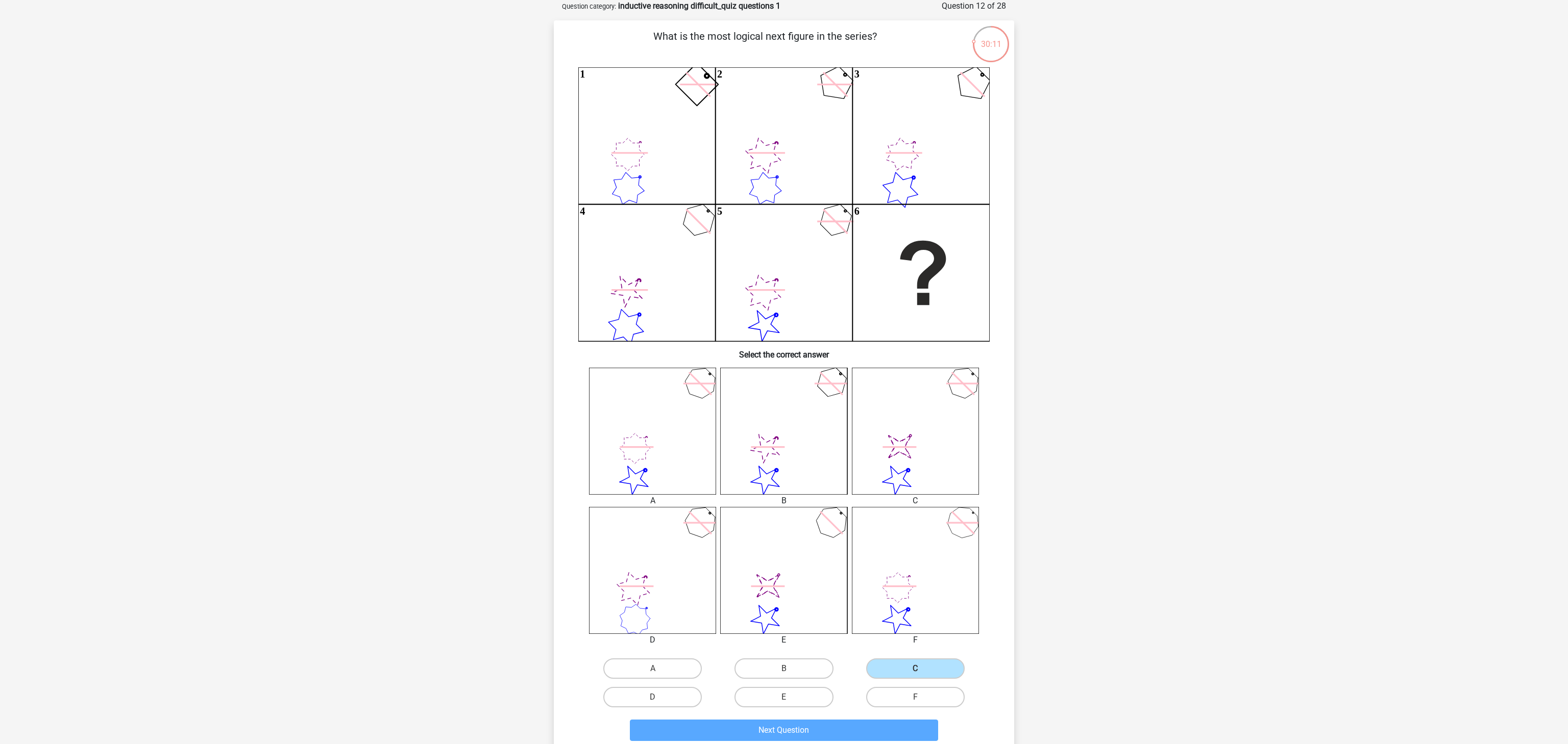
scroll to position [0, 0]
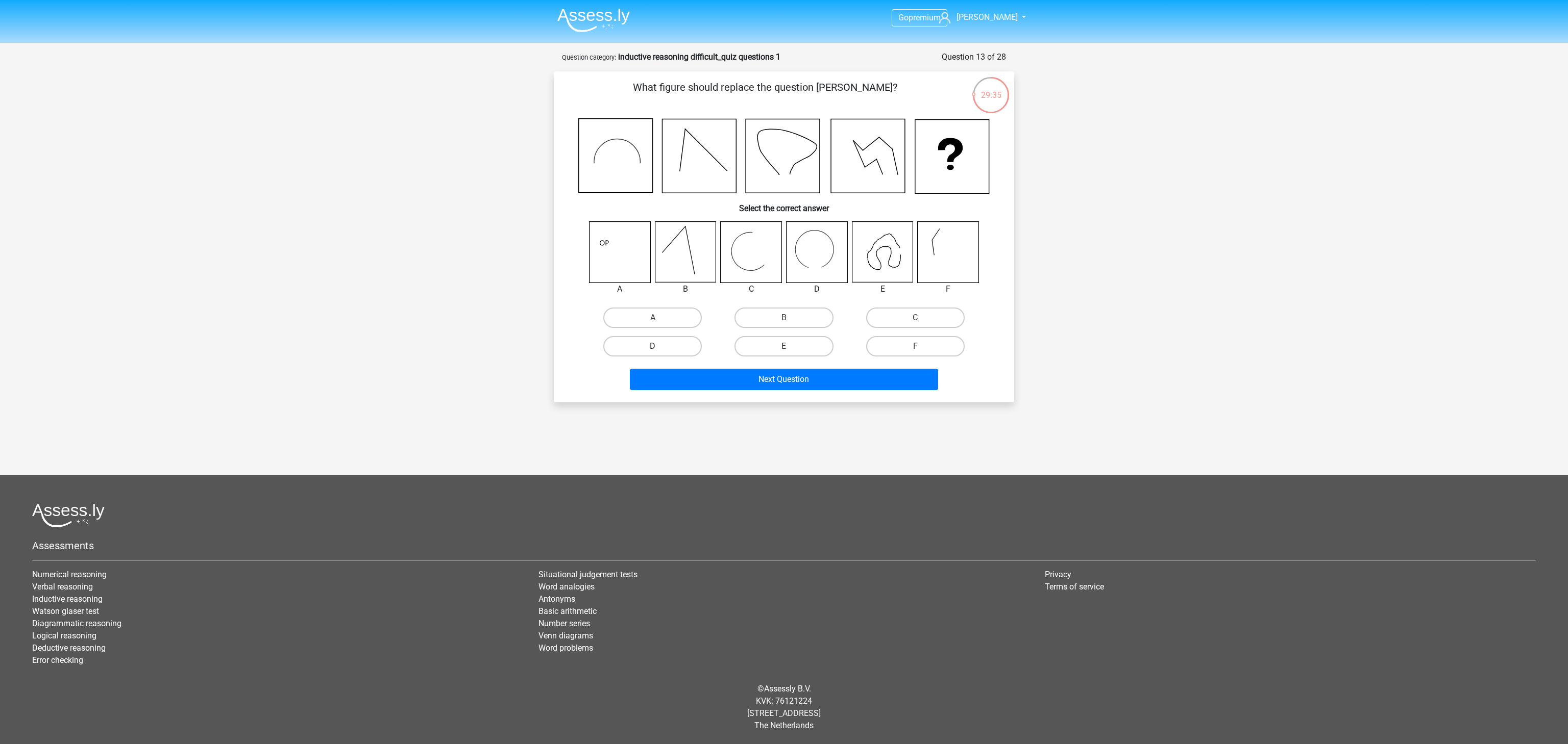
click at [654, 342] on label "D" at bounding box center [653, 347] width 99 height 21
click at [654, 346] on input "D" at bounding box center [656, 349] width 7 height 7
radio input "true"
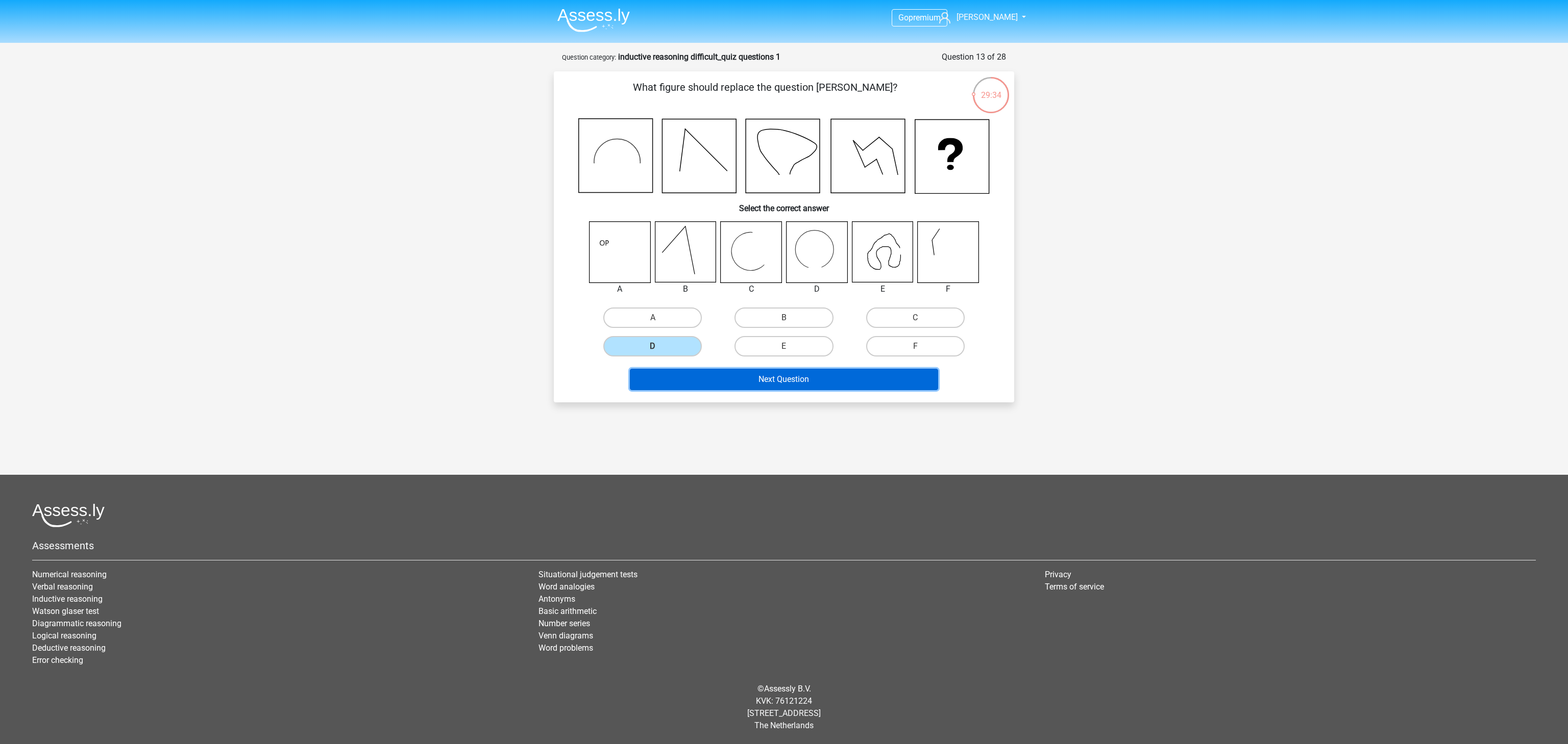
click at [786, 384] on button "Next Question" at bounding box center [784, 379] width 309 height 21
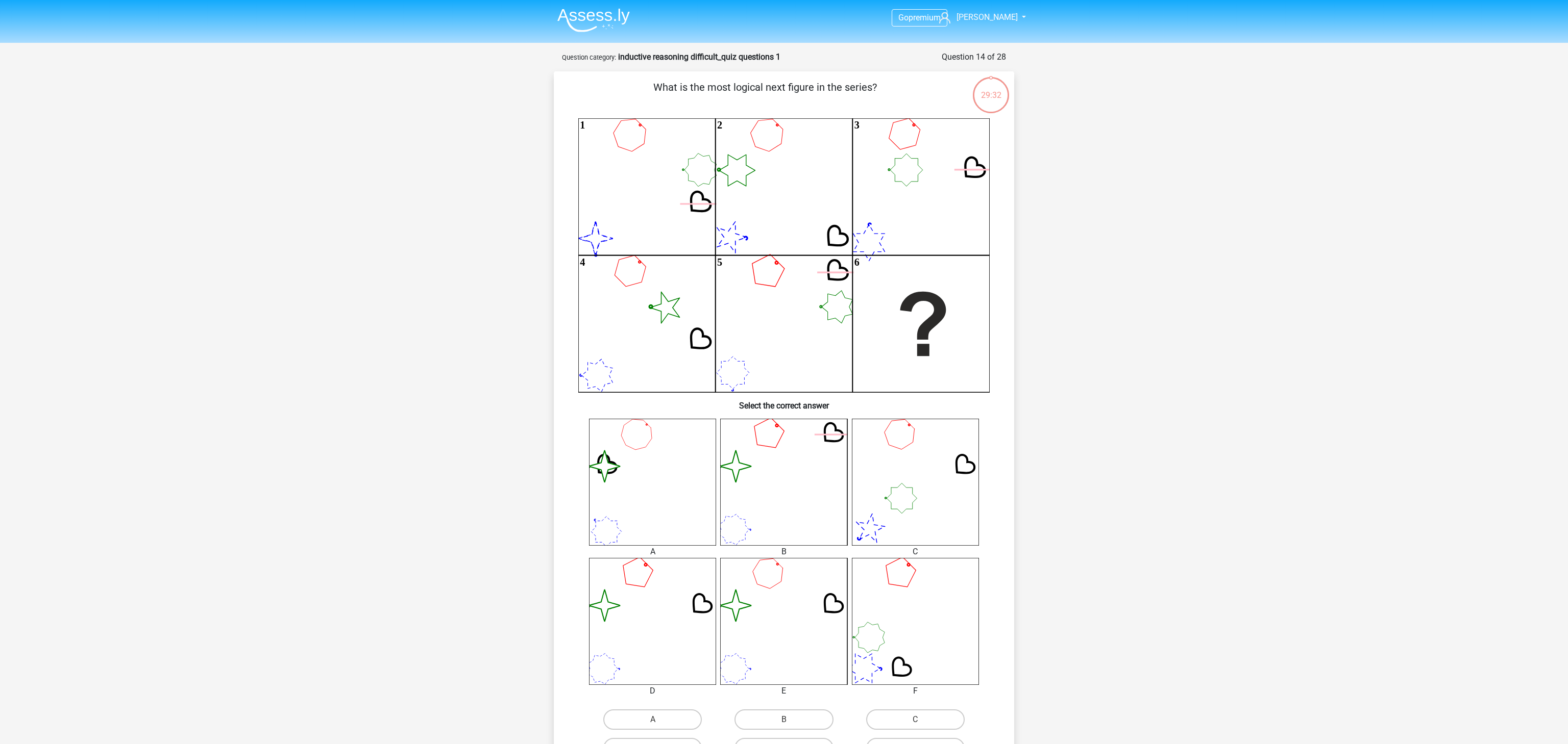
scroll to position [51, 0]
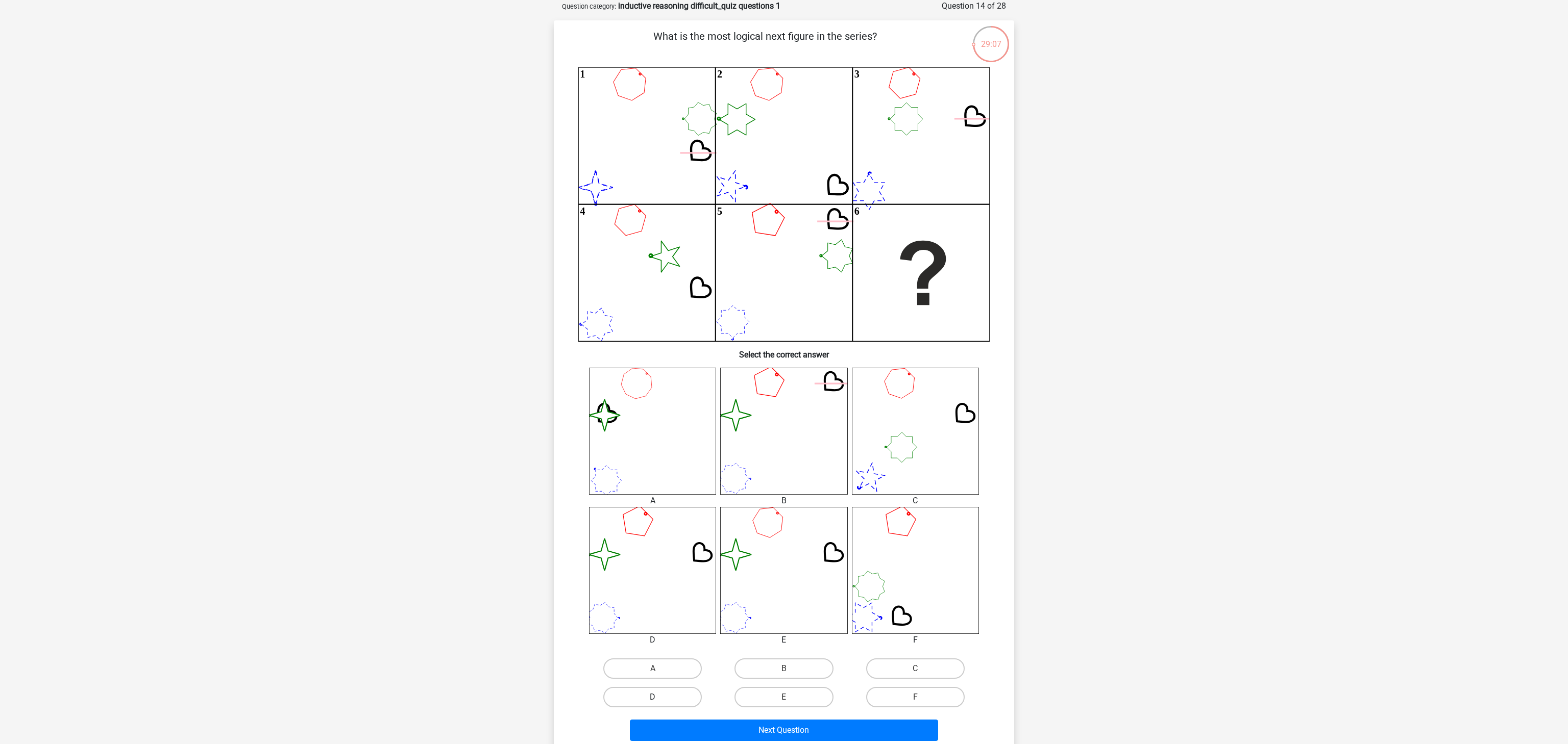
click at [669, 558] on label "D" at bounding box center [653, 698] width 99 height 21
click at [659, 558] on input "D" at bounding box center [656, 700] width 7 height 7
radio input "true"
click at [811, 558] on button "Next Question" at bounding box center [784, 730] width 309 height 21
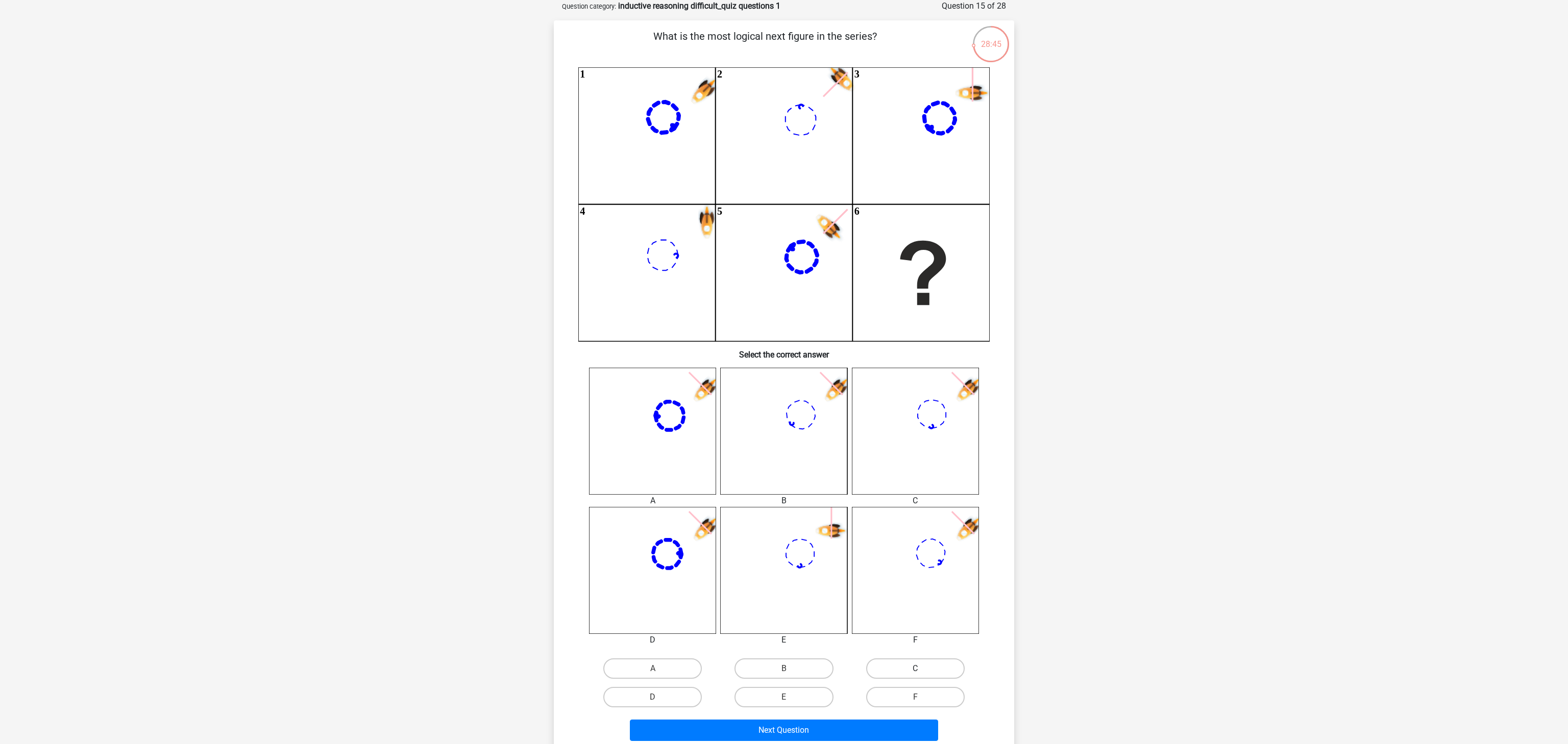
click at [909, 558] on label "C" at bounding box center [915, 669] width 99 height 21
click at [915, 558] on input "C" at bounding box center [919, 672] width 7 height 7
radio input "true"
click at [886, 558] on button "Next Question" at bounding box center [784, 730] width 309 height 21
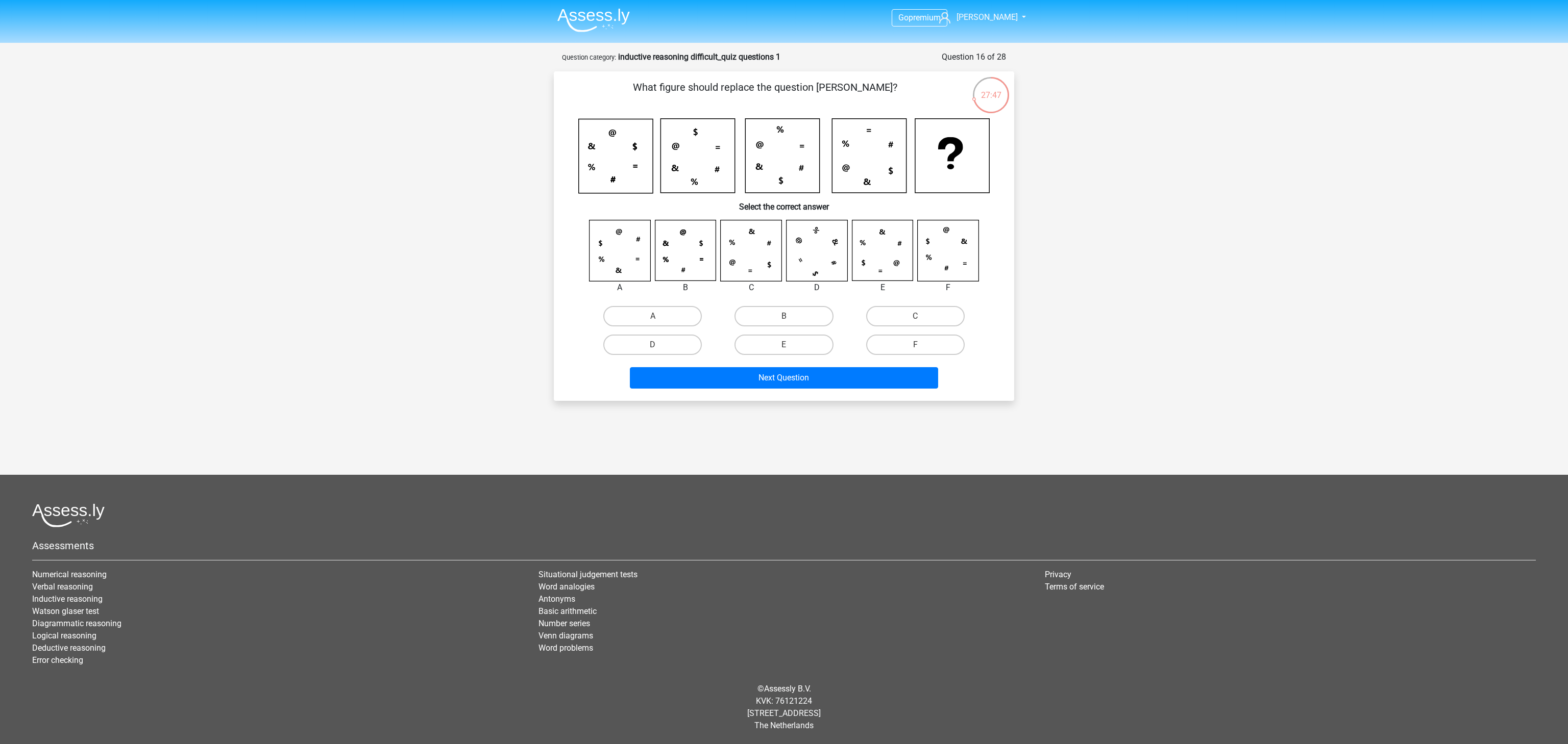
click at [906, 305] on div "C" at bounding box center [915, 316] width 131 height 29
click at [919, 318] on input "C" at bounding box center [919, 319] width 7 height 7
radio input "true"
click at [870, 376] on button "Next Question" at bounding box center [784, 378] width 309 height 21
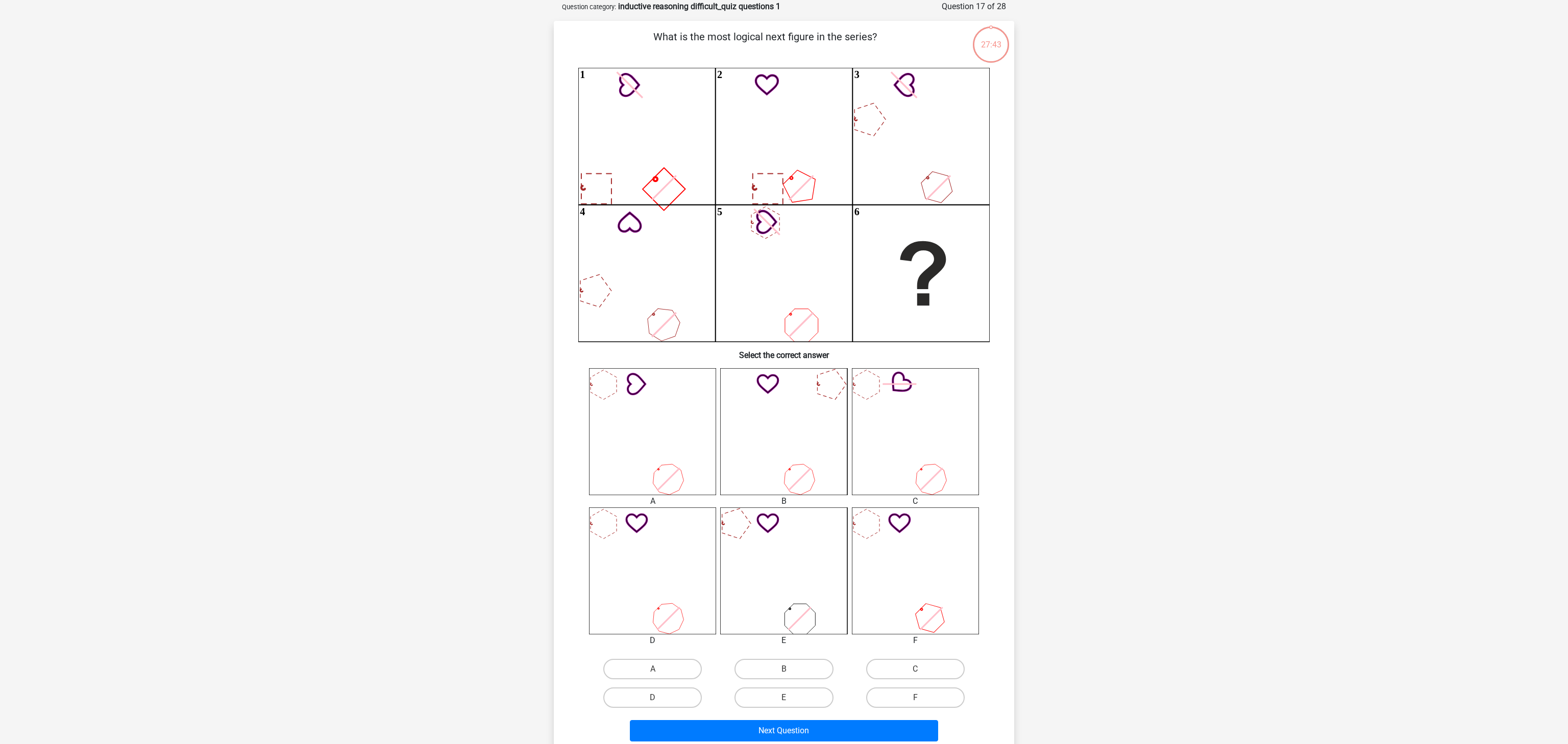
scroll to position [51, 0]
click at [682, 558] on label "D" at bounding box center [653, 698] width 99 height 21
click at [659, 558] on input "D" at bounding box center [656, 700] width 7 height 7
radio input "true"
click at [801, 558] on button "Next Question" at bounding box center [784, 730] width 309 height 21
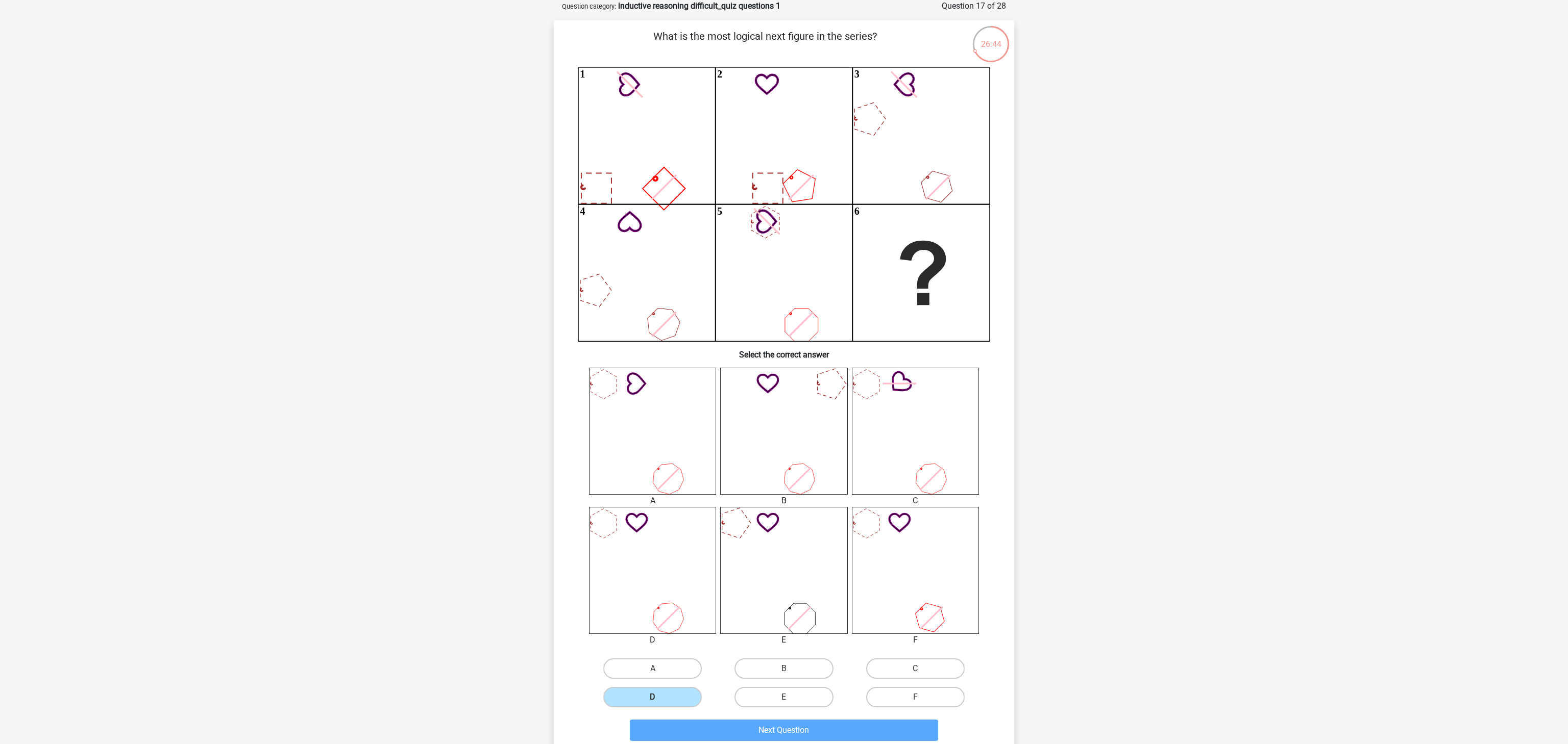
scroll to position [0, 0]
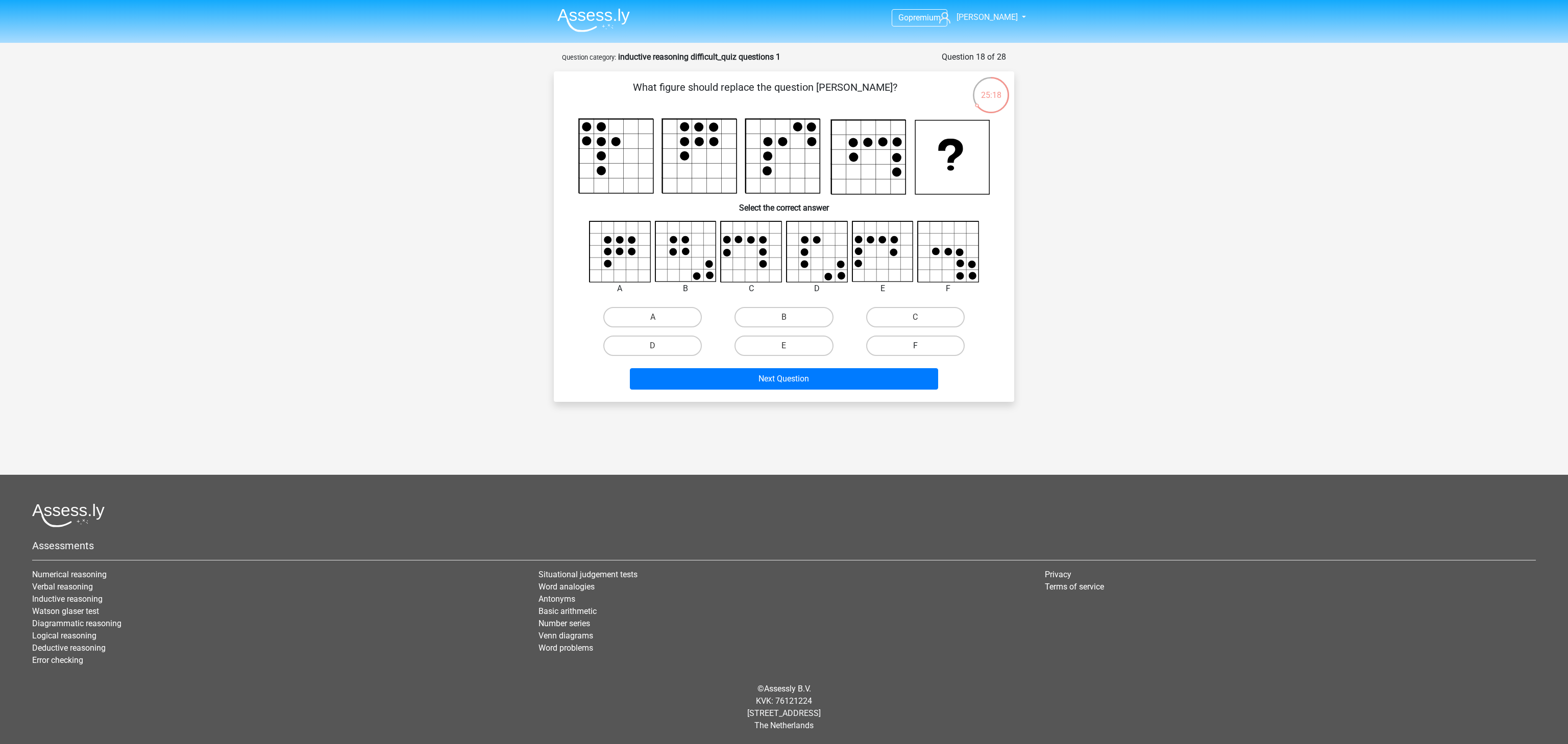
click at [891, 348] on label "F" at bounding box center [915, 346] width 99 height 21
click at [915, 348] on input "F" at bounding box center [919, 349] width 7 height 7
radio input "true"
click at [894, 374] on button "Next Question" at bounding box center [784, 378] width 309 height 21
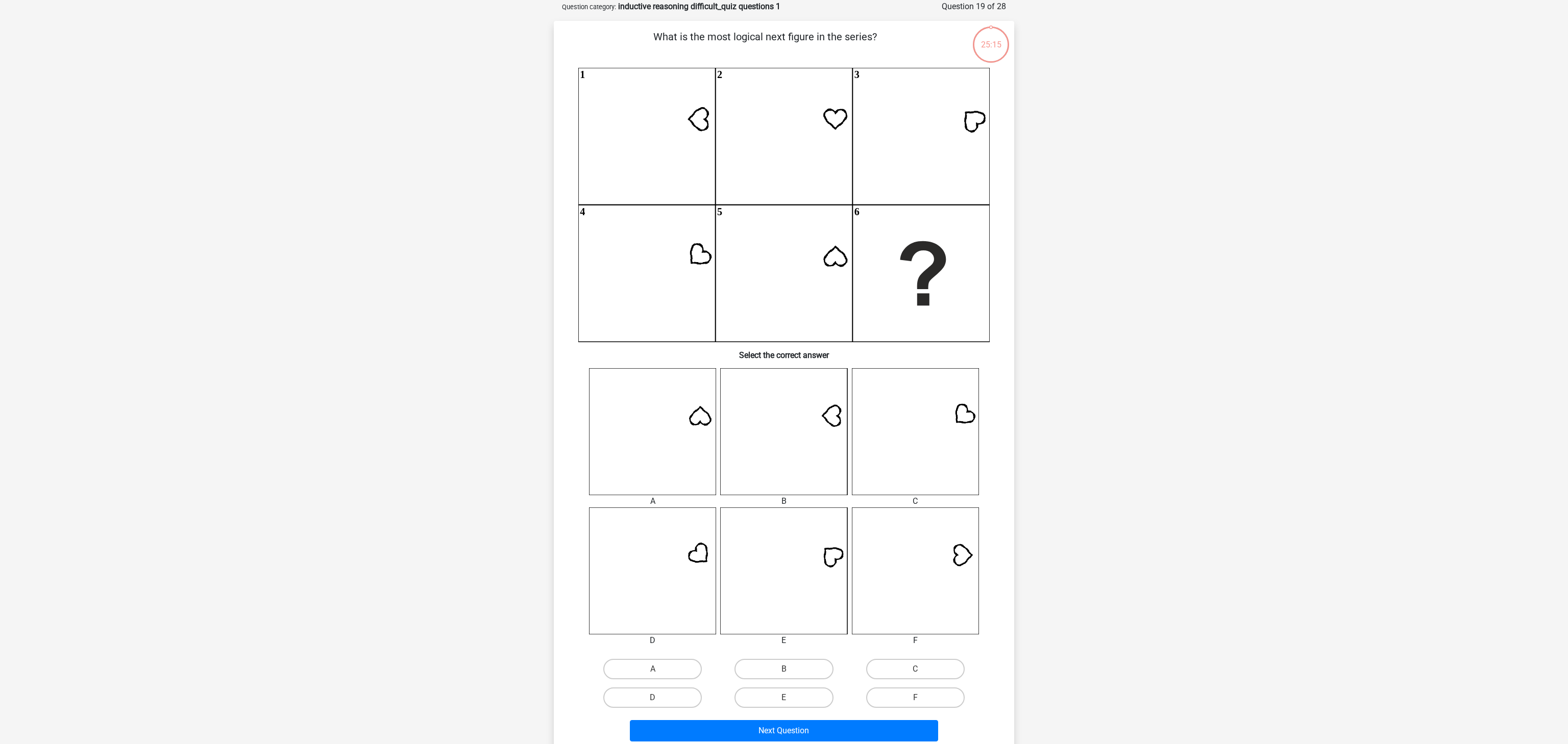
scroll to position [51, 0]
click at [759, 558] on label "B" at bounding box center [784, 669] width 99 height 21
click at [784, 558] on input "B" at bounding box center [787, 672] width 7 height 7
radio input "true"
click at [808, 558] on button "Next Question" at bounding box center [784, 730] width 309 height 21
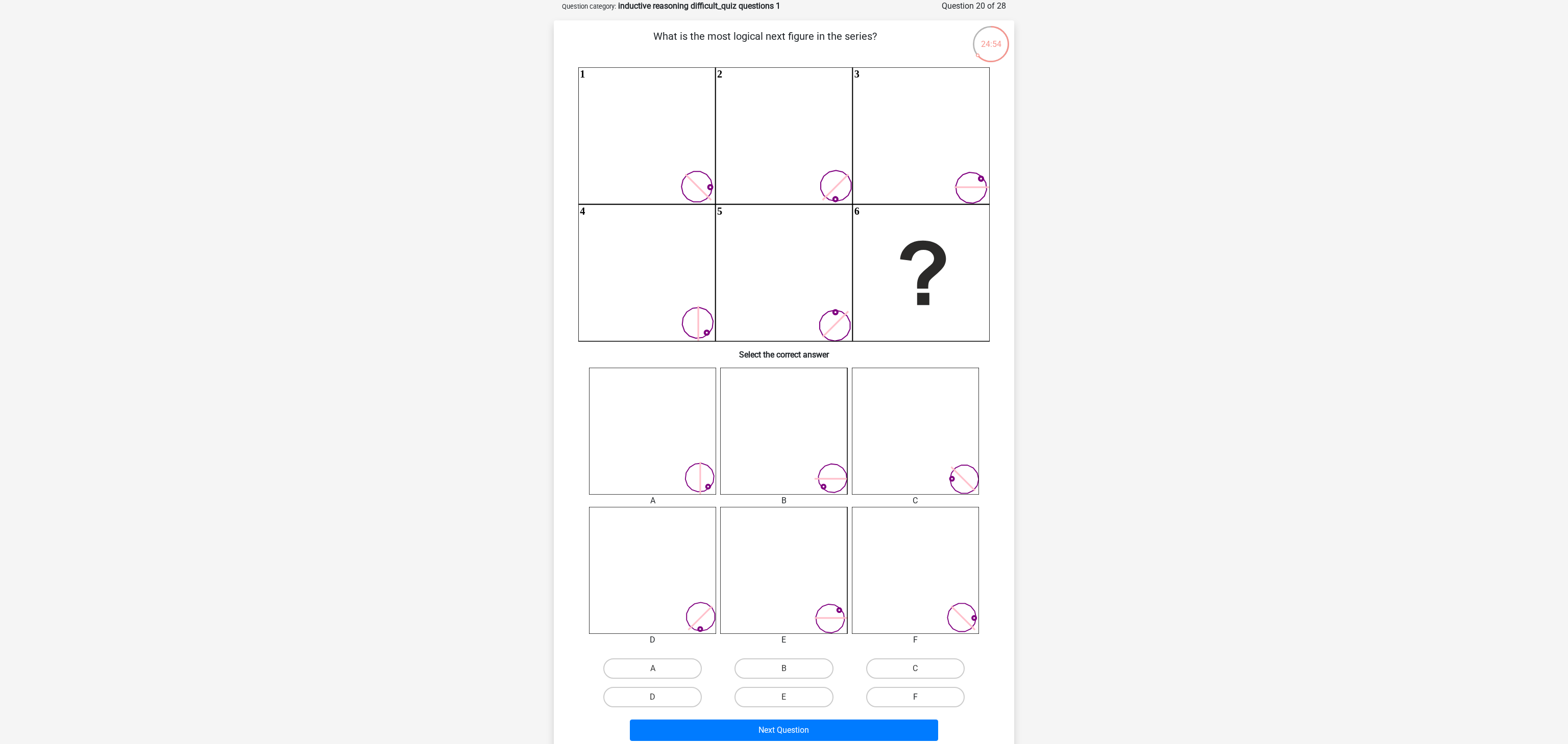
click at [891, 558] on label "F" at bounding box center [915, 698] width 99 height 21
click at [915, 558] on input "F" at bounding box center [919, 700] width 7 height 7
radio input "true"
click at [891, 558] on button "Next Question" at bounding box center [784, 730] width 309 height 21
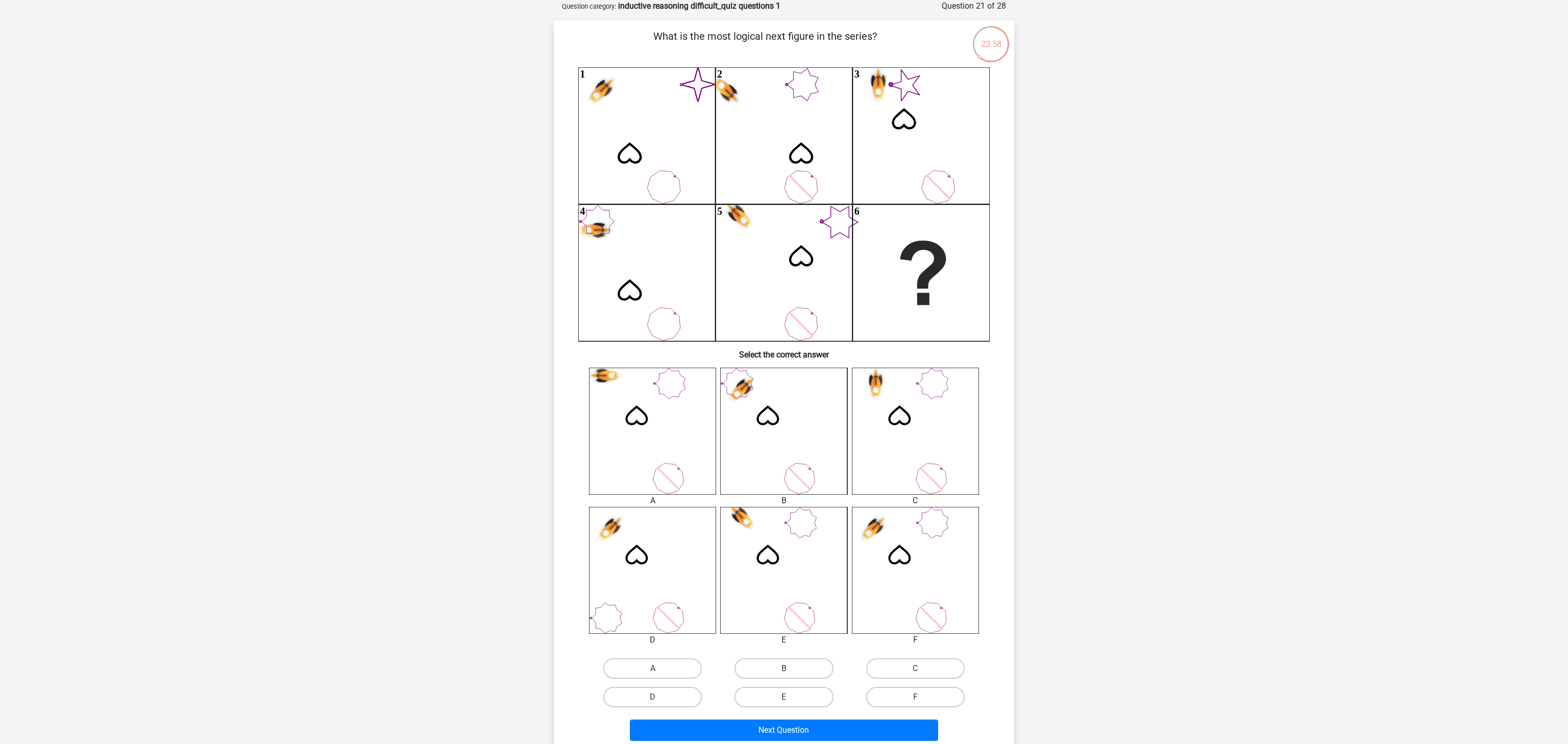
click at [915, 558] on input "F" at bounding box center [919, 700] width 7 height 7
radio input "true"
click at [906, 558] on button "Next Question" at bounding box center [784, 730] width 309 height 21
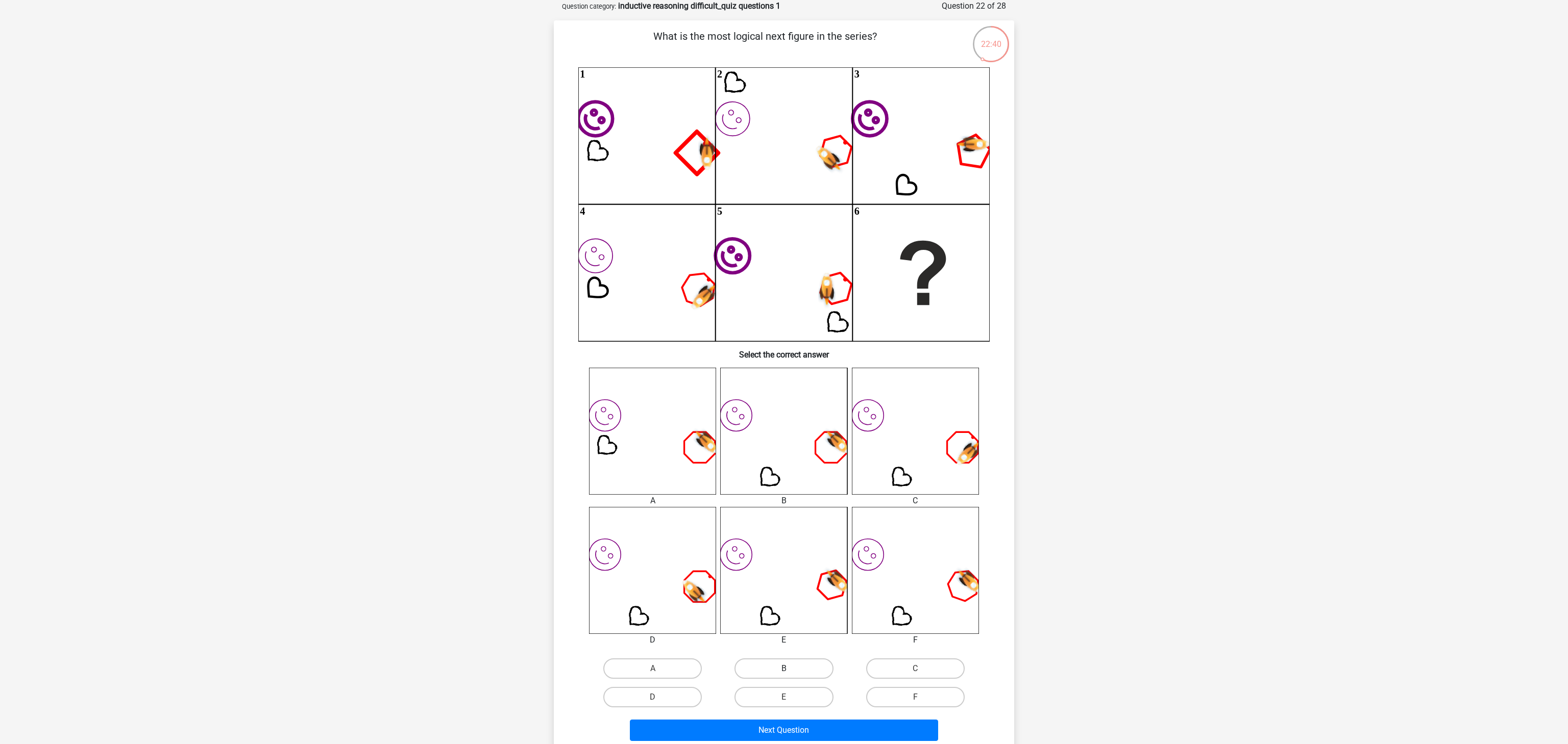
click at [805, 558] on label "B" at bounding box center [784, 669] width 99 height 21
click at [791, 558] on input "B" at bounding box center [787, 672] width 7 height 7
radio input "true"
click at [846, 558] on button "Next Question" at bounding box center [784, 730] width 309 height 21
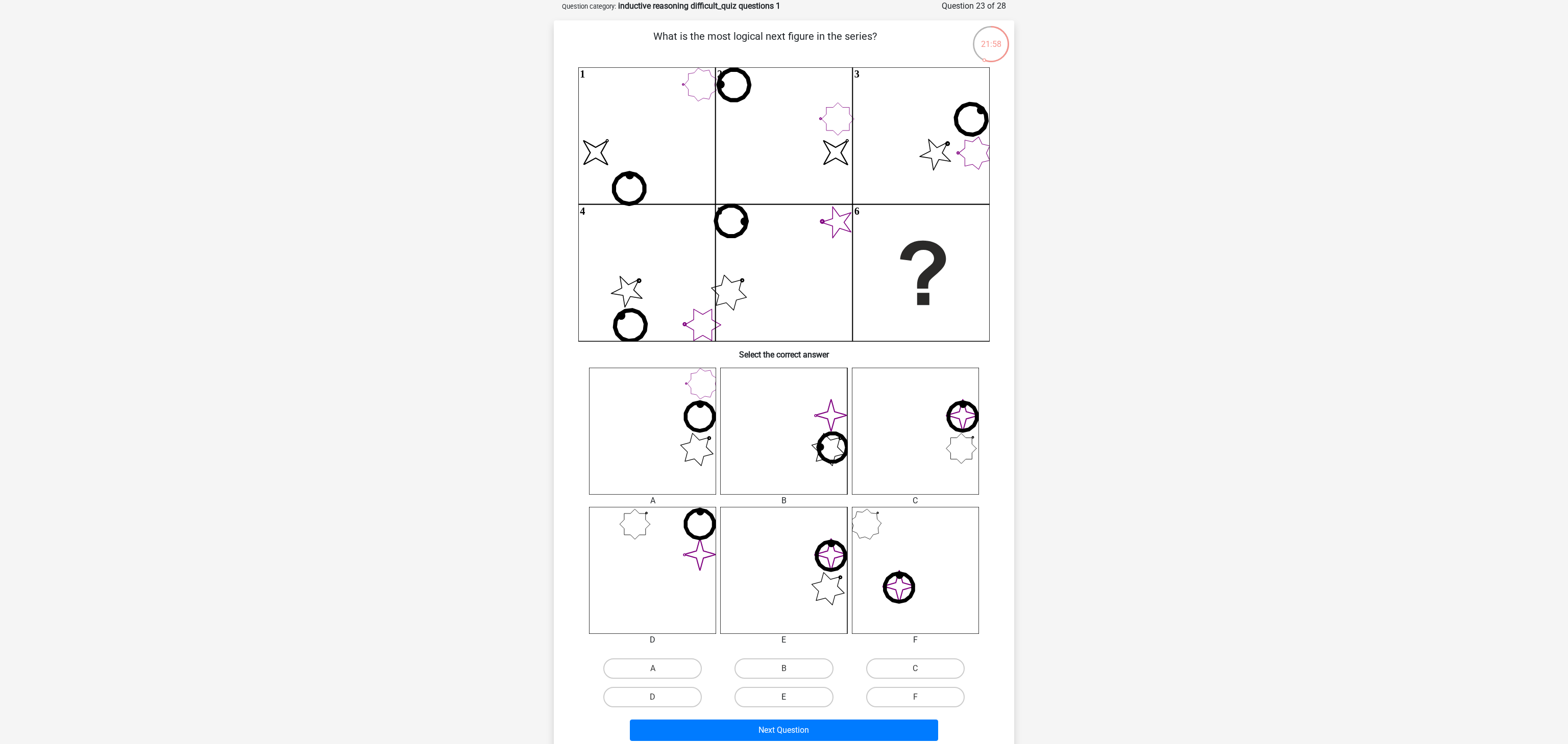
click at [811, 558] on label "E" at bounding box center [784, 698] width 99 height 21
click at [791, 558] on input "E" at bounding box center [787, 700] width 7 height 7
radio input "true"
click at [867, 558] on button "Next Question" at bounding box center [784, 730] width 309 height 21
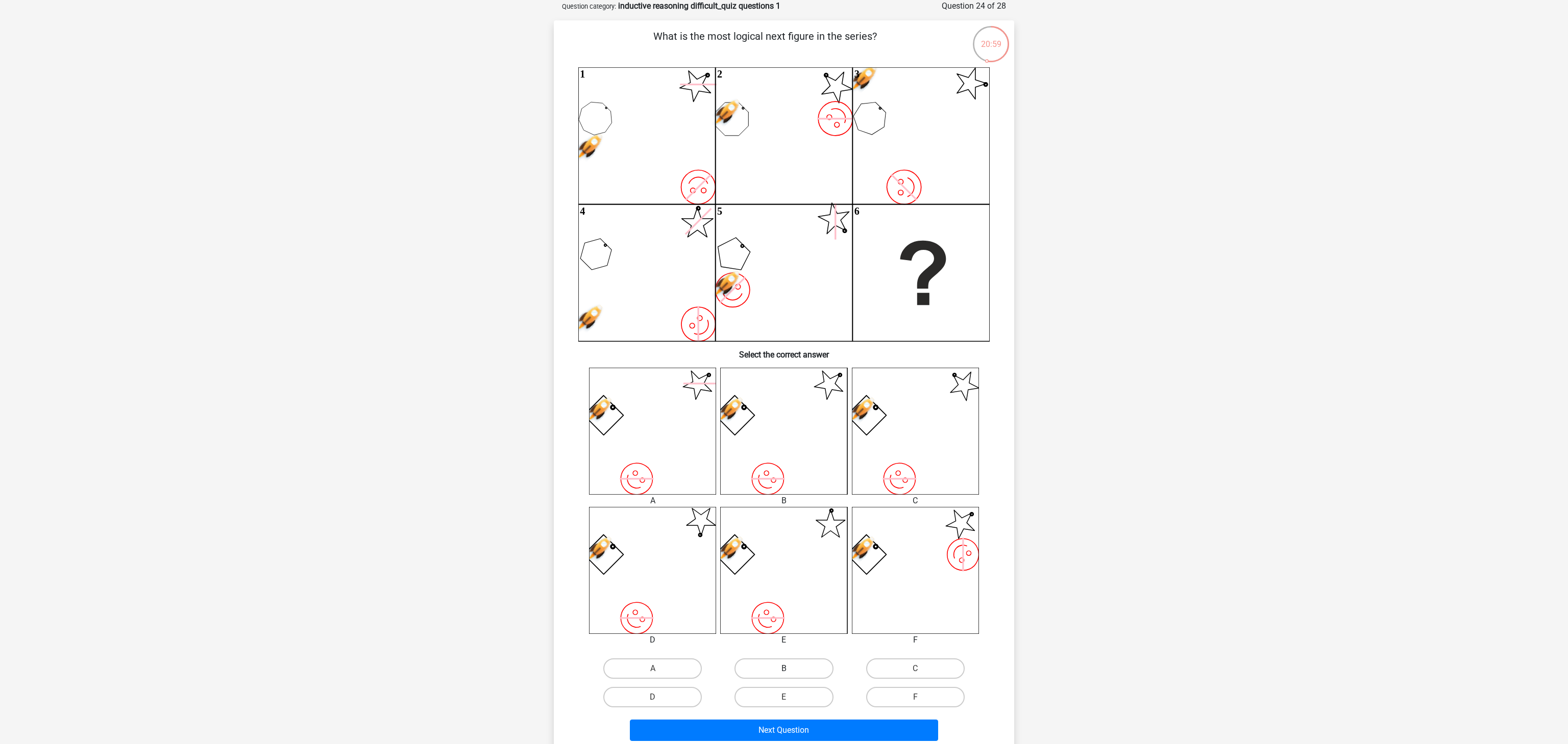
click at [805, 558] on label "B" at bounding box center [784, 669] width 99 height 21
click at [791, 558] on input "B" at bounding box center [787, 672] width 7 height 7
radio input "true"
click at [821, 558] on button "Next Question" at bounding box center [784, 730] width 309 height 21
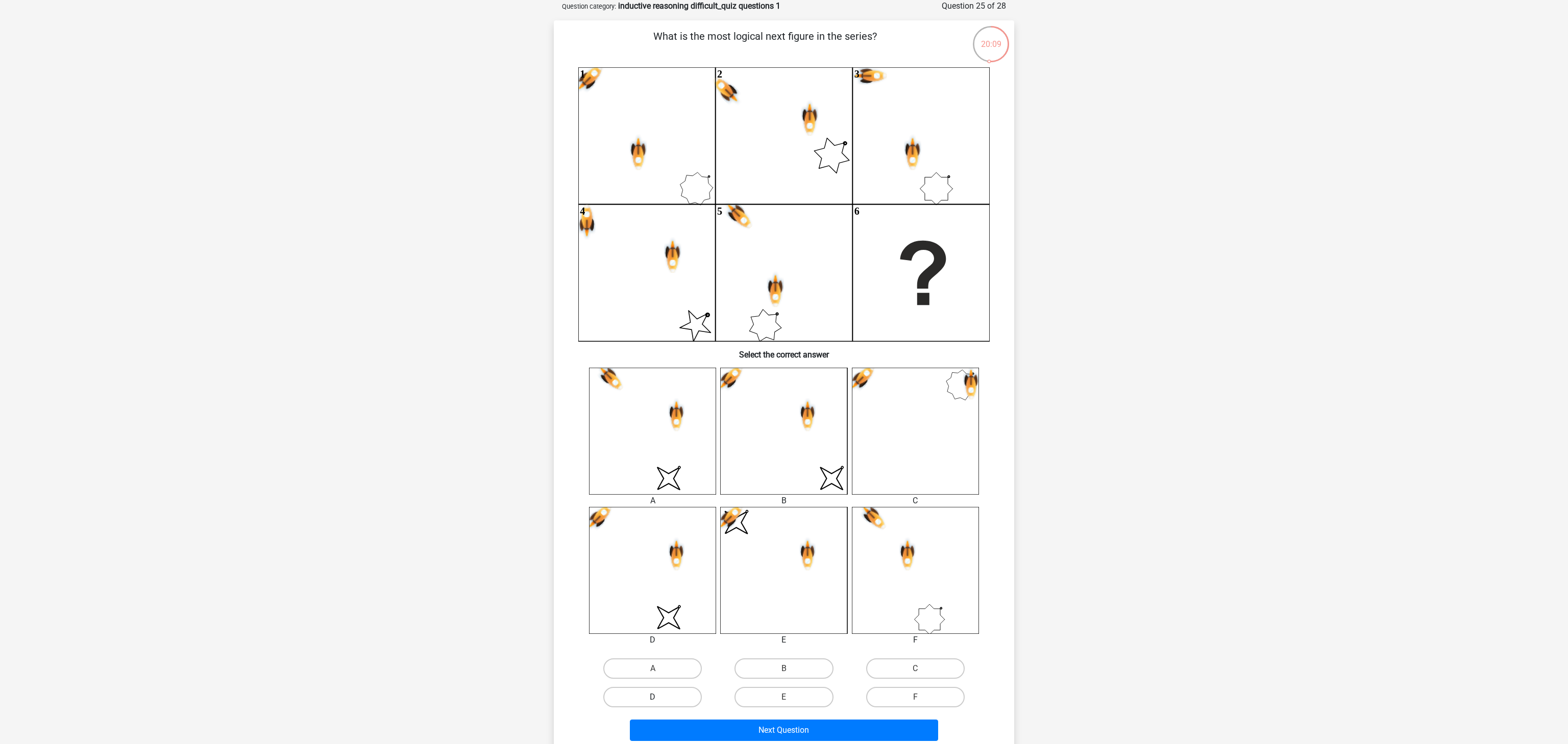
click at [644, 558] on label "D" at bounding box center [653, 698] width 99 height 21
click at [653, 558] on input "D" at bounding box center [656, 700] width 7 height 7
radio input "true"
click at [877, 558] on button "Next Question" at bounding box center [784, 730] width 309 height 21
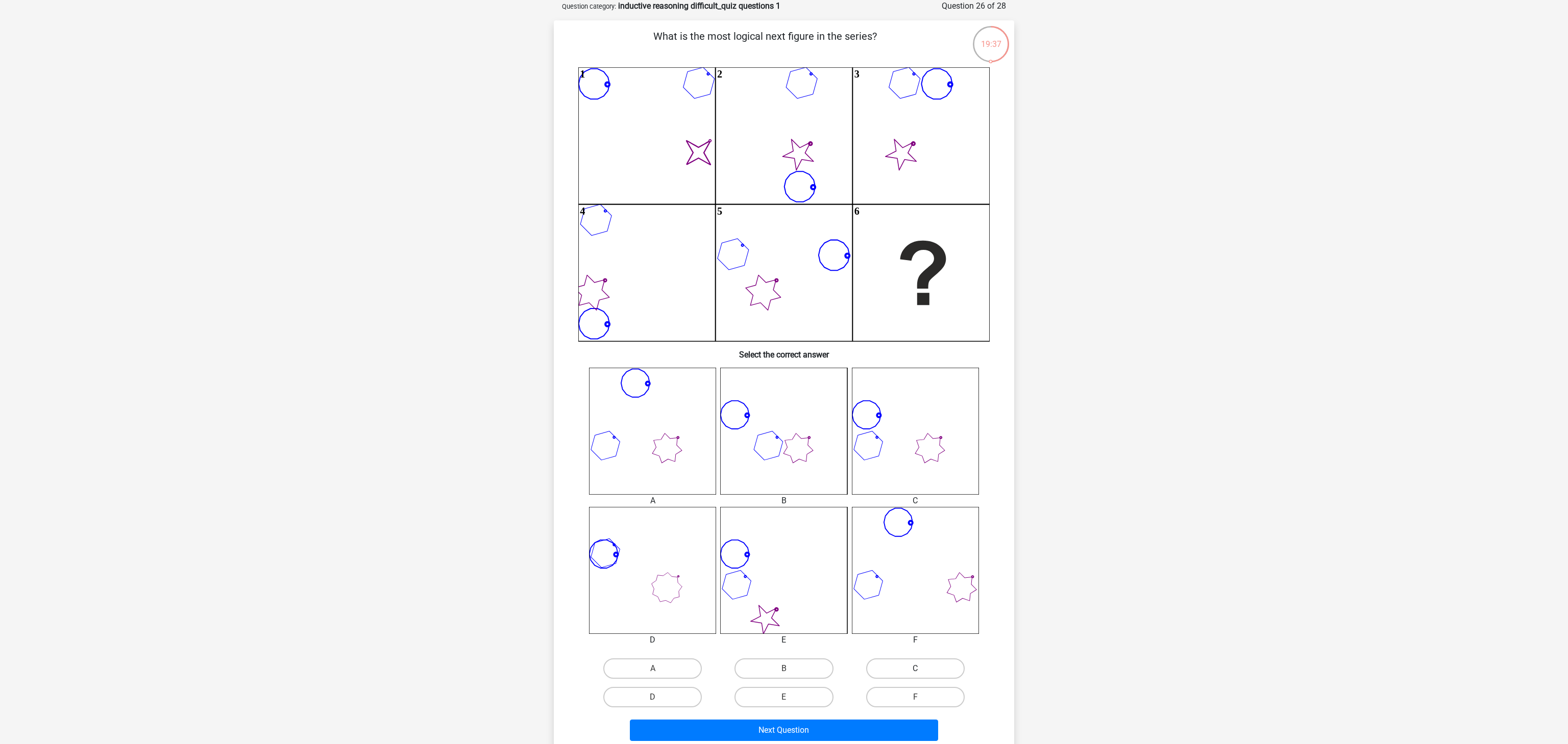
click at [901, 558] on label "C" at bounding box center [915, 669] width 99 height 21
click at [915, 558] on input "C" at bounding box center [919, 672] width 7 height 7
radio input "true"
click at [855, 558] on button "Next Question" at bounding box center [784, 730] width 309 height 21
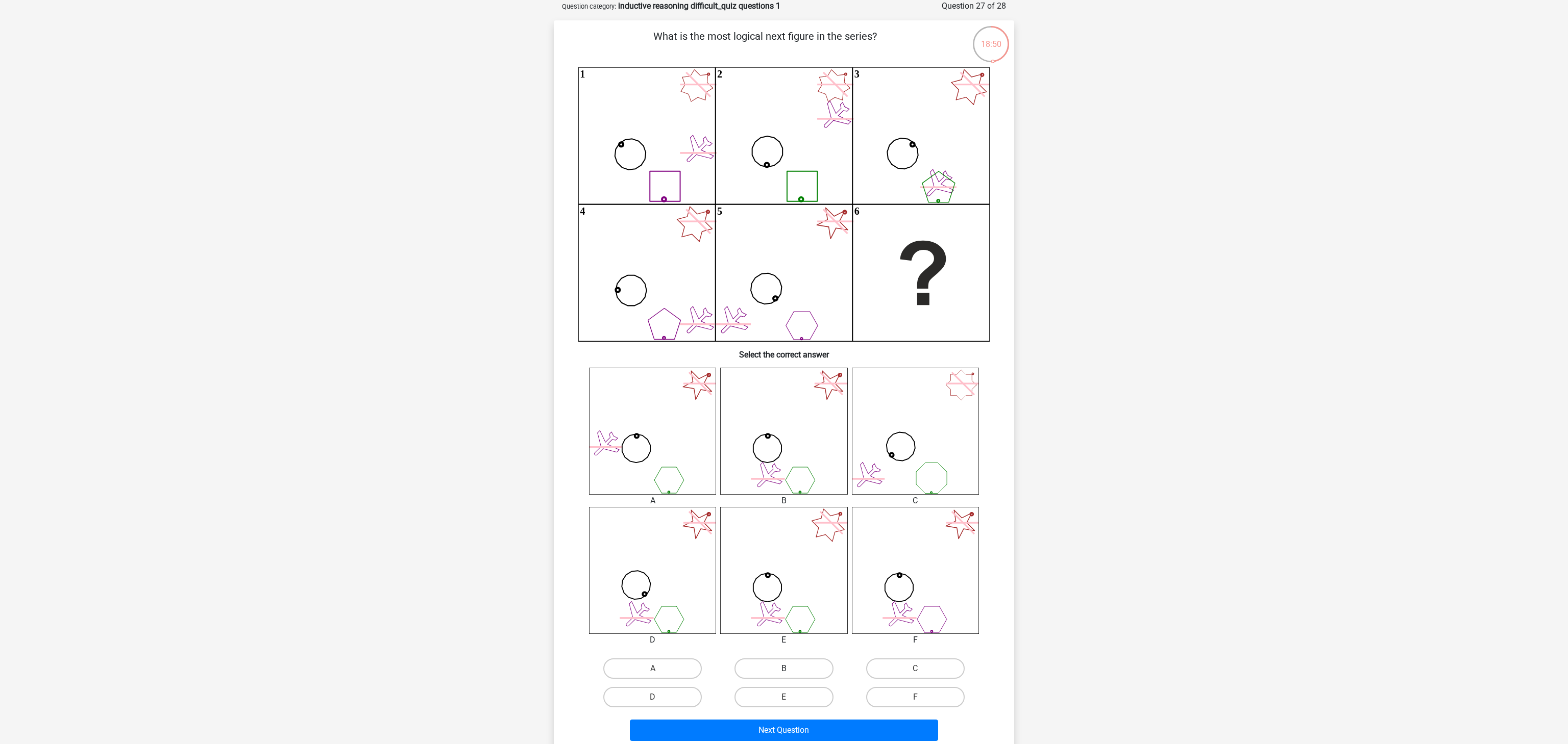
click at [802, 558] on label "B" at bounding box center [784, 669] width 99 height 21
click at [791, 558] on input "B" at bounding box center [787, 672] width 7 height 7
radio input "true"
click at [821, 558] on button "Next Question" at bounding box center [784, 730] width 309 height 21
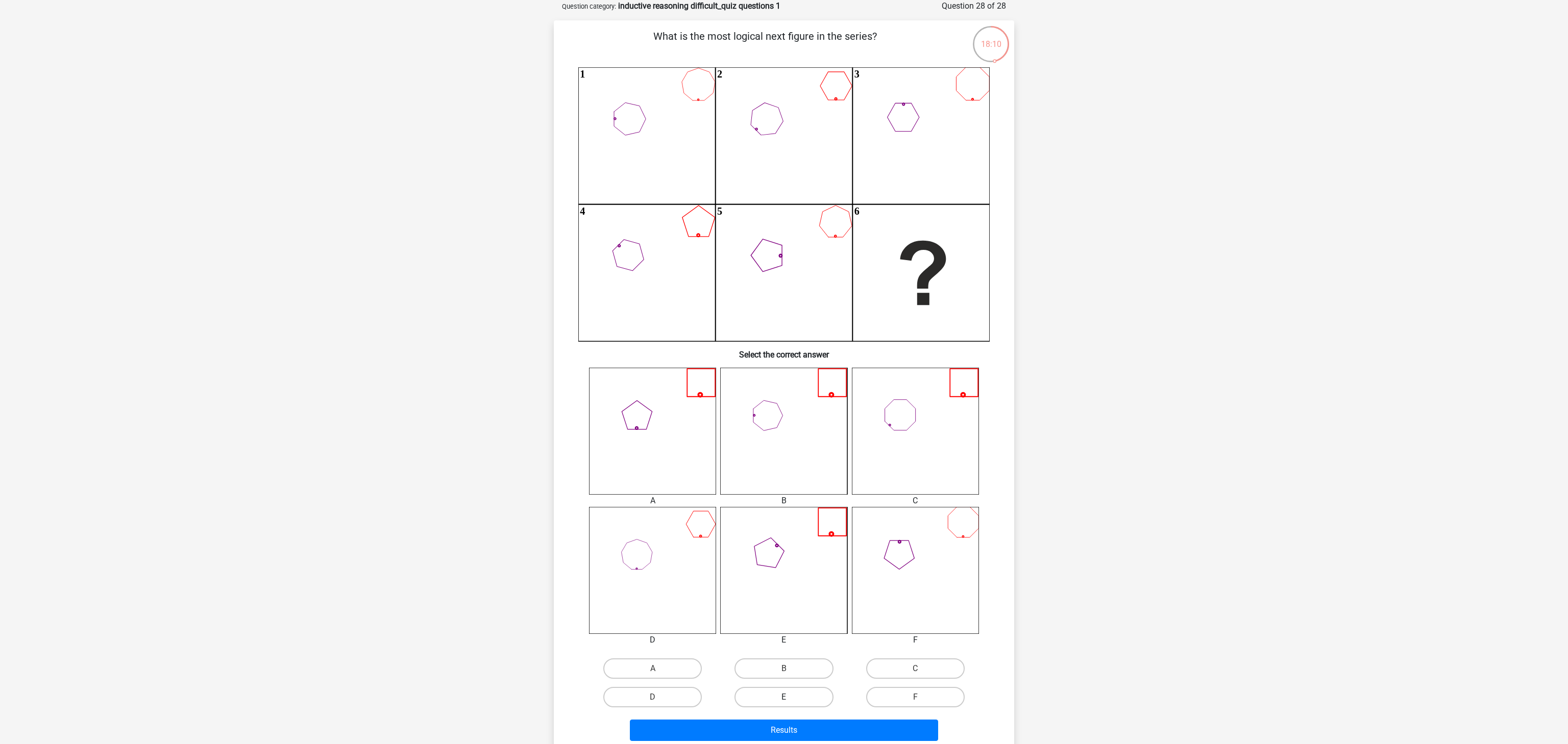
click at [796, 558] on label "E" at bounding box center [784, 698] width 99 height 21
click at [791, 558] on input "E" at bounding box center [787, 700] width 7 height 7
radio input "true"
click at [811, 558] on button "Results" at bounding box center [784, 730] width 309 height 21
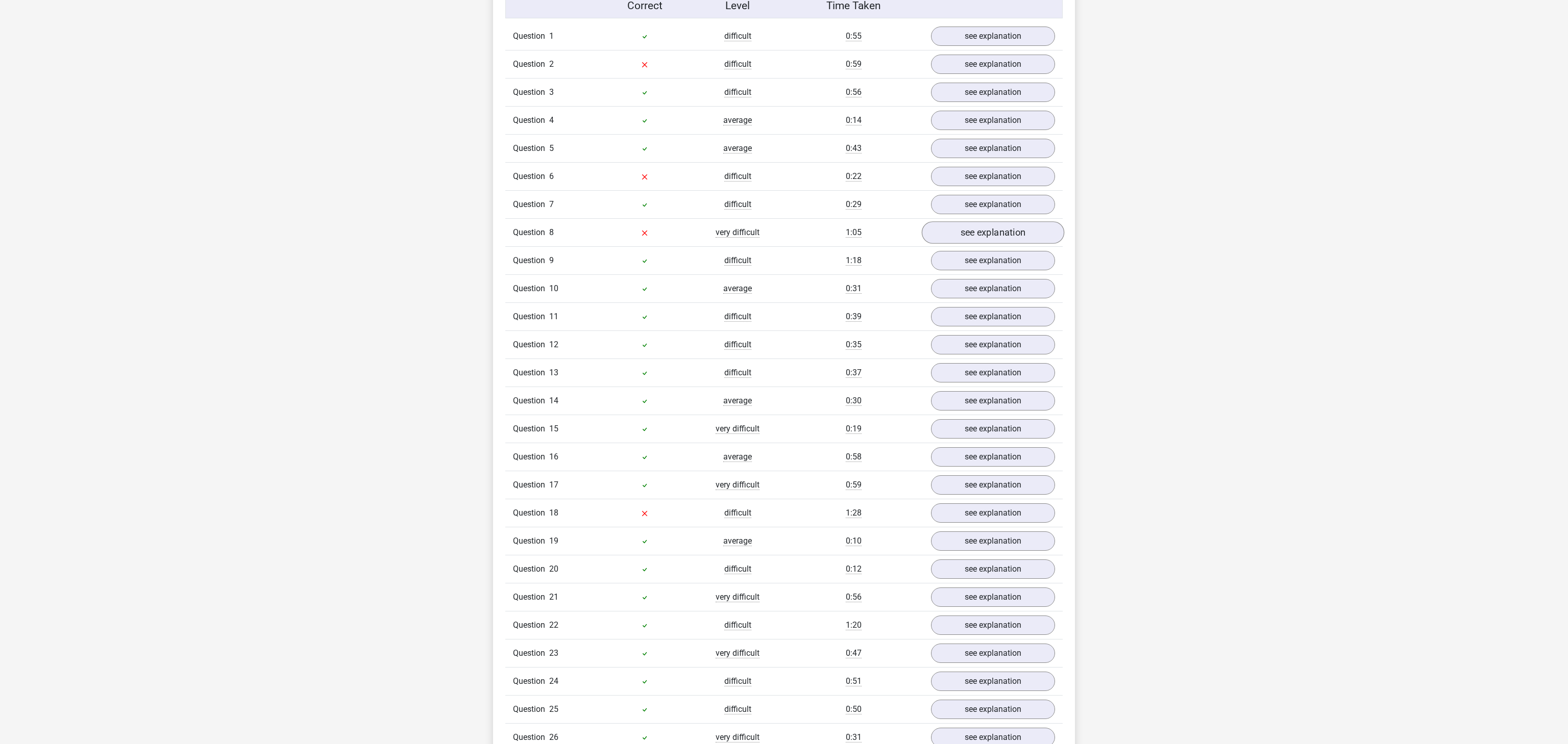
scroll to position [669, 0]
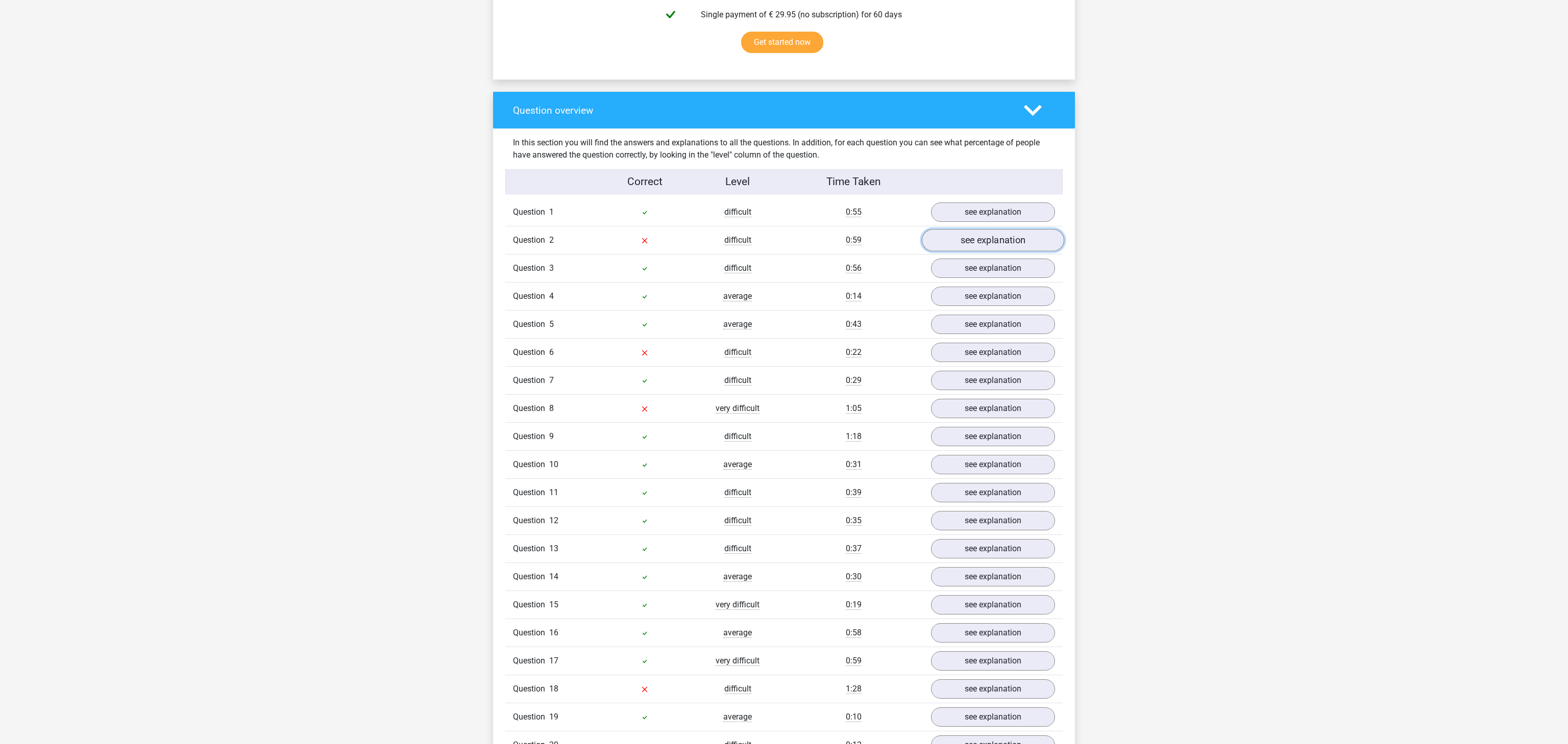
click at [966, 241] on link "see explanation" at bounding box center [993, 240] width 142 height 23
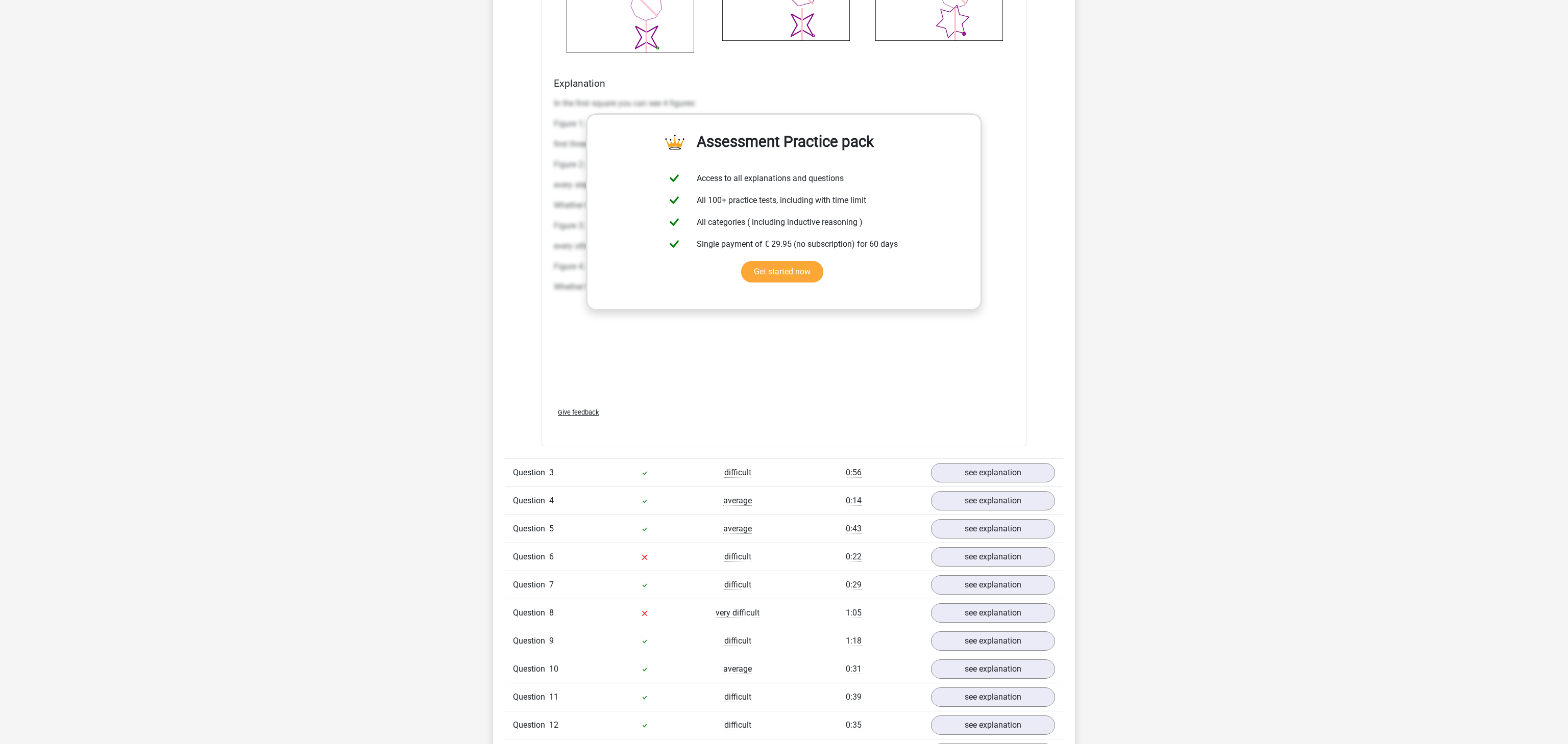
scroll to position [1840, 0]
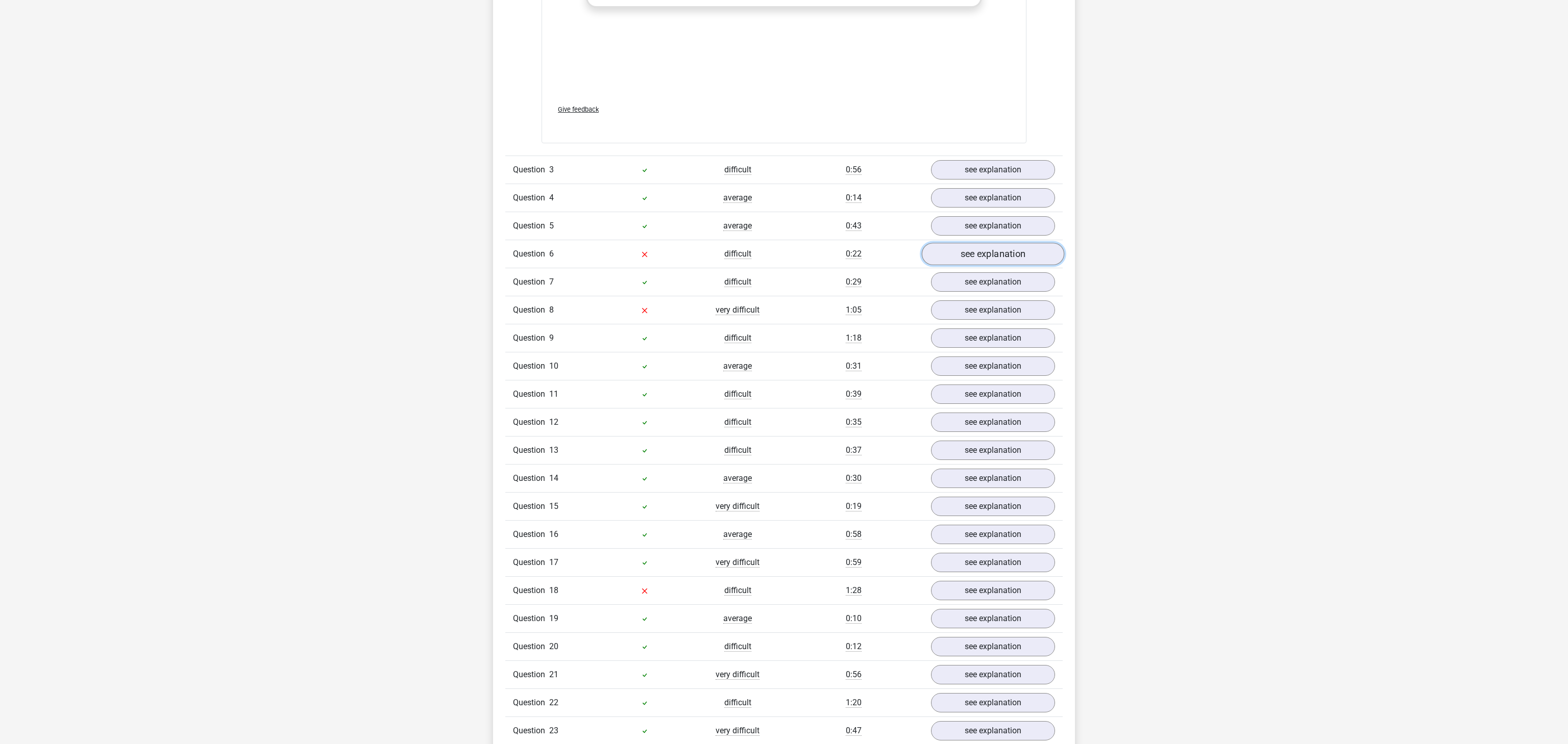
click at [976, 265] on link "see explanation" at bounding box center [993, 254] width 142 height 23
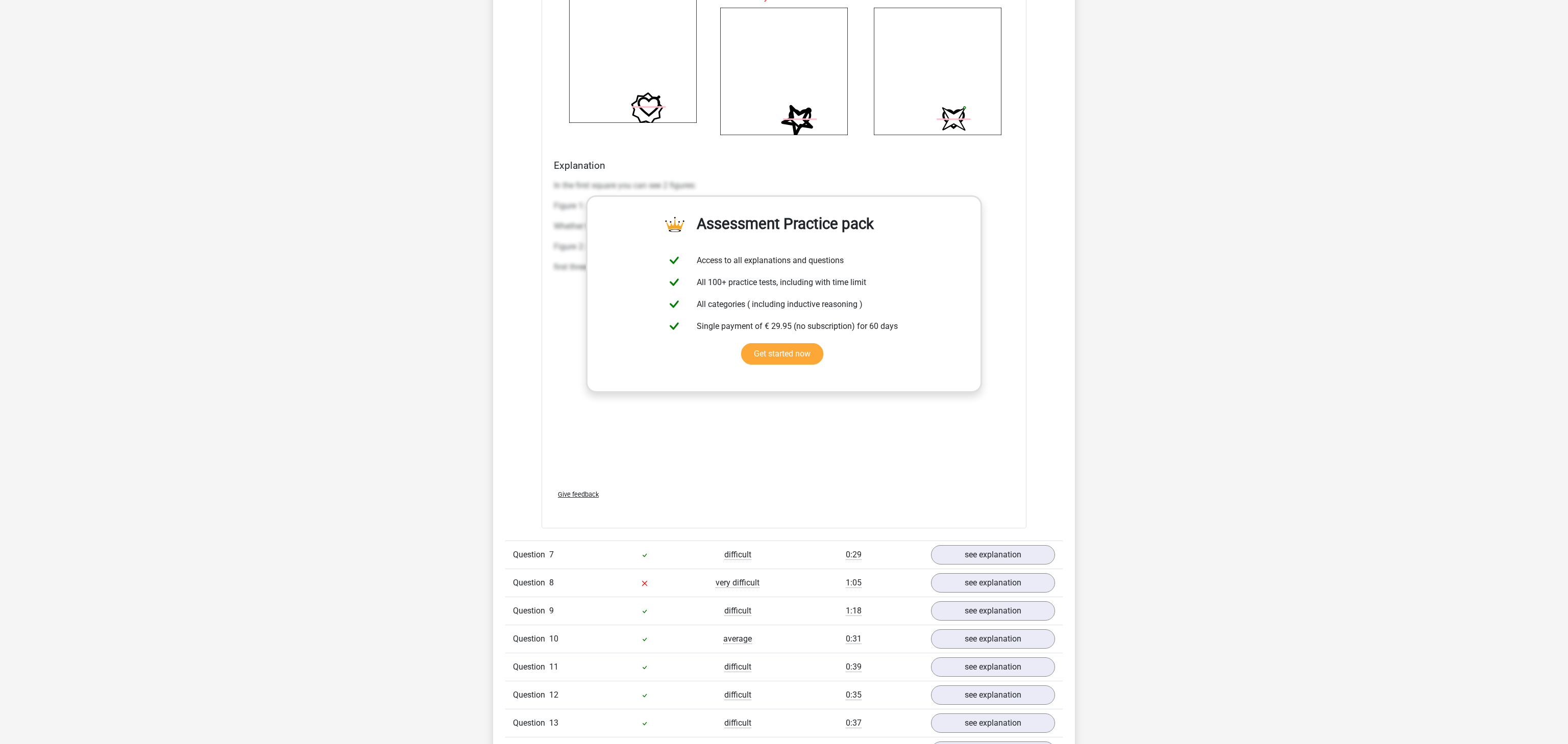
scroll to position [2845, 0]
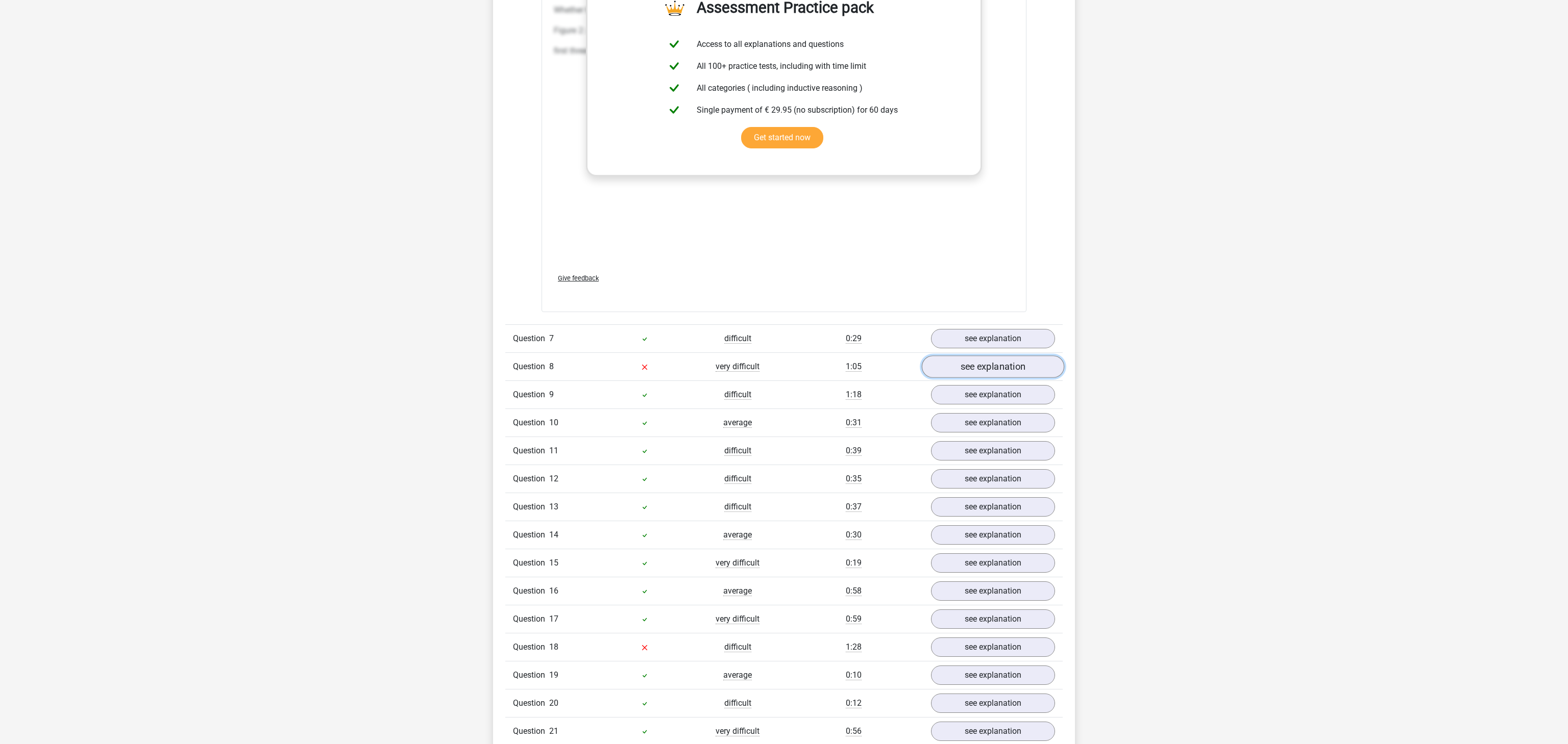
click at [985, 373] on link "see explanation" at bounding box center [993, 366] width 142 height 23
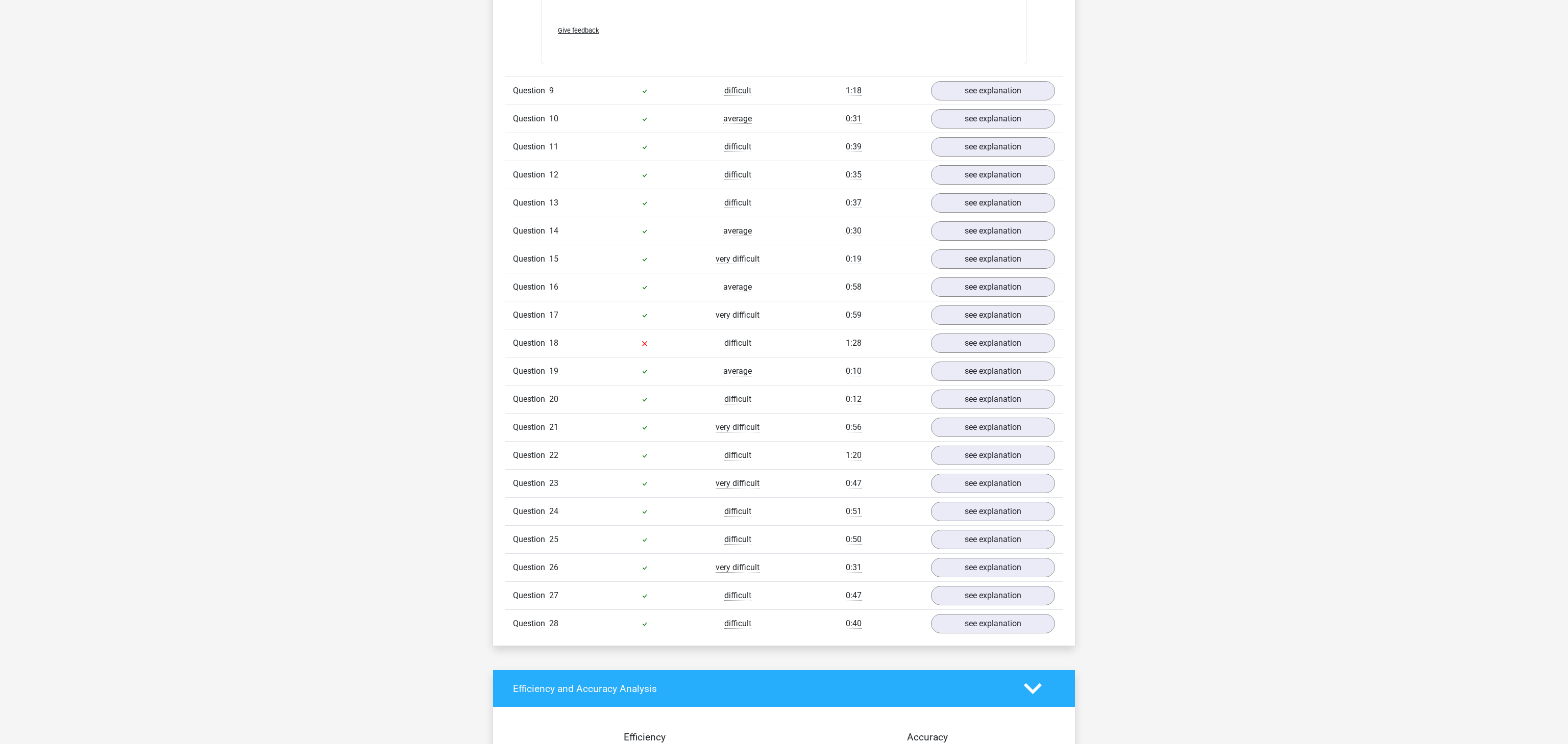
scroll to position [4183, 0]
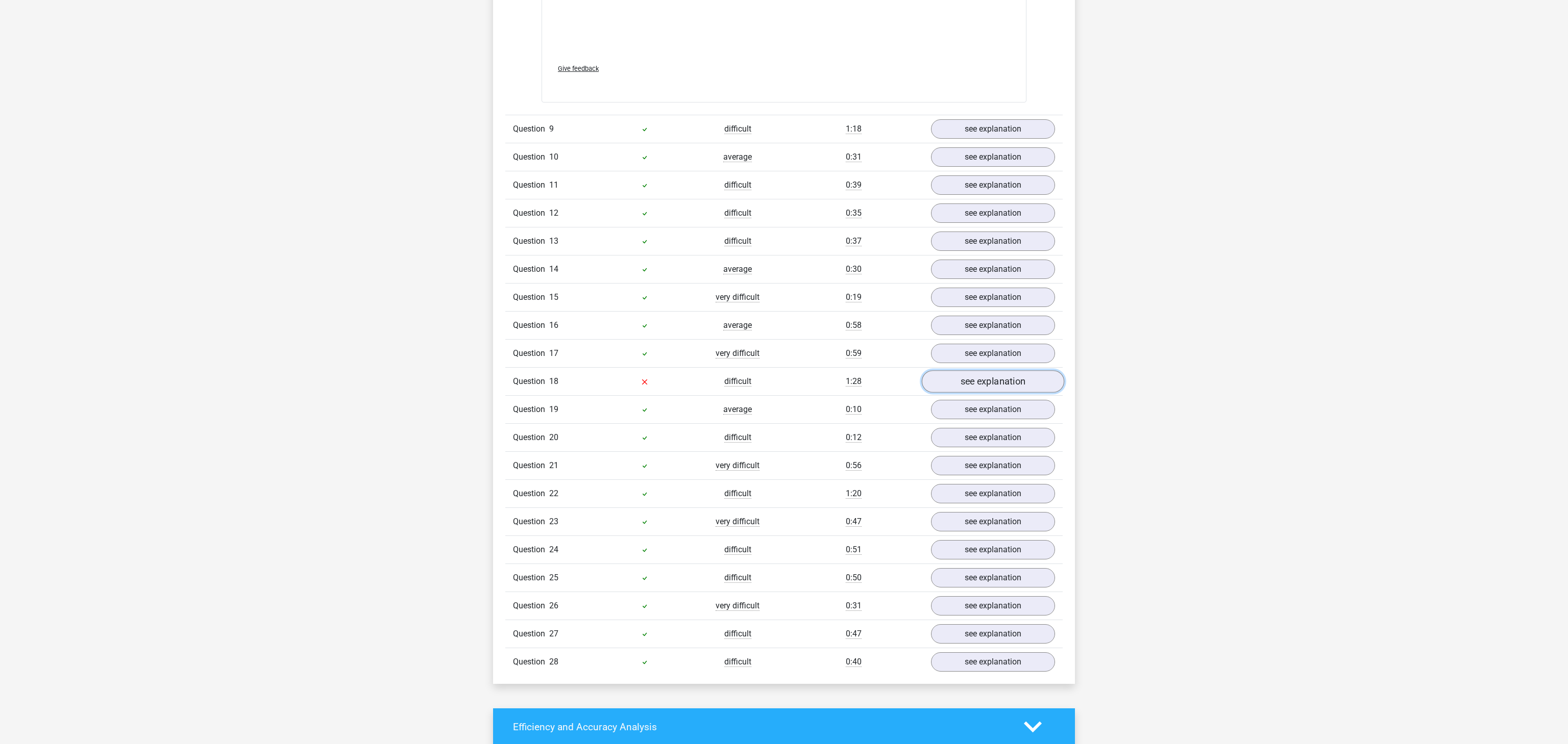
click at [998, 393] on link "see explanation" at bounding box center [993, 381] width 142 height 23
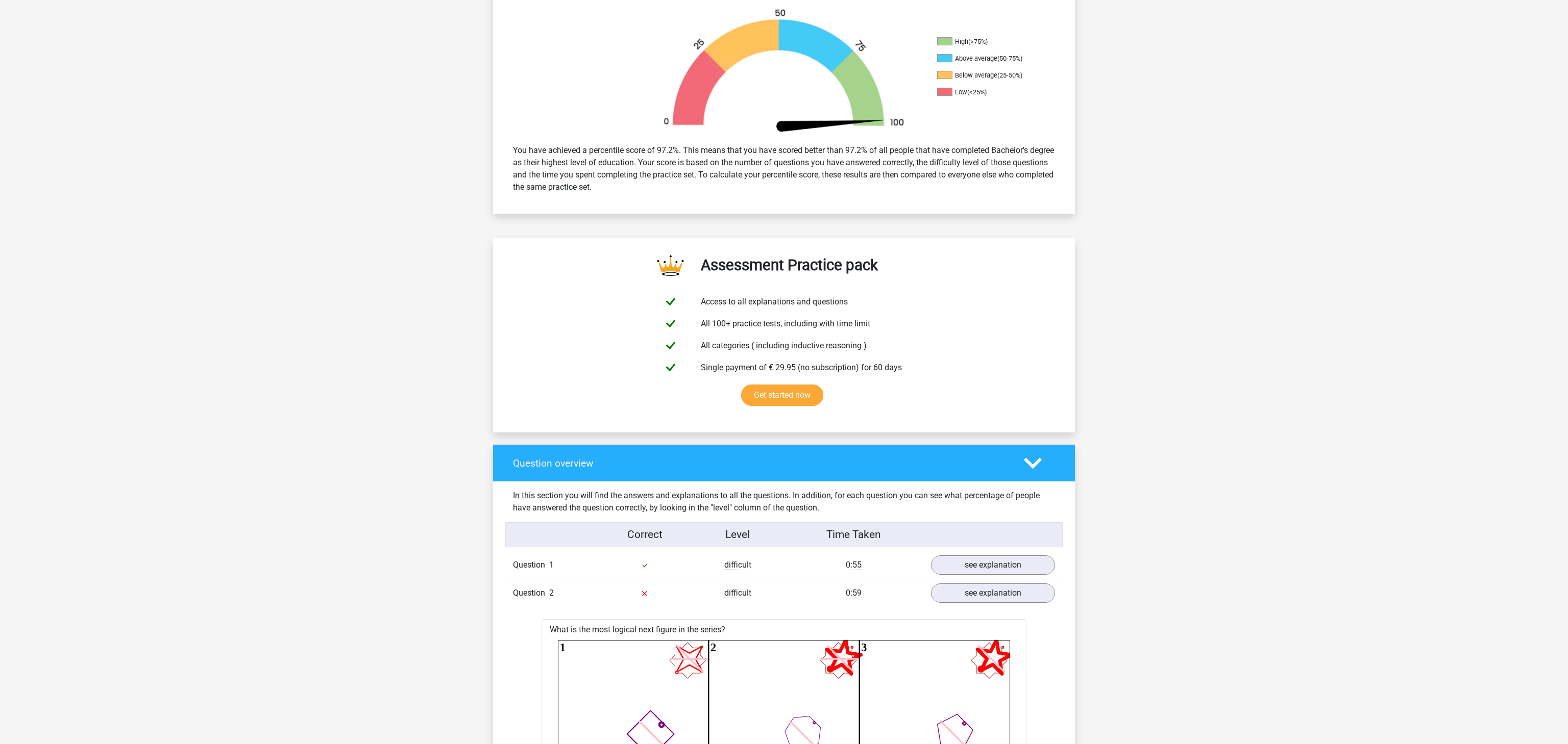
scroll to position [0, 0]
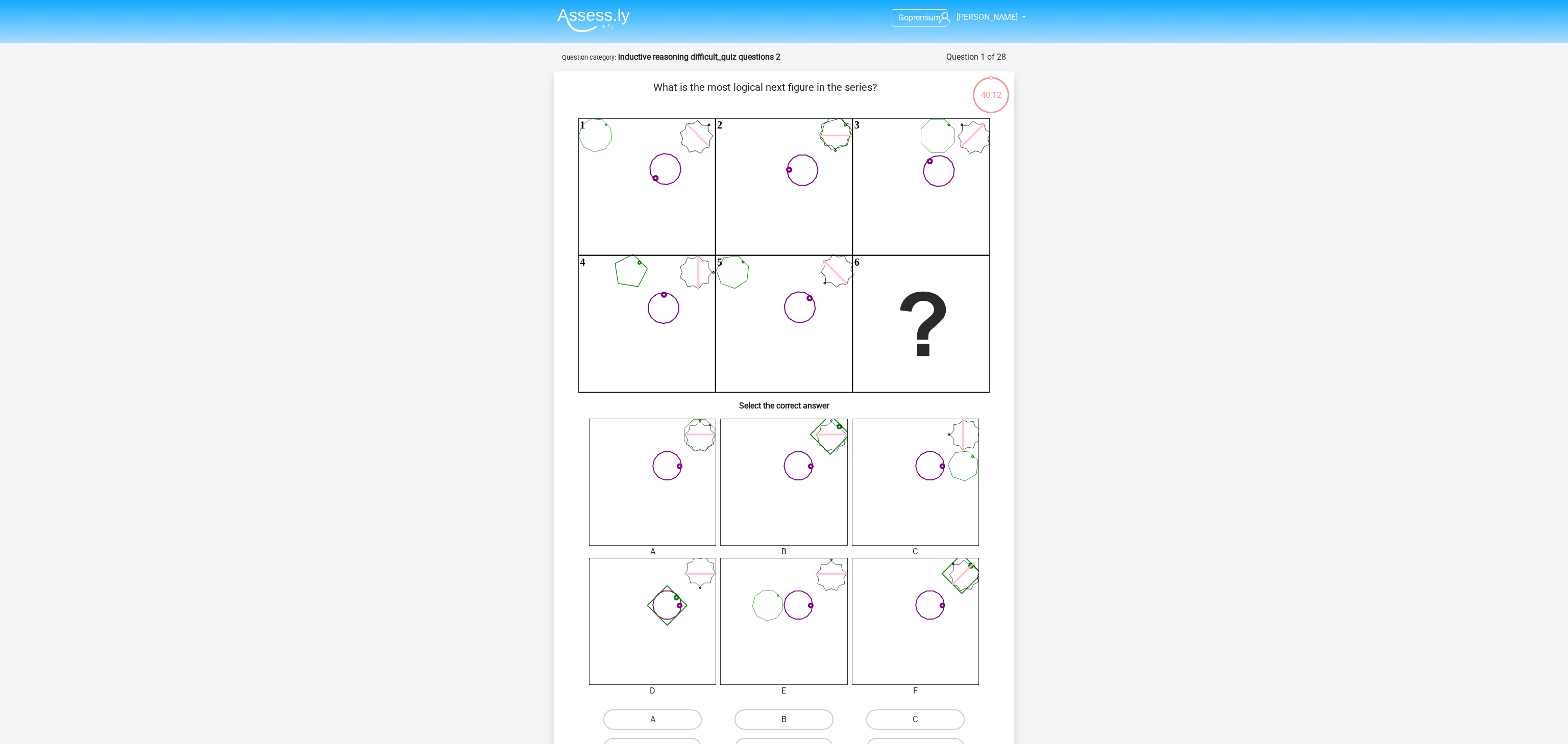
click at [819, 717] on label "B" at bounding box center [784, 720] width 99 height 21
click at [791, 720] on input "B" at bounding box center [787, 723] width 7 height 7
radio input "true"
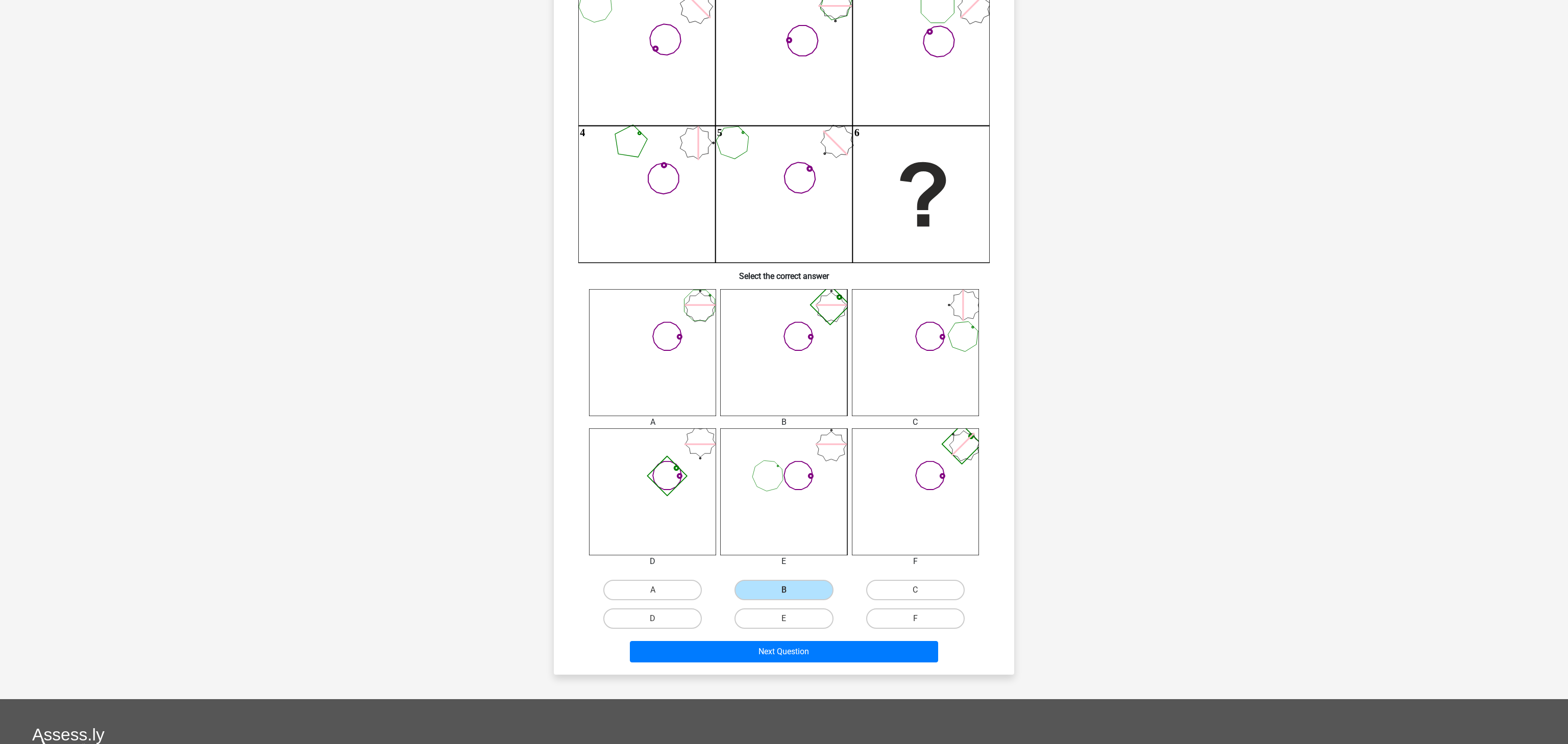
scroll to position [167, 0]
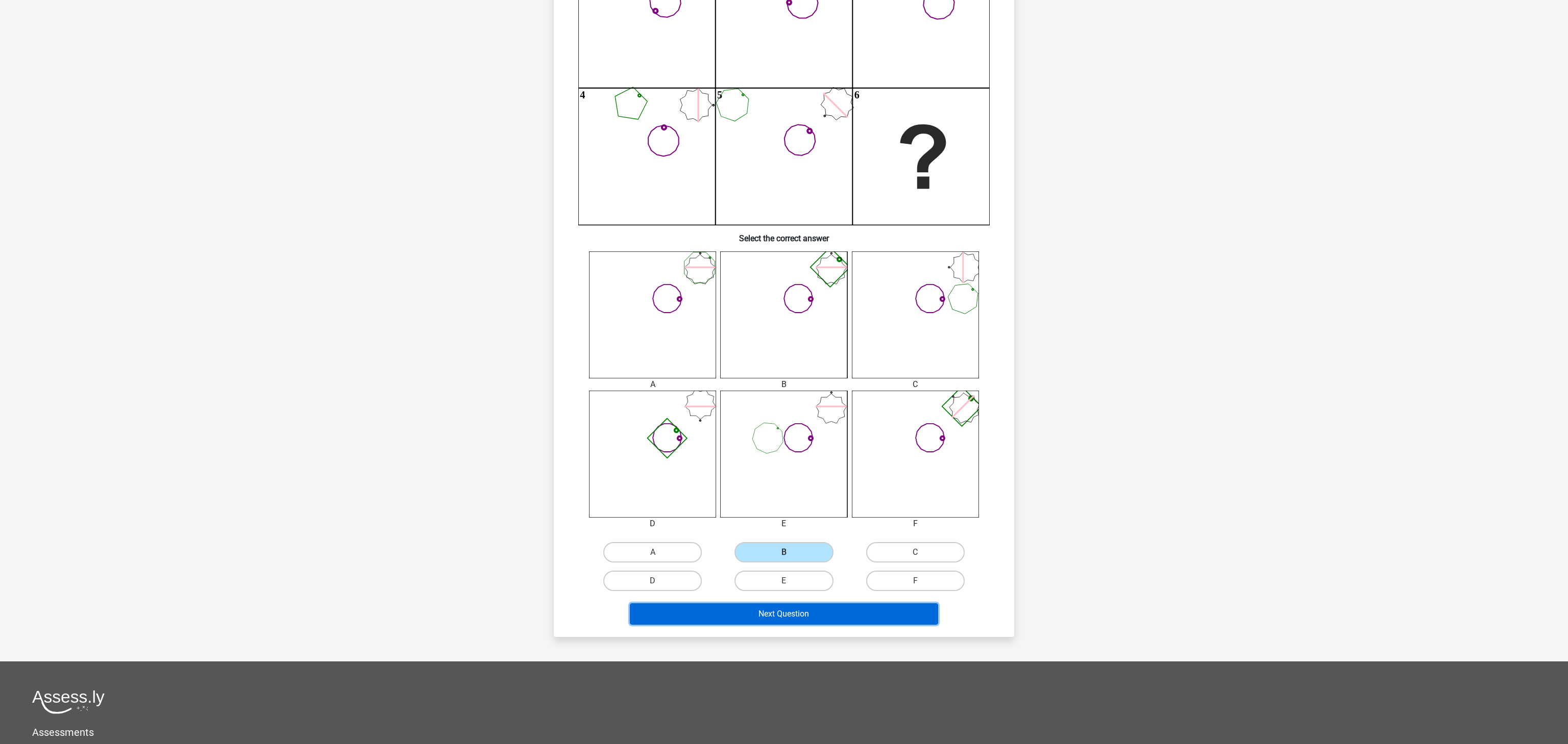
click at [901, 620] on button "Next Question" at bounding box center [784, 614] width 309 height 21
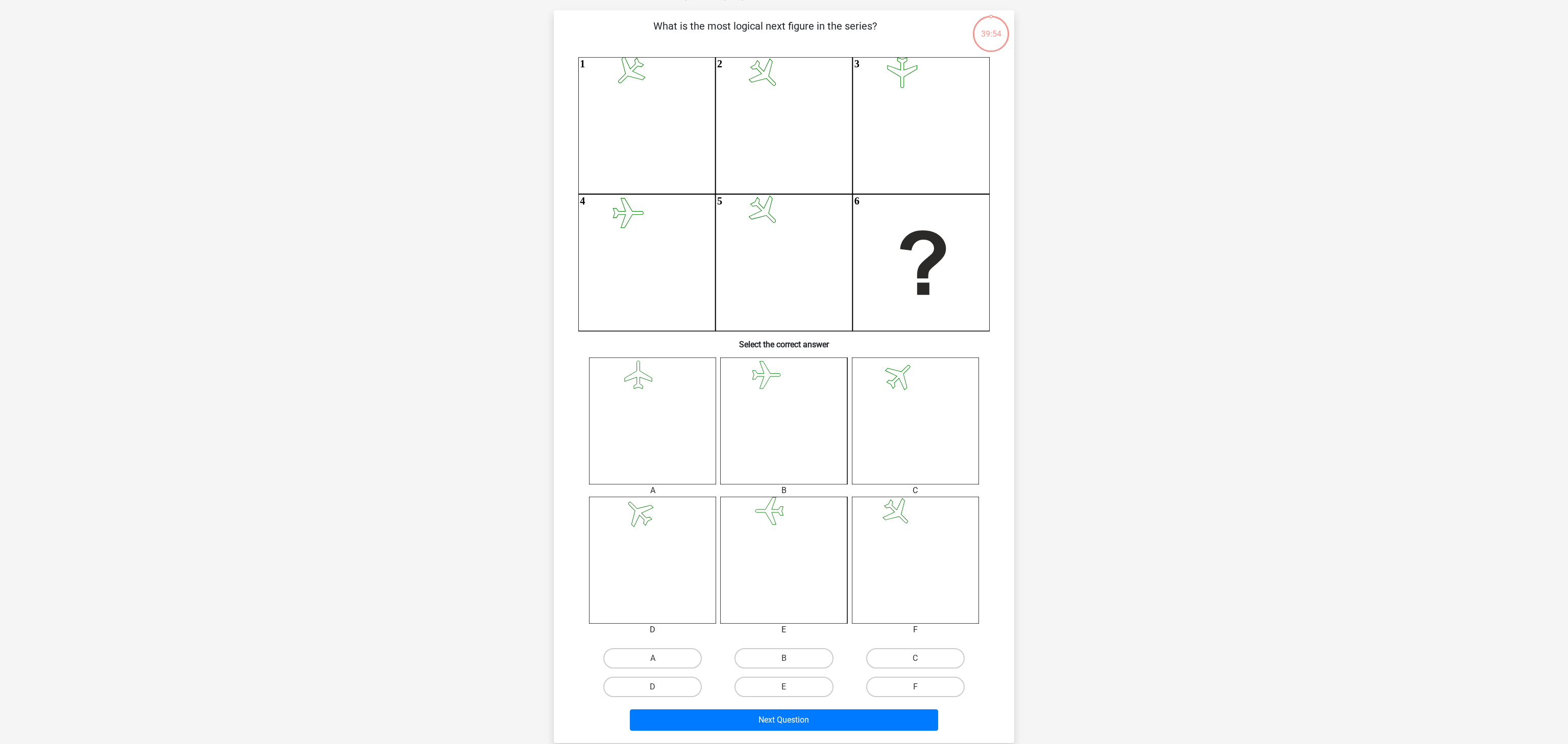
scroll to position [51, 0]
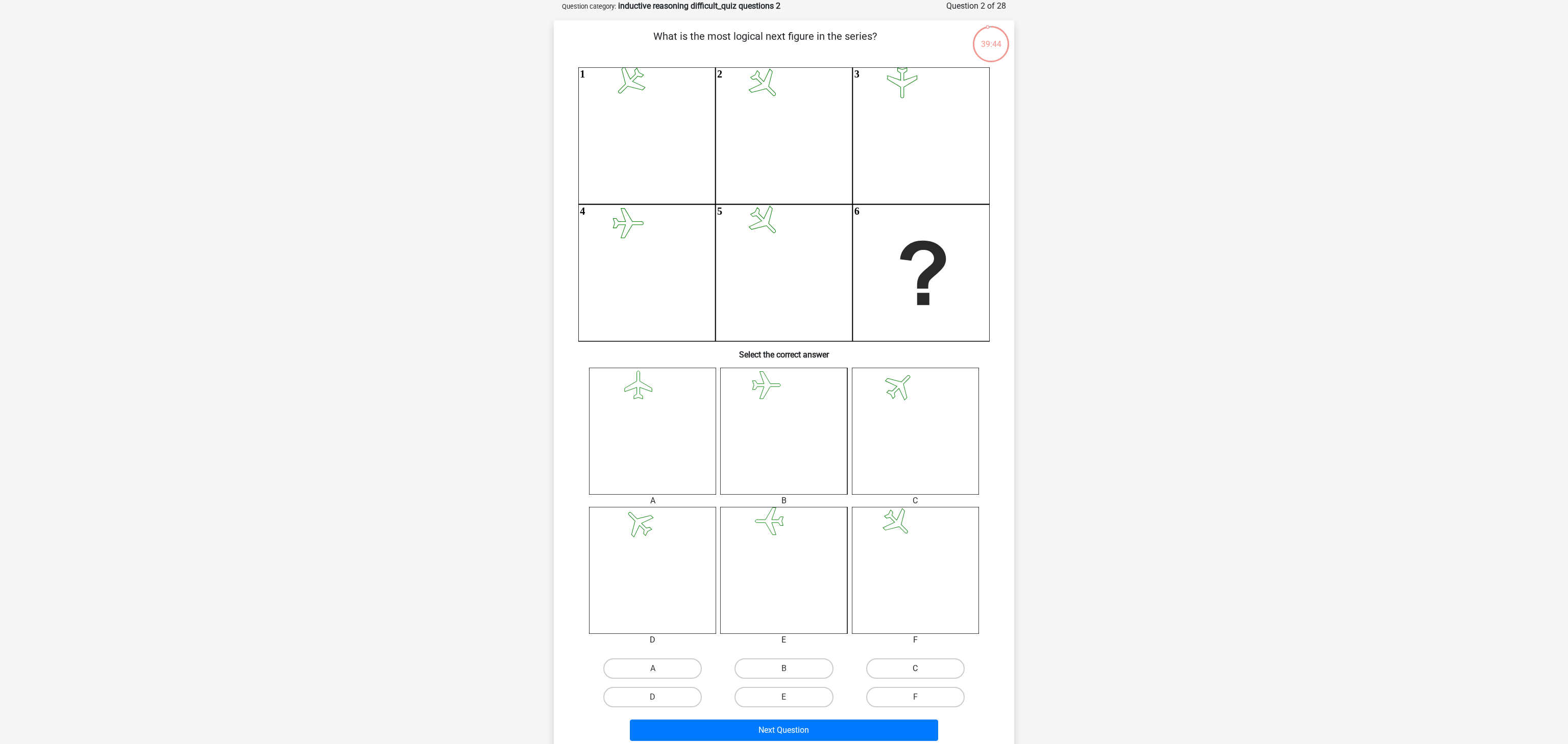
click at [908, 665] on label "C" at bounding box center [915, 669] width 99 height 21
click at [915, 669] on input "C" at bounding box center [919, 672] width 7 height 7
radio input "true"
click at [845, 728] on button "Next Question" at bounding box center [784, 730] width 309 height 21
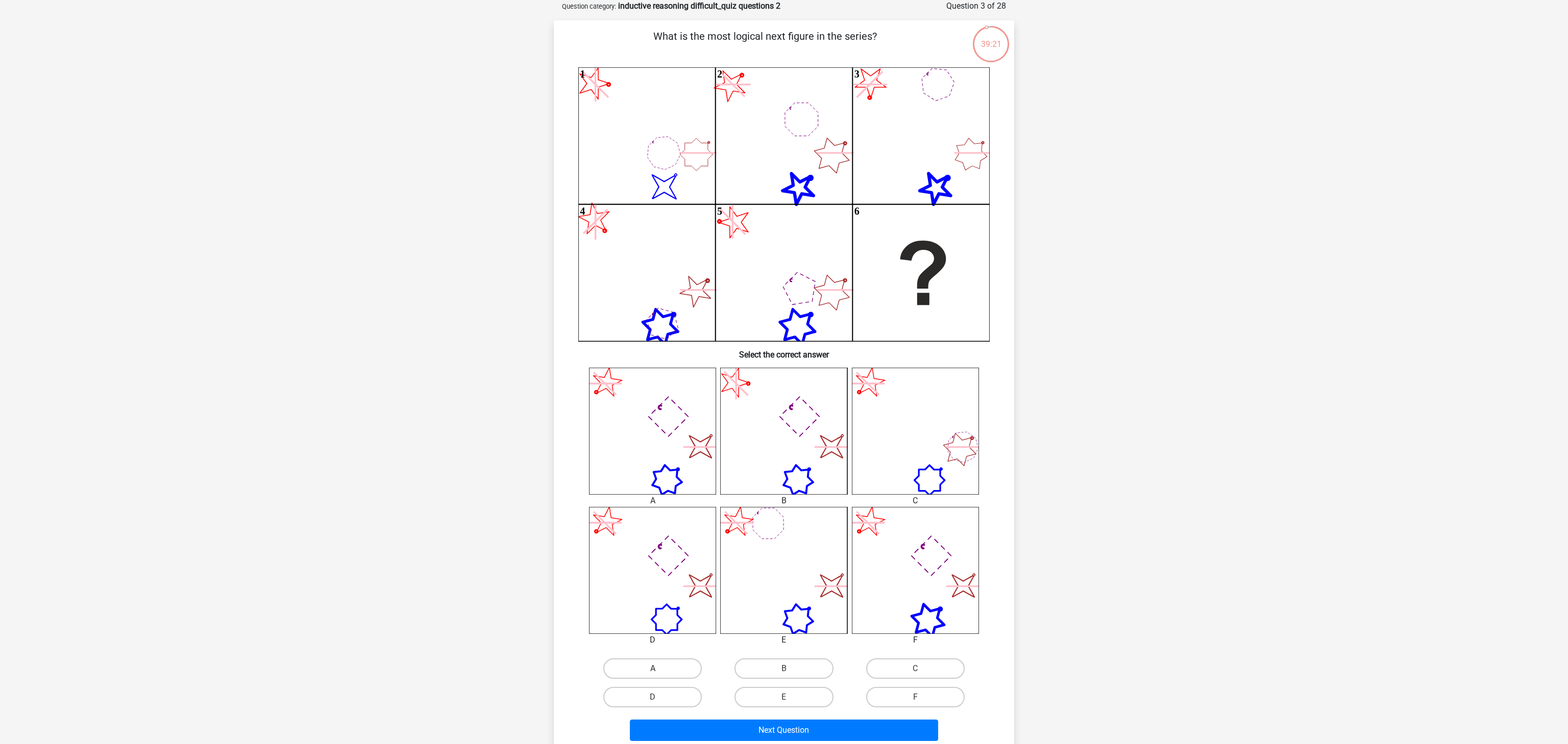
click at [663, 672] on label "A" at bounding box center [653, 669] width 99 height 21
click at [659, 672] on input "A" at bounding box center [656, 672] width 7 height 7
radio input "true"
click at [744, 726] on button "Next Question" at bounding box center [784, 730] width 309 height 21
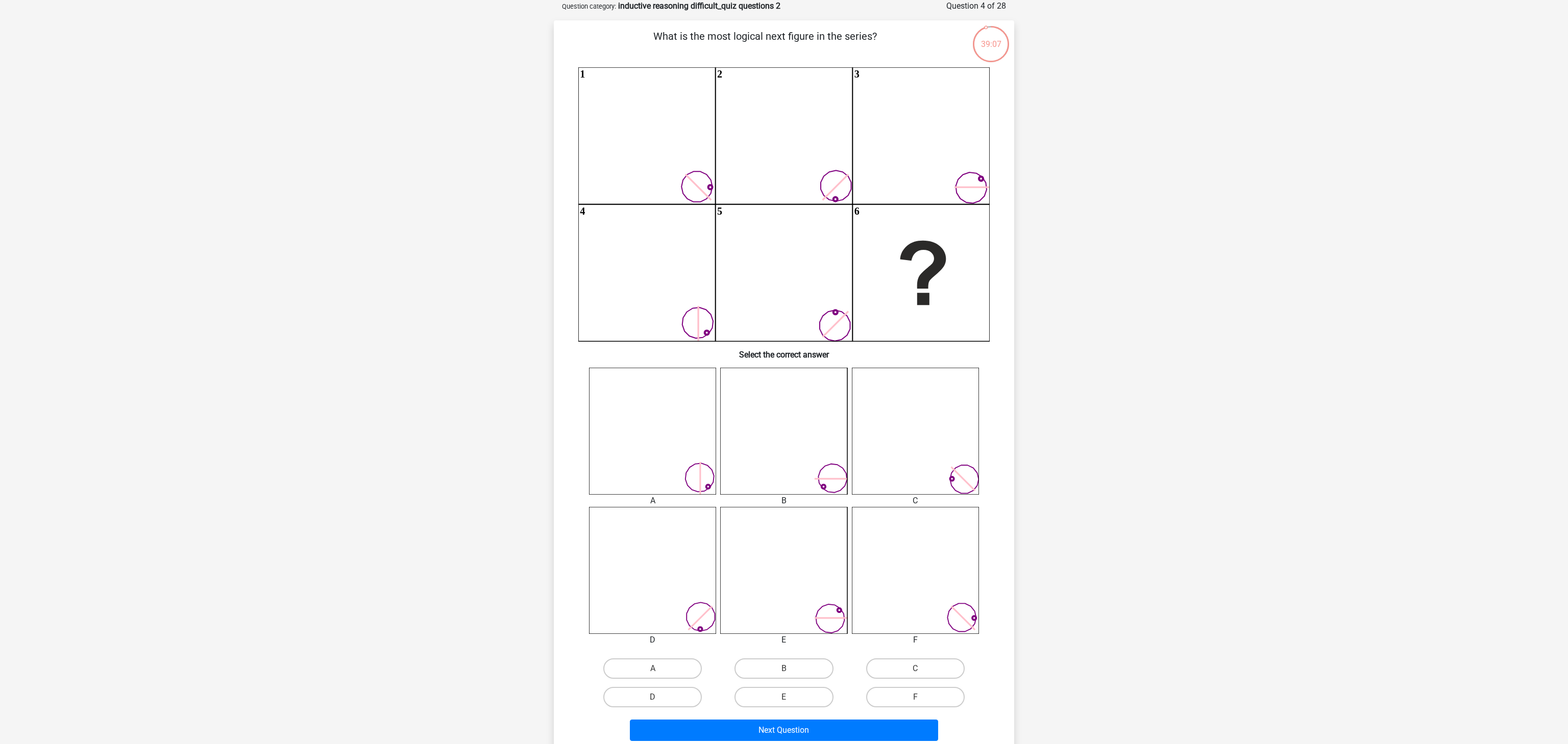
click at [922, 700] on input "F" at bounding box center [919, 700] width 7 height 7
radio input "true"
click at [888, 729] on button "Next Question" at bounding box center [784, 730] width 309 height 21
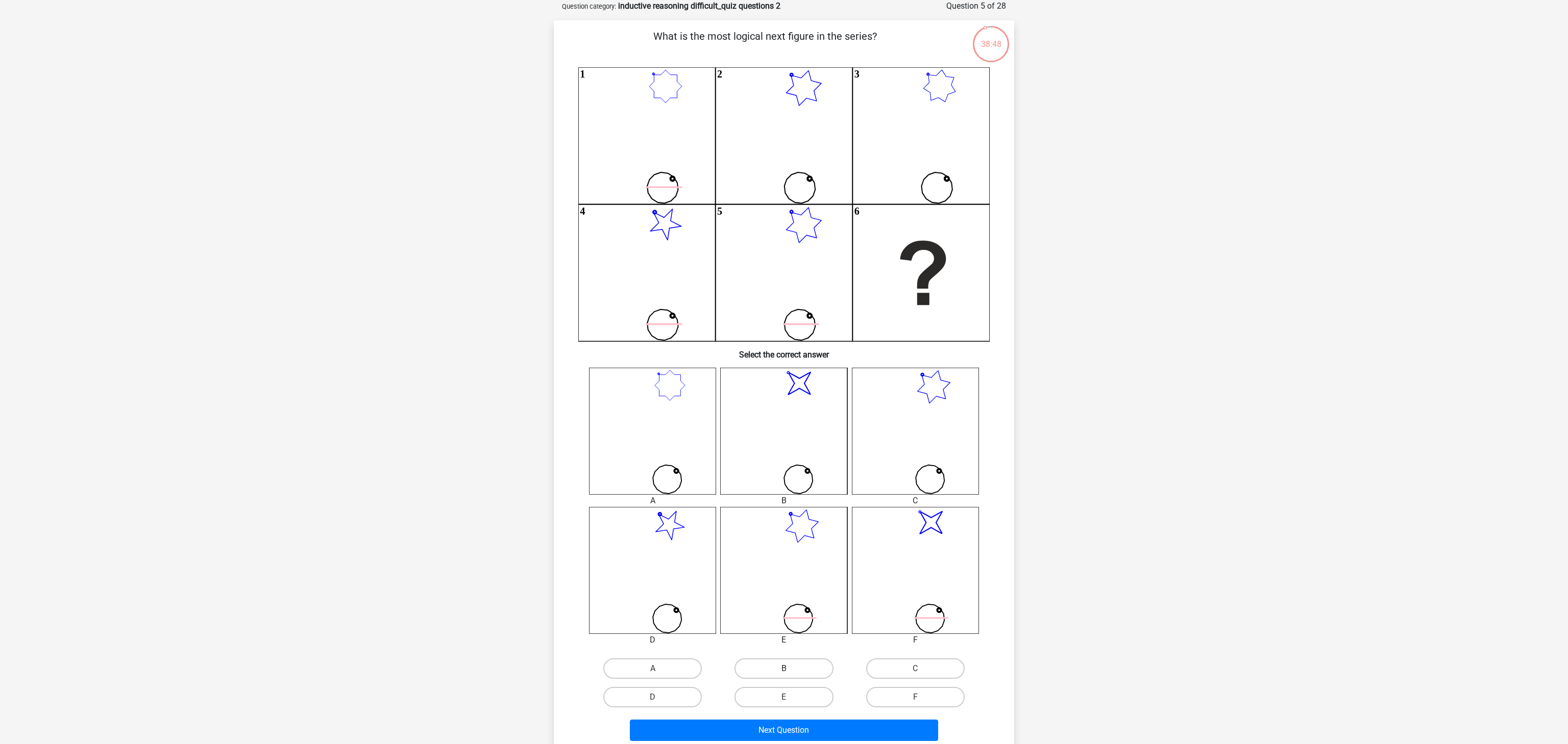
click at [792, 666] on label "B" at bounding box center [784, 669] width 99 height 21
click at [791, 669] on input "B" at bounding box center [787, 672] width 7 height 7
radio input "true"
click at [801, 725] on button "Next Question" at bounding box center [784, 730] width 309 height 21
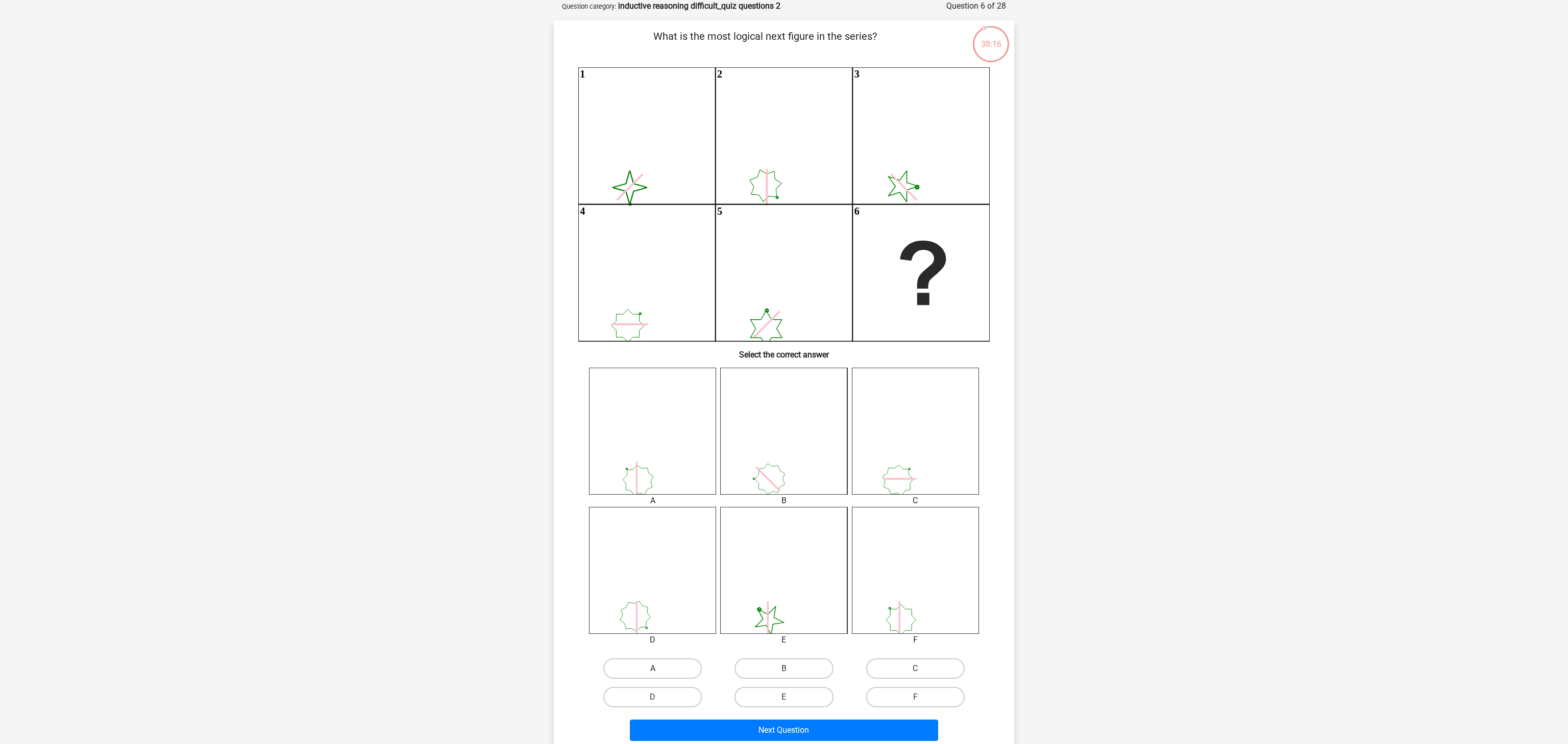
click at [665, 665] on label "A" at bounding box center [653, 669] width 99 height 21
click at [659, 669] on input "A" at bounding box center [656, 672] width 7 height 7
radio input "true"
click at [751, 725] on button "Next Question" at bounding box center [784, 730] width 309 height 21
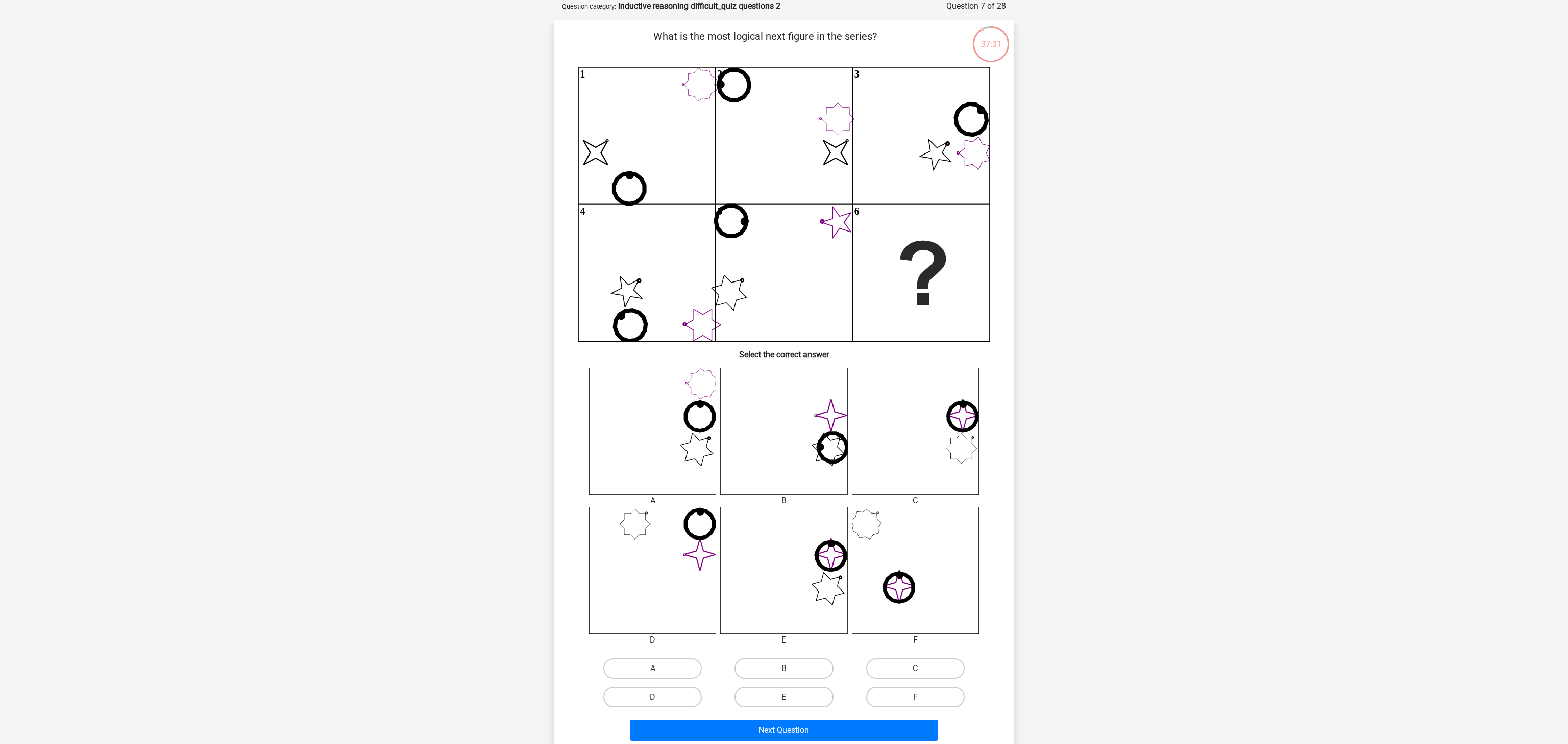
click at [751, 666] on label "B" at bounding box center [784, 669] width 99 height 21
click at [784, 669] on input "B" at bounding box center [787, 672] width 7 height 7
radio input "true"
click at [830, 724] on button "Next Question" at bounding box center [784, 730] width 309 height 21
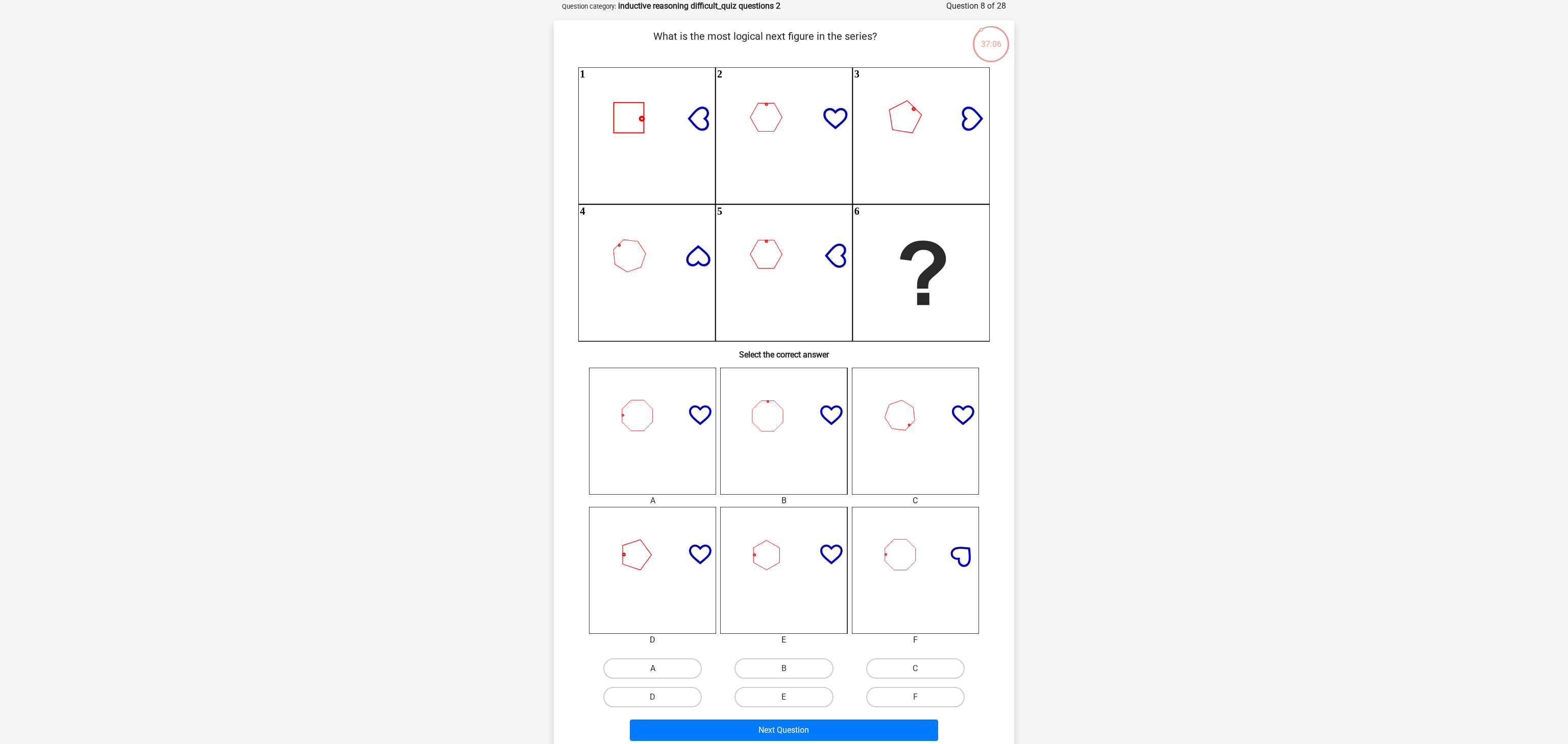
click at [674, 666] on label "A" at bounding box center [653, 669] width 99 height 21
click at [659, 669] on input "A" at bounding box center [656, 672] width 7 height 7
radio input "true"
click at [758, 735] on button "Next Question" at bounding box center [784, 730] width 309 height 21
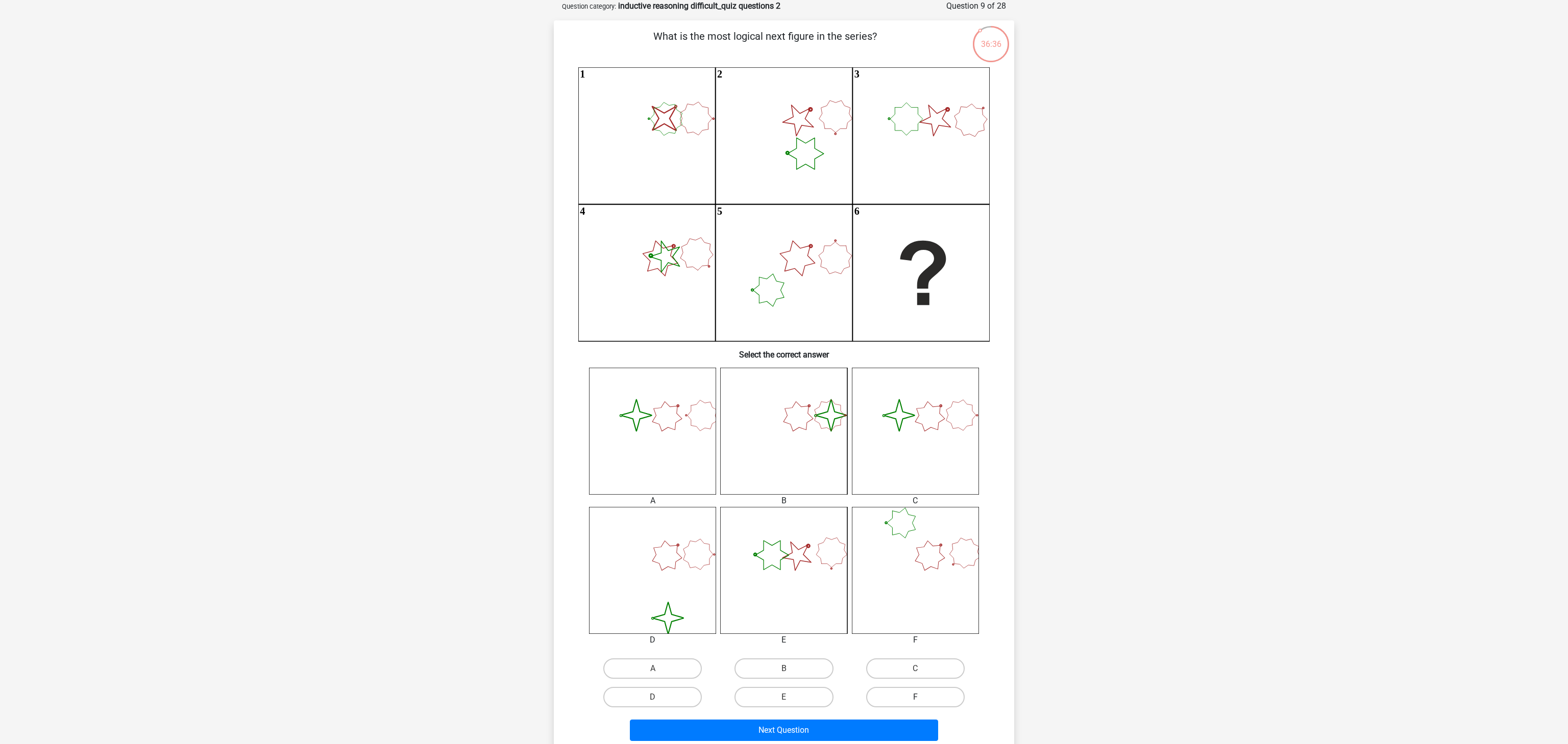
click at [908, 697] on label "F" at bounding box center [915, 698] width 99 height 21
click at [915, 697] on input "F" at bounding box center [919, 700] width 7 height 7
radio input "true"
click at [878, 664] on label "C" at bounding box center [915, 669] width 99 height 21
click at [915, 669] on input "C" at bounding box center [919, 672] width 7 height 7
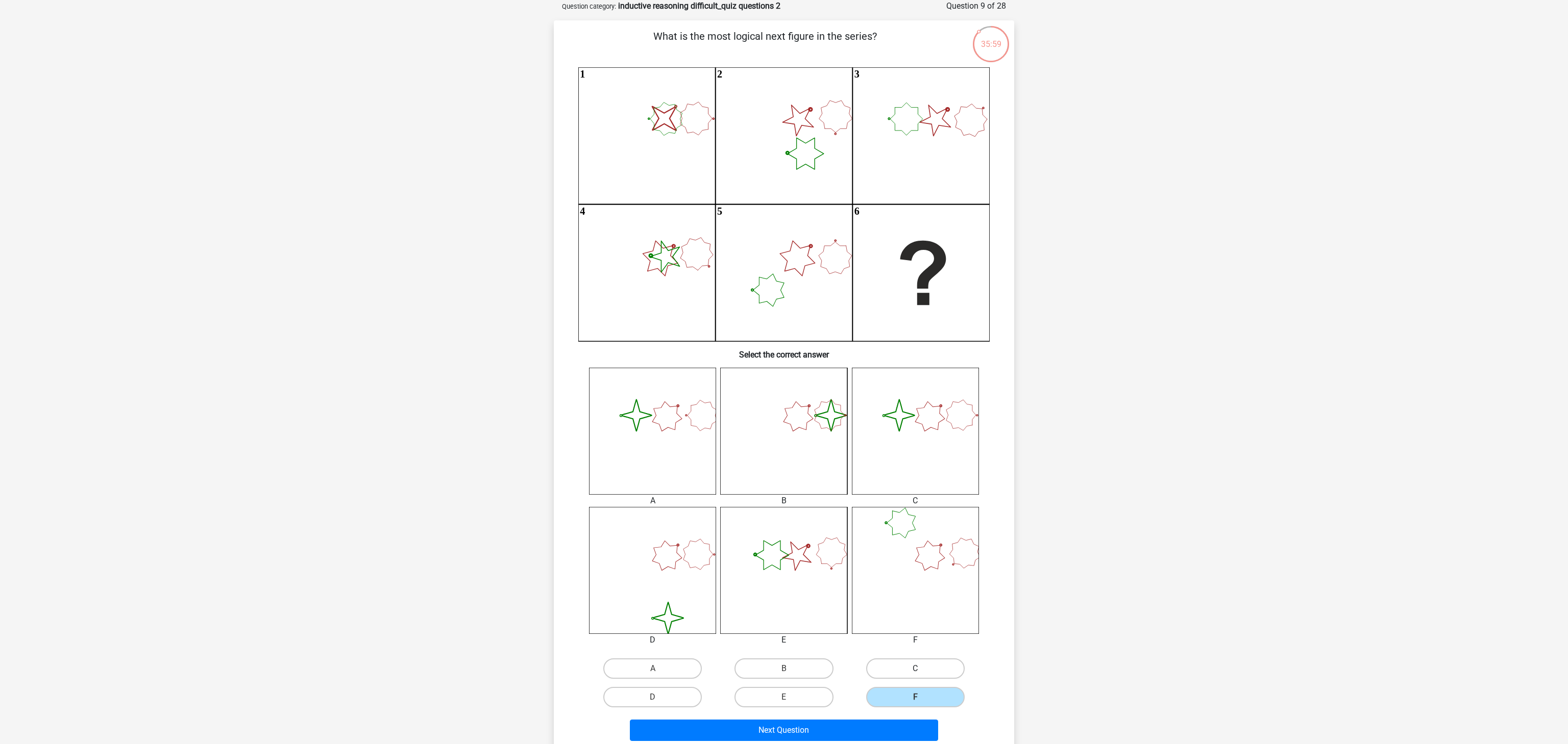
radio input "true"
click at [873, 729] on button "Next Question" at bounding box center [784, 730] width 309 height 21
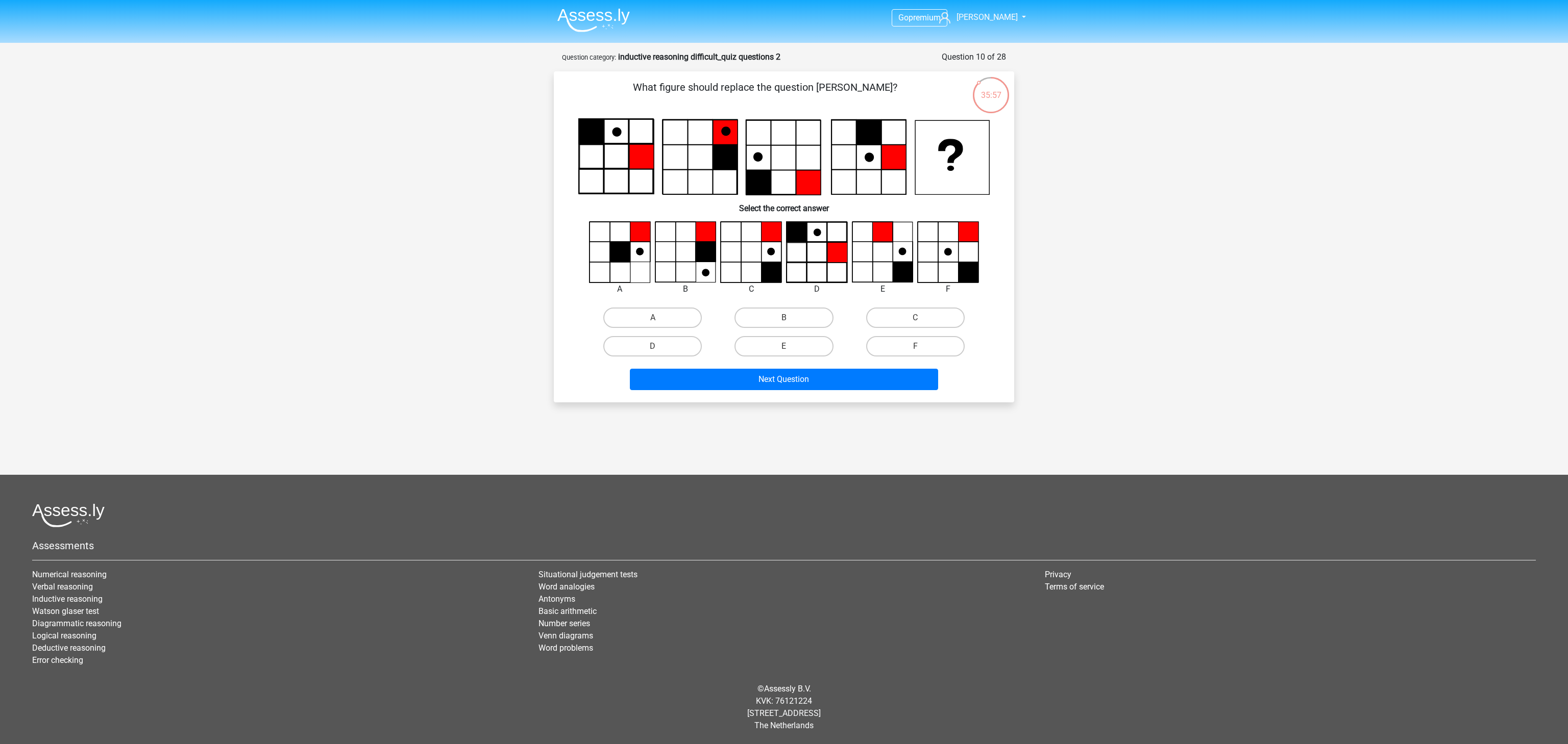
scroll to position [0, 0]
click at [889, 324] on label "C" at bounding box center [915, 318] width 99 height 21
click at [915, 324] on input "C" at bounding box center [919, 321] width 7 height 7
radio input "true"
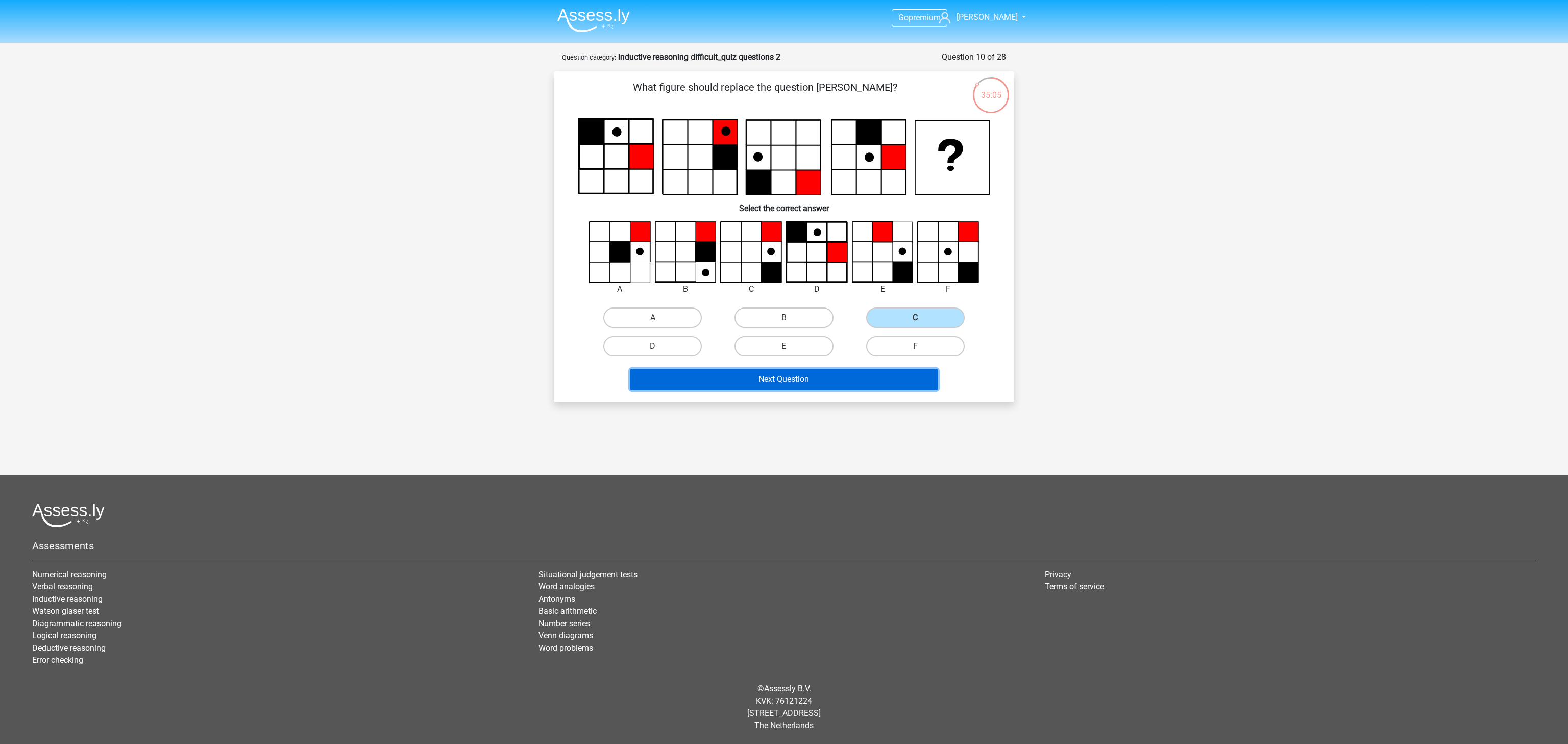
click at [860, 388] on button "Next Question" at bounding box center [784, 379] width 309 height 21
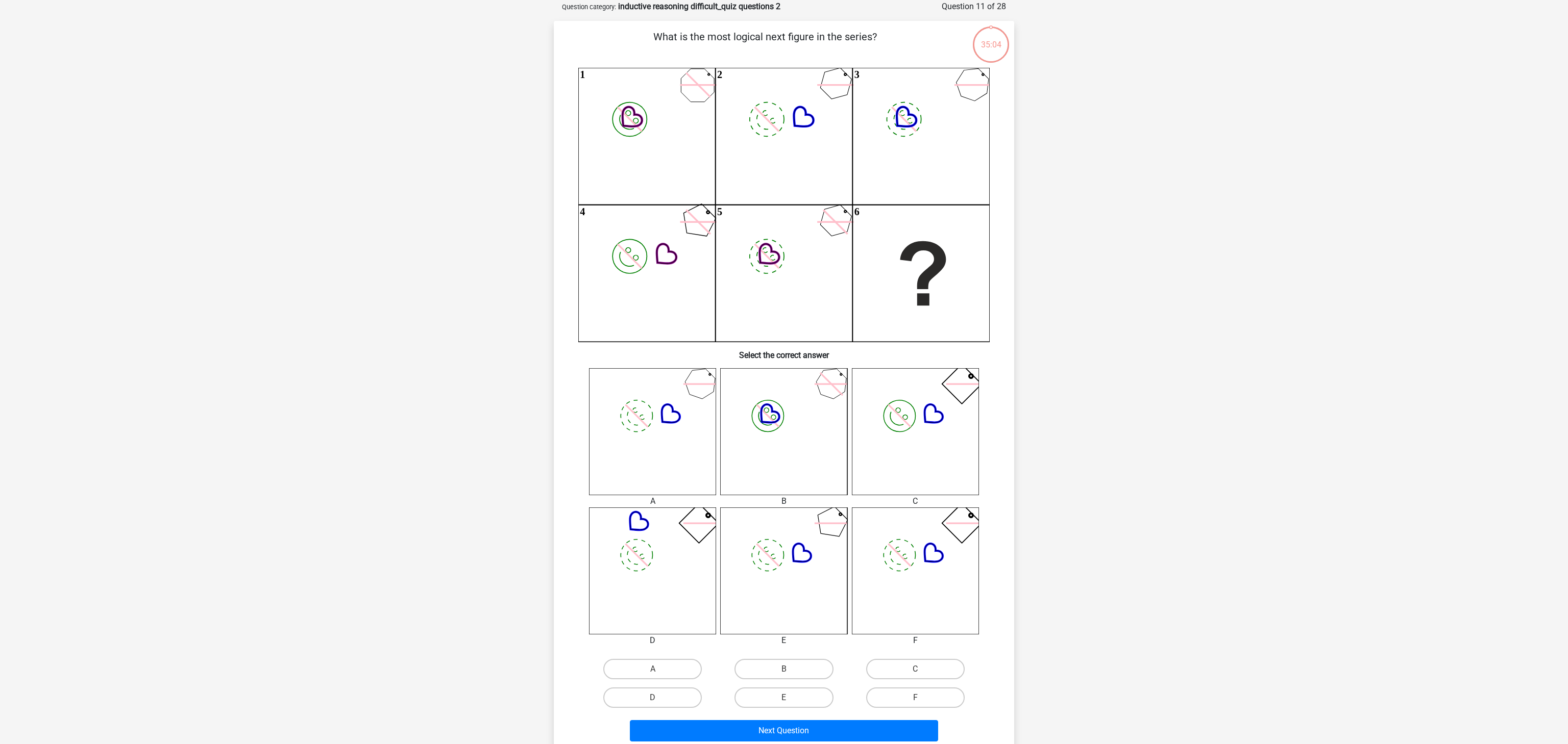
scroll to position [51, 0]
click at [929, 698] on label "F" at bounding box center [915, 698] width 99 height 21
click at [922, 698] on input "F" at bounding box center [919, 700] width 7 height 7
radio input "true"
click at [906, 734] on button "Next Question" at bounding box center [784, 730] width 309 height 21
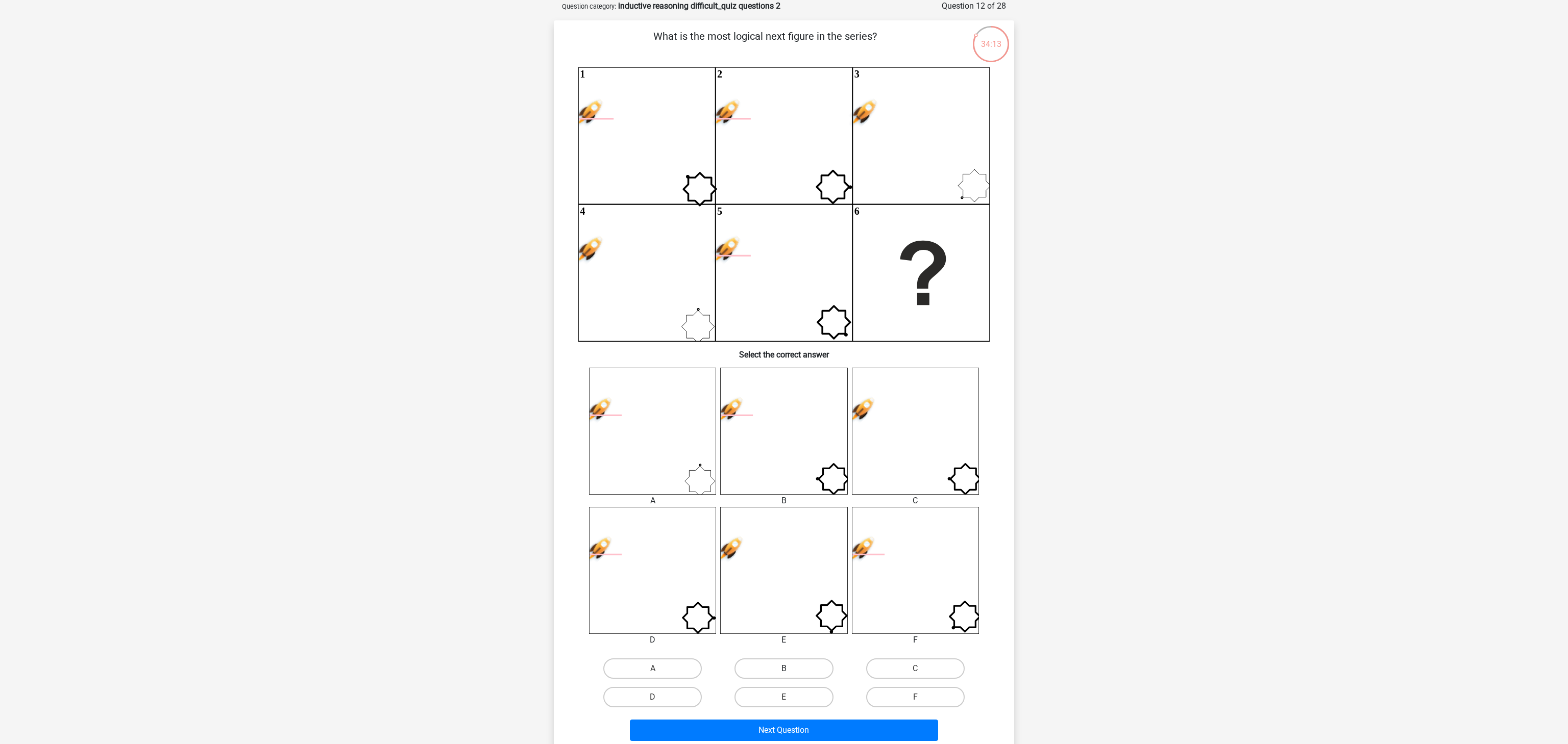
click at [798, 676] on label "B" at bounding box center [784, 669] width 99 height 21
click at [791, 675] on input "B" at bounding box center [787, 672] width 7 height 7
radio input "true"
click at [836, 732] on button "Next Question" at bounding box center [784, 730] width 309 height 21
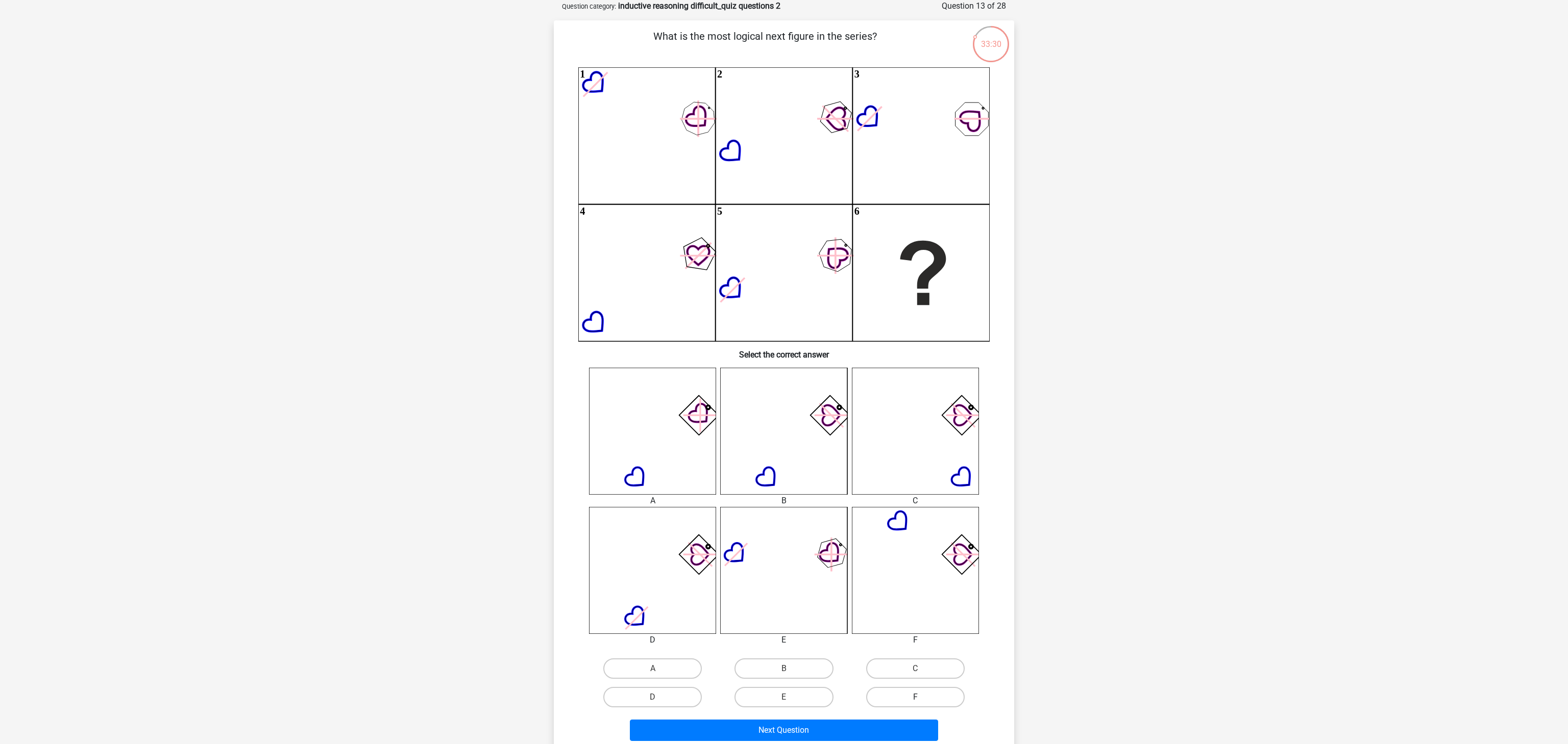
click at [904, 700] on label "F" at bounding box center [915, 698] width 99 height 21
click at [915, 700] on input "F" at bounding box center [919, 700] width 7 height 7
radio input "true"
click at [897, 731] on button "Next Question" at bounding box center [784, 730] width 309 height 21
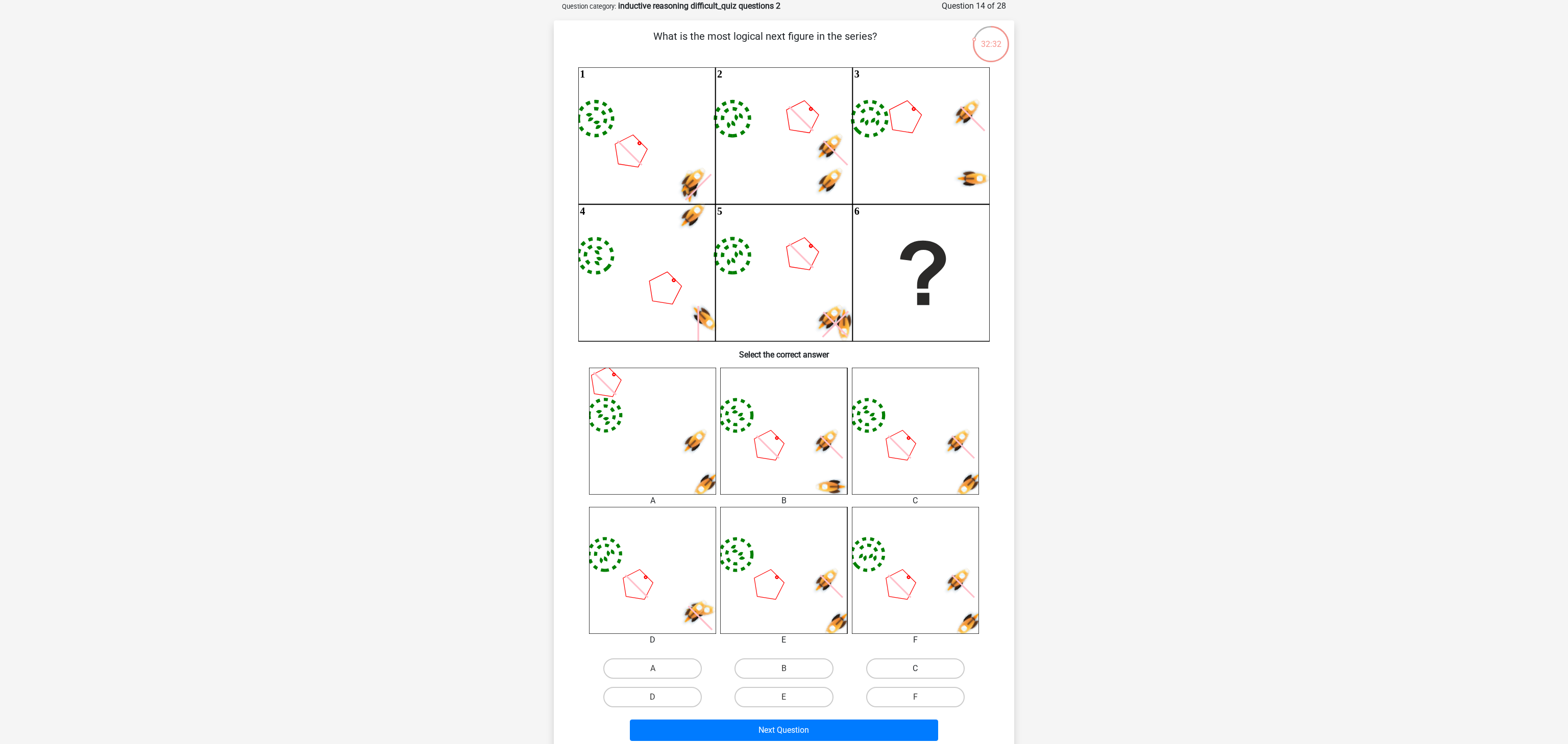
click at [901, 670] on label "C" at bounding box center [915, 669] width 99 height 21
click at [915, 670] on input "C" at bounding box center [919, 672] width 7 height 7
radio input "true"
click at [867, 732] on button "Next Question" at bounding box center [784, 730] width 309 height 21
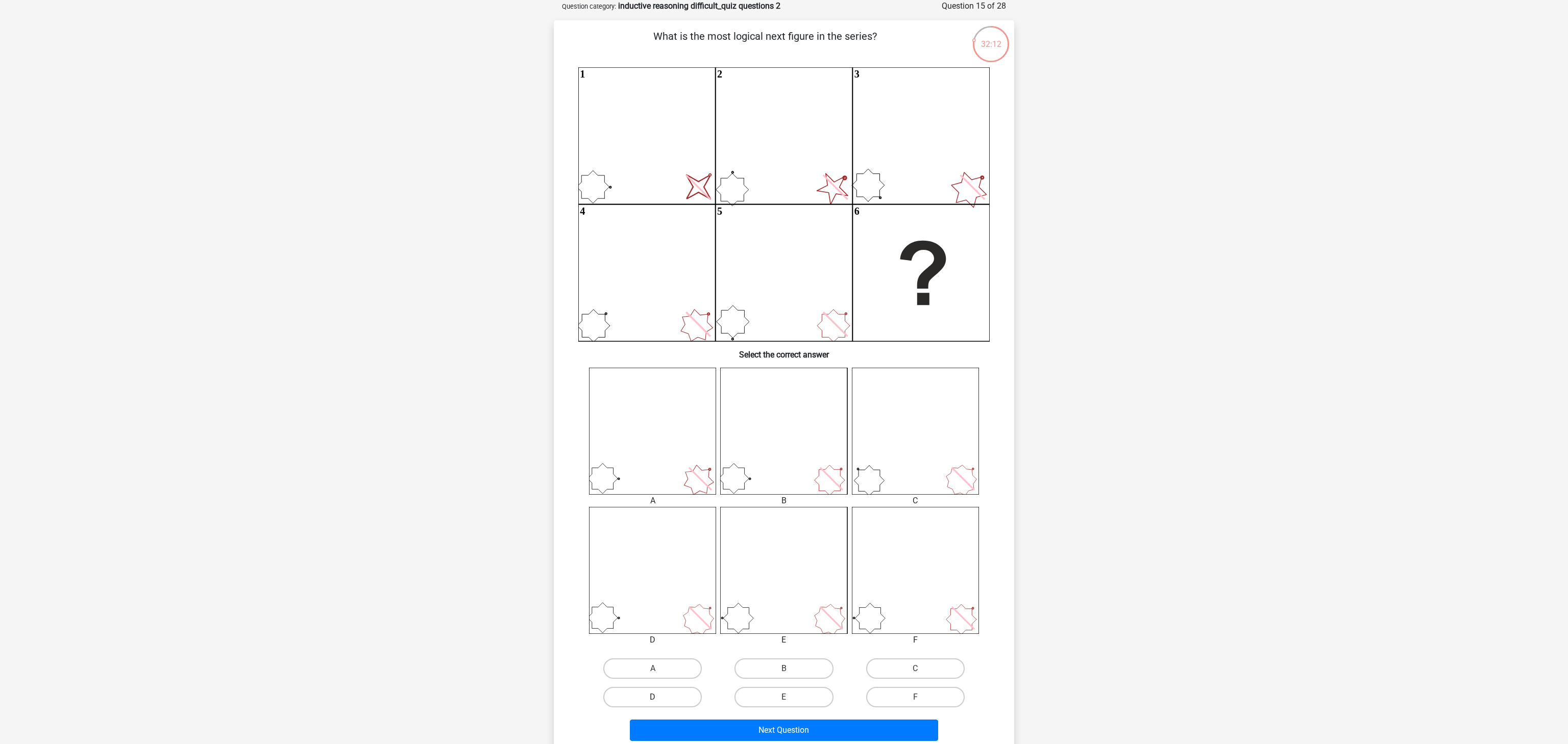
click at [675, 687] on label "D" at bounding box center [653, 698] width 99 height 21
click at [659, 697] on input "D" at bounding box center [656, 700] width 7 height 7
radio input "true"
click at [712, 726] on button "Next Question" at bounding box center [784, 730] width 309 height 21
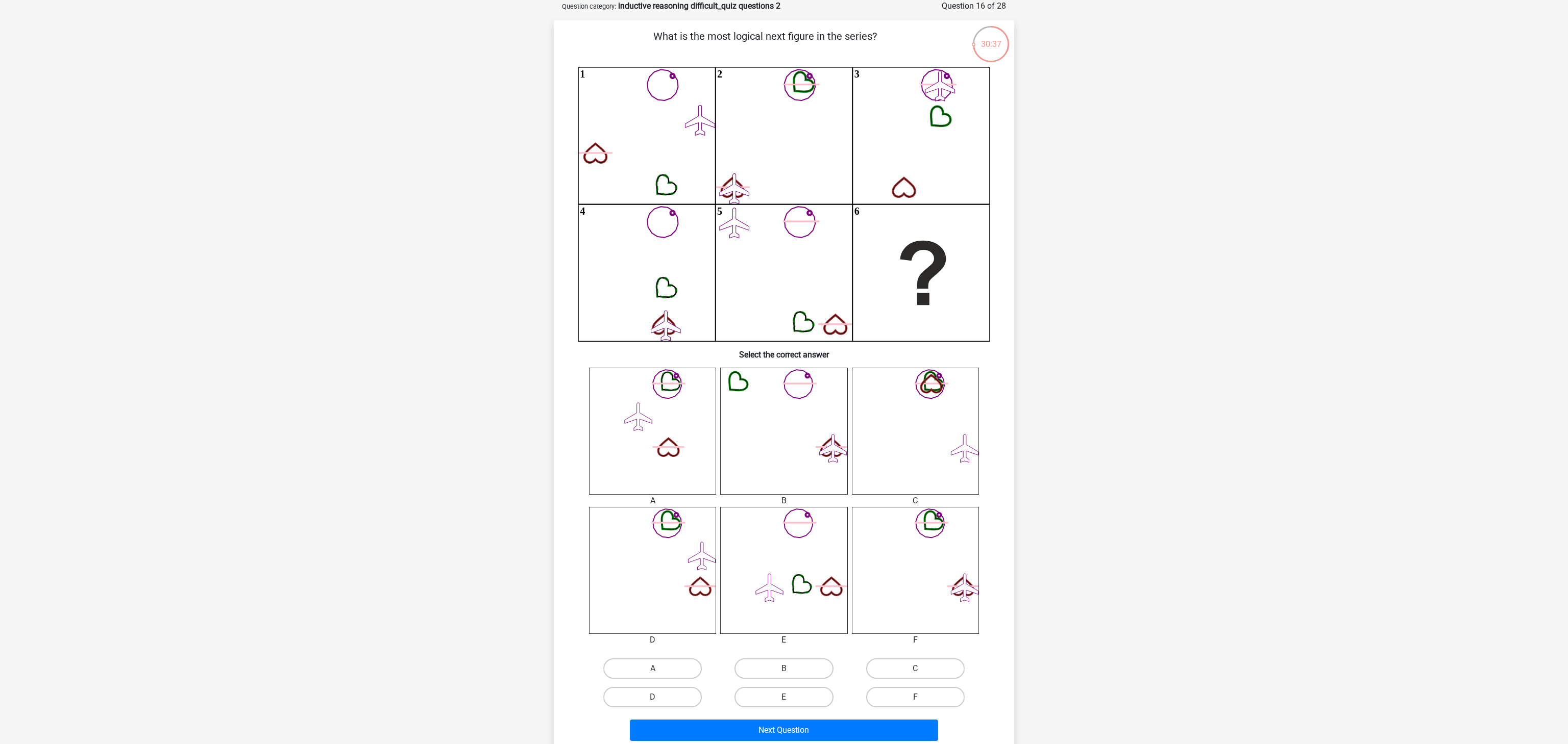
click at [894, 700] on label "F" at bounding box center [915, 698] width 99 height 21
click at [915, 700] on input "F" at bounding box center [919, 700] width 7 height 7
radio input "true"
click at [883, 726] on button "Next Question" at bounding box center [784, 730] width 309 height 21
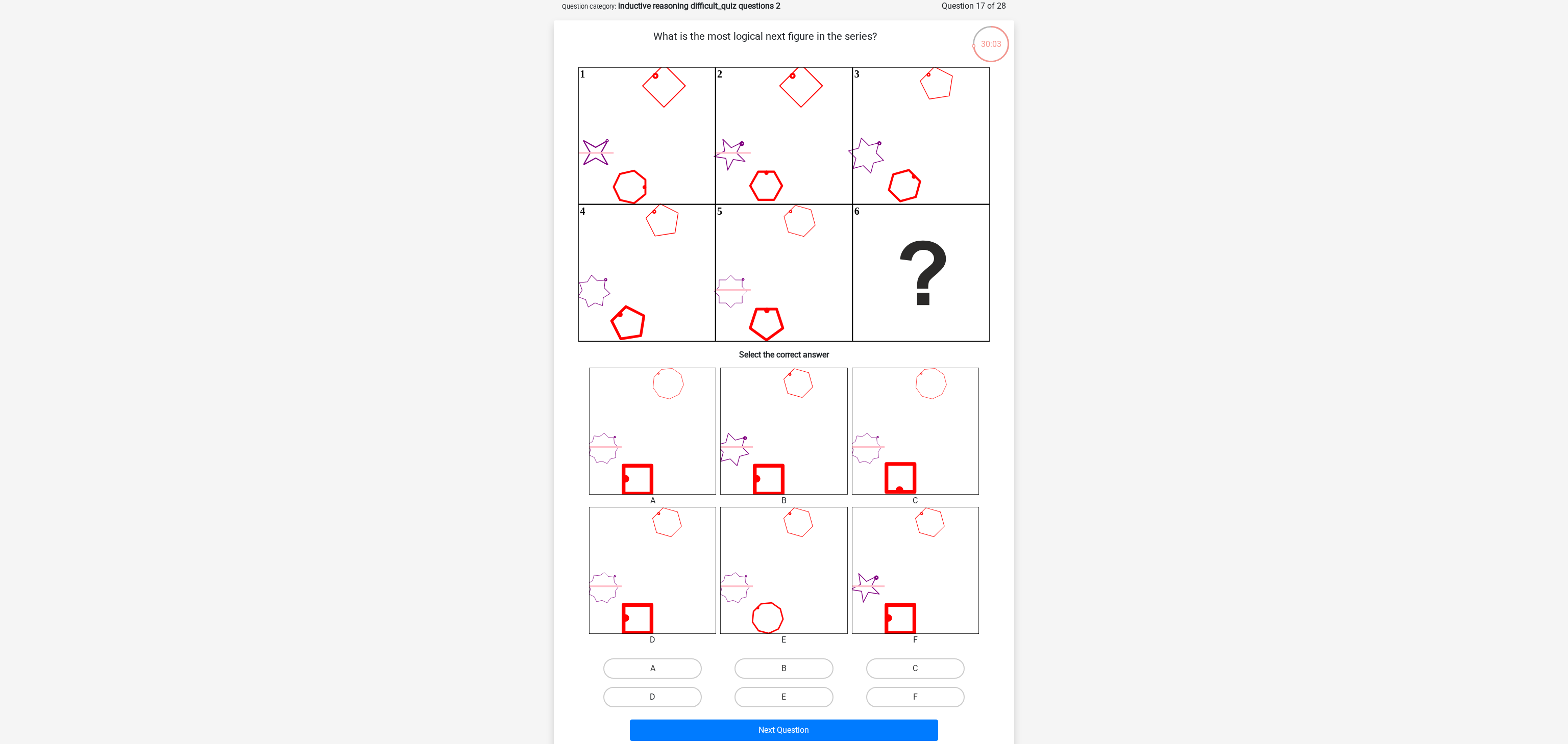
click at [669, 694] on label "D" at bounding box center [653, 698] width 99 height 21
click at [659, 697] on input "D" at bounding box center [656, 700] width 7 height 7
radio input "true"
click at [821, 731] on button "Next Question" at bounding box center [784, 730] width 309 height 21
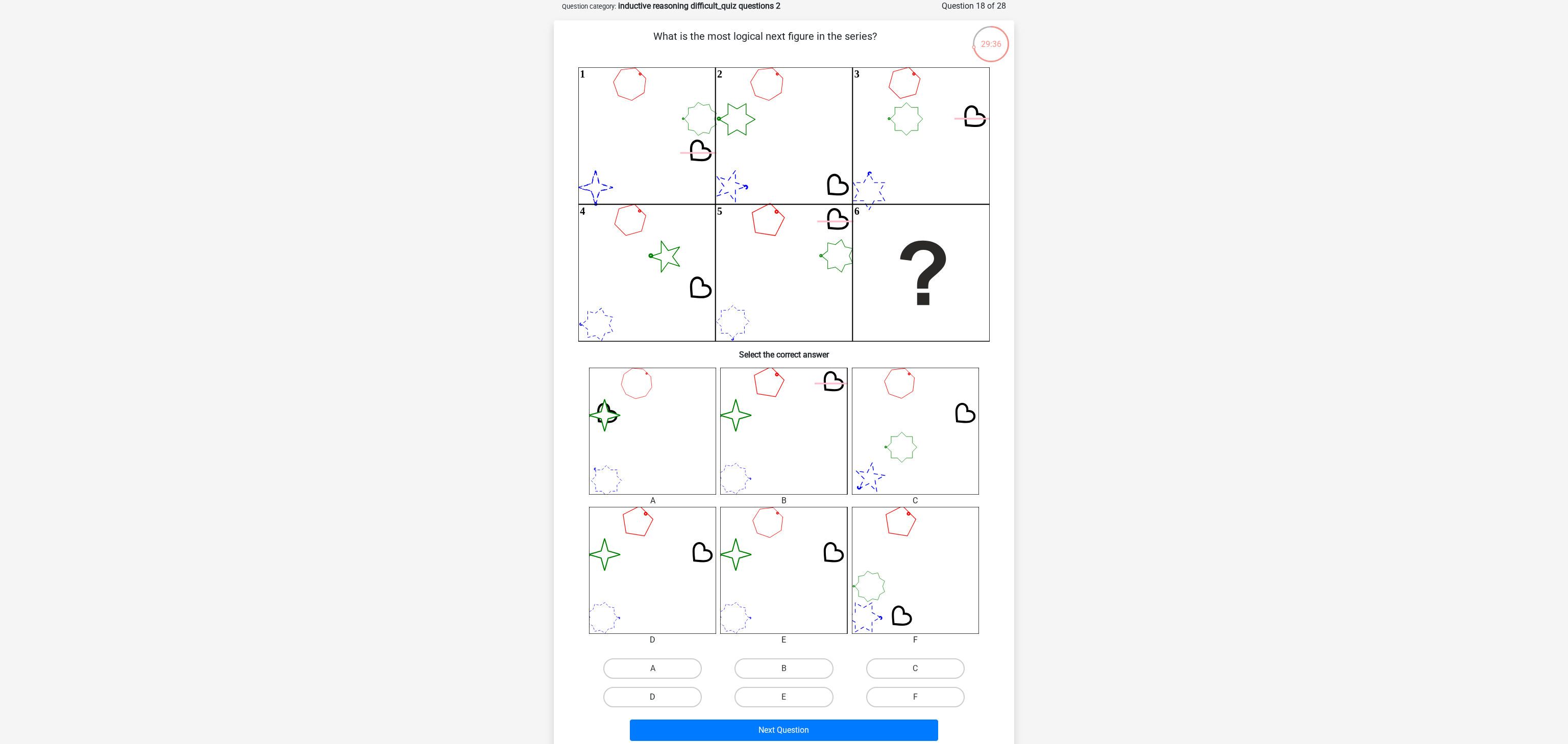
click at [665, 692] on label "D" at bounding box center [653, 698] width 99 height 21
click at [659, 697] on input "D" at bounding box center [656, 700] width 7 height 7
radio input "true"
click at [743, 734] on button "Next Question" at bounding box center [784, 730] width 309 height 21
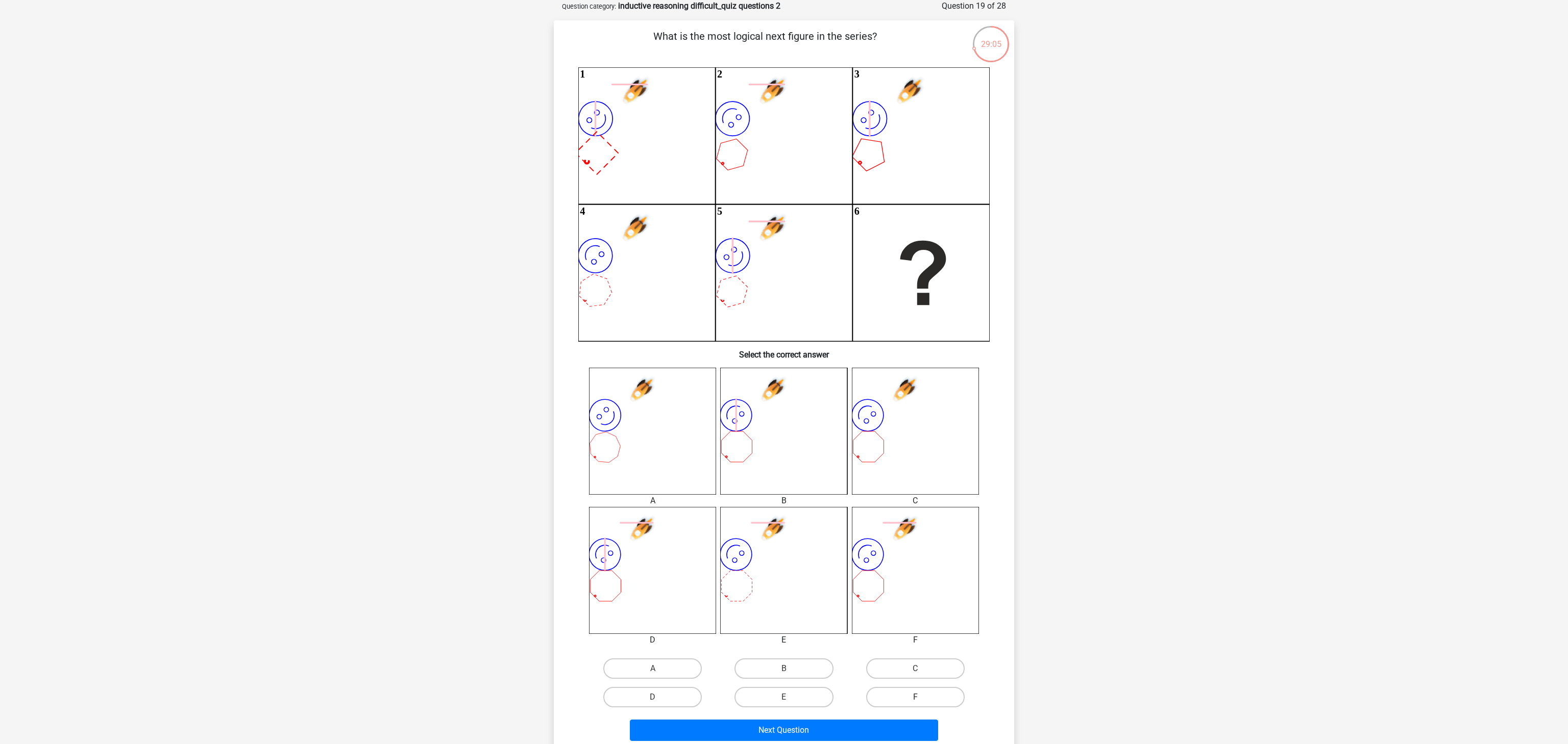
click at [907, 697] on label "F" at bounding box center [915, 698] width 99 height 21
click at [915, 697] on input "F" at bounding box center [919, 700] width 7 height 7
radio input "true"
click at [875, 729] on button "Next Question" at bounding box center [784, 730] width 309 height 21
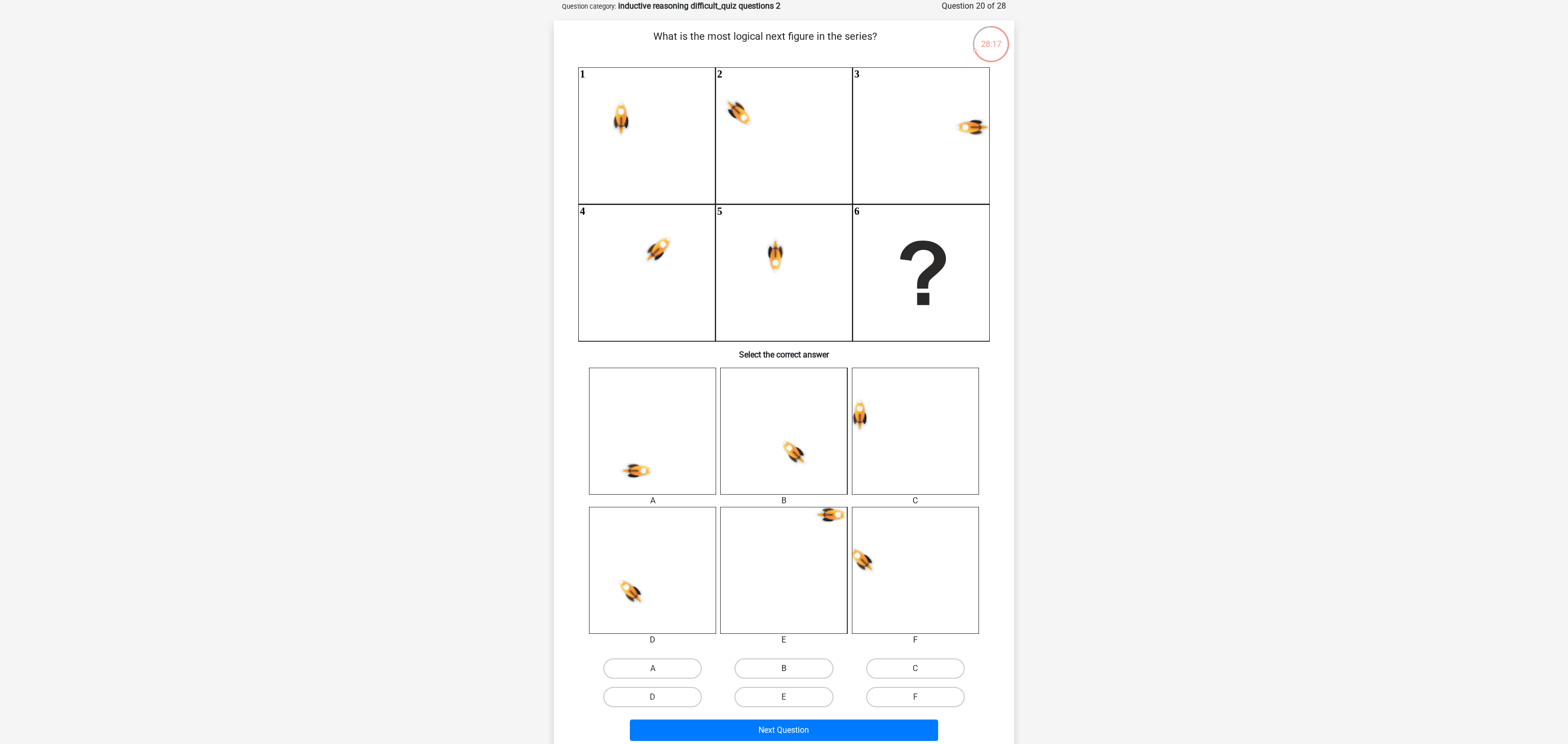
click at [790, 665] on label "B" at bounding box center [784, 669] width 99 height 21
click at [790, 669] on input "B" at bounding box center [787, 672] width 7 height 7
radio input "true"
click at [906, 697] on label "F" at bounding box center [915, 698] width 99 height 21
click at [915, 697] on input "F" at bounding box center [919, 700] width 7 height 7
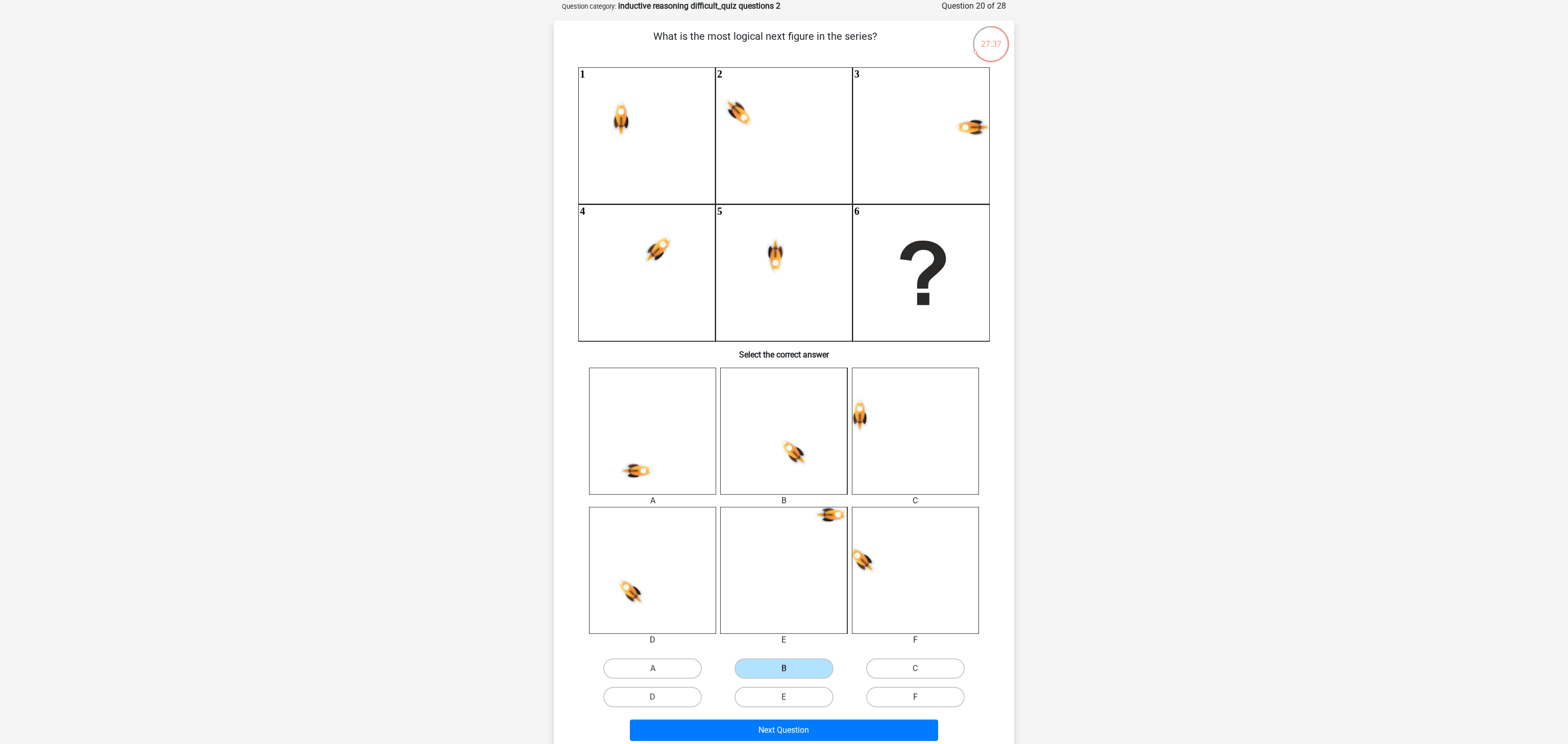
radio input "true"
click at [892, 733] on button "Next Question" at bounding box center [784, 730] width 309 height 21
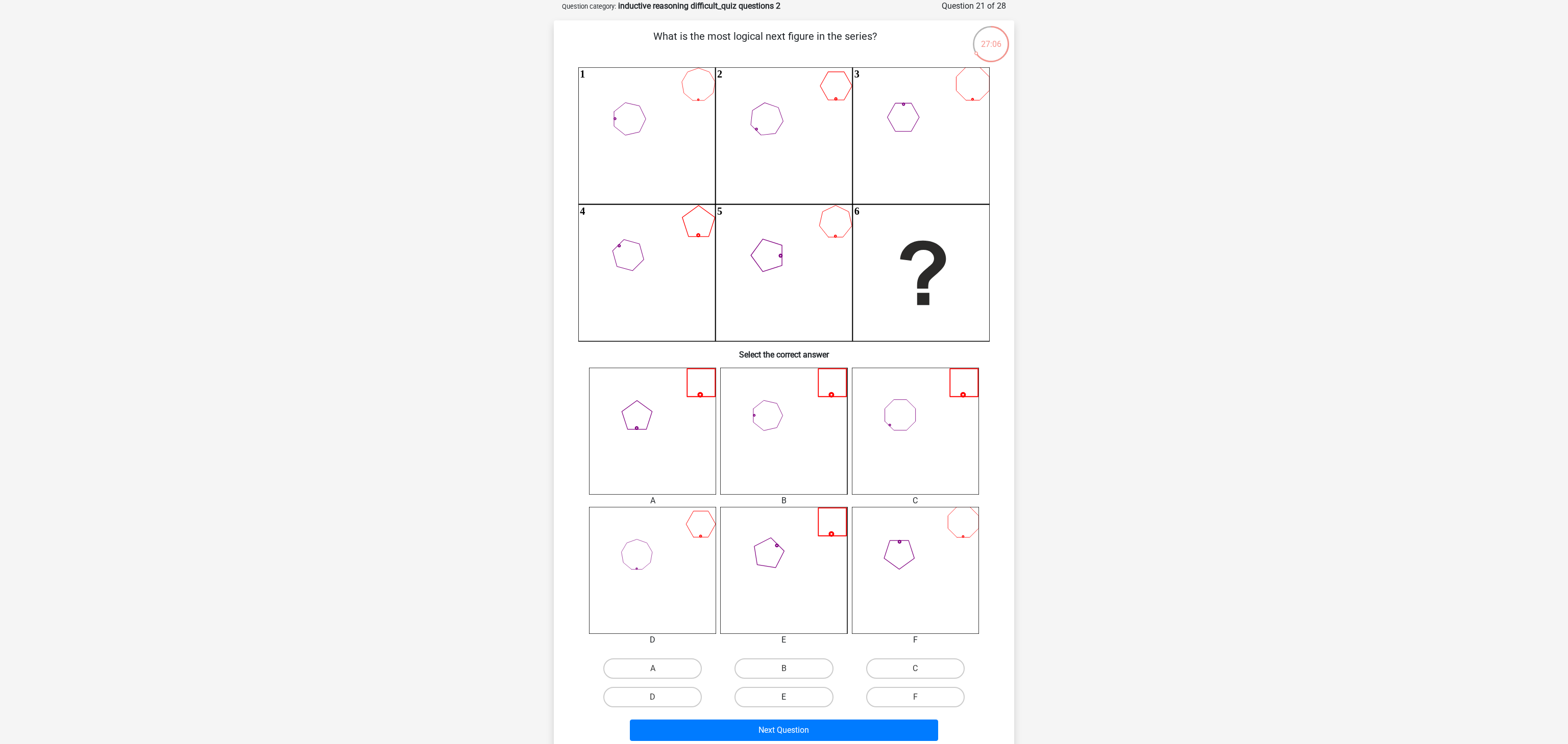
click at [815, 700] on label "E" at bounding box center [784, 698] width 99 height 21
click at [791, 700] on input "E" at bounding box center [787, 700] width 7 height 7
radio input "true"
click at [852, 732] on button "Next Question" at bounding box center [784, 730] width 309 height 21
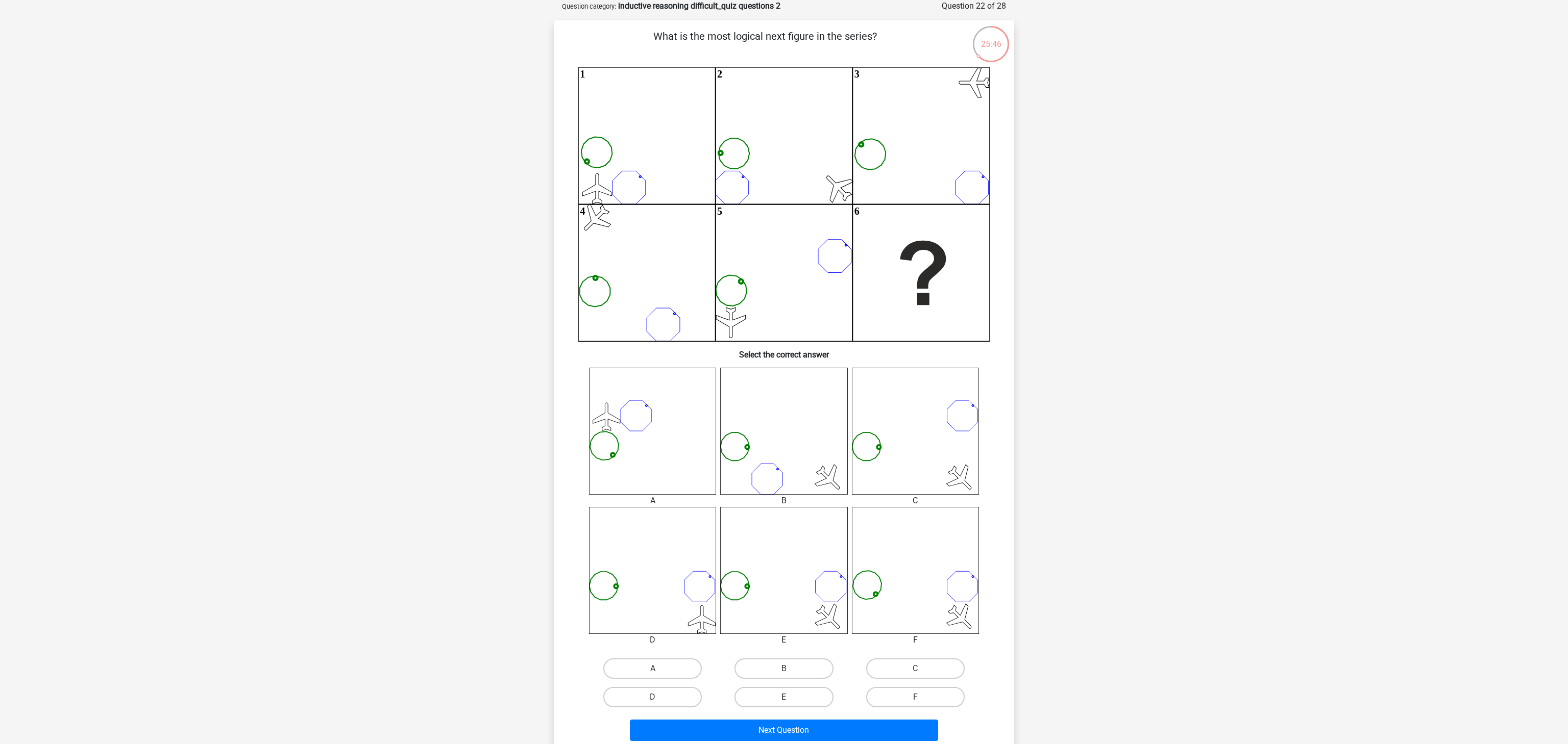
click at [803, 700] on label "E" at bounding box center [784, 698] width 99 height 21
click at [791, 700] on input "E" at bounding box center [787, 700] width 7 height 7
radio input "true"
click at [824, 729] on button "Next Question" at bounding box center [784, 730] width 309 height 21
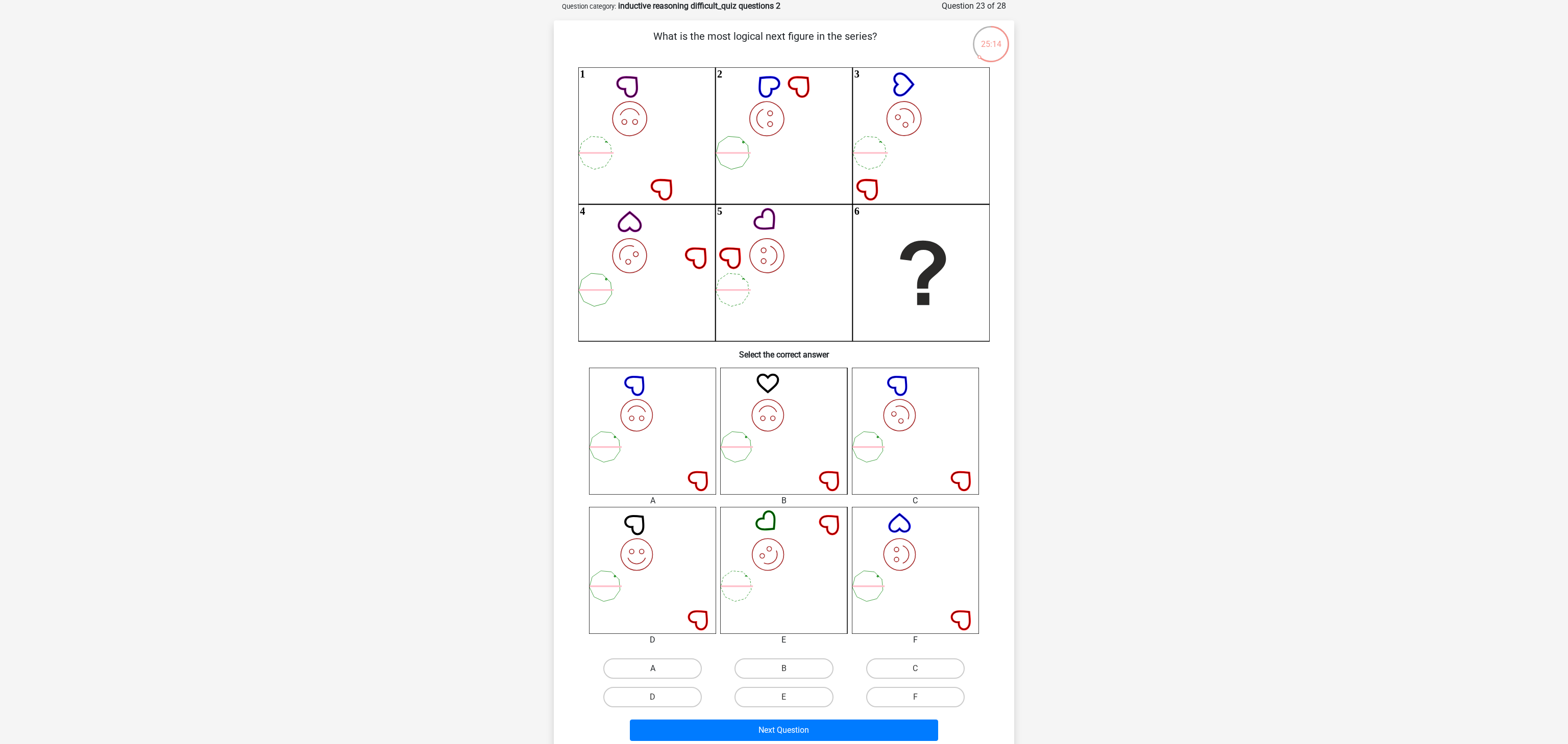
click at [687, 669] on label "A" at bounding box center [653, 669] width 99 height 21
click at [659, 669] on input "A" at bounding box center [656, 672] width 7 height 7
radio input "true"
click at [779, 728] on button "Next Question" at bounding box center [784, 730] width 309 height 21
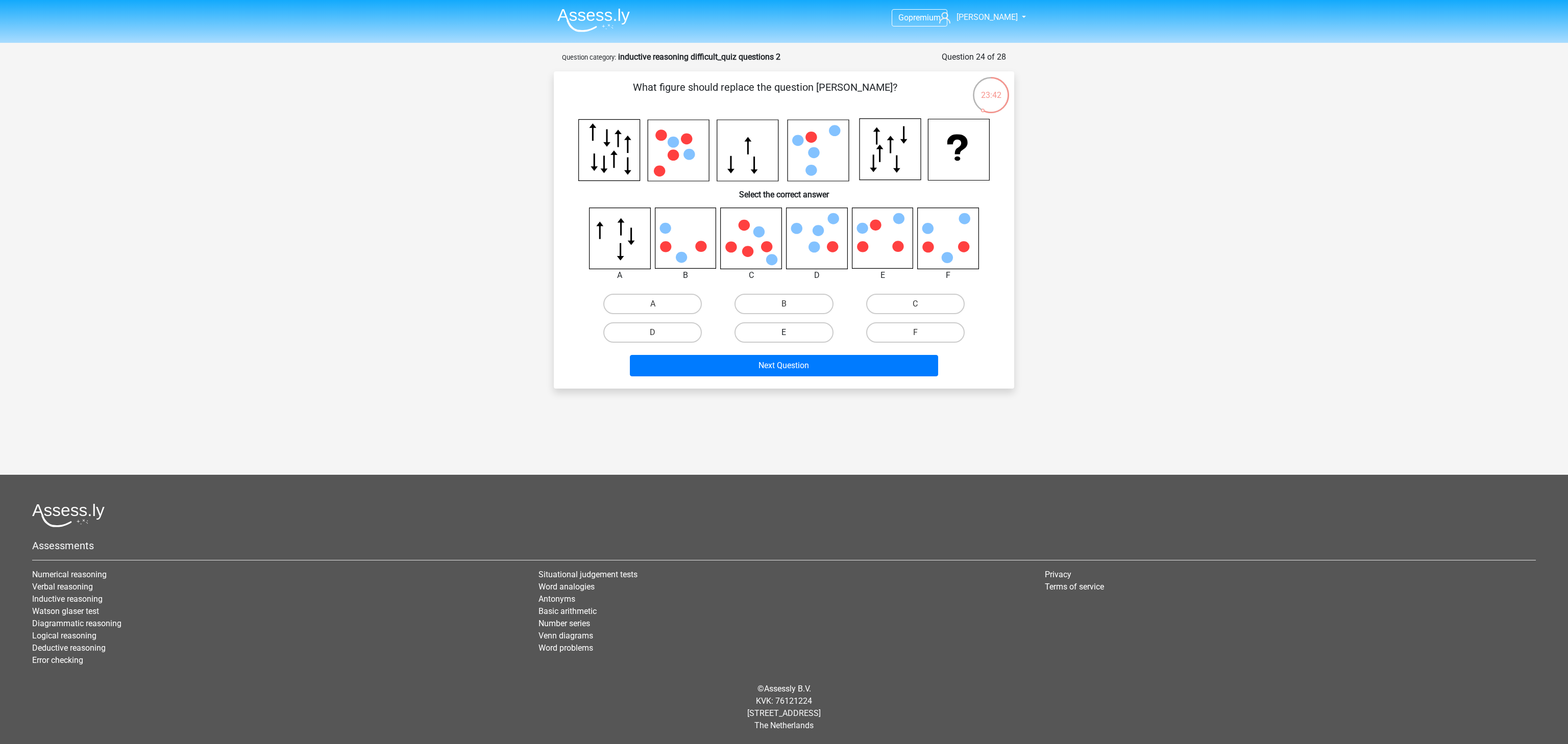
click at [808, 335] on label "E" at bounding box center [784, 333] width 99 height 21
click at [791, 335] on input "E" at bounding box center [787, 336] width 7 height 7
radio input "true"
click at [846, 369] on button "Next Question" at bounding box center [784, 366] width 309 height 21
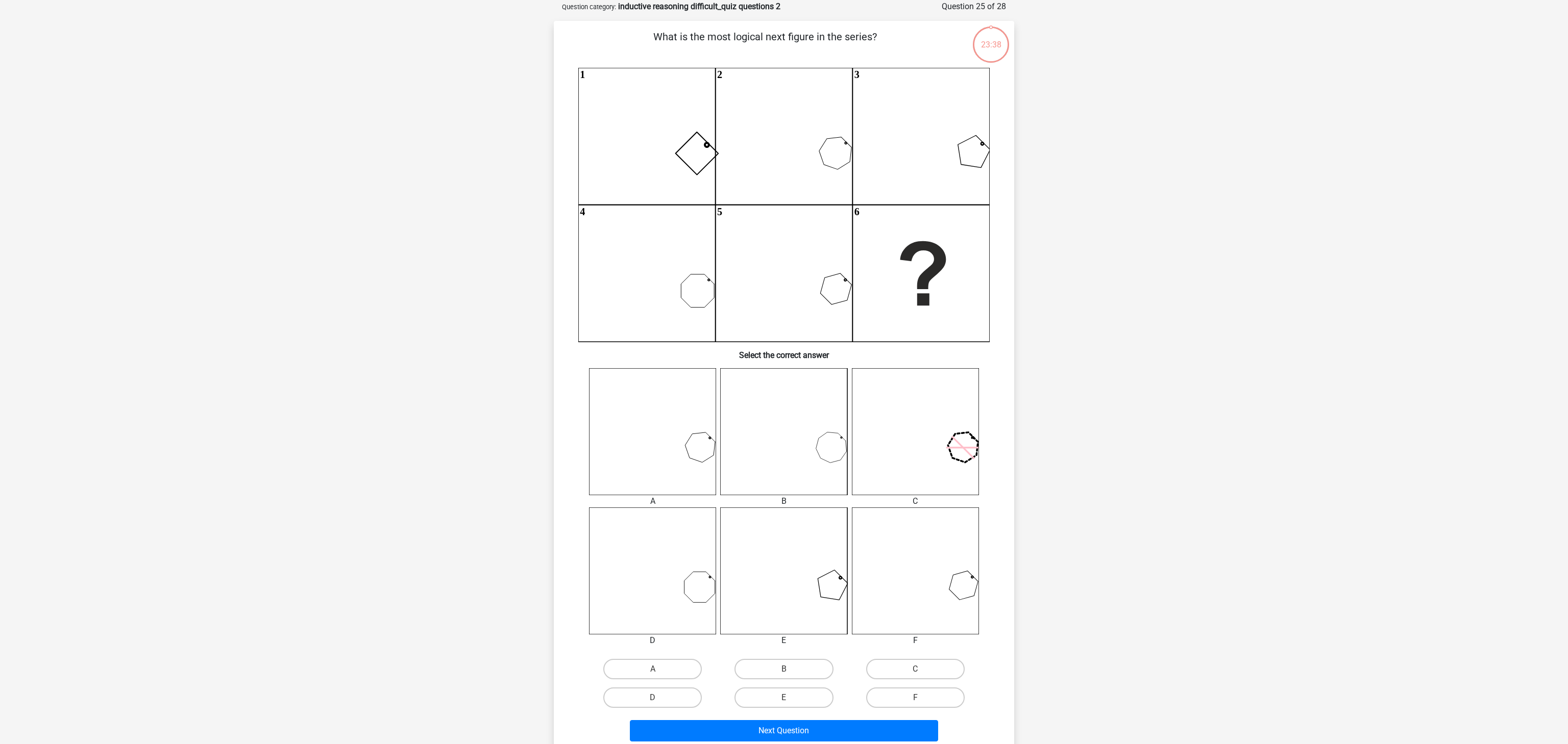
scroll to position [51, 0]
click at [789, 670] on input "B" at bounding box center [787, 672] width 7 height 7
radio input "true"
click at [861, 735] on button "Next Question" at bounding box center [784, 730] width 309 height 21
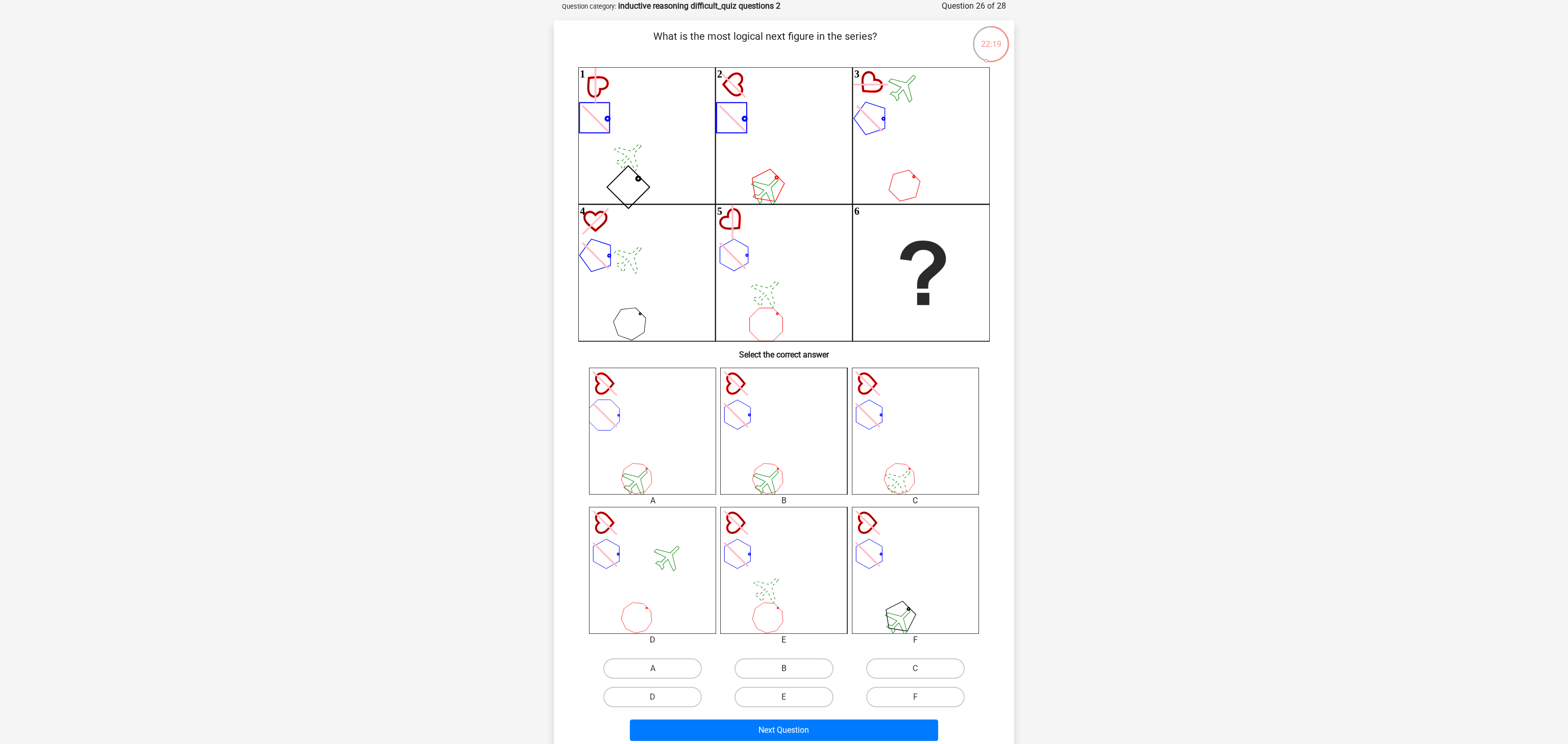
click at [783, 659] on label "B" at bounding box center [784, 669] width 99 height 21
click at [784, 669] on input "B" at bounding box center [787, 672] width 7 height 7
radio input "true"
click at [828, 729] on button "Next Question" at bounding box center [784, 730] width 309 height 21
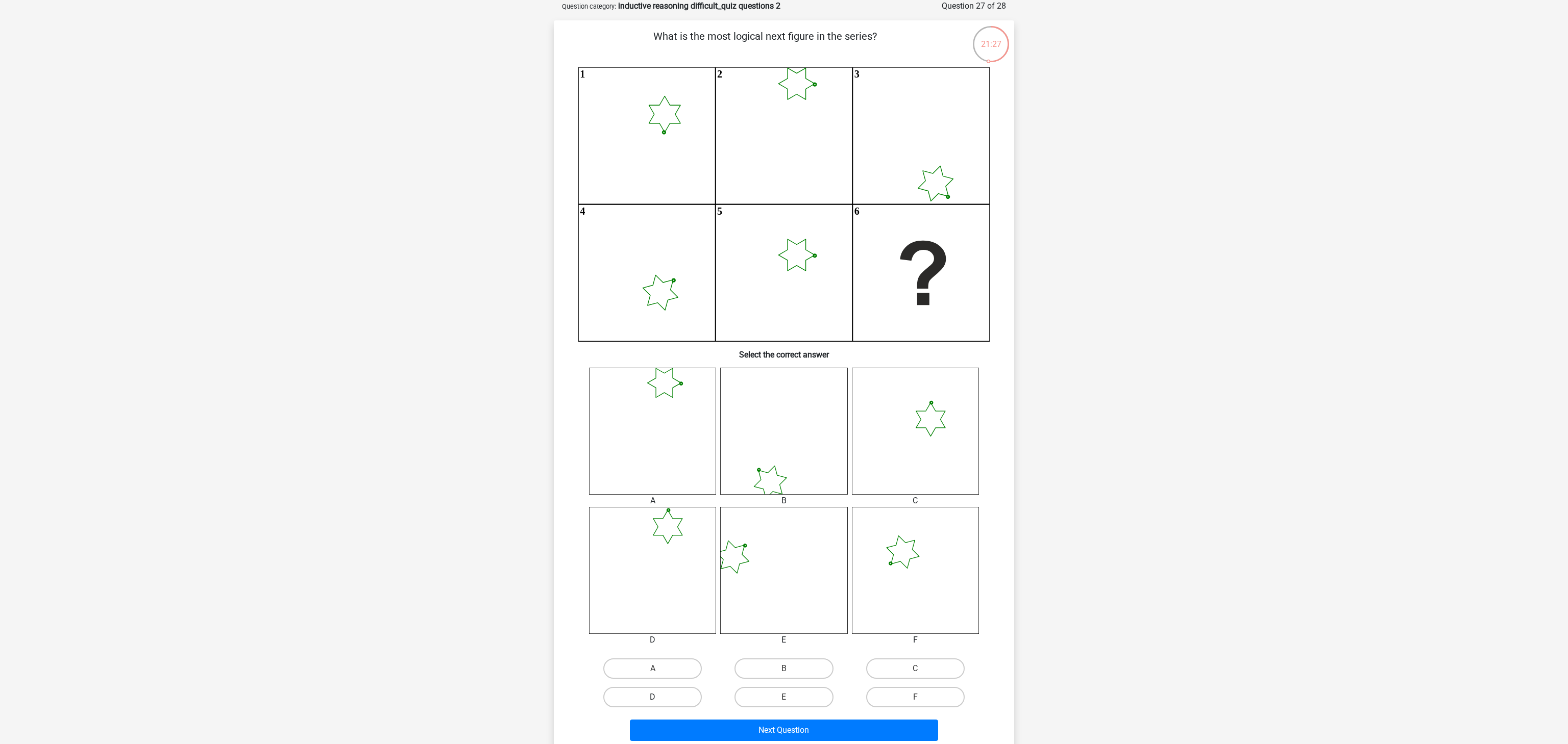
click at [675, 700] on label "D" at bounding box center [653, 698] width 99 height 21
click at [659, 700] on input "D" at bounding box center [656, 700] width 7 height 7
radio input "true"
click at [787, 729] on button "Next Question" at bounding box center [784, 730] width 309 height 21
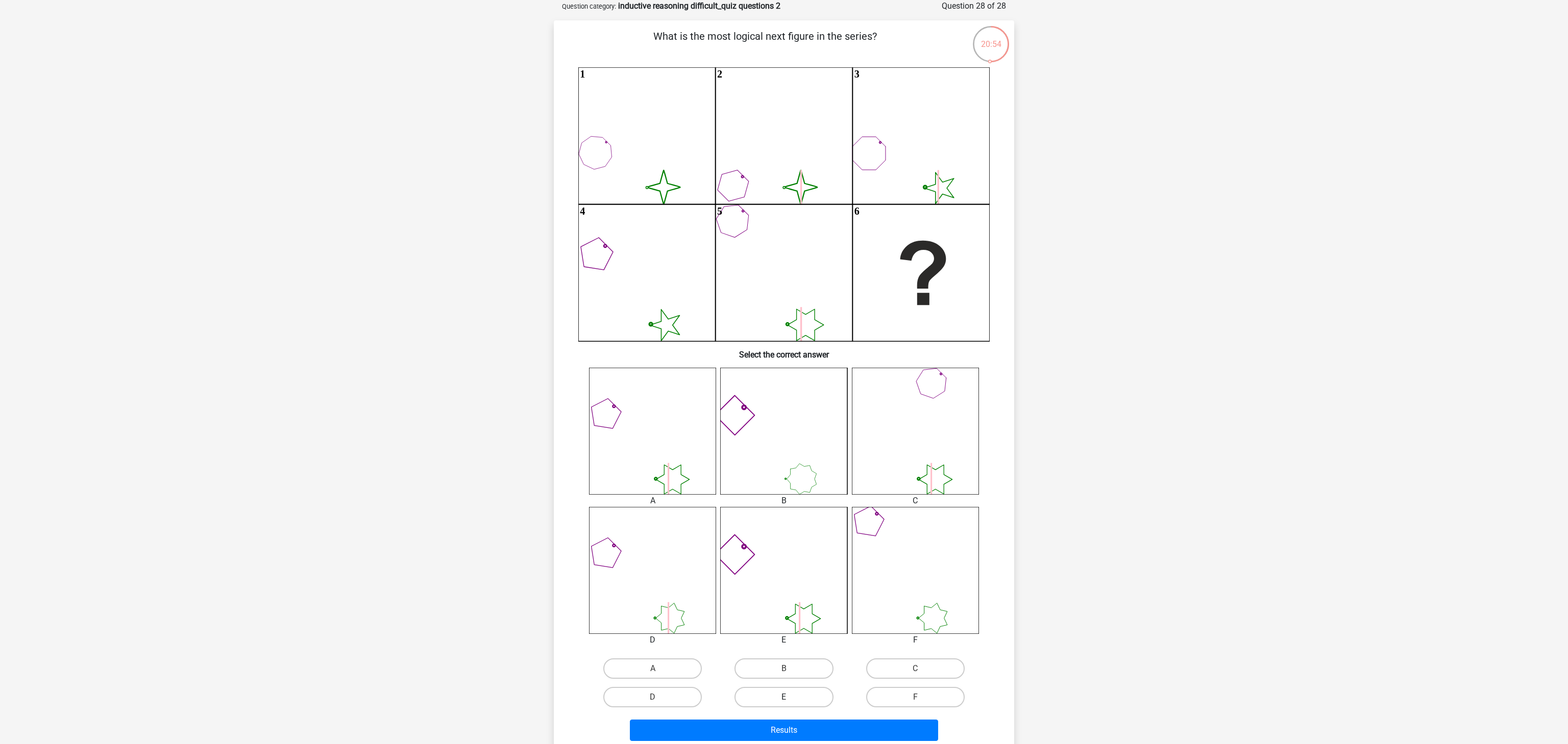
click at [803, 703] on label "E" at bounding box center [784, 698] width 99 height 21
click at [791, 703] on input "E" at bounding box center [787, 700] width 7 height 7
radio input "true"
click at [886, 734] on button "Results" at bounding box center [784, 730] width 309 height 21
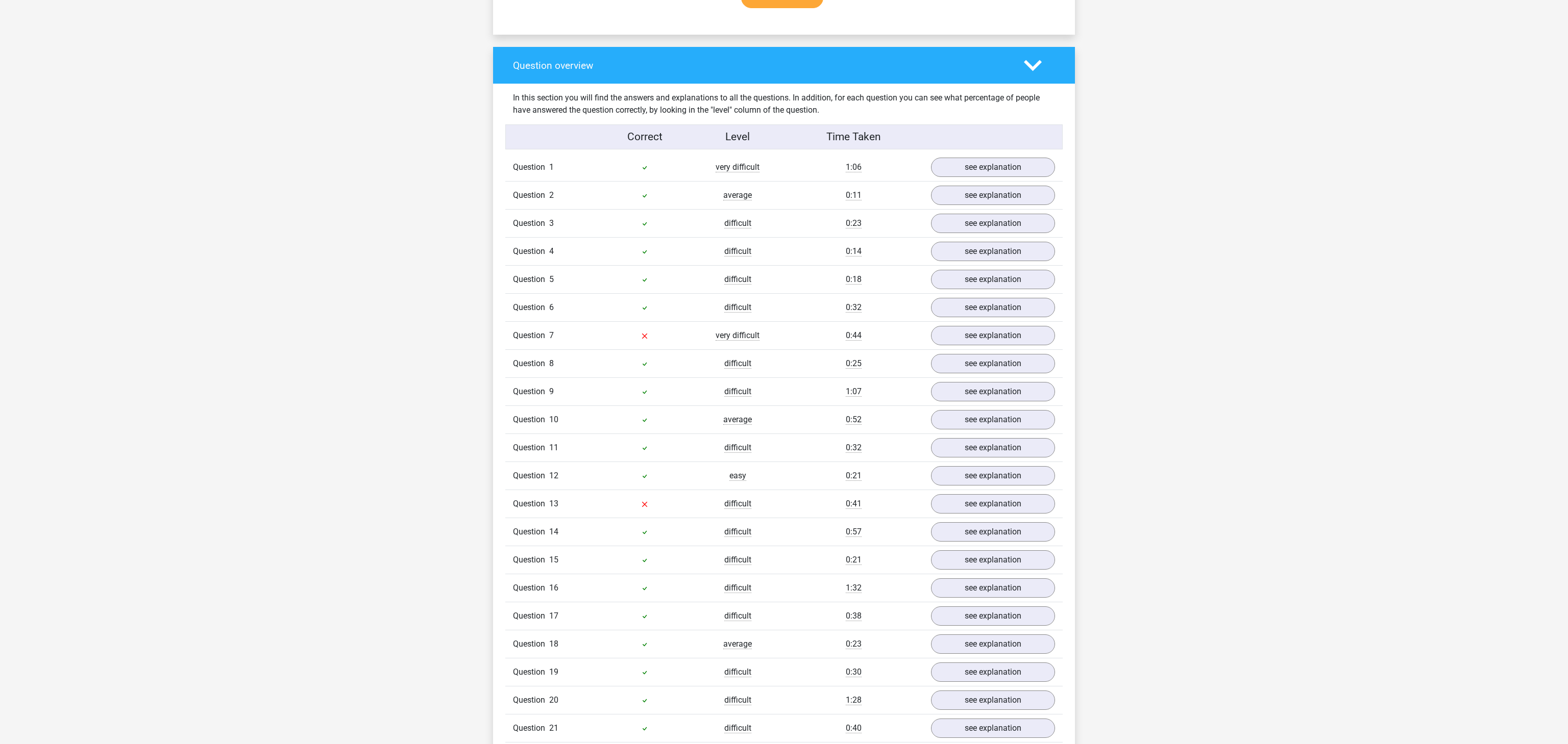
scroll to position [669, 0]
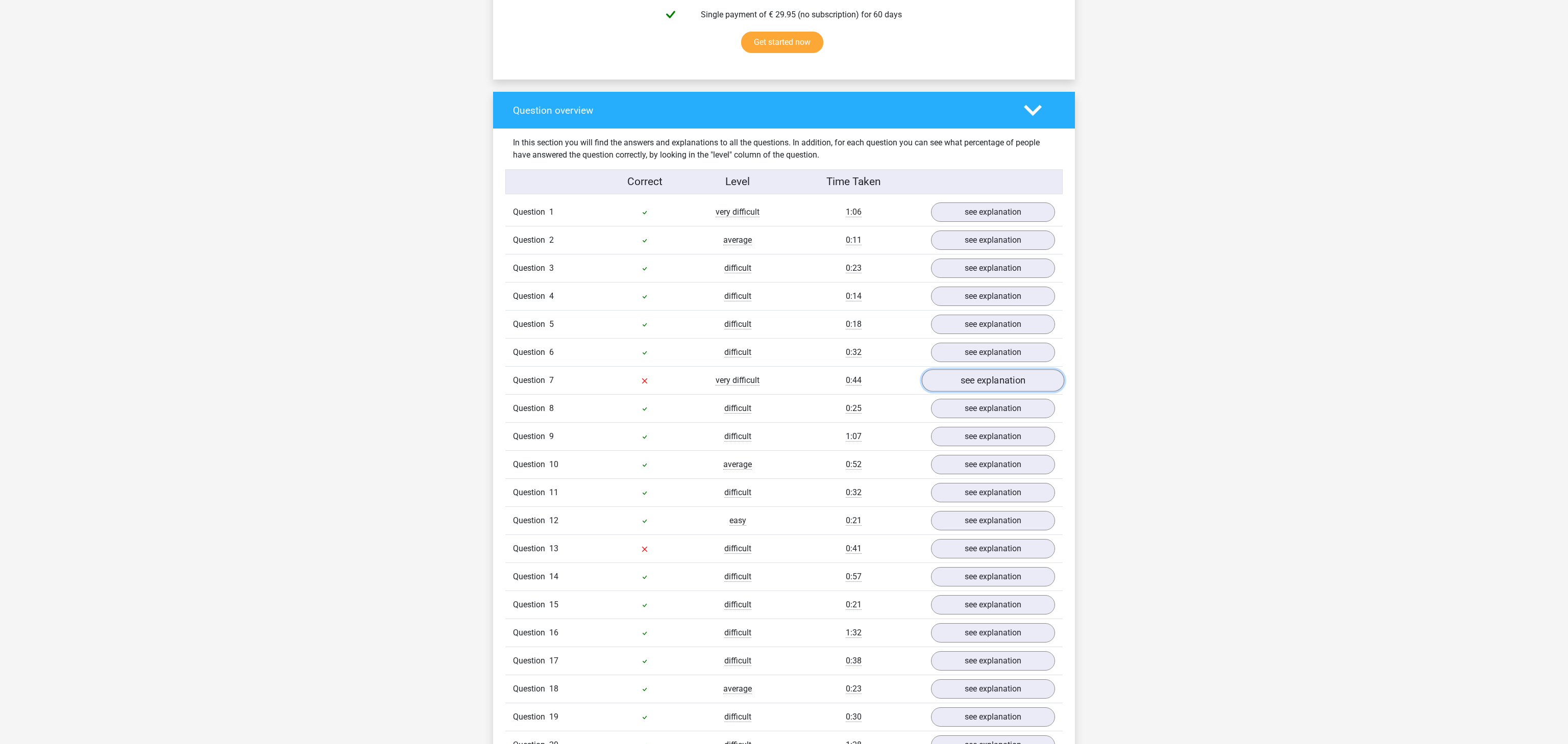
click at [1000, 391] on link "see explanation" at bounding box center [993, 381] width 142 height 23
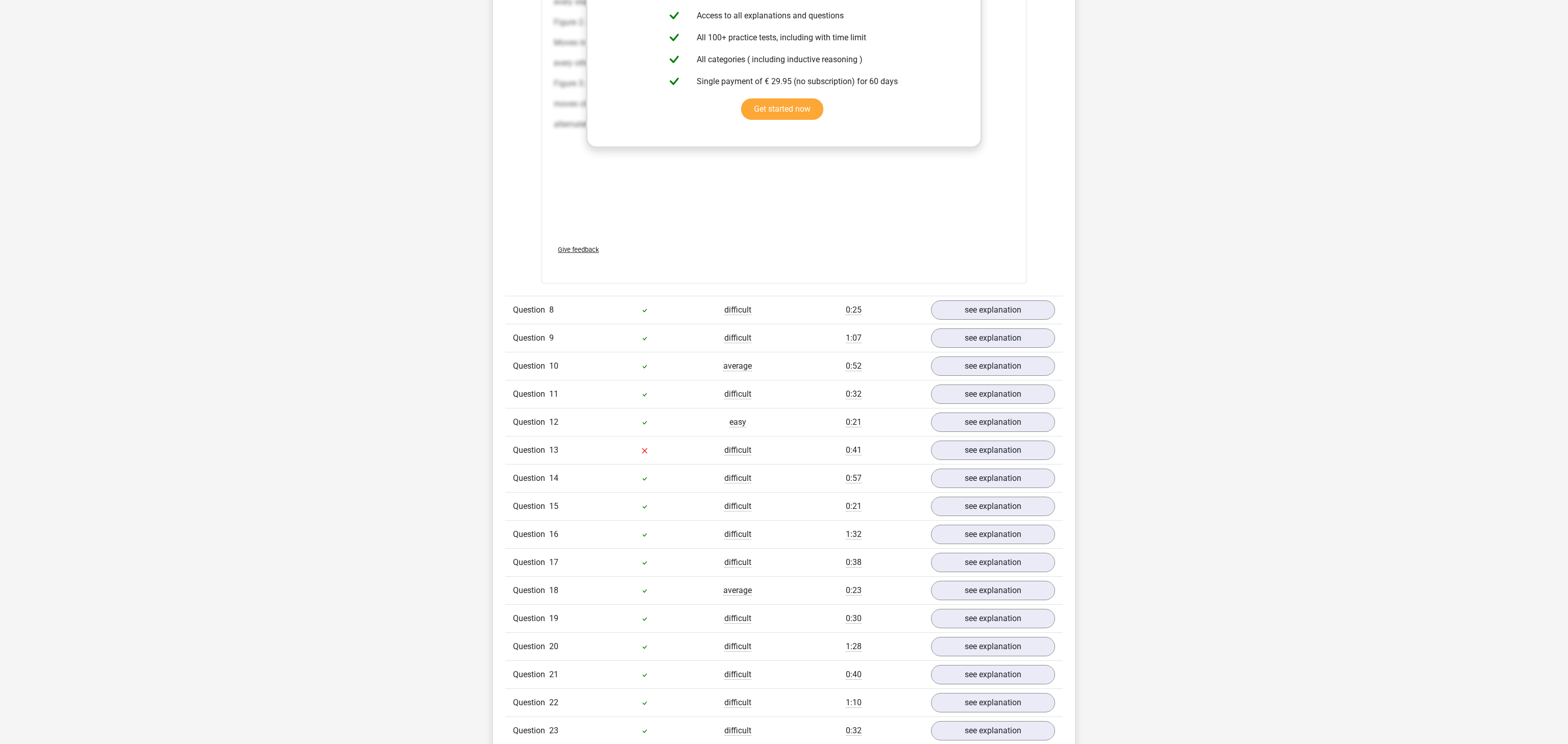
scroll to position [2008, 0]
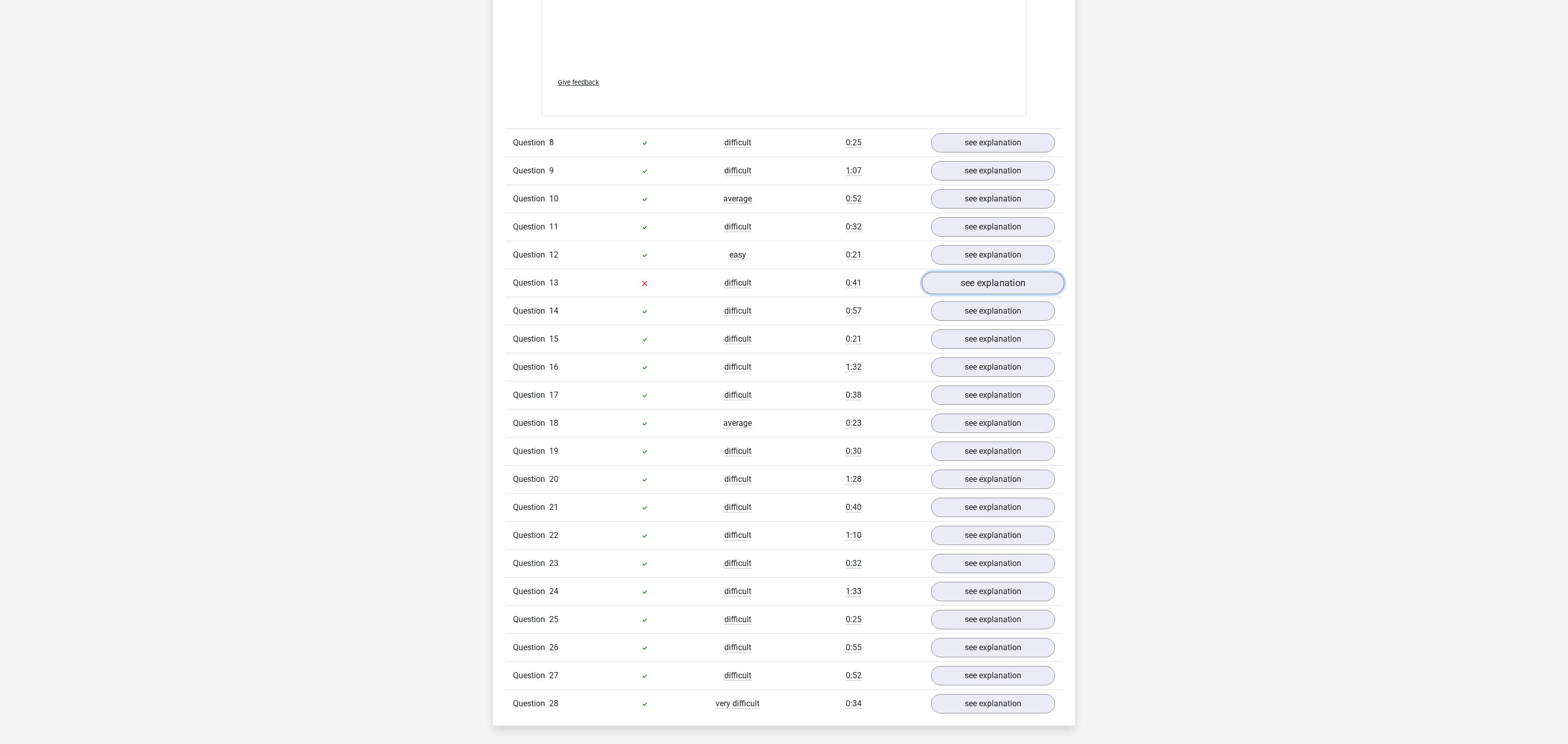
click at [1006, 294] on link "see explanation" at bounding box center [993, 283] width 142 height 23
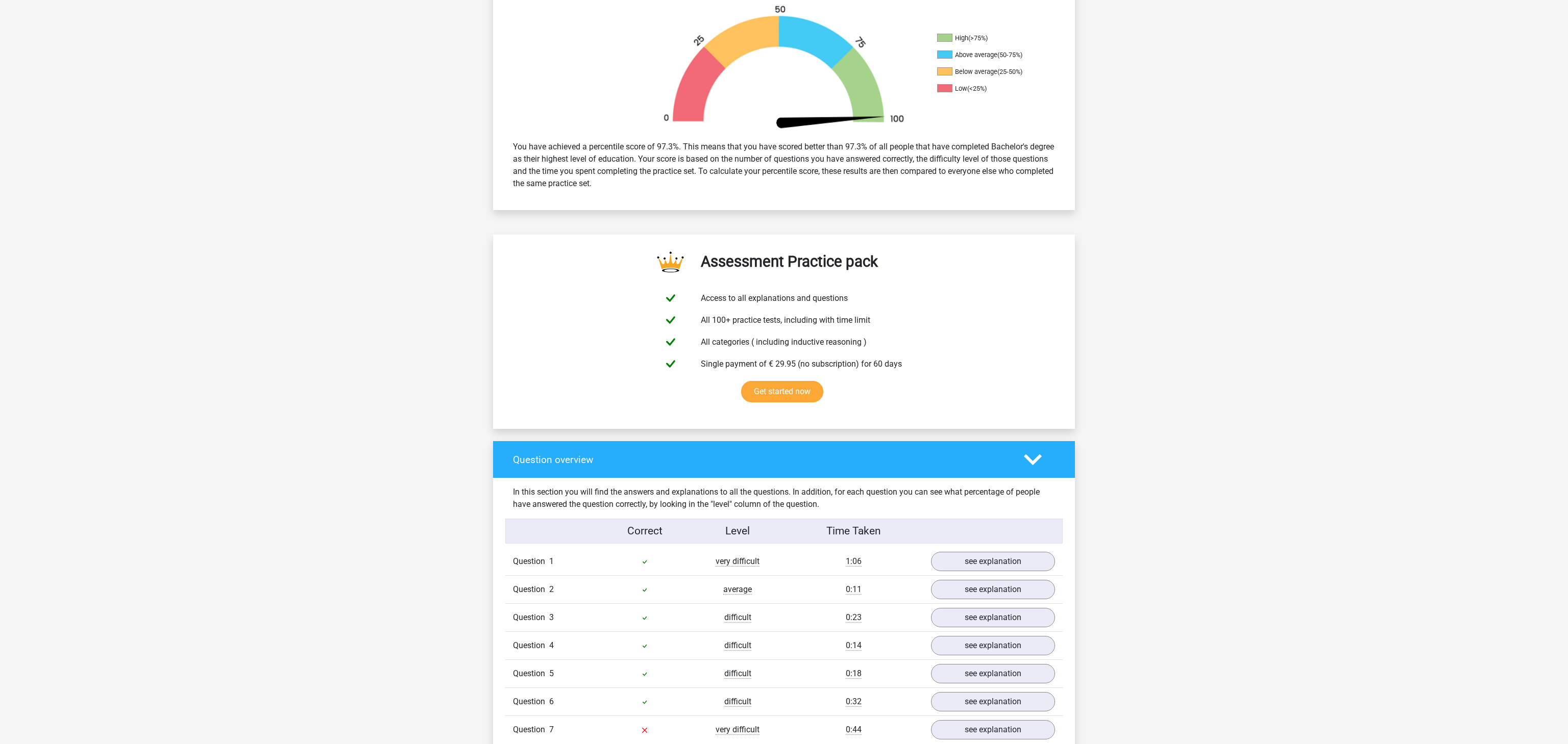
scroll to position [0, 0]
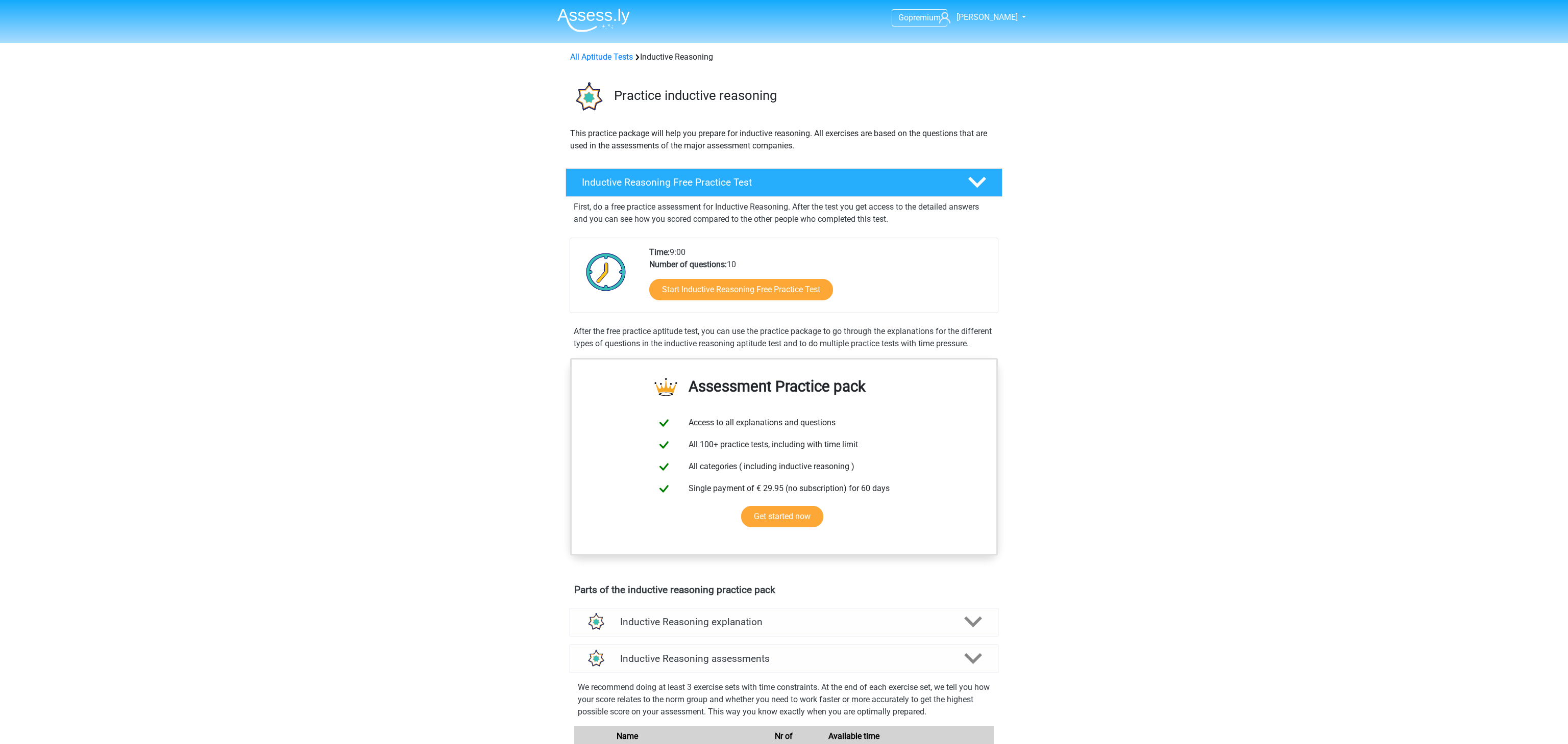
scroll to position [753, 0]
